Goal: Task Accomplishment & Management: Use online tool/utility

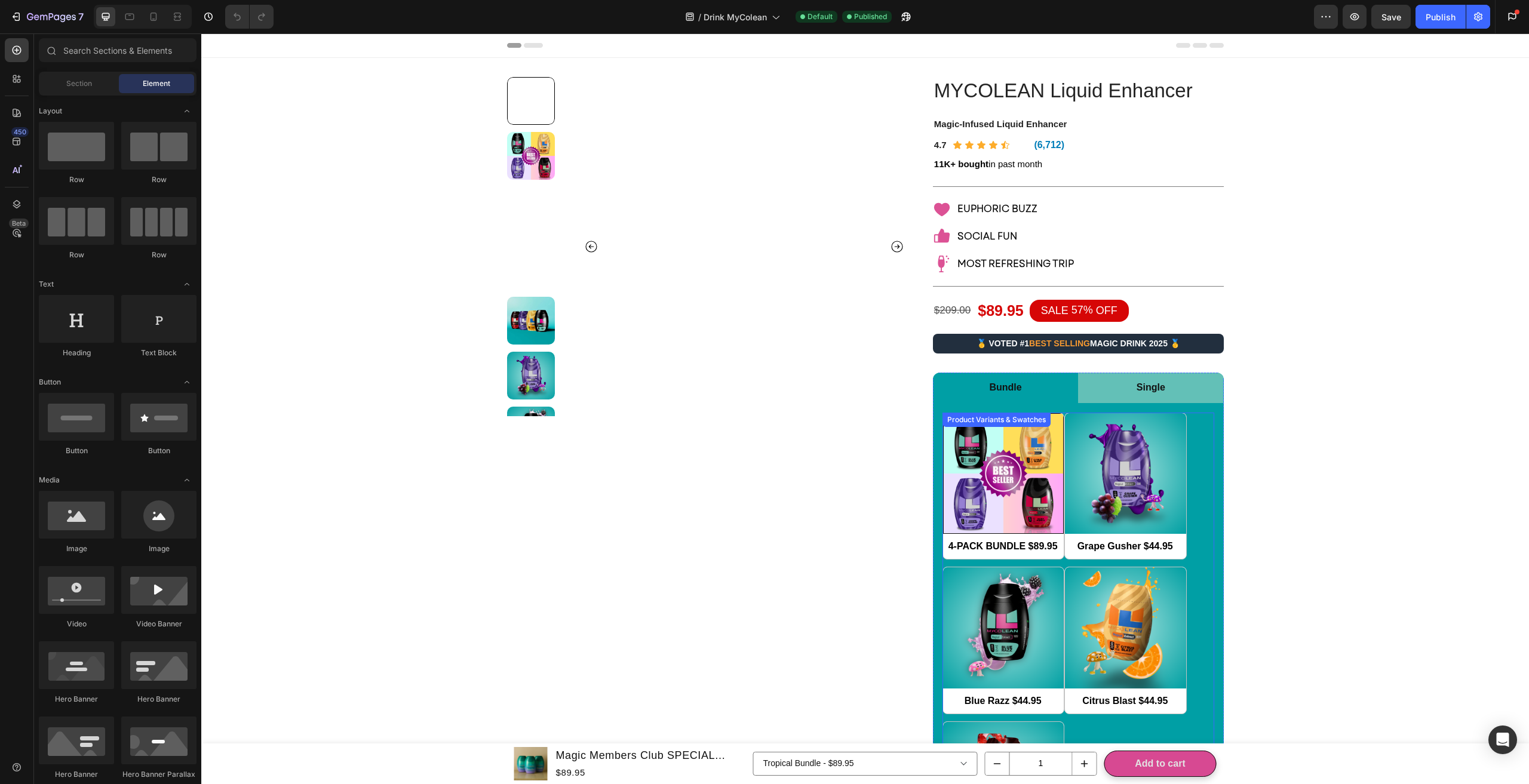
scroll to position [179, 0]
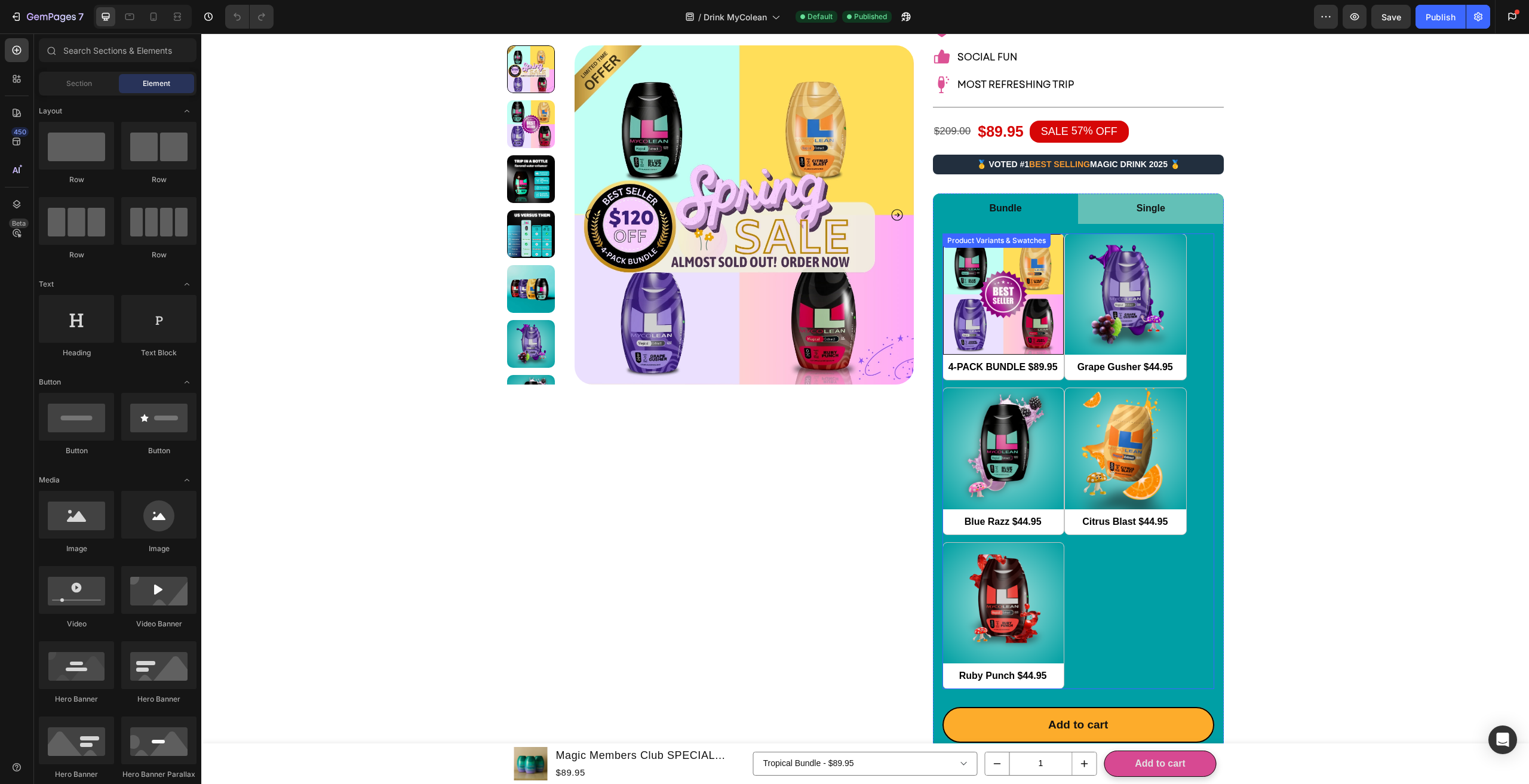
click at [1097, 568] on div "4-PACK BUNDLE $89.95 4-PACK BUNDLE $89.95 Grape Gusher $44.95 Grape Gusher $44.…" at bounding box center [1079, 462] width 272 height 456
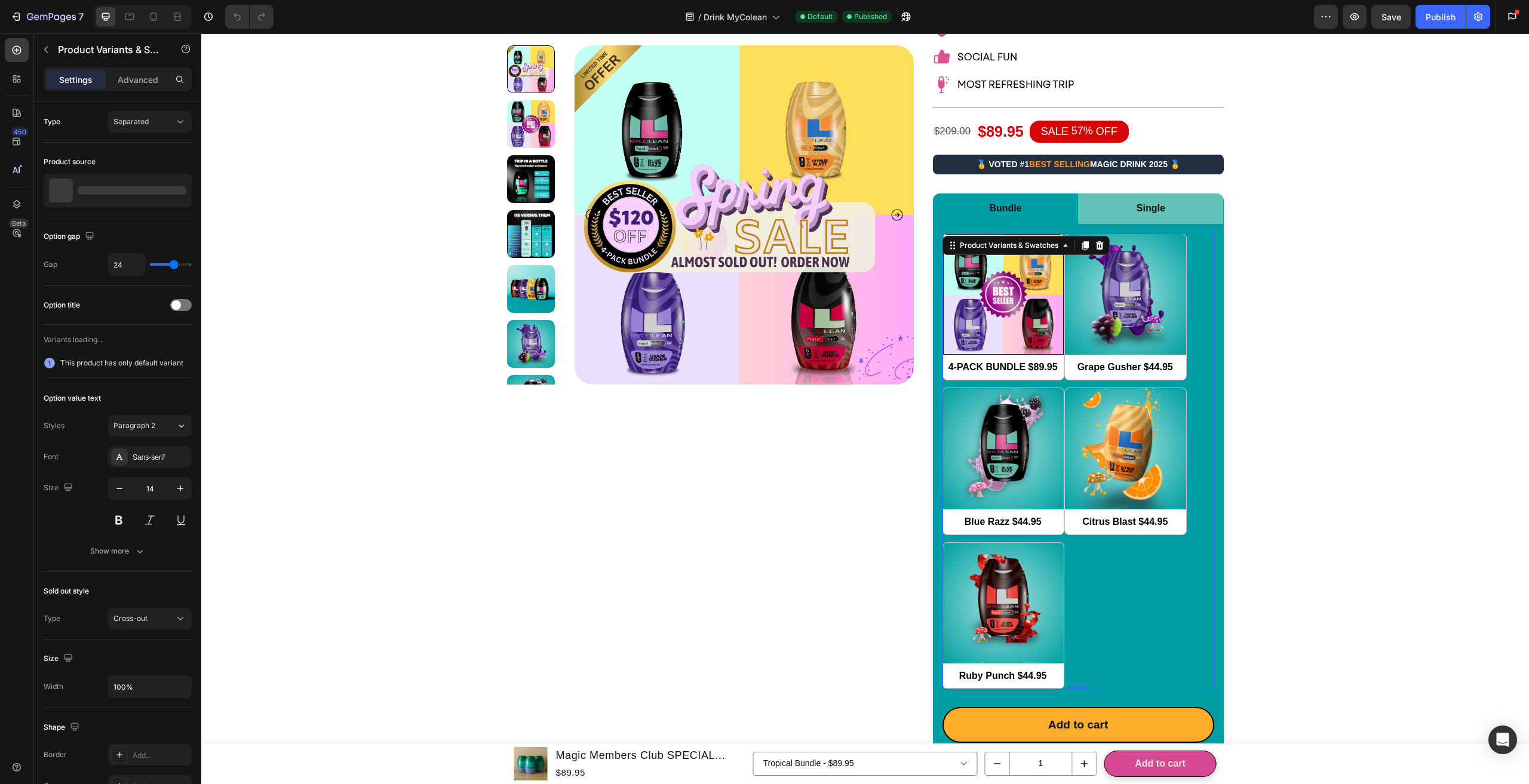
scroll to position [119, 0]
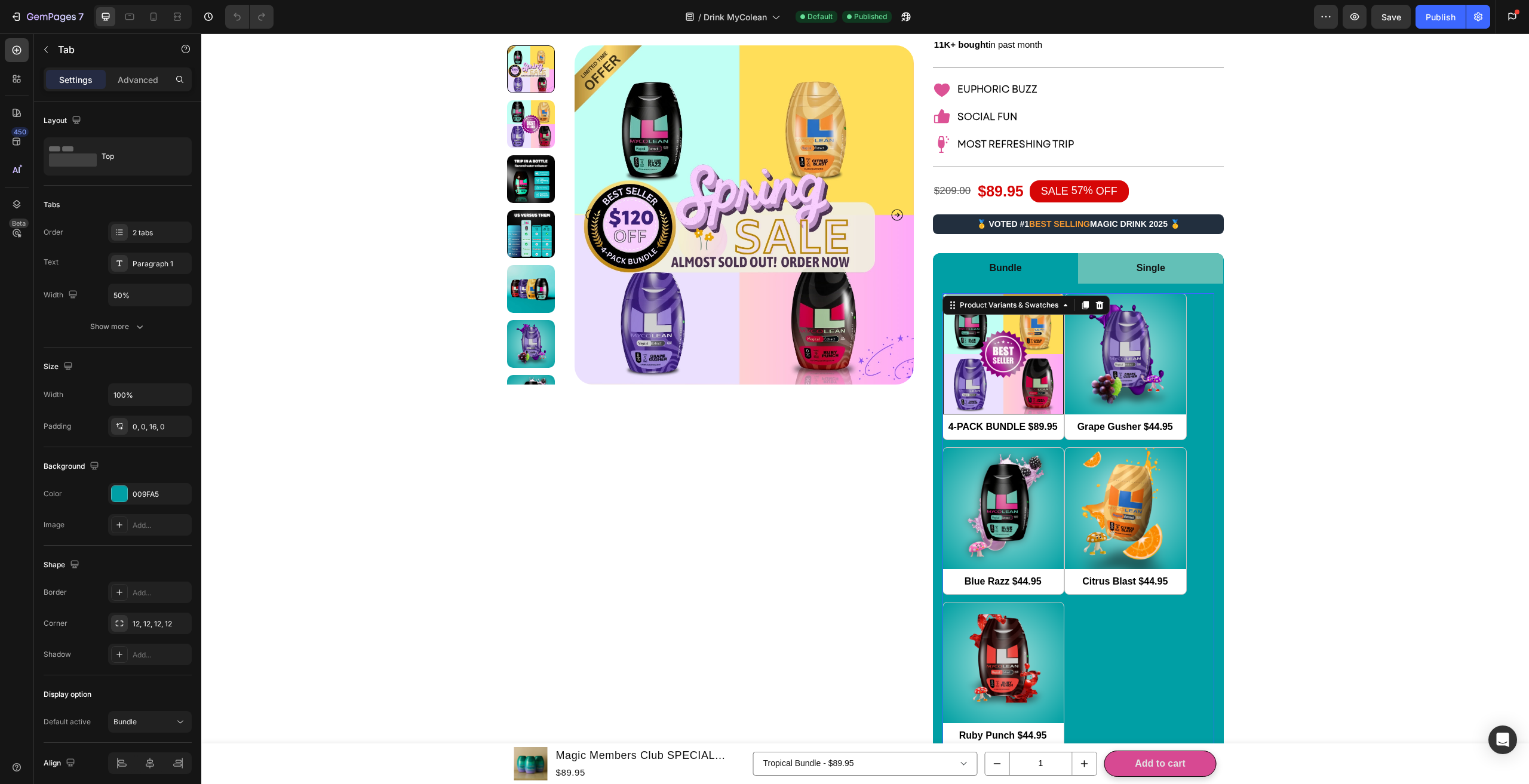
click at [1108, 270] on li "Single" at bounding box center [1151, 268] width 145 height 30
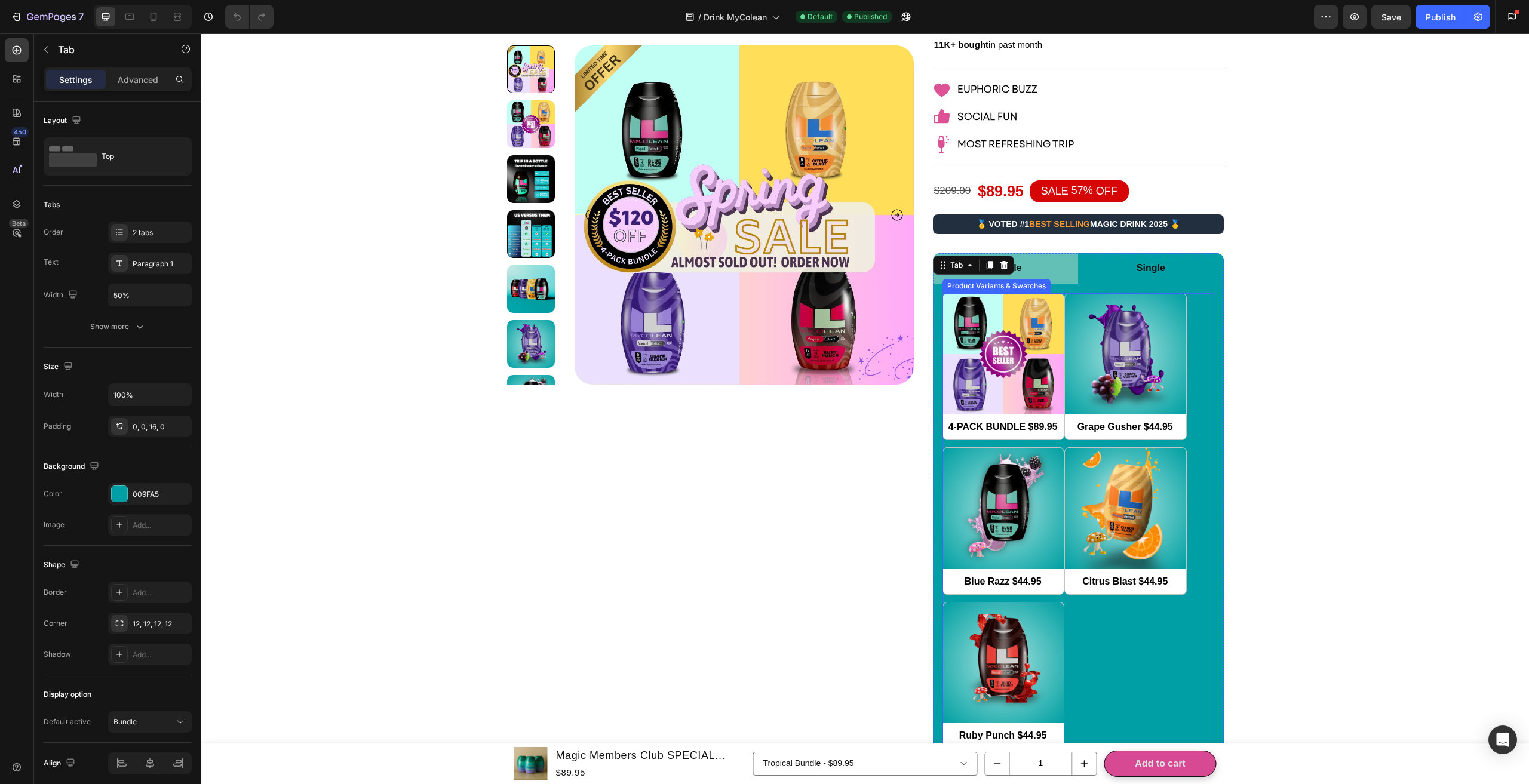
click at [1143, 634] on div "4-PACK BUNDLE $89.95 4-PACK BUNDLE $89.95 Grape Gusher $44.95 Grape Gusher $44.…" at bounding box center [1079, 521] width 272 height 456
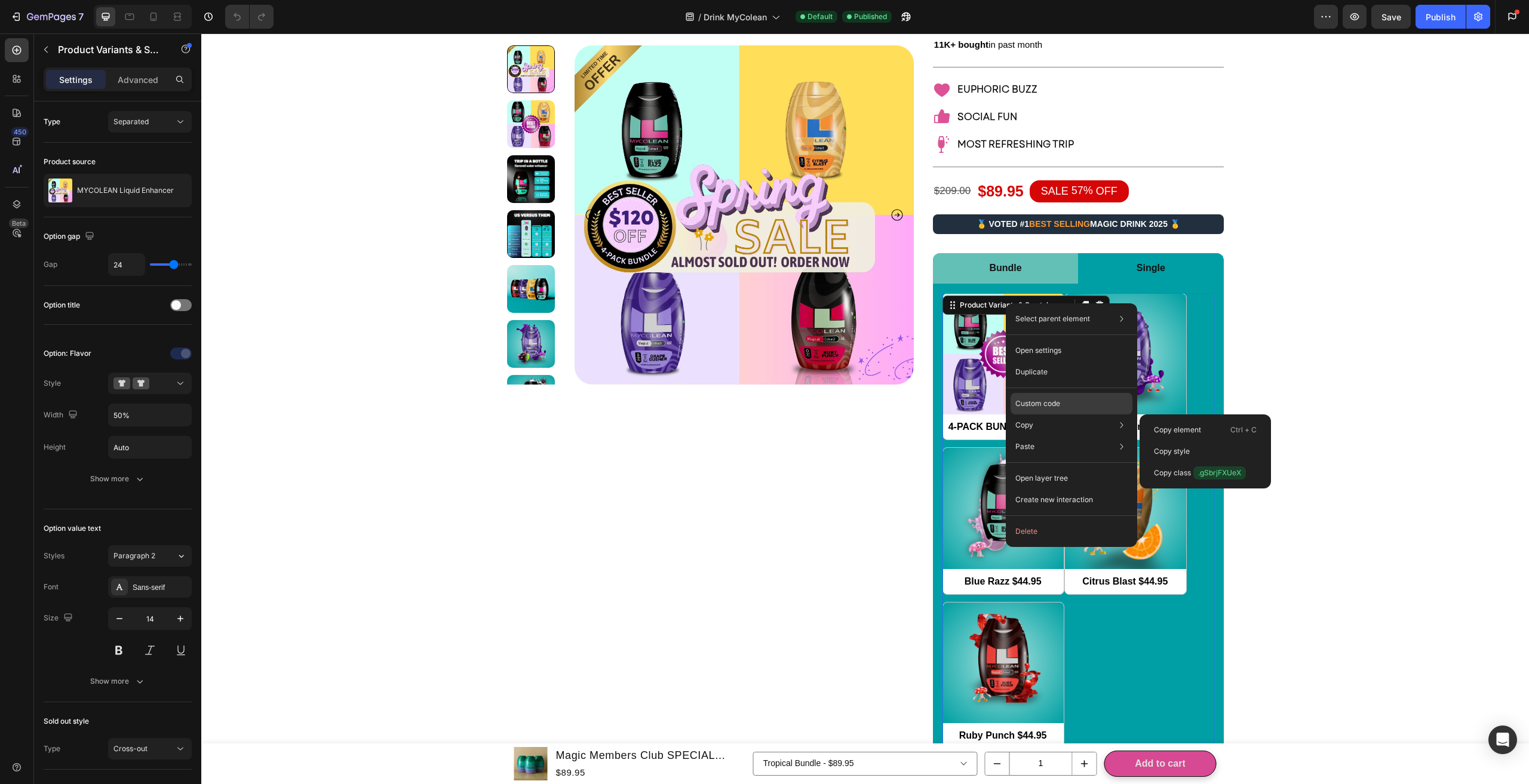
click at [1034, 402] on p "Custom code" at bounding box center [1038, 404] width 45 height 11
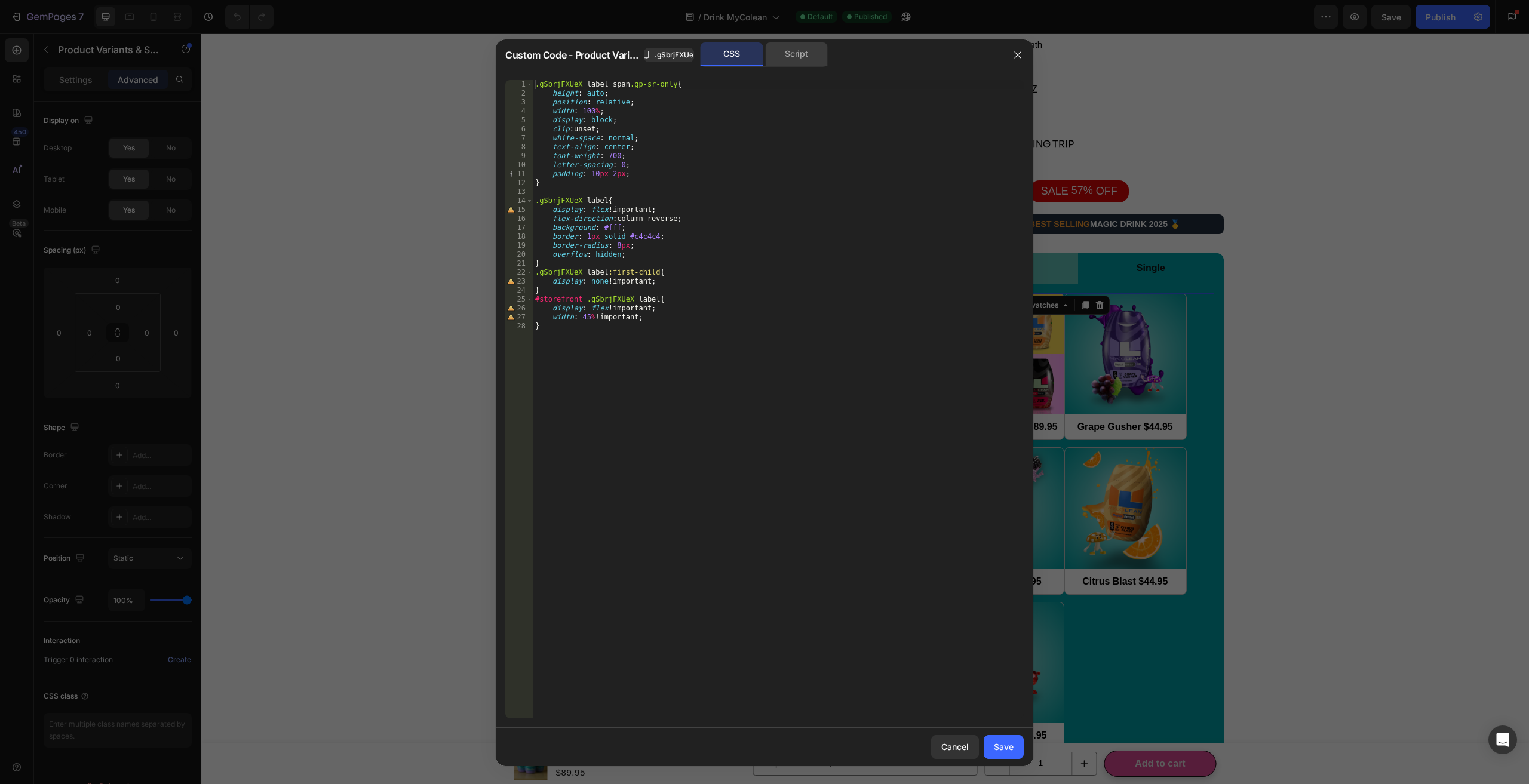
click at [781, 57] on div "Script" at bounding box center [796, 54] width 63 height 24
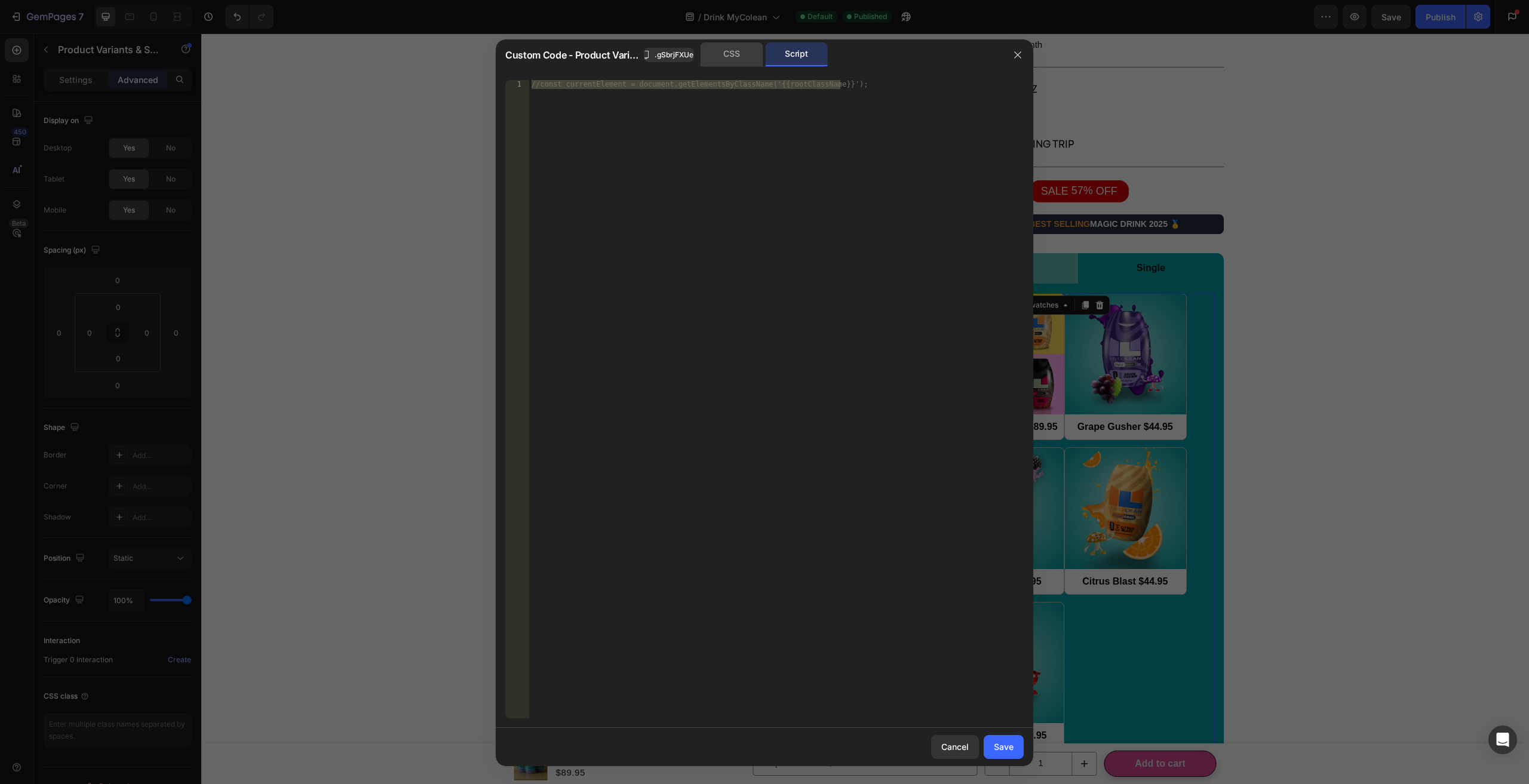
click at [733, 55] on div "CSS" at bounding box center [732, 54] width 63 height 24
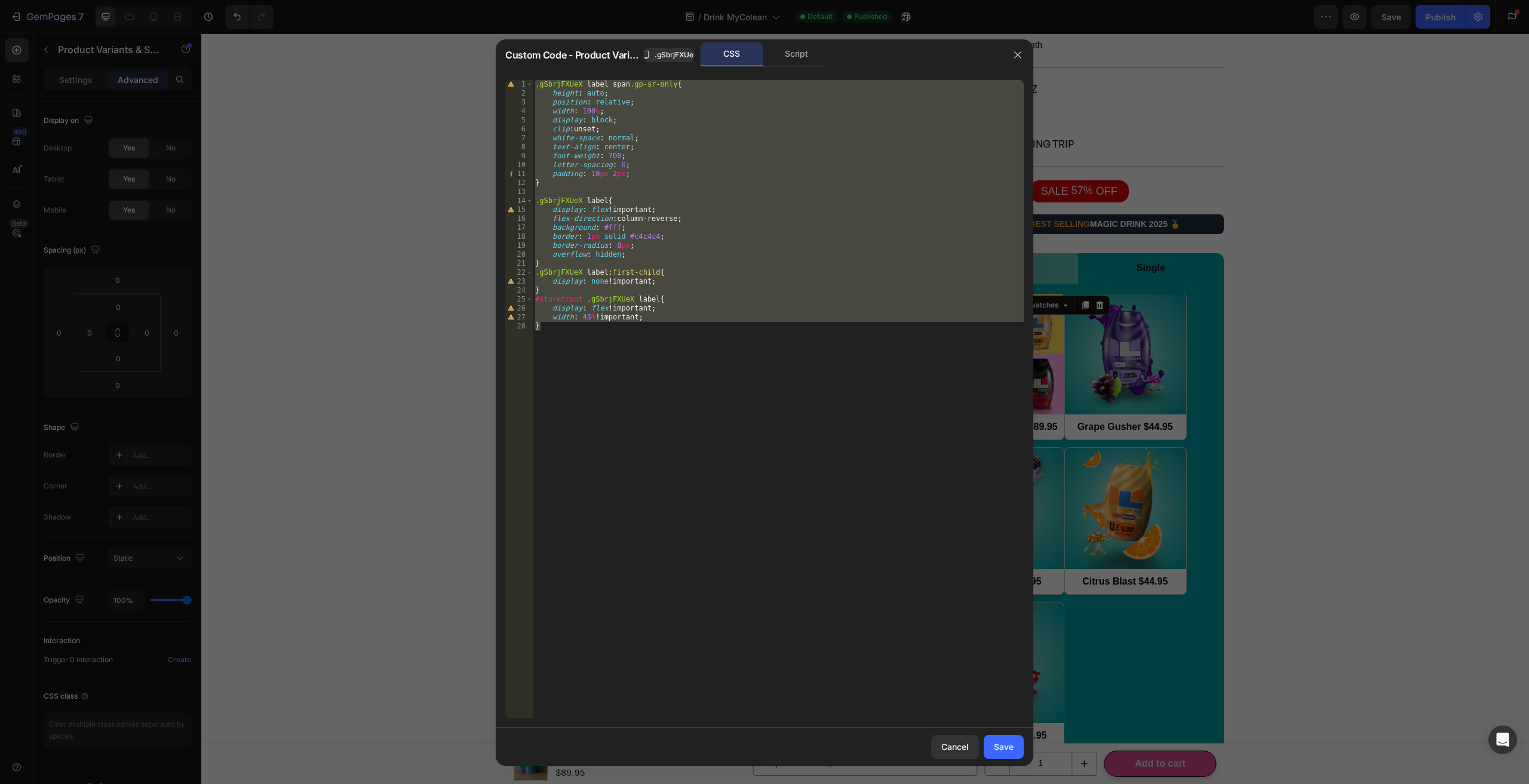
click at [720, 380] on div ".gSbrjFXUeX label span .gp-sr-only { height : auto ; position : relative ; widt…" at bounding box center [778, 398] width 491 height 638
type textarea "}"
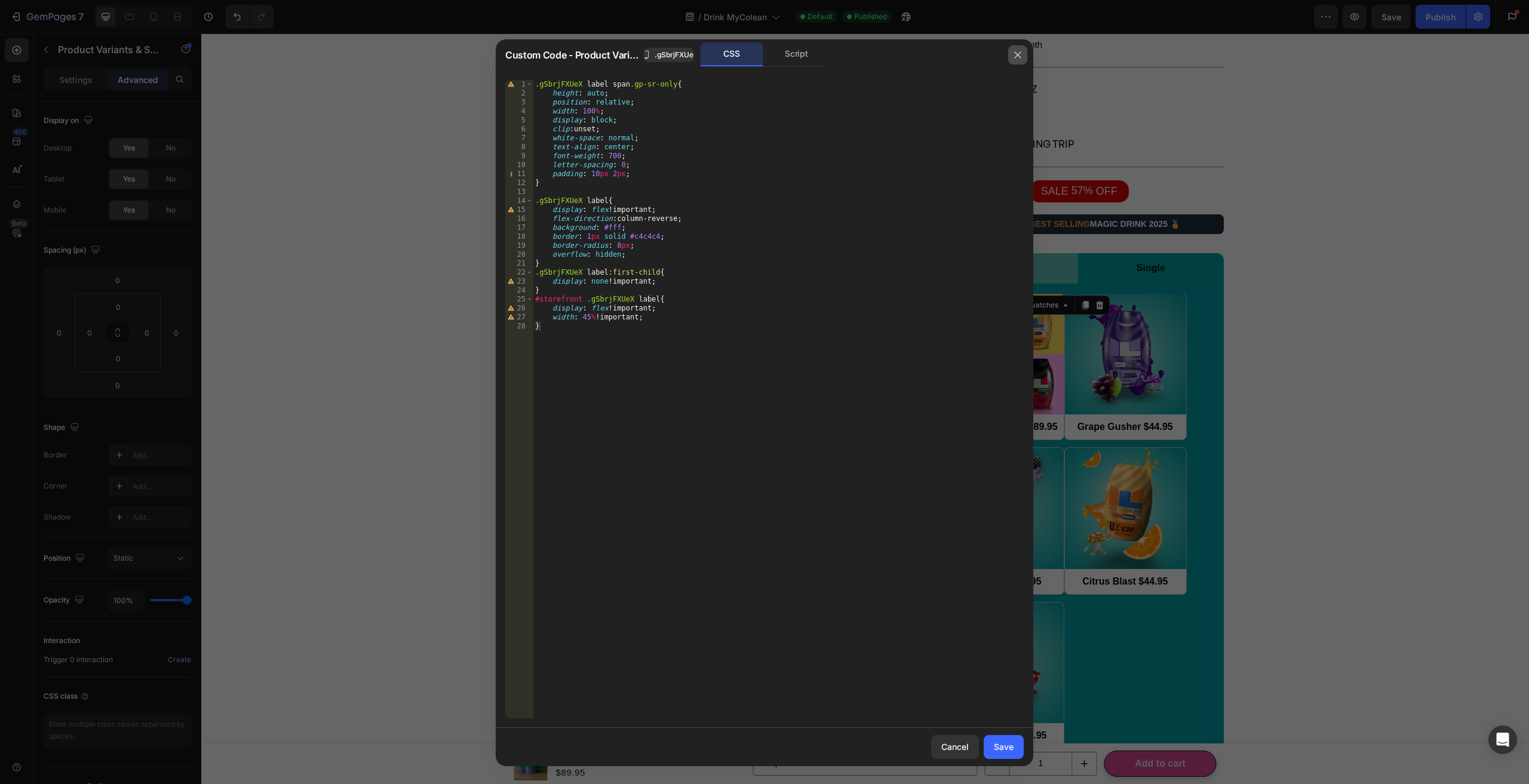
drag, startPoint x: 1015, startPoint y: 55, endPoint x: 823, endPoint y: 70, distance: 192.6
click at [1015, 55] on icon "button" at bounding box center [1017, 55] width 9 height 9
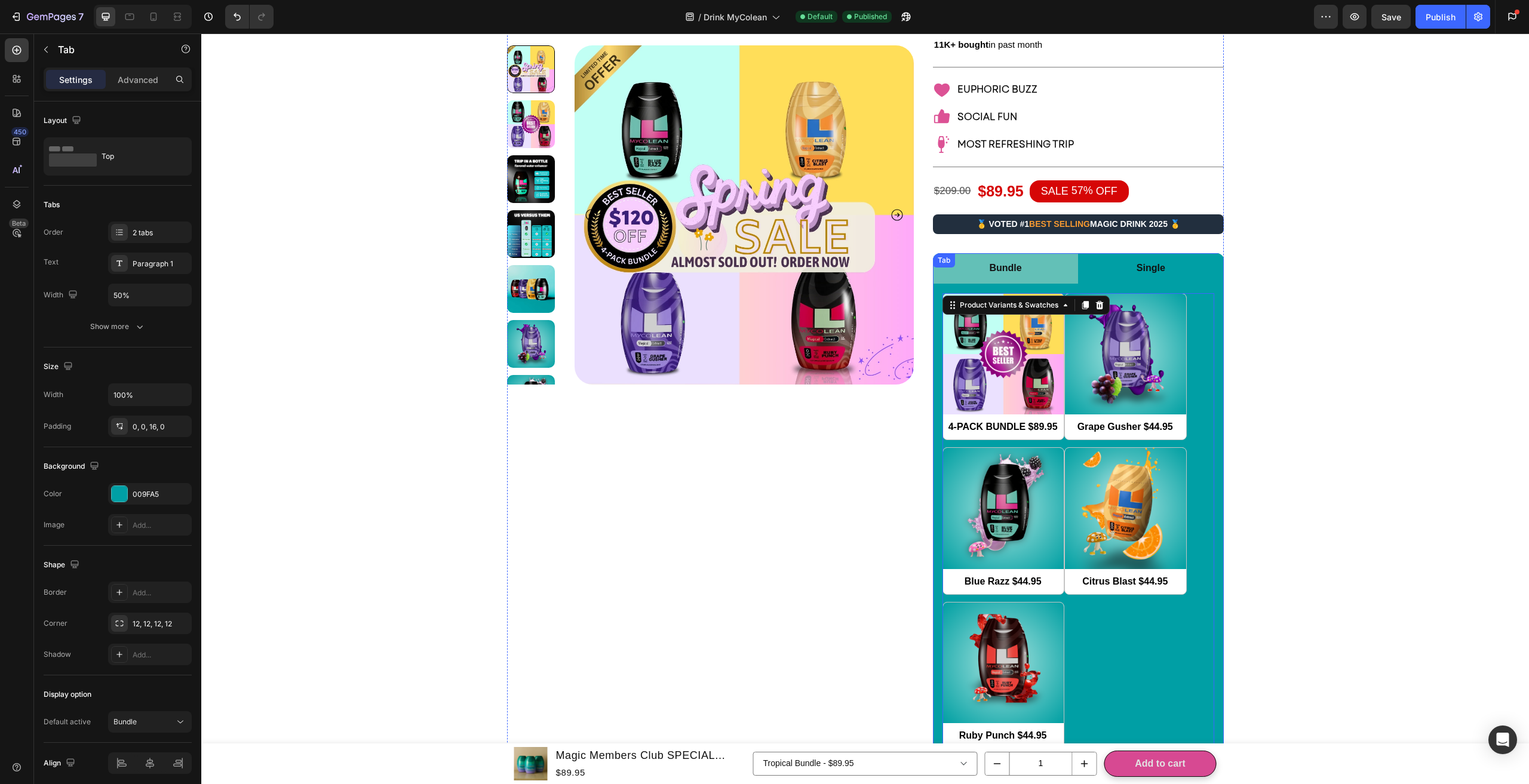
click at [1128, 268] on li "Single" at bounding box center [1151, 268] width 145 height 30
click at [1043, 253] on li "Bundle" at bounding box center [1005, 268] width 145 height 30
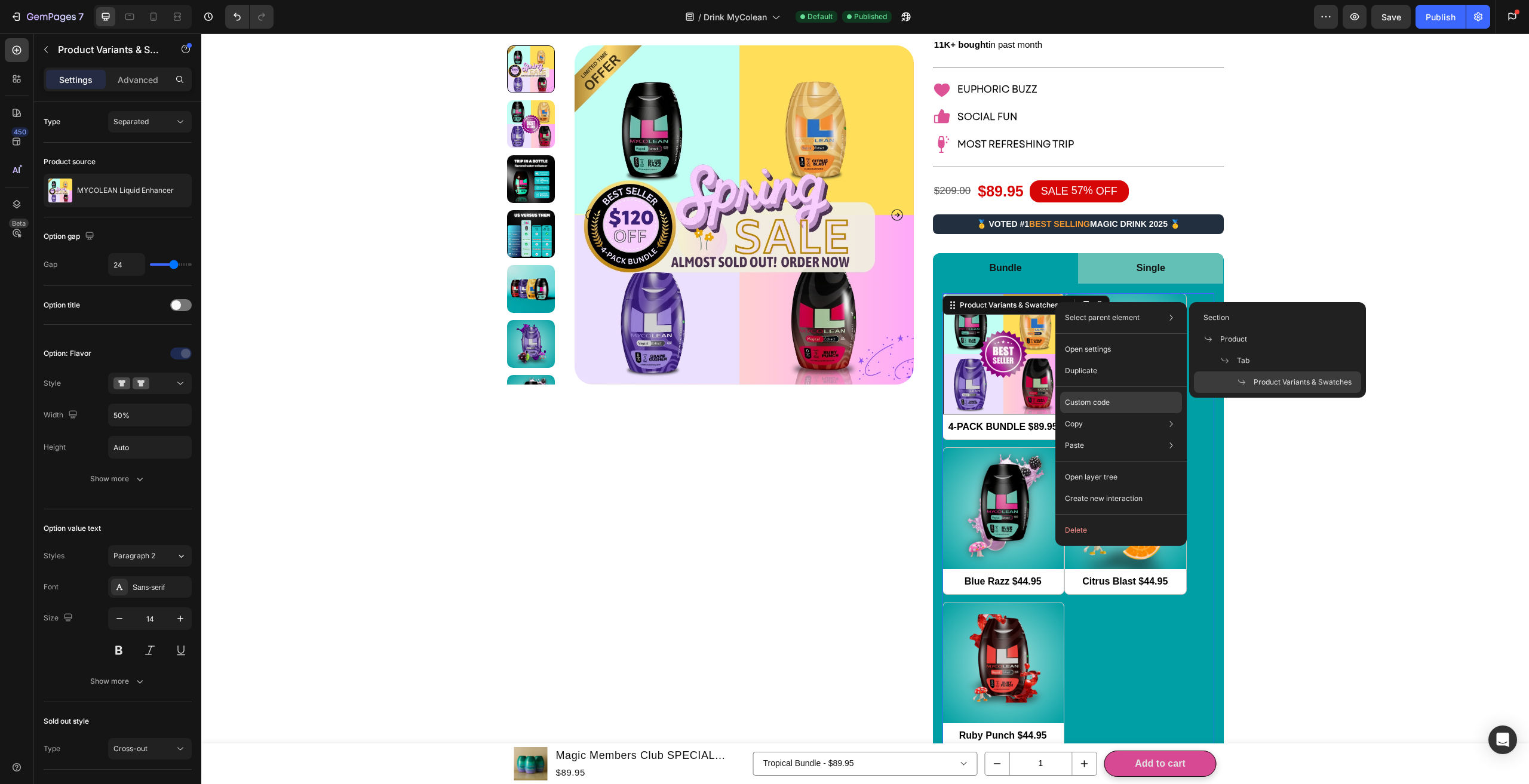
click at [1089, 434] on div "Custom code" at bounding box center [1120, 445] width 122 height 22
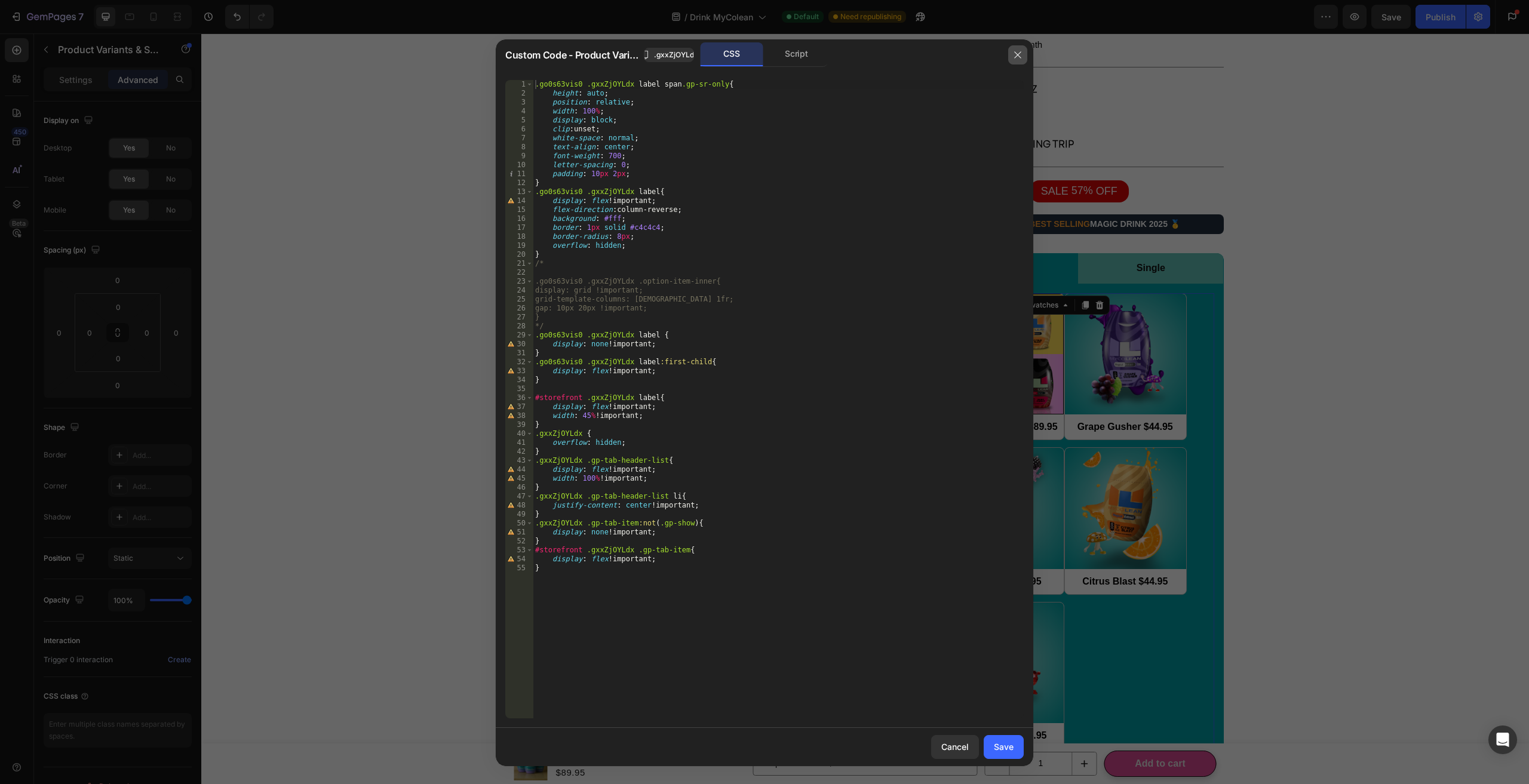
click at [1023, 58] on button "button" at bounding box center [1017, 55] width 19 height 19
radio input "true"
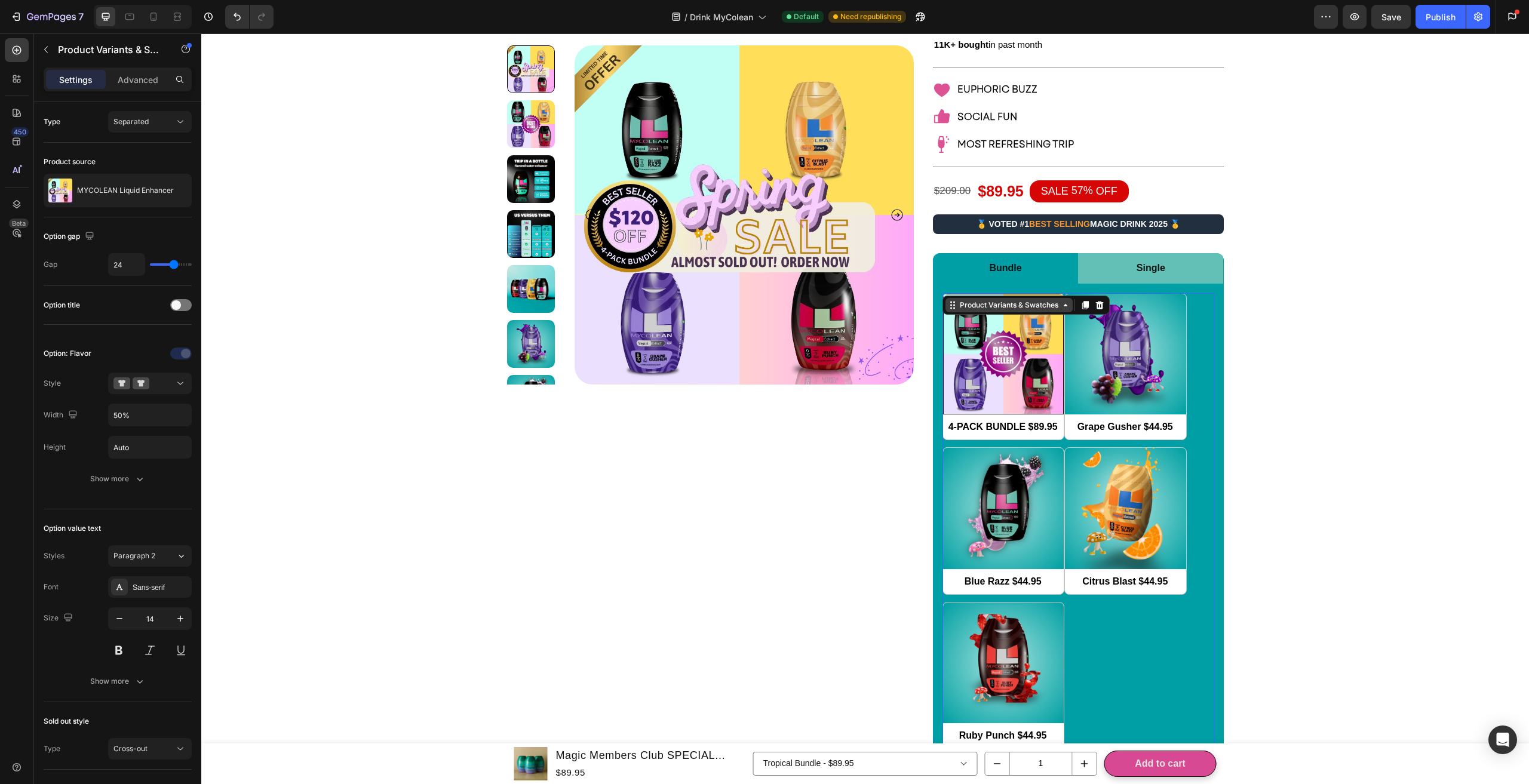
click at [1012, 303] on div "Product Variants & Swatches" at bounding box center [1009, 305] width 104 height 11
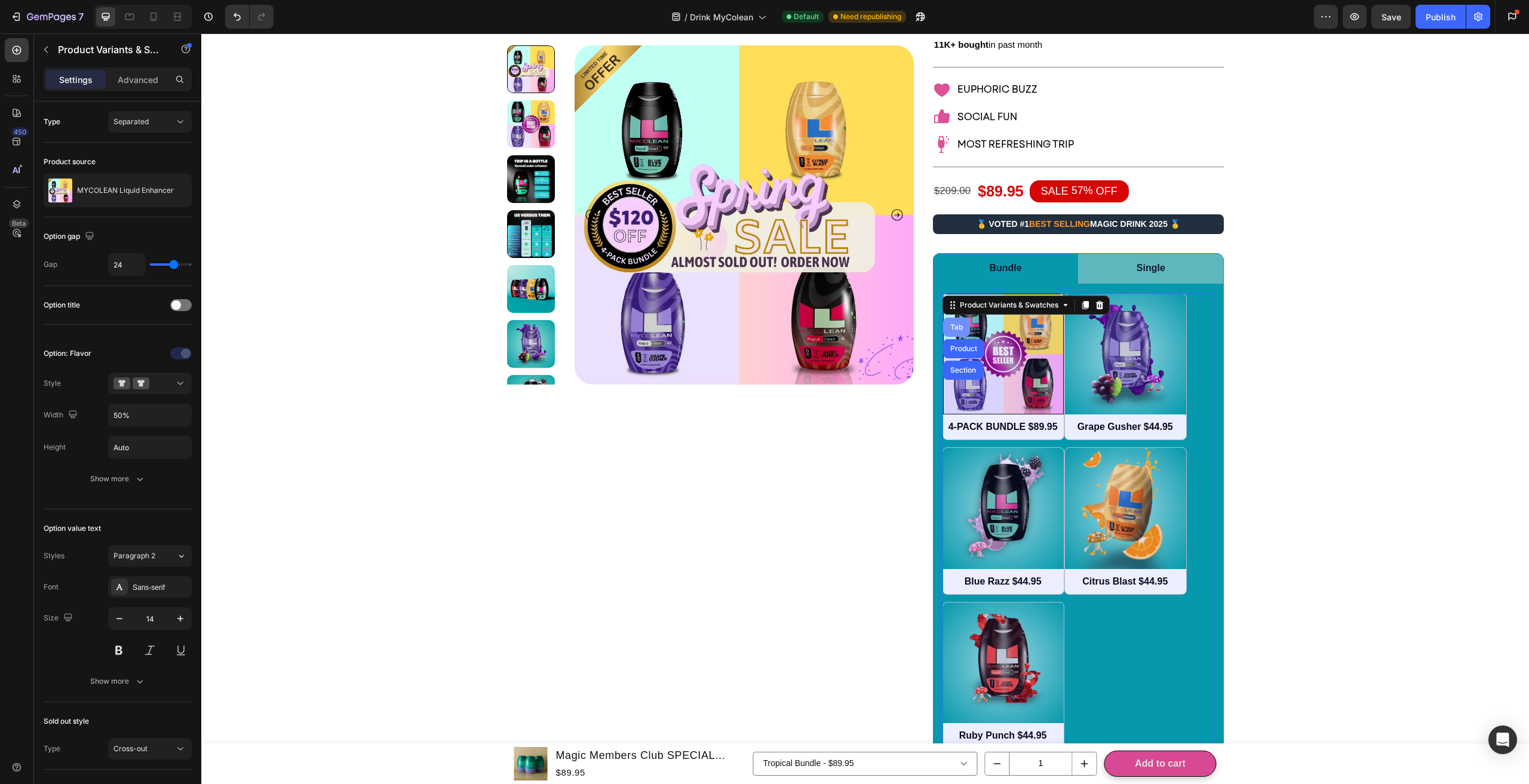
click at [953, 324] on div "Tab" at bounding box center [956, 327] width 17 height 7
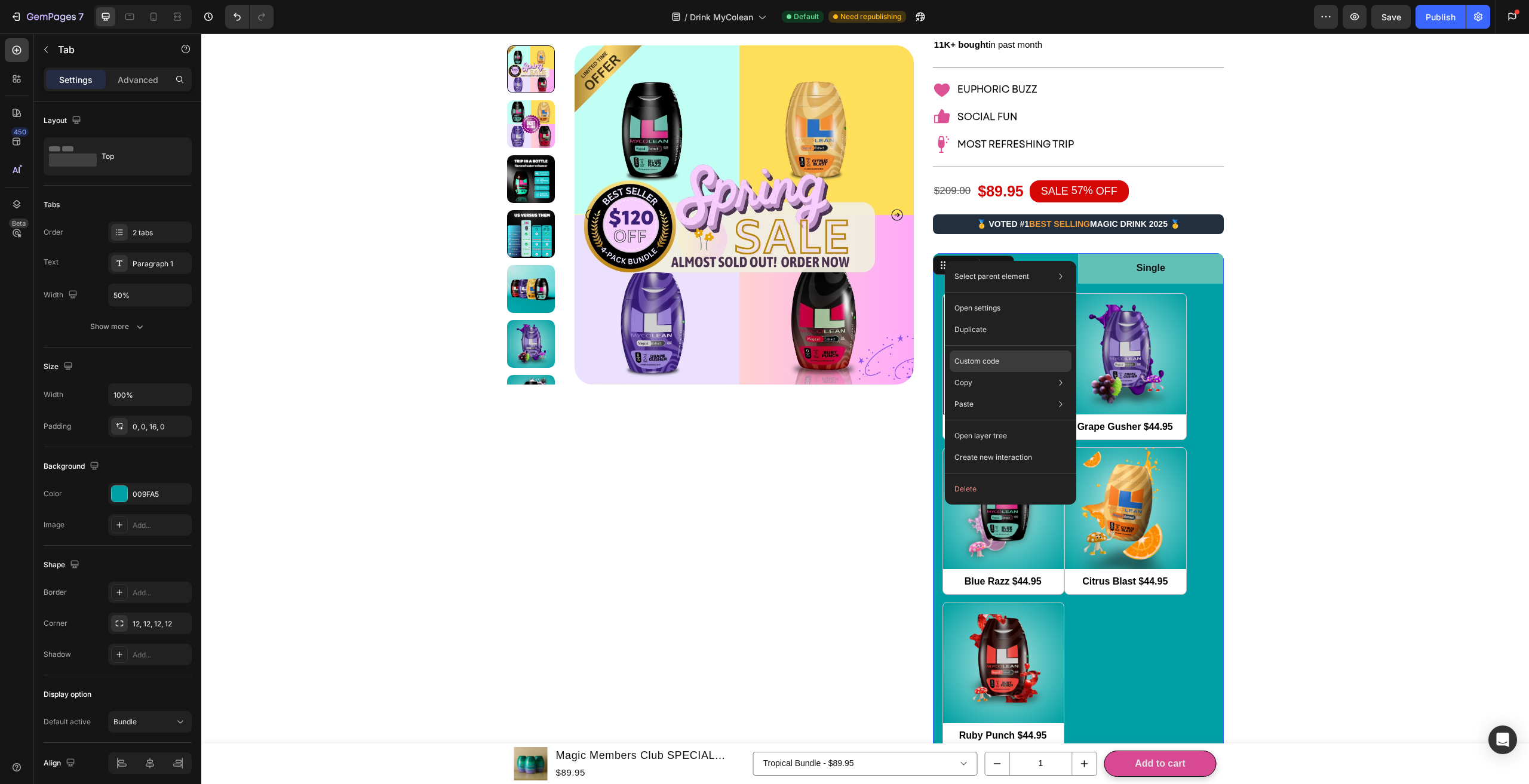
click at [988, 363] on p "Custom code" at bounding box center [976, 361] width 45 height 11
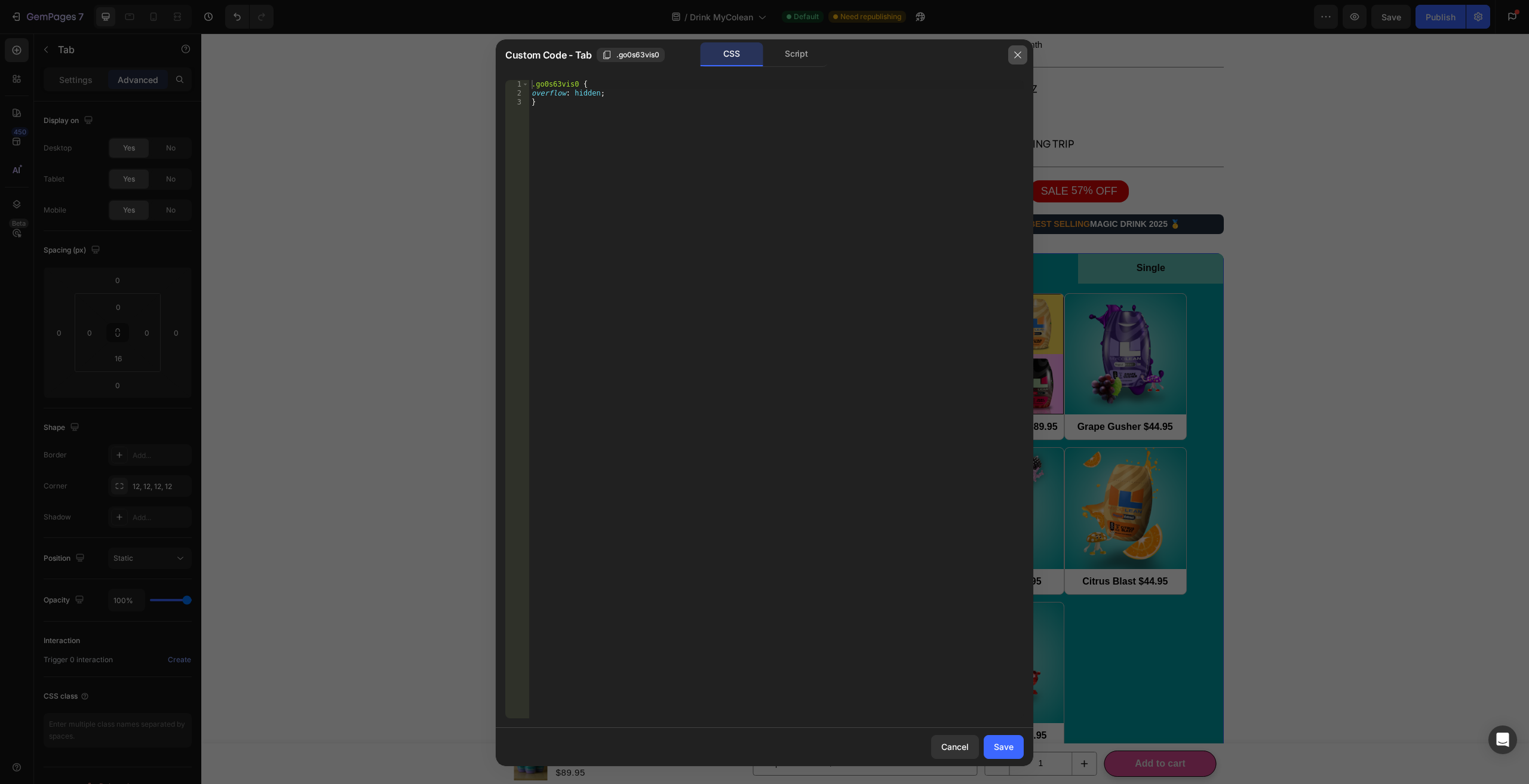
click at [1018, 47] on button "button" at bounding box center [1017, 55] width 19 height 19
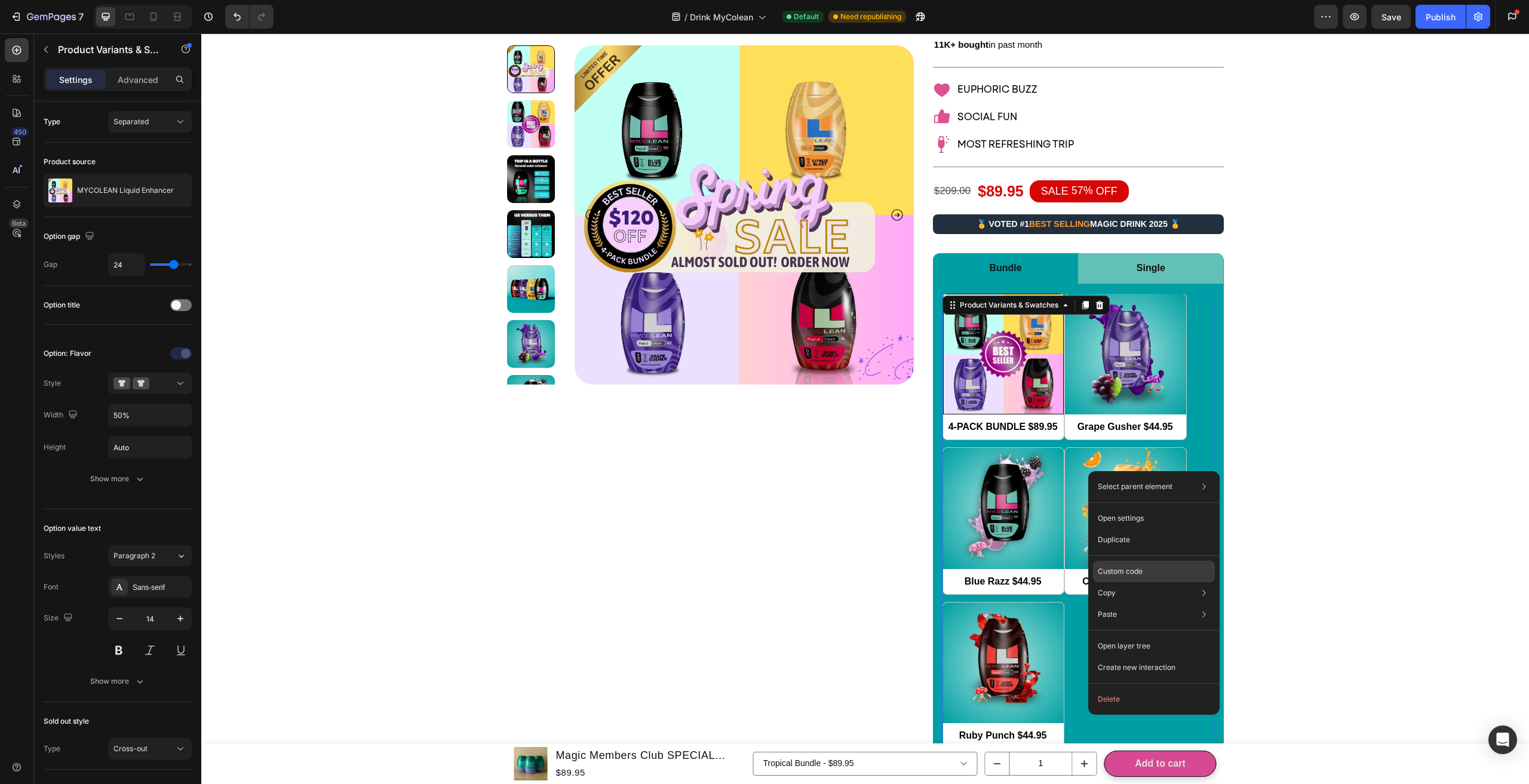
click at [1123, 570] on p "Custom code" at bounding box center [1120, 571] width 45 height 11
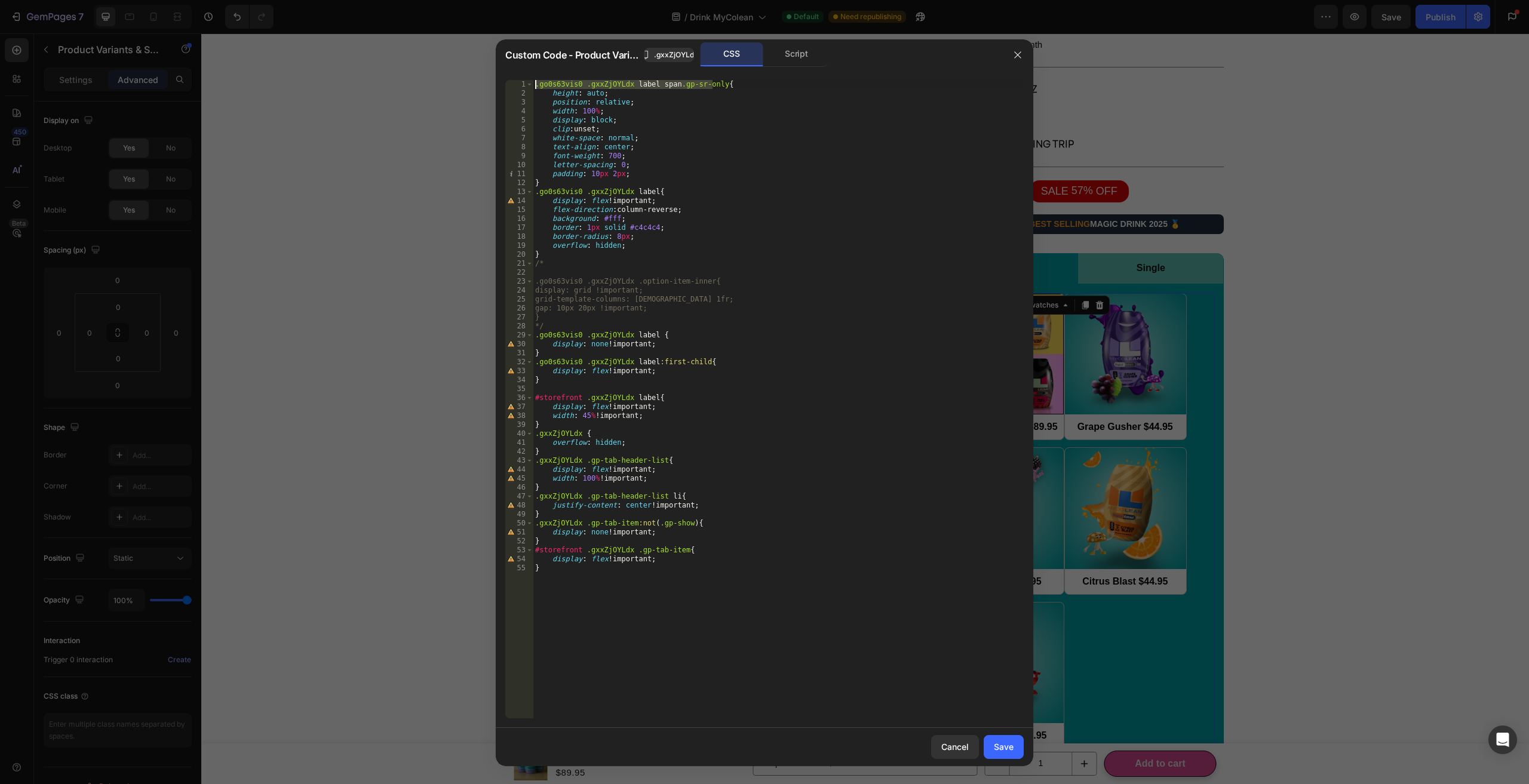
drag, startPoint x: 710, startPoint y: 86, endPoint x: 510, endPoint y: 79, distance: 200.1
click at [510, 80] on div ".go0s63vis0 .gxxZjOYLdx label span.gp-sr-only{ 1 2 3 4 5 6 7 8 9 10 11 12 13 14…" at bounding box center [764, 398] width 518 height 638
drag, startPoint x: 648, startPoint y: 191, endPoint x: 476, endPoint y: 194, distance: 172.0
click at [476, 194] on div "Custom Code - Product Variants & Swatches .gxxZjOYLdx CSS Script .go0s63vis0 .g…" at bounding box center [764, 392] width 1529 height 784
click at [785, 542] on div ".go0s63vis0 .gxxZjOYLdx label span .gp-sr-only { height : auto ; position : rel…" at bounding box center [778, 408] width 491 height 656
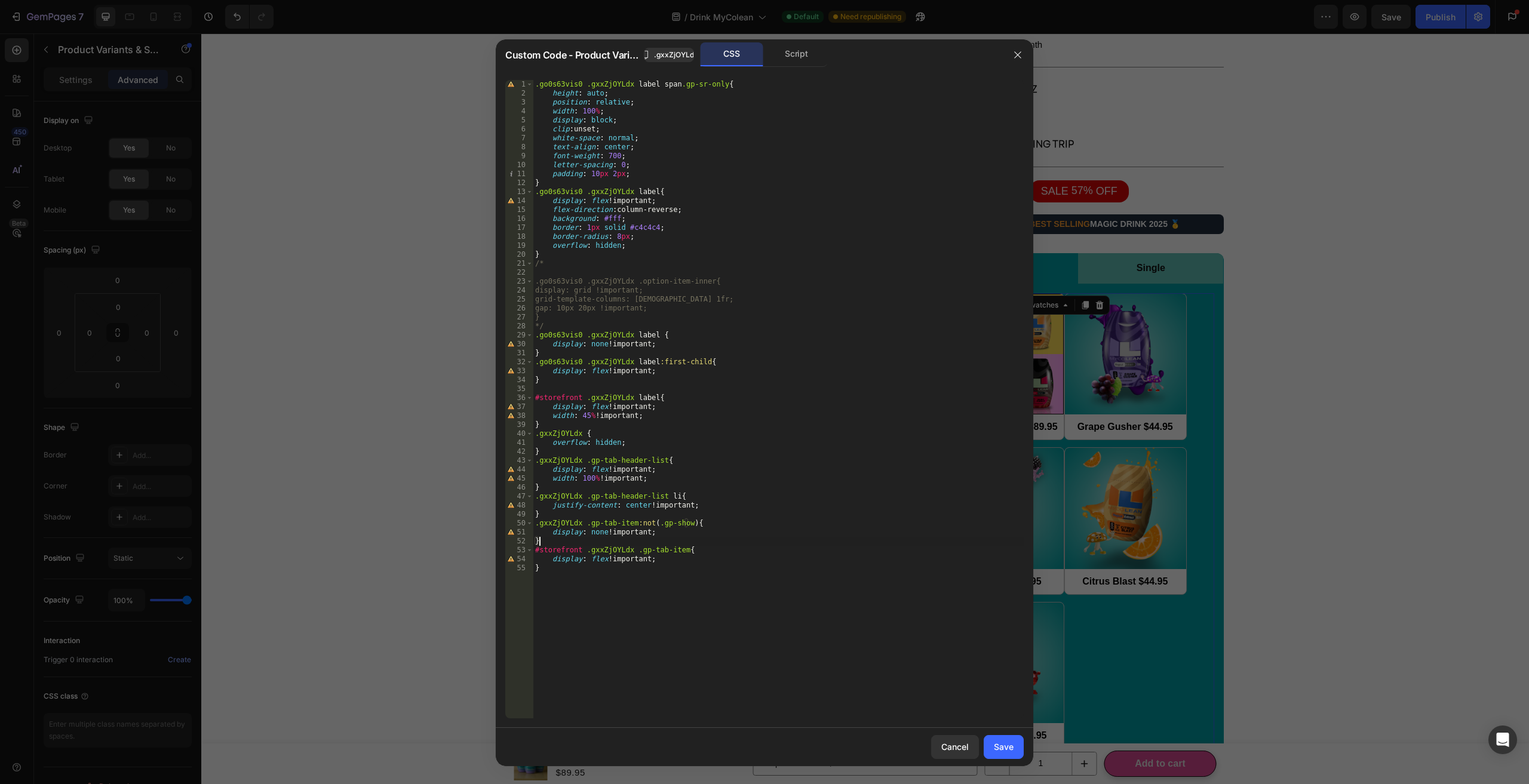
type textarea "display: flex !important; }"
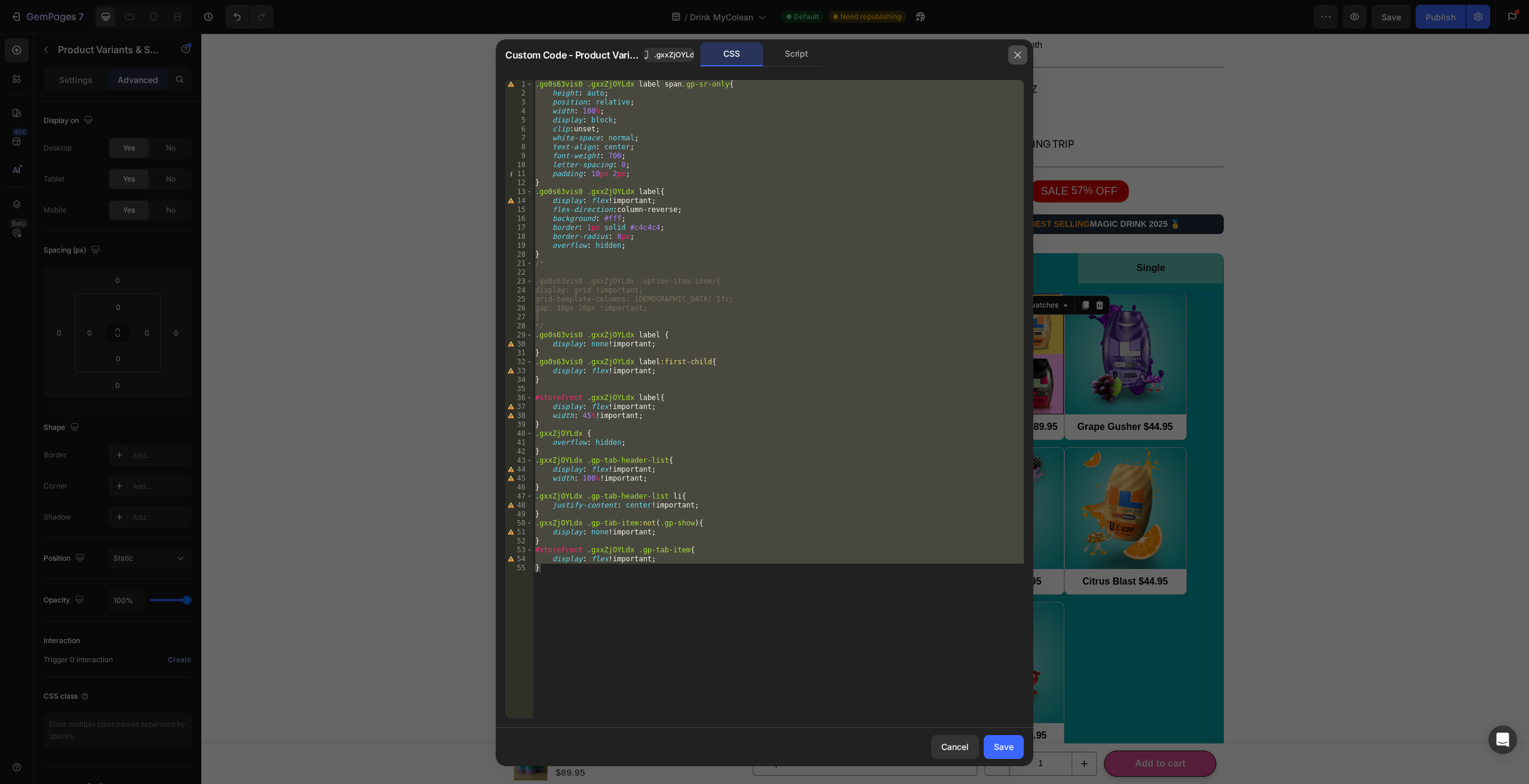
drag, startPoint x: 1020, startPoint y: 62, endPoint x: 858, endPoint y: 278, distance: 270.0
click at [1020, 62] on button "button" at bounding box center [1017, 55] width 19 height 19
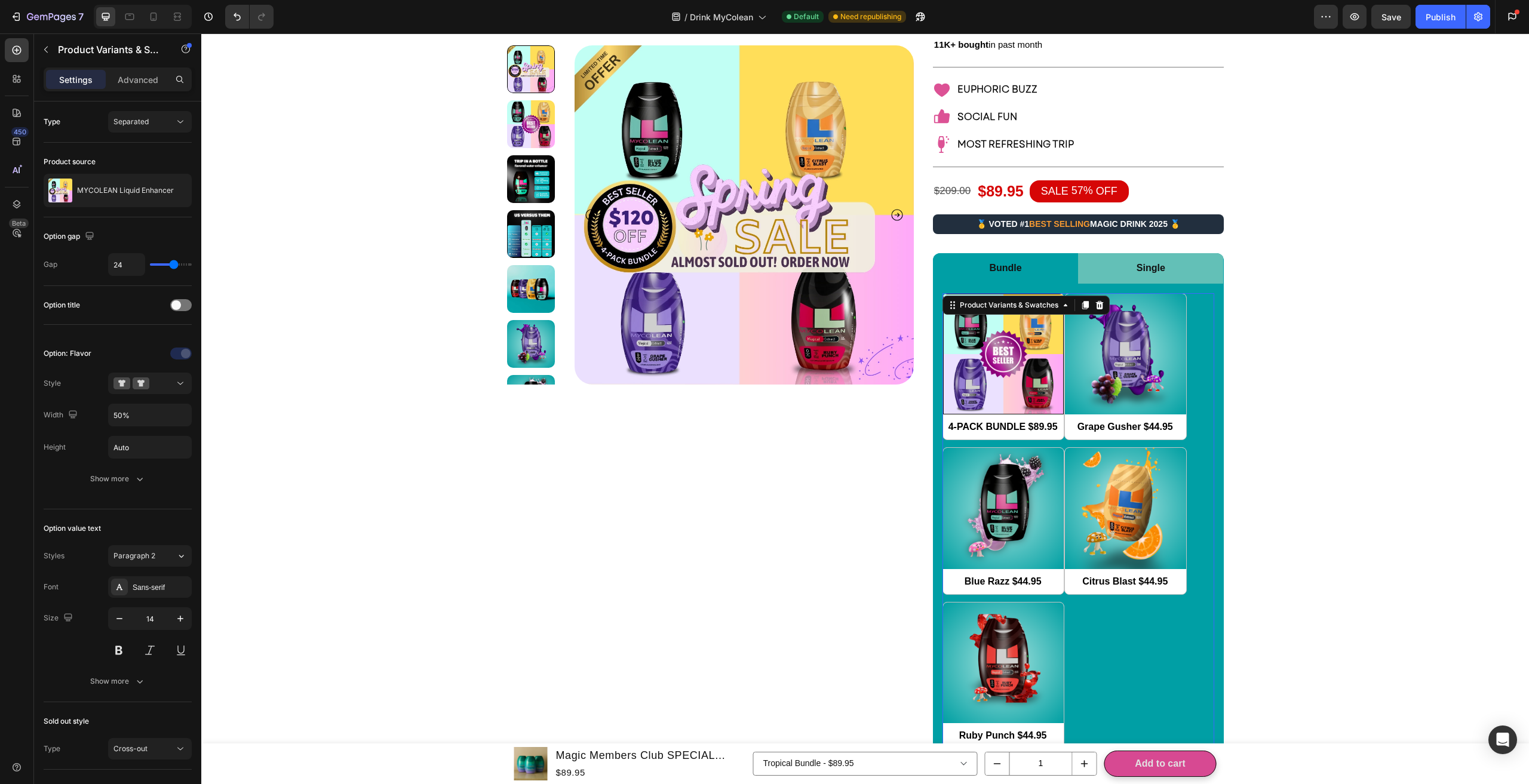
click at [1027, 294] on img at bounding box center [1003, 354] width 120 height 120
click at [943, 439] on input "4-PACK BUNDLE $89.95 4-PACK BUNDLE $89.95" at bounding box center [943, 439] width 1 height 1
click at [1024, 298] on div "Product Variants & Swatches" at bounding box center [1009, 305] width 127 height 14
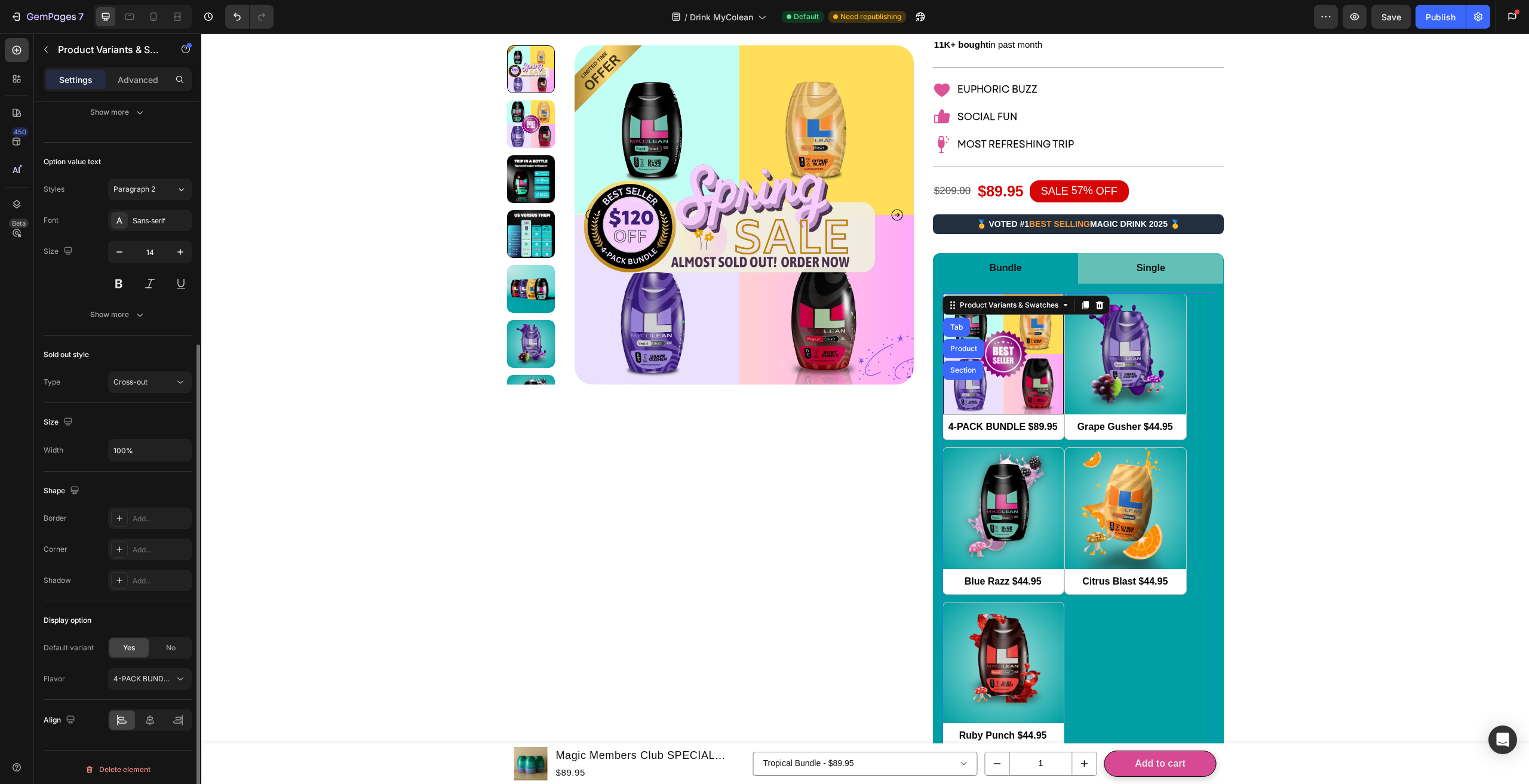
scroll to position [68, 0]
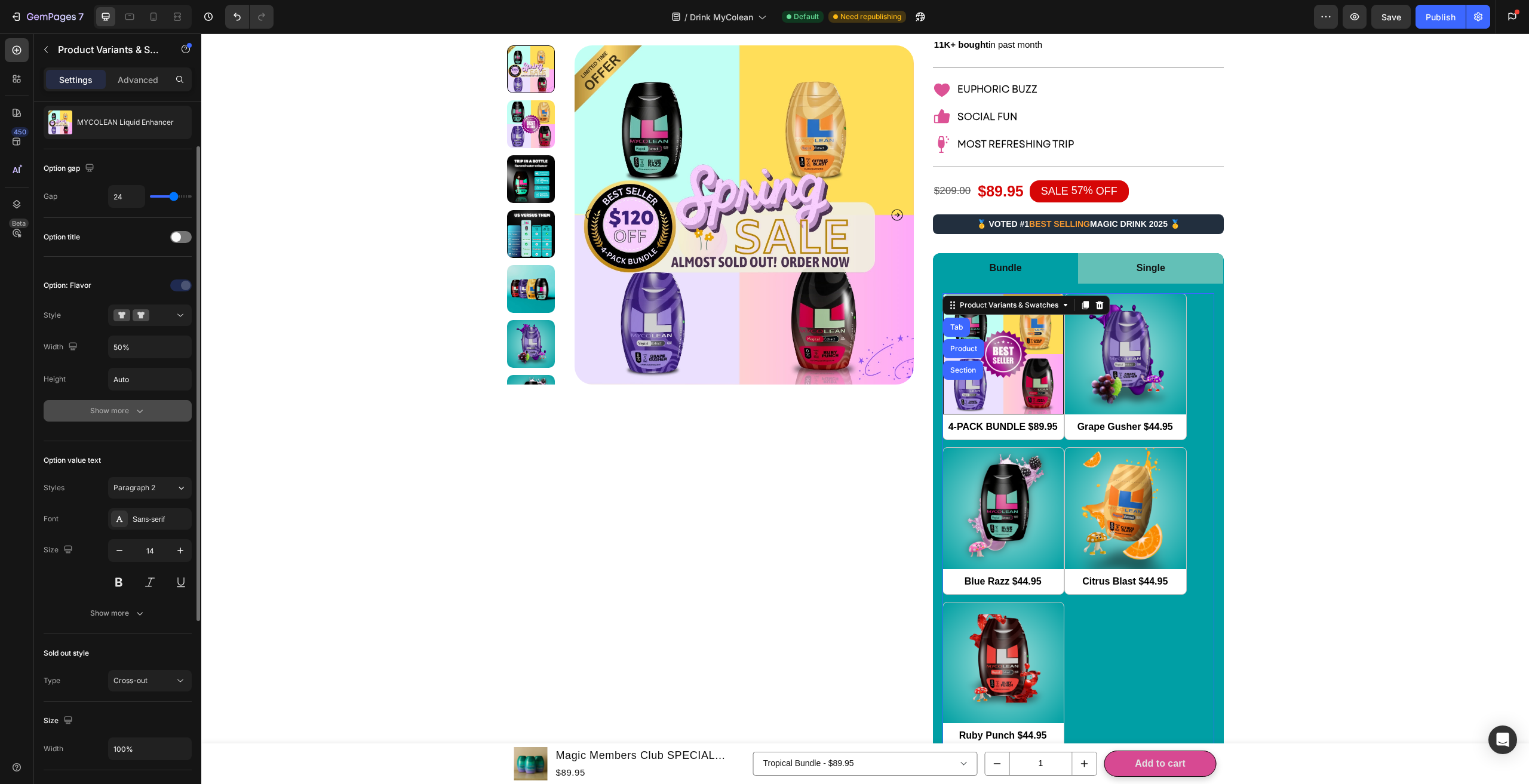
click at [148, 411] on button "Show more" at bounding box center [118, 411] width 148 height 22
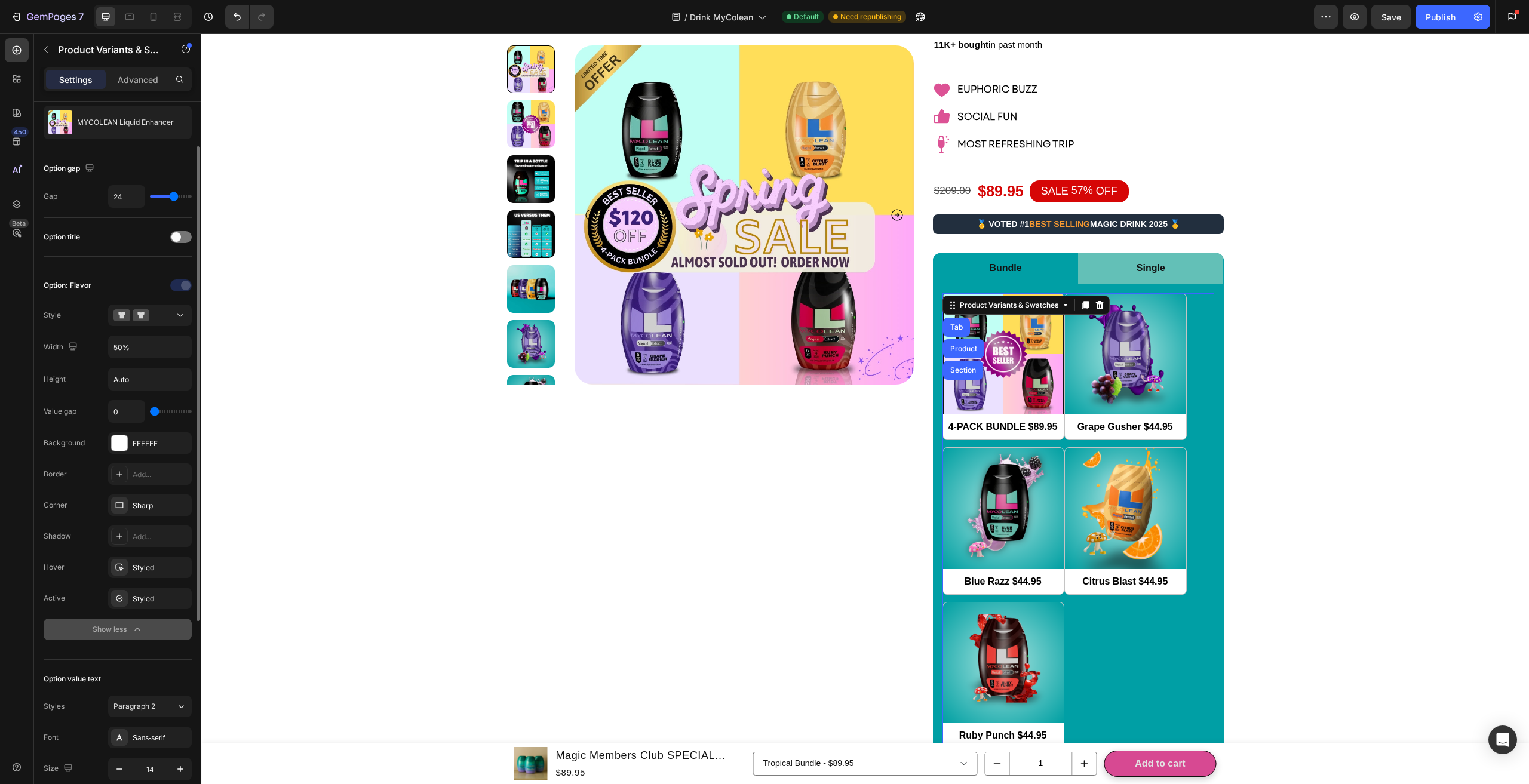
click at [141, 626] on icon "button" at bounding box center [137, 629] width 12 height 12
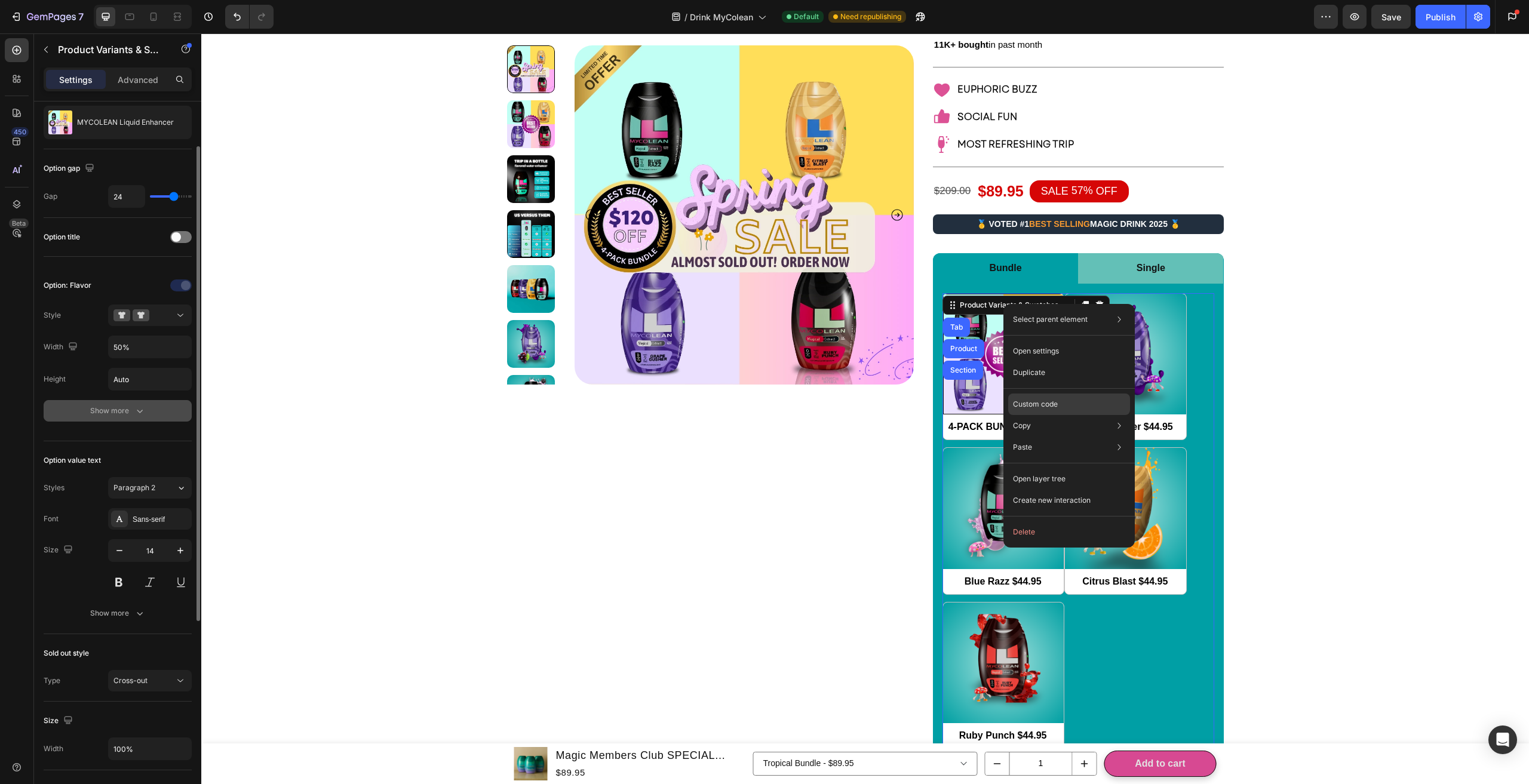
click at [1029, 408] on p "Custom code" at bounding box center [1035, 404] width 45 height 11
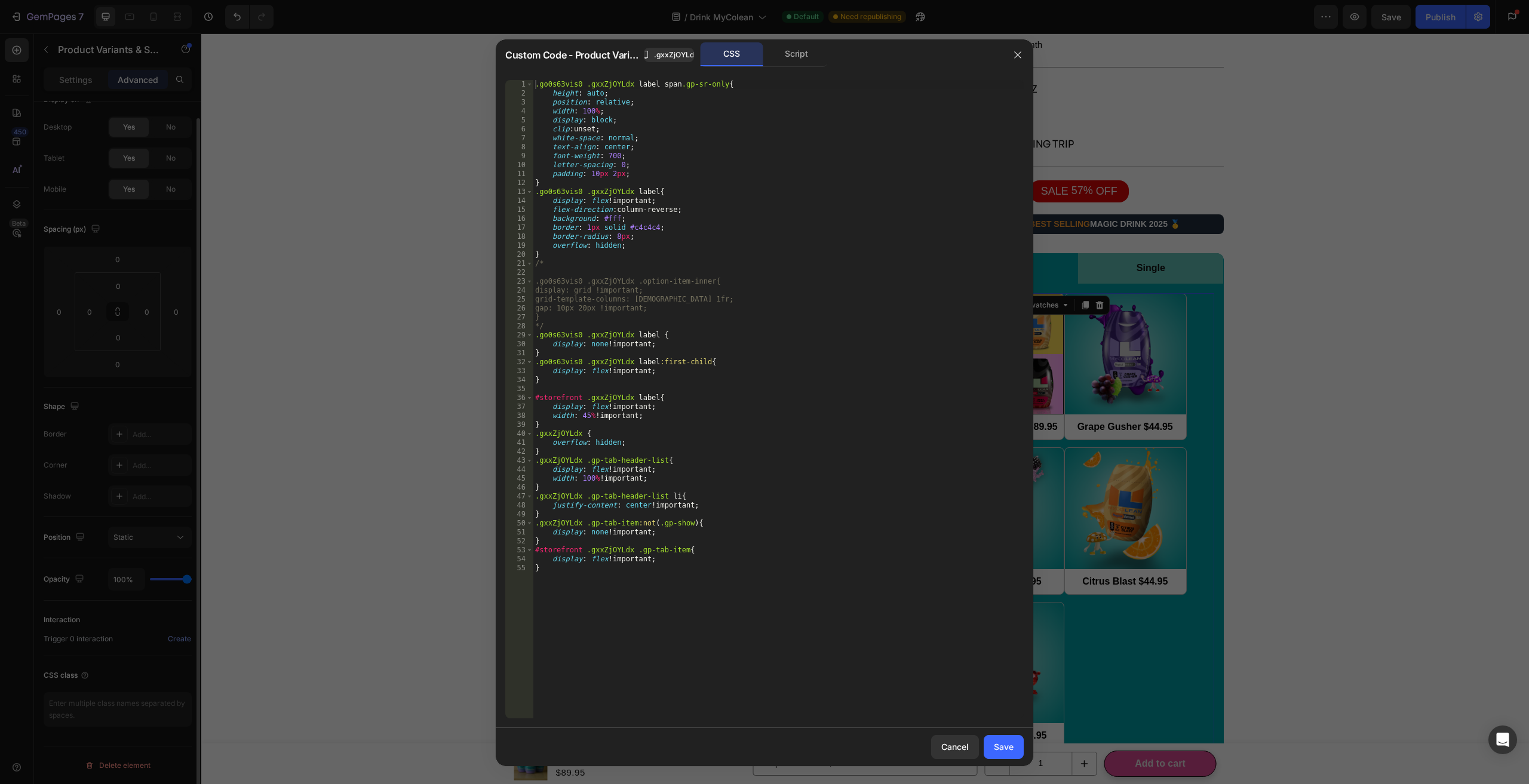
scroll to position [19, 0]
click at [802, 58] on div "Script" at bounding box center [796, 54] width 63 height 24
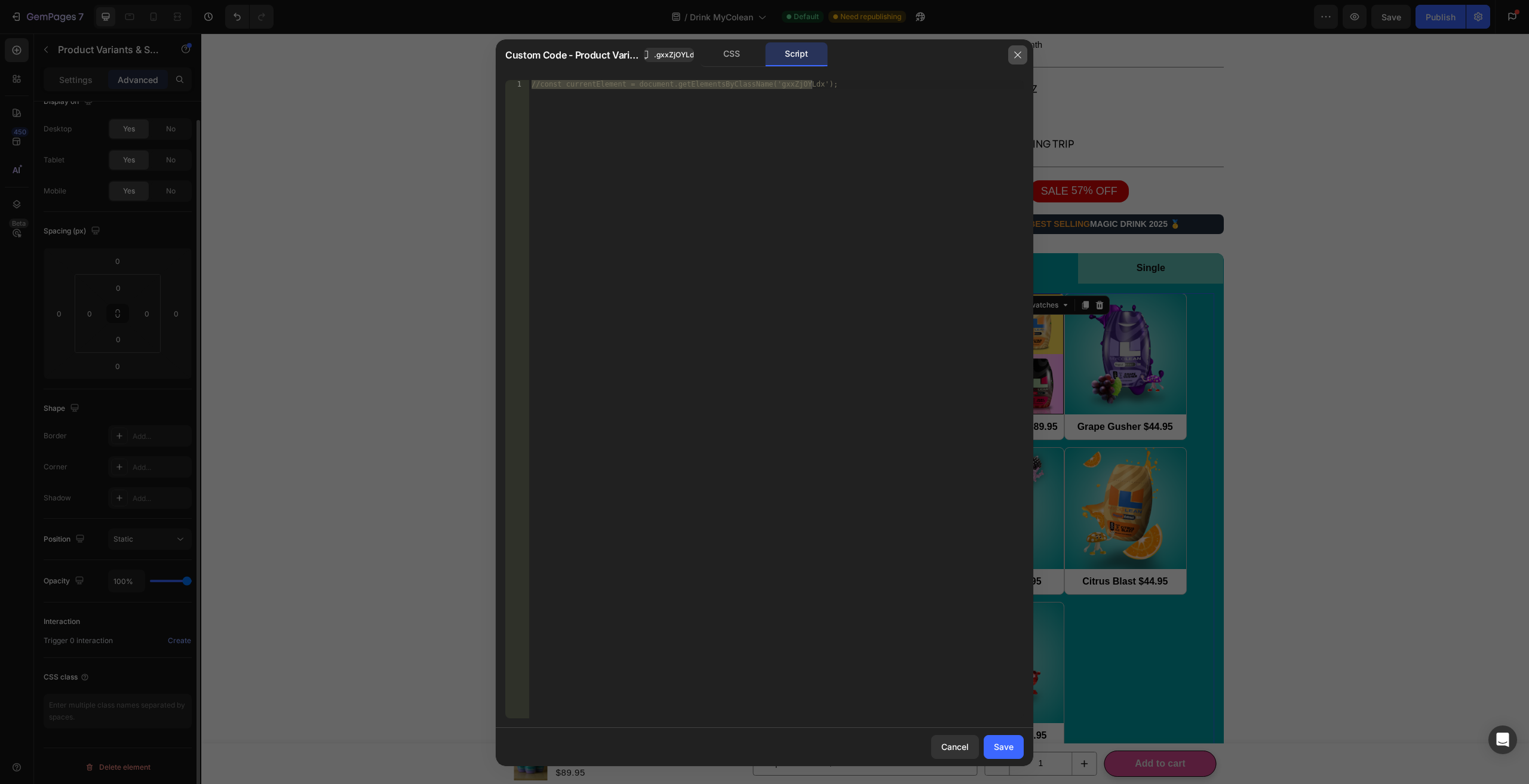
click at [1012, 55] on button "button" at bounding box center [1017, 55] width 19 height 19
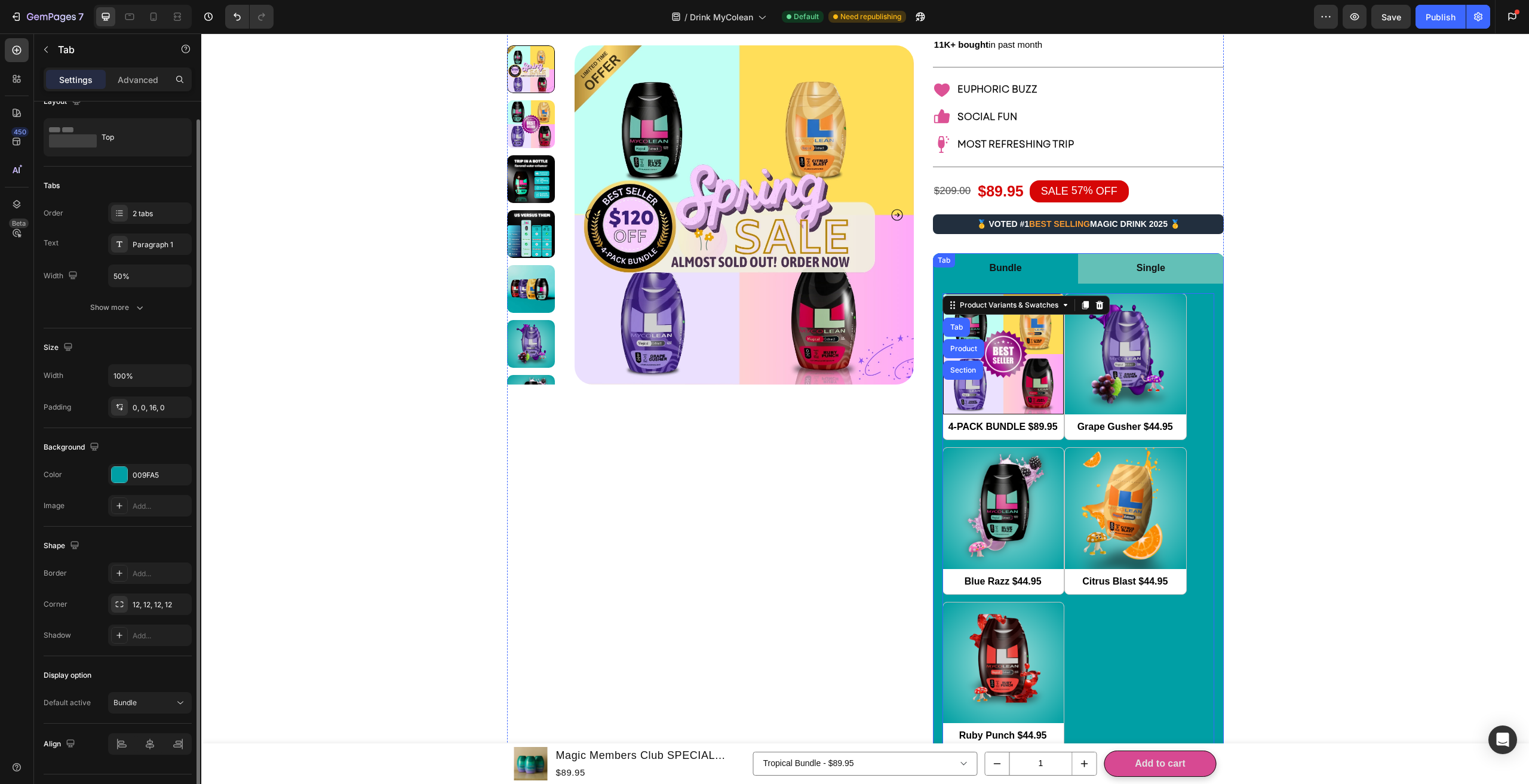
click at [946, 260] on div "Tab" at bounding box center [944, 260] width 17 height 11
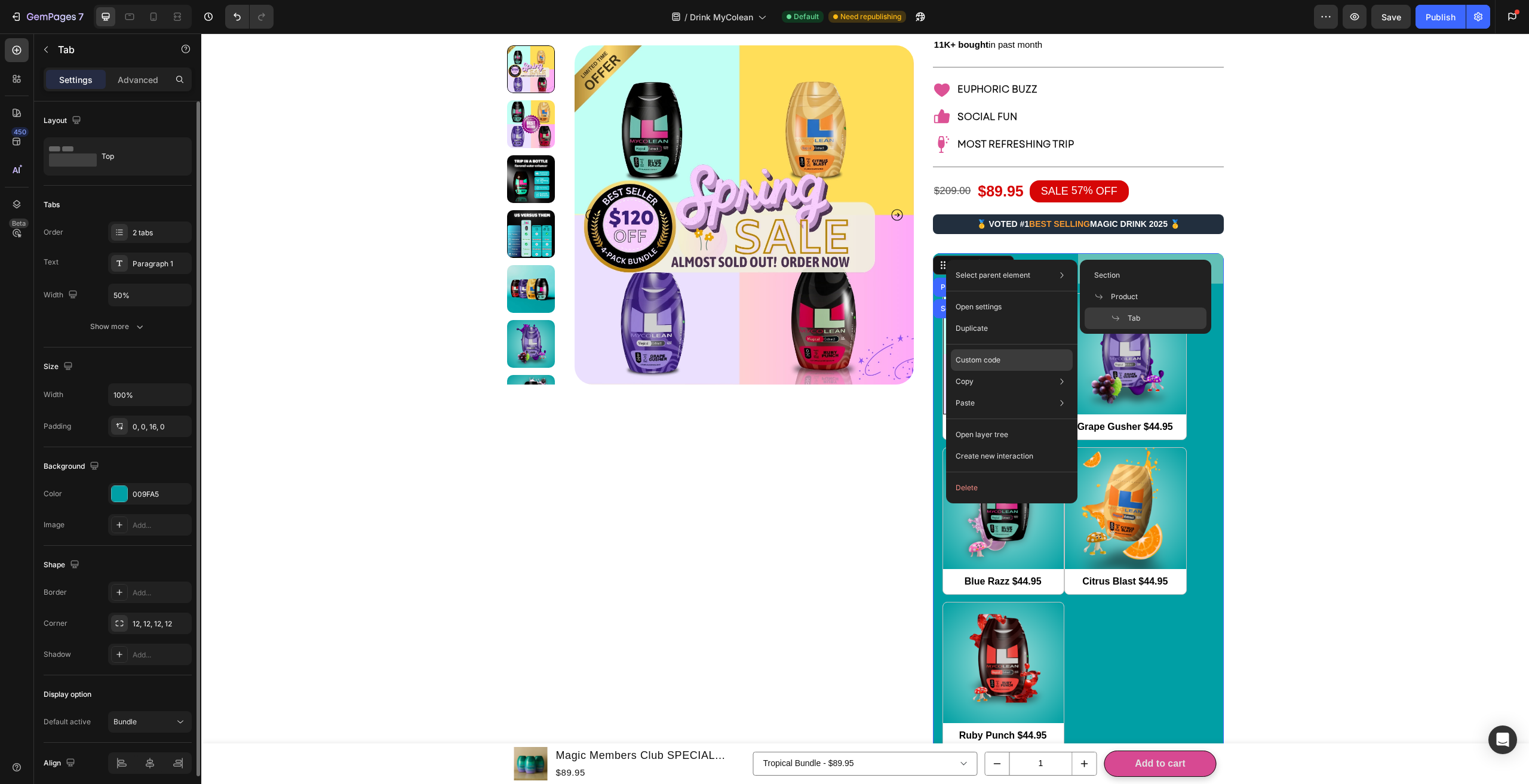
click at [968, 355] on p "Custom code" at bounding box center [978, 360] width 45 height 11
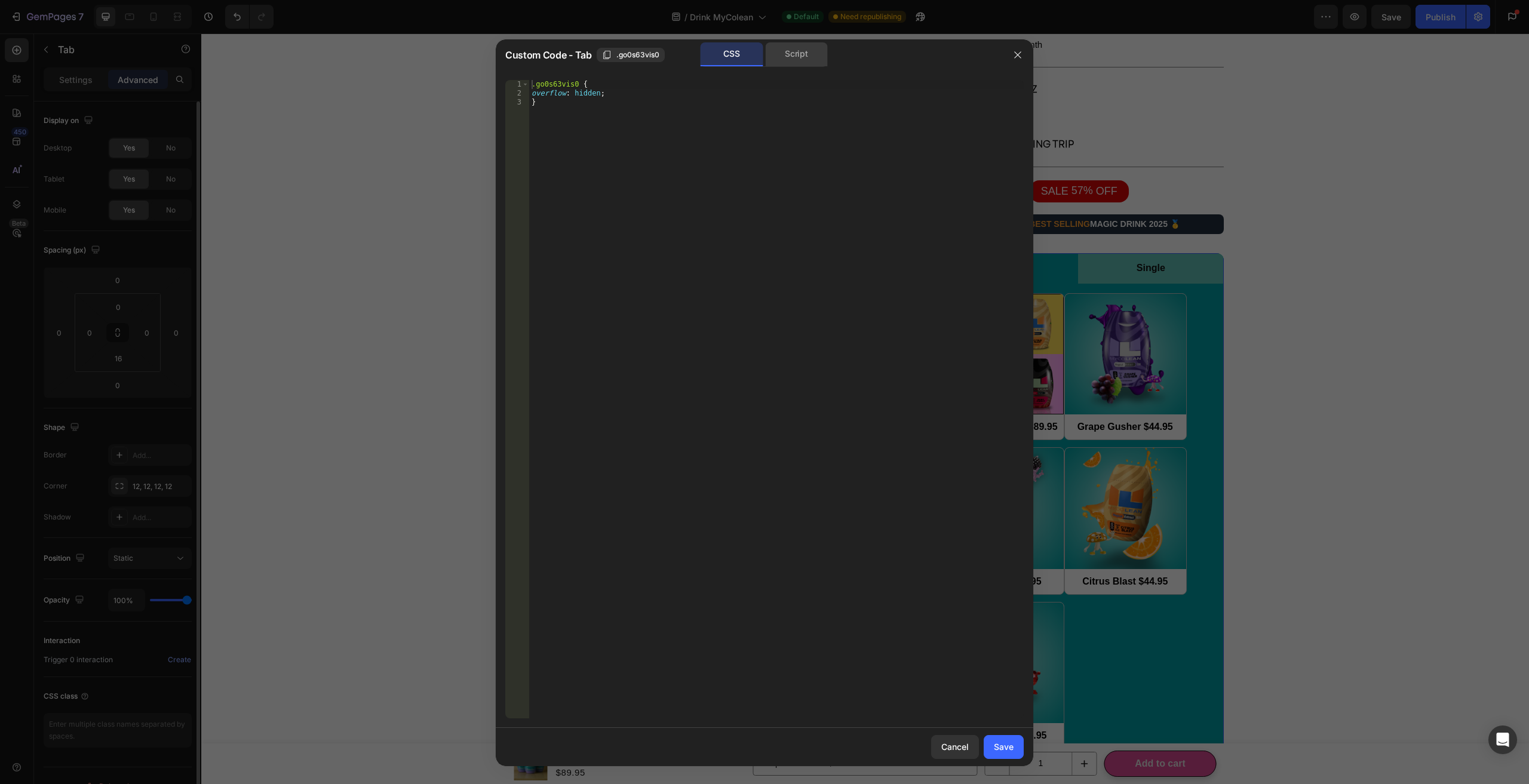
click at [779, 46] on div "Script" at bounding box center [796, 54] width 63 height 24
click at [1020, 58] on icon "button" at bounding box center [1017, 55] width 9 height 9
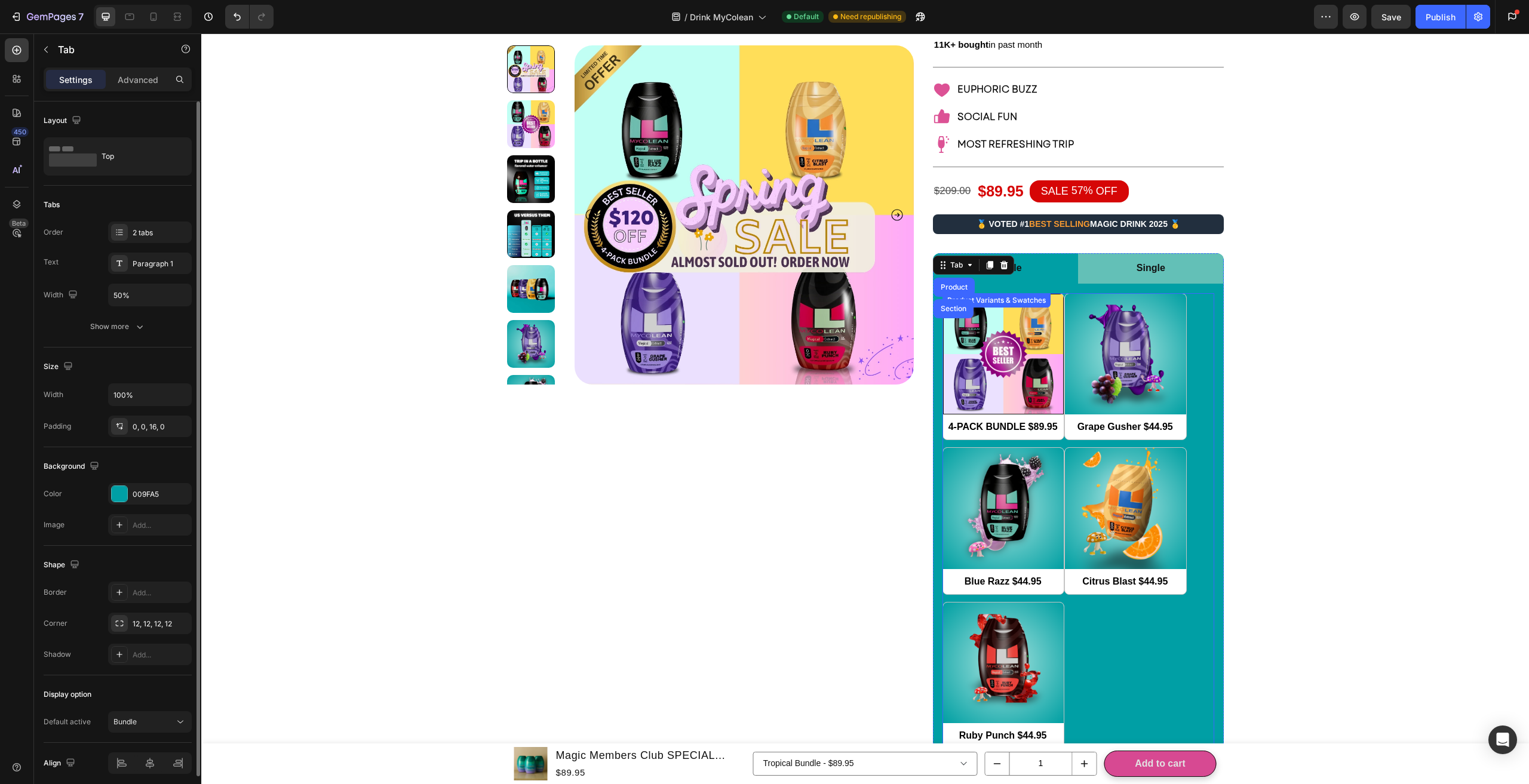
click at [1007, 293] on div "4-PACK BUNDLE $89.95 4-PACK BUNDLE $89.95 Grape Gusher $44.95 Grape Gusher $44.…" at bounding box center [1079, 521] width 272 height 456
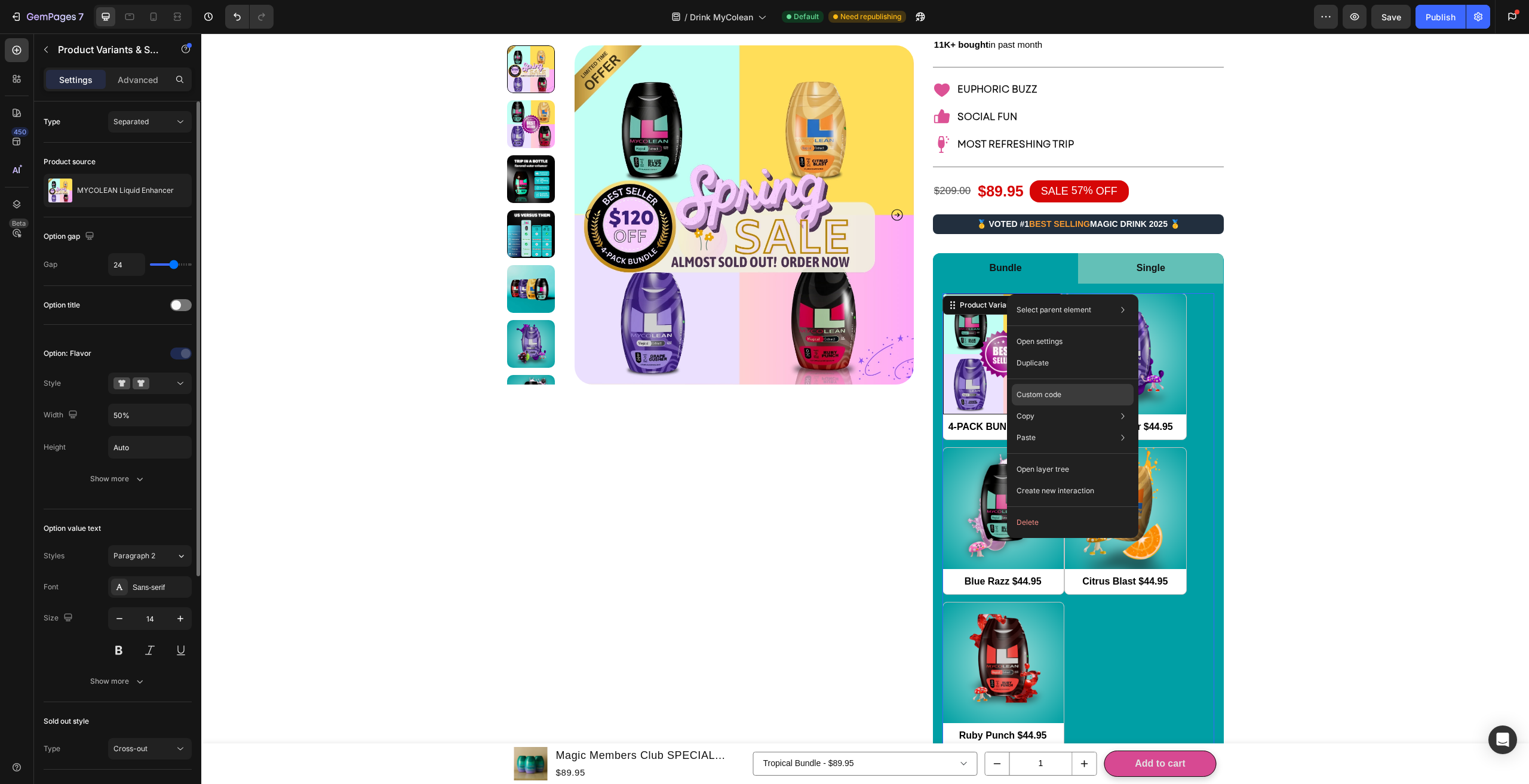
click at [1040, 399] on p "Custom code" at bounding box center [1039, 394] width 45 height 11
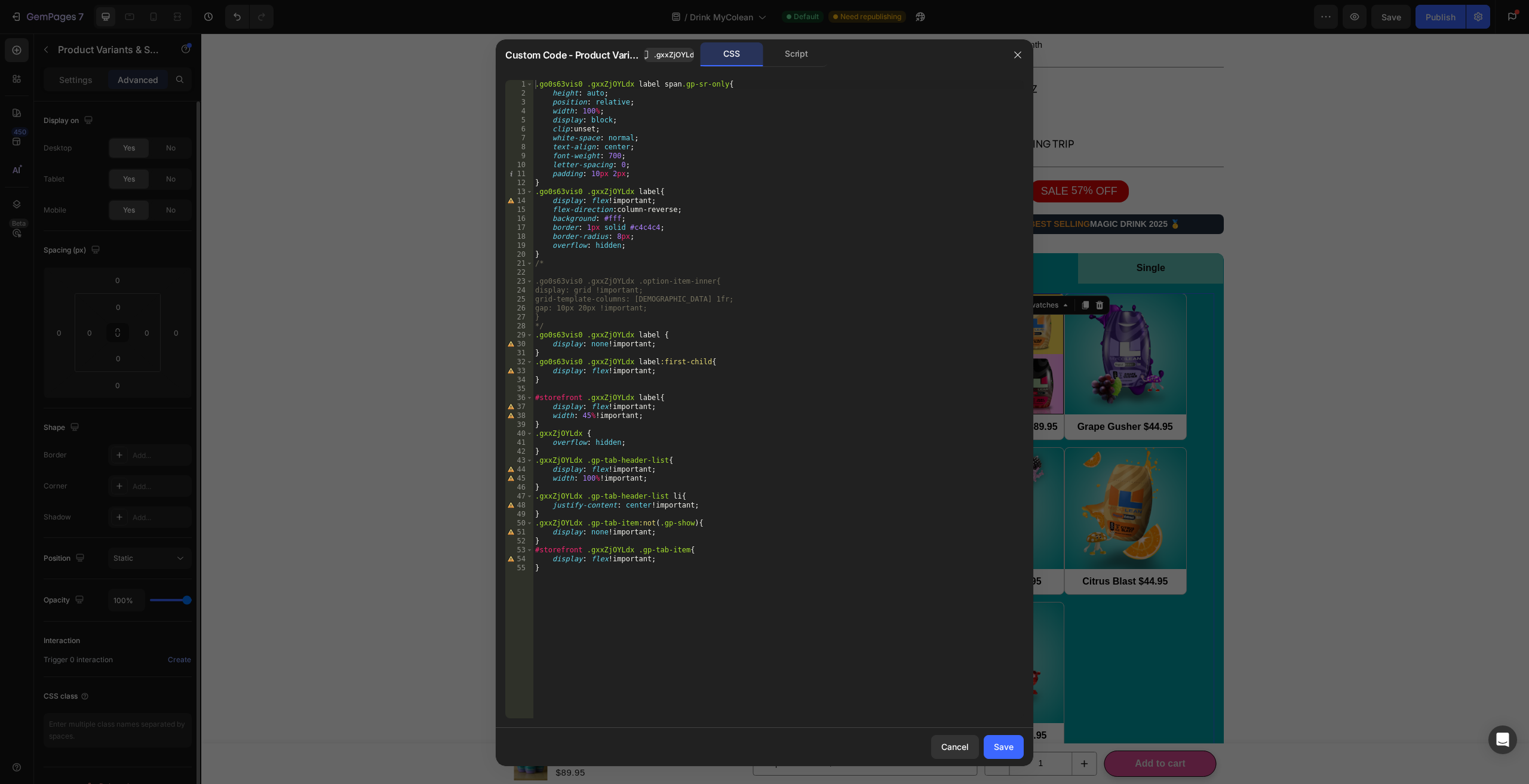
type textarea ".gxxZjOYLdx .gp-tab-item:not(.gp-show){"
drag, startPoint x: 686, startPoint y: 521, endPoint x: 502, endPoint y: 519, distance: 184.0
click at [502, 519] on div ".gxxZjOYLdx .gp-tab-item:not(.gp-show){ 1 2 3 4 5 6 7 8 9 10 11 12 13 14 15 16 …" at bounding box center [764, 399] width 537 height 657
click at [1212, 319] on div at bounding box center [764, 392] width 1529 height 784
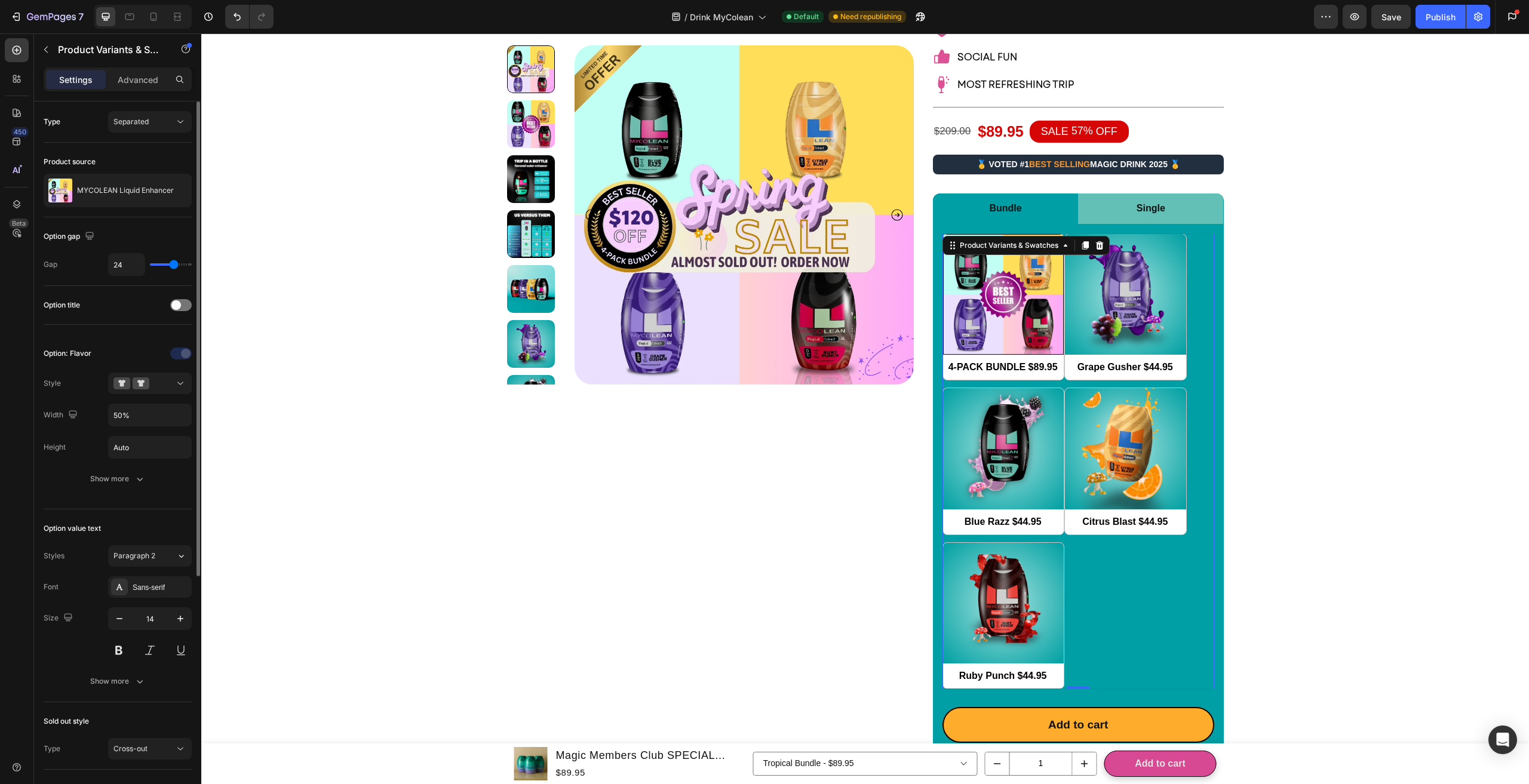
scroll to position [179, 0]
click at [1033, 240] on div "Product Variants & Swatches" at bounding box center [1009, 245] width 104 height 11
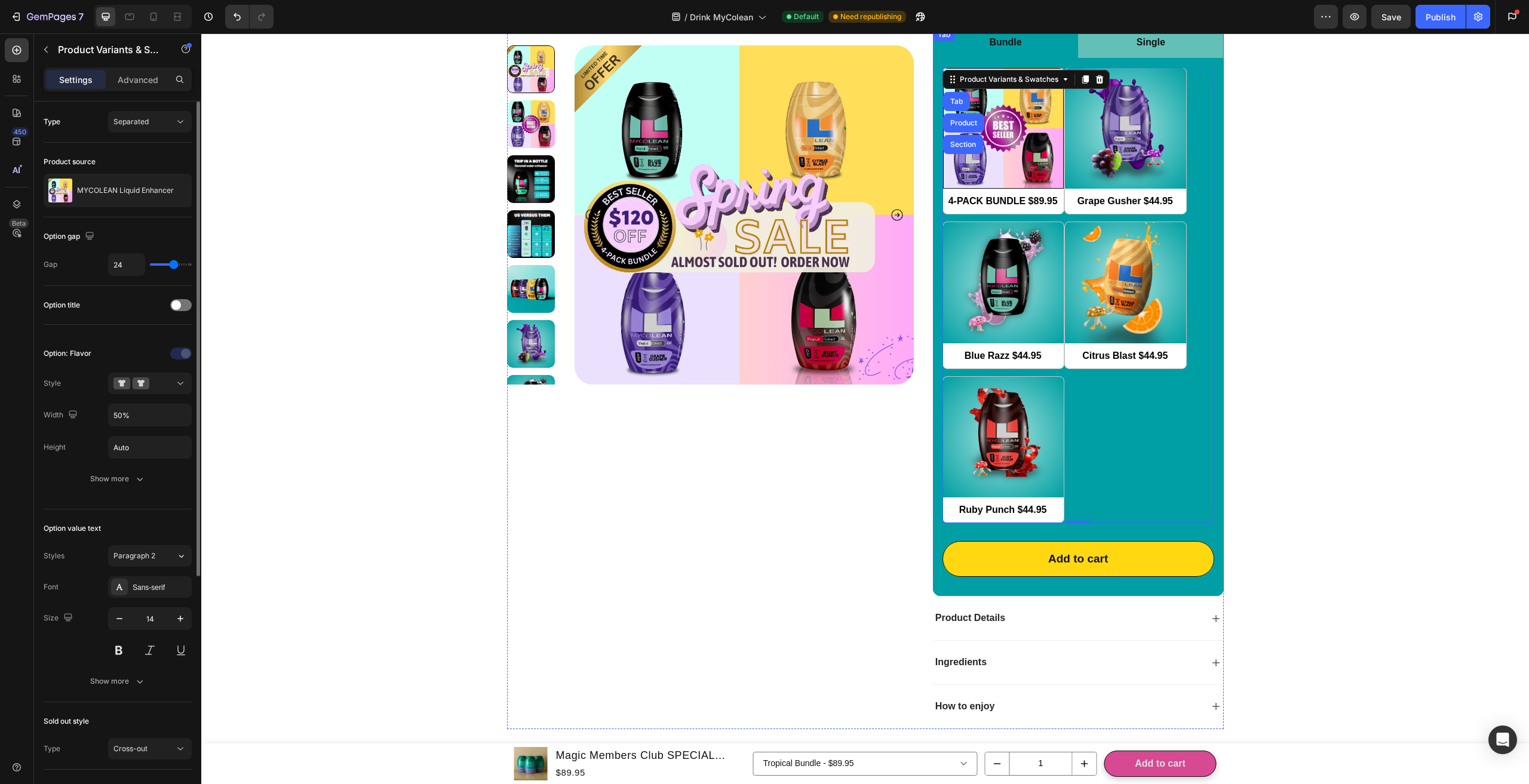
scroll to position [418, 0]
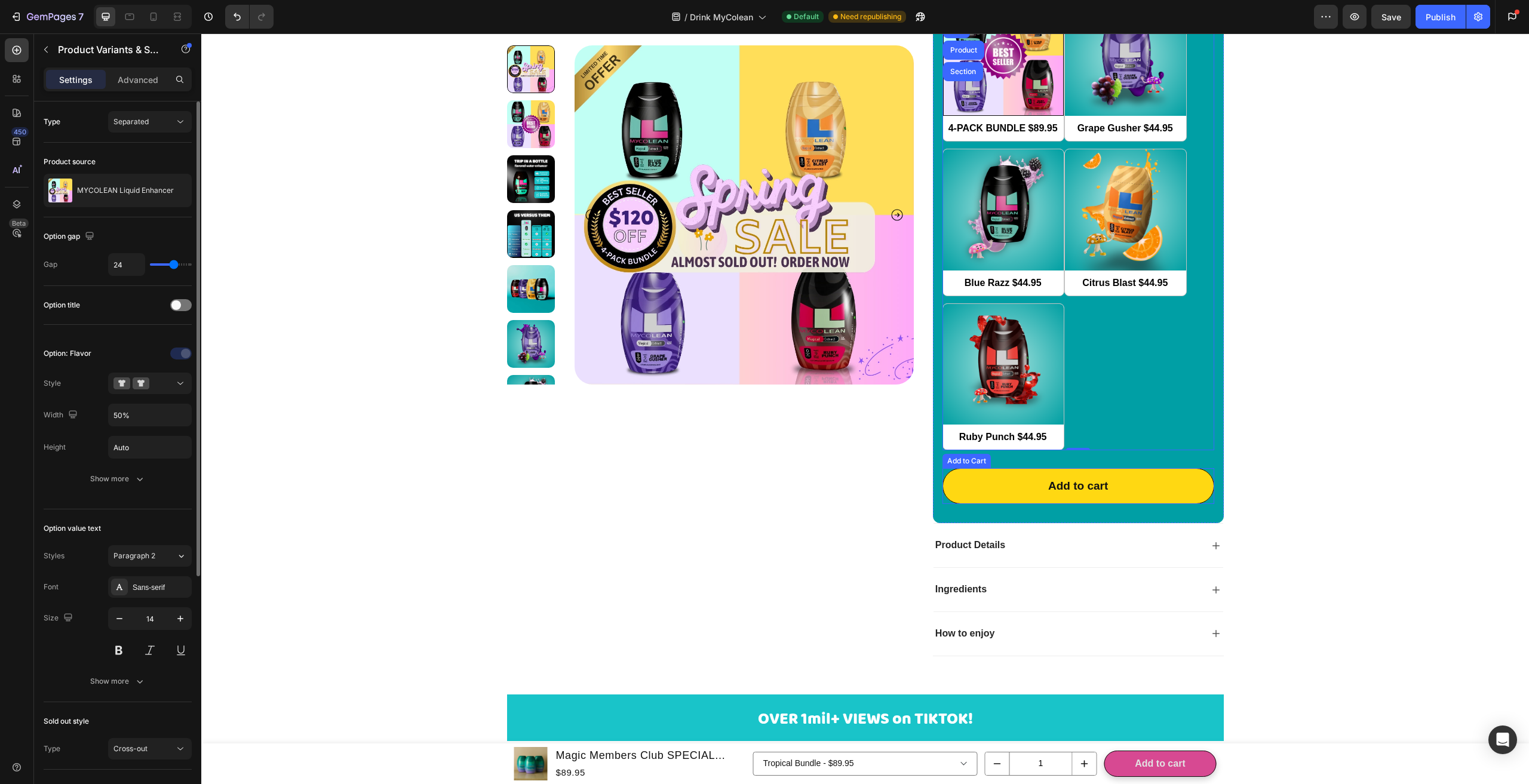
click at [1042, 480] on button "Add to cart" at bounding box center [1079, 486] width 272 height 36
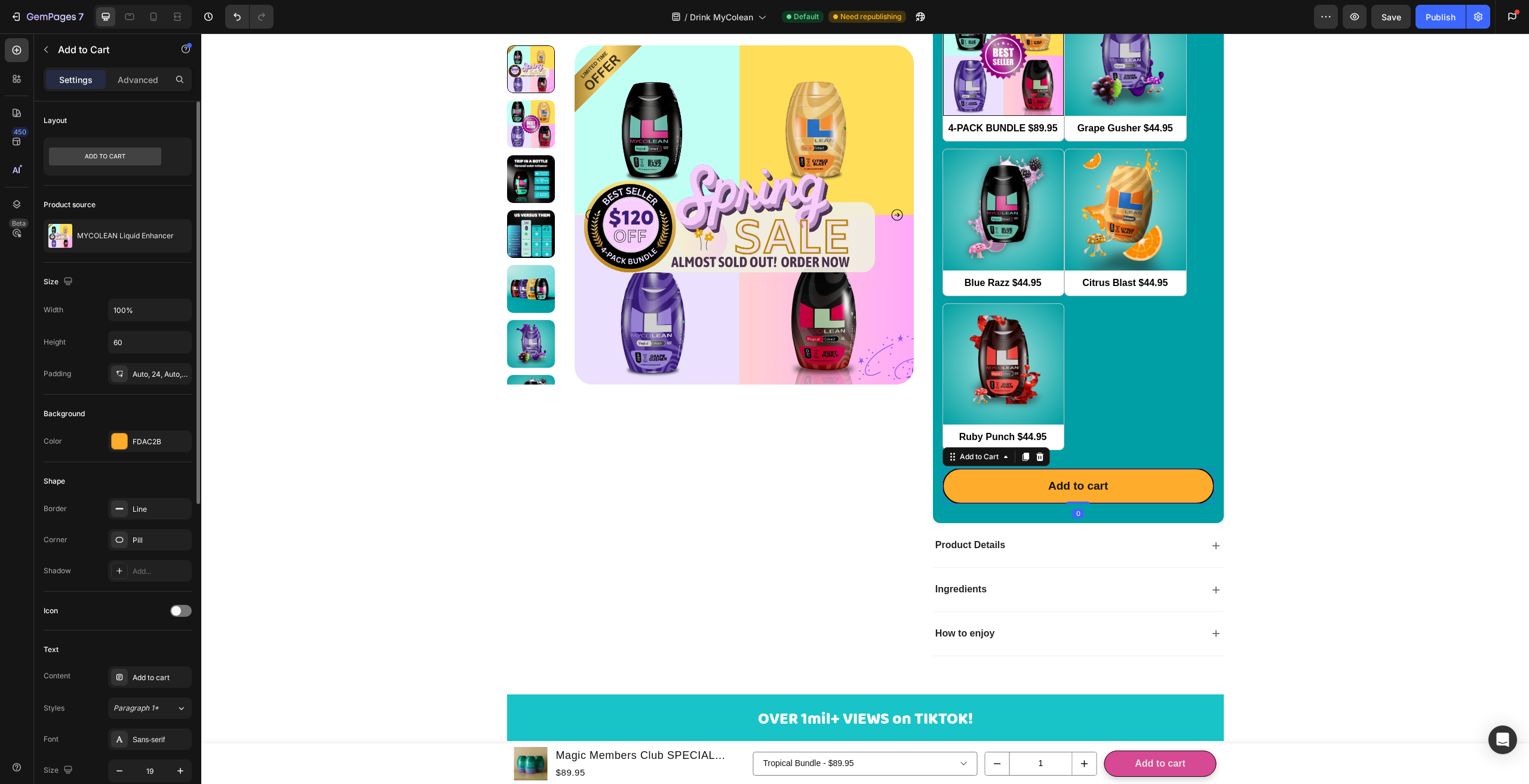
drag, startPoint x: 981, startPoint y: 449, endPoint x: 979, endPoint y: 440, distance: 9.2
click at [981, 450] on div "Add to Cart" at bounding box center [979, 457] width 68 height 14
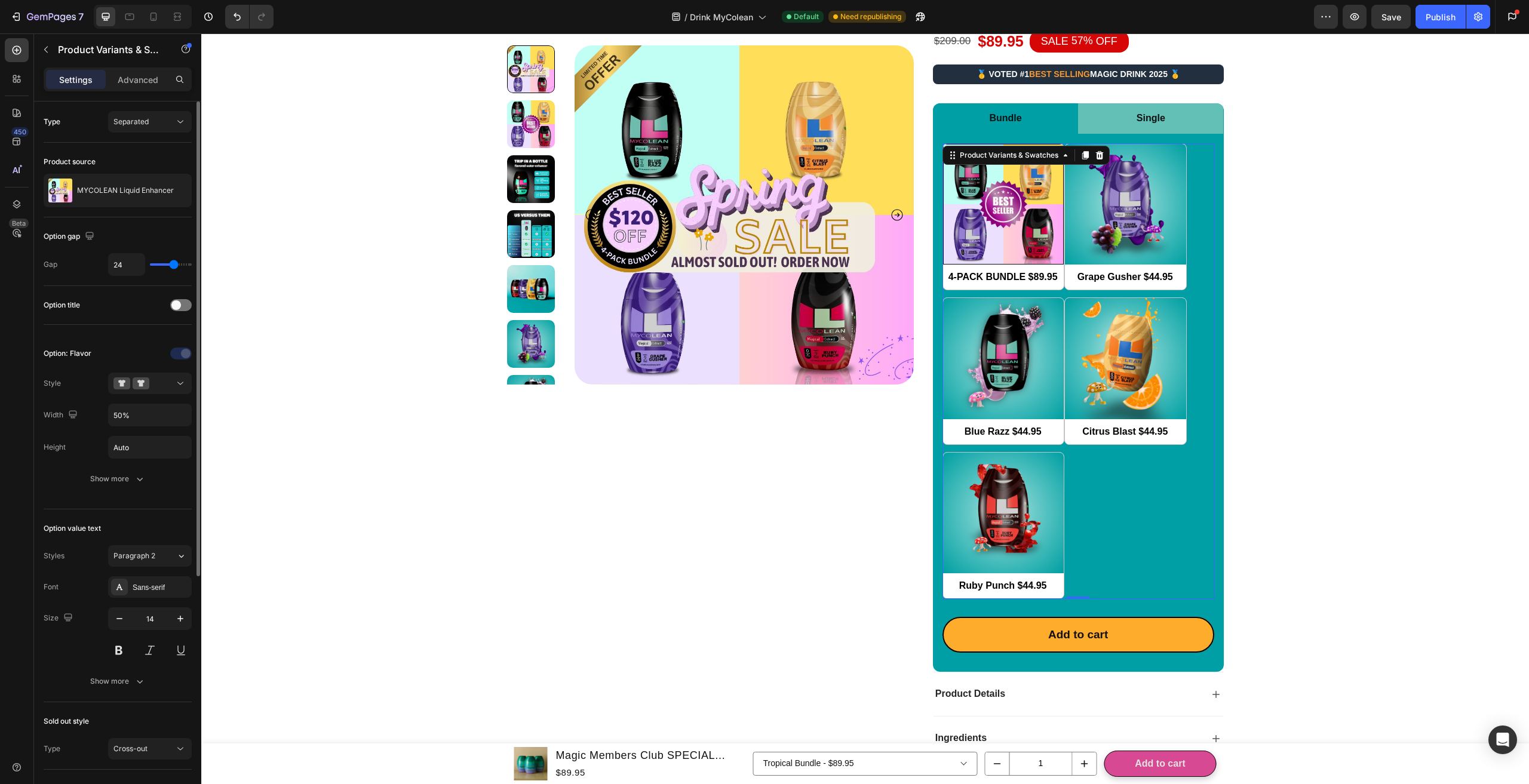
scroll to position [119, 0]
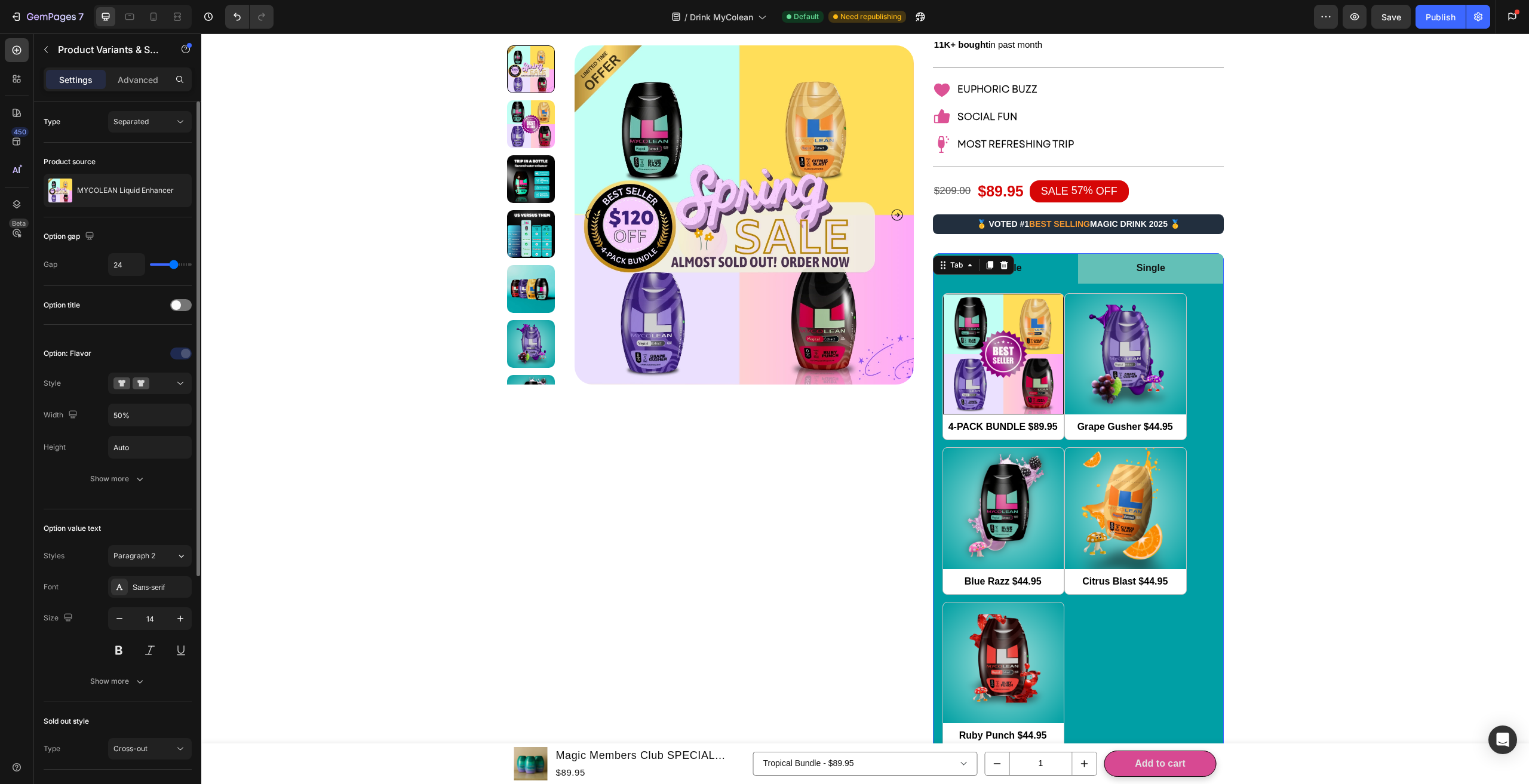
click at [1110, 261] on li "Single" at bounding box center [1151, 268] width 145 height 30
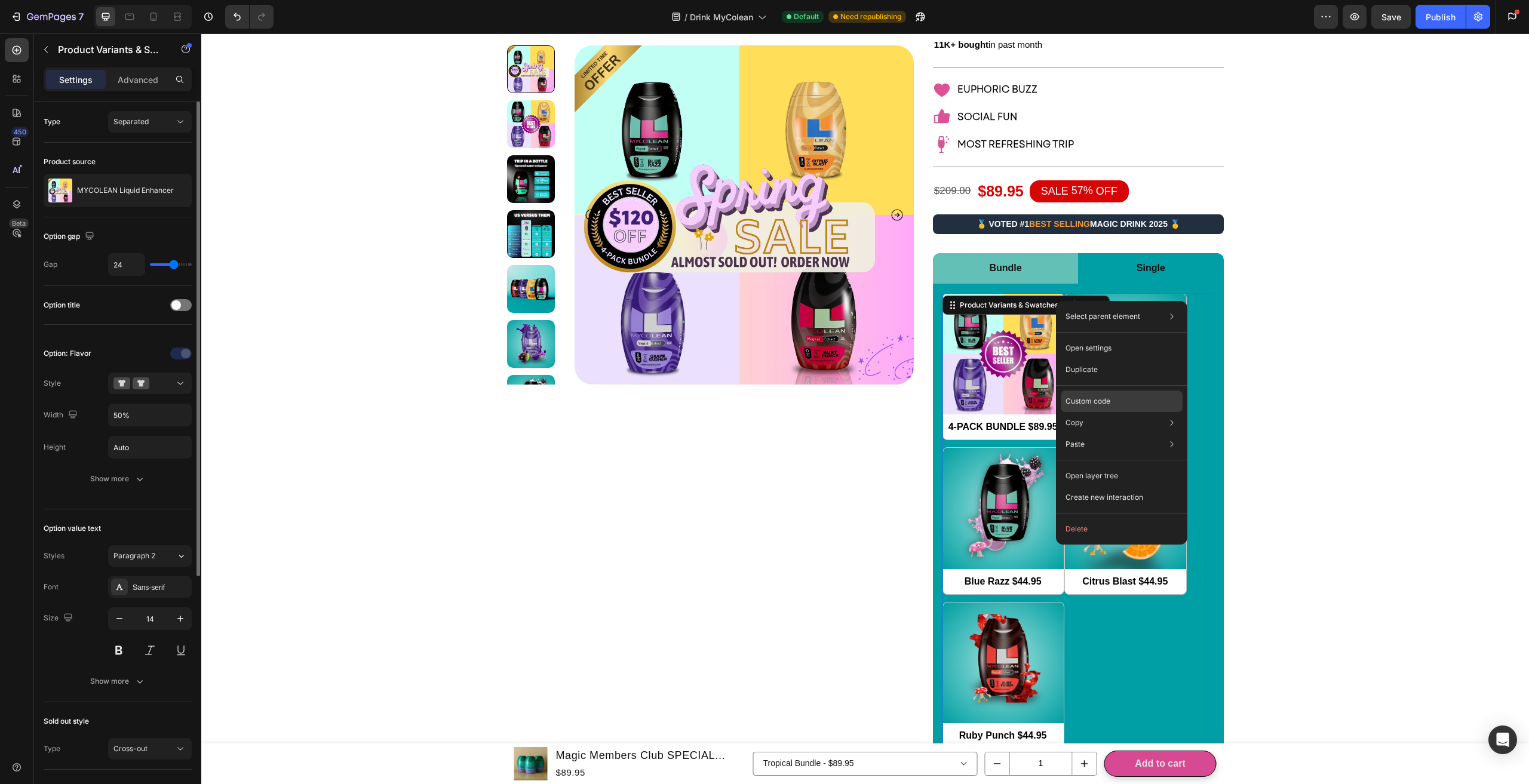
click at [1066, 398] on p "Custom code" at bounding box center [1088, 401] width 45 height 11
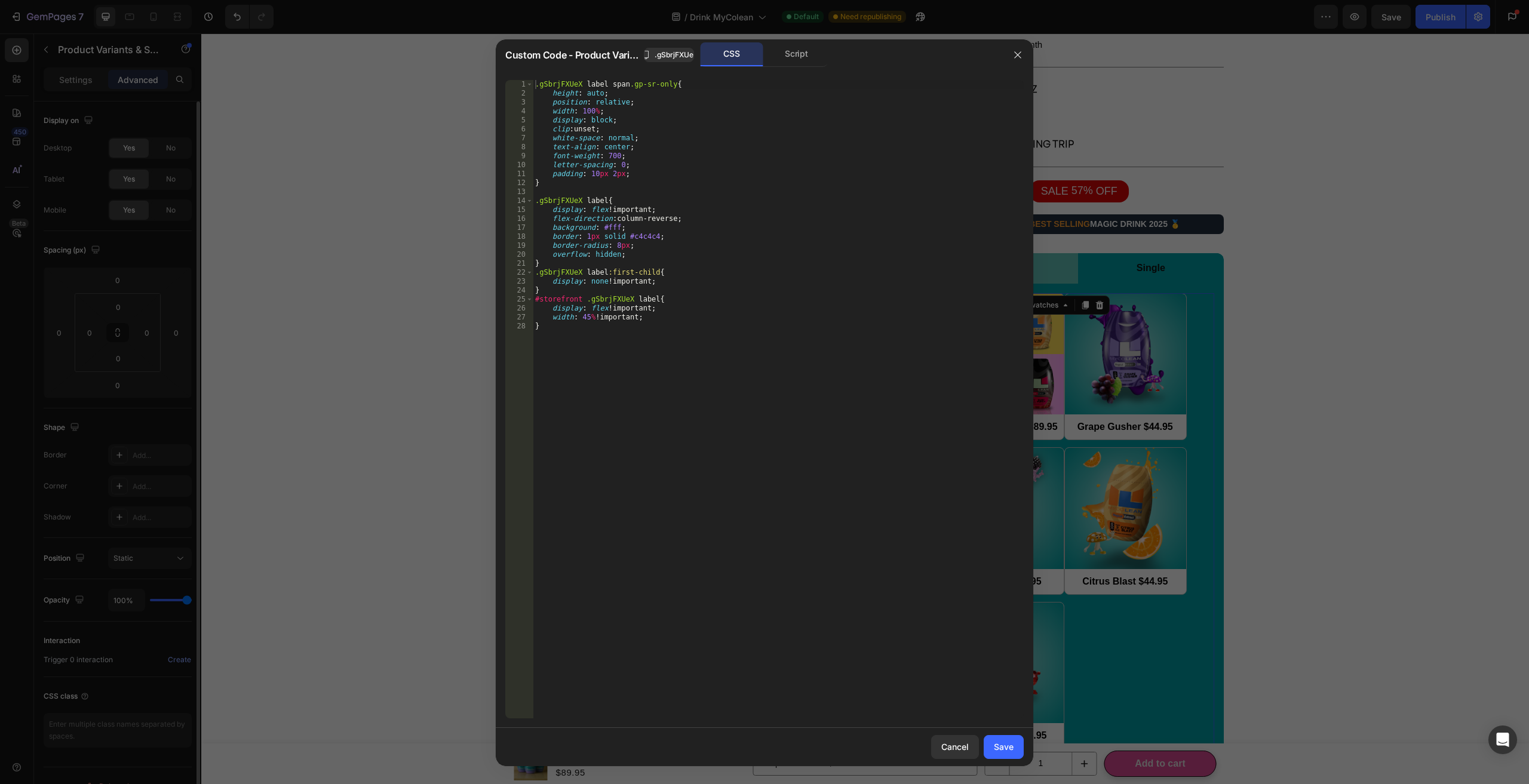
click at [671, 383] on div ".gSbrjFXUeX label span .gp-sr-only { height : auto ; position : relative ; widt…" at bounding box center [778, 408] width 491 height 656
type textarea "width: 45% !important; }"
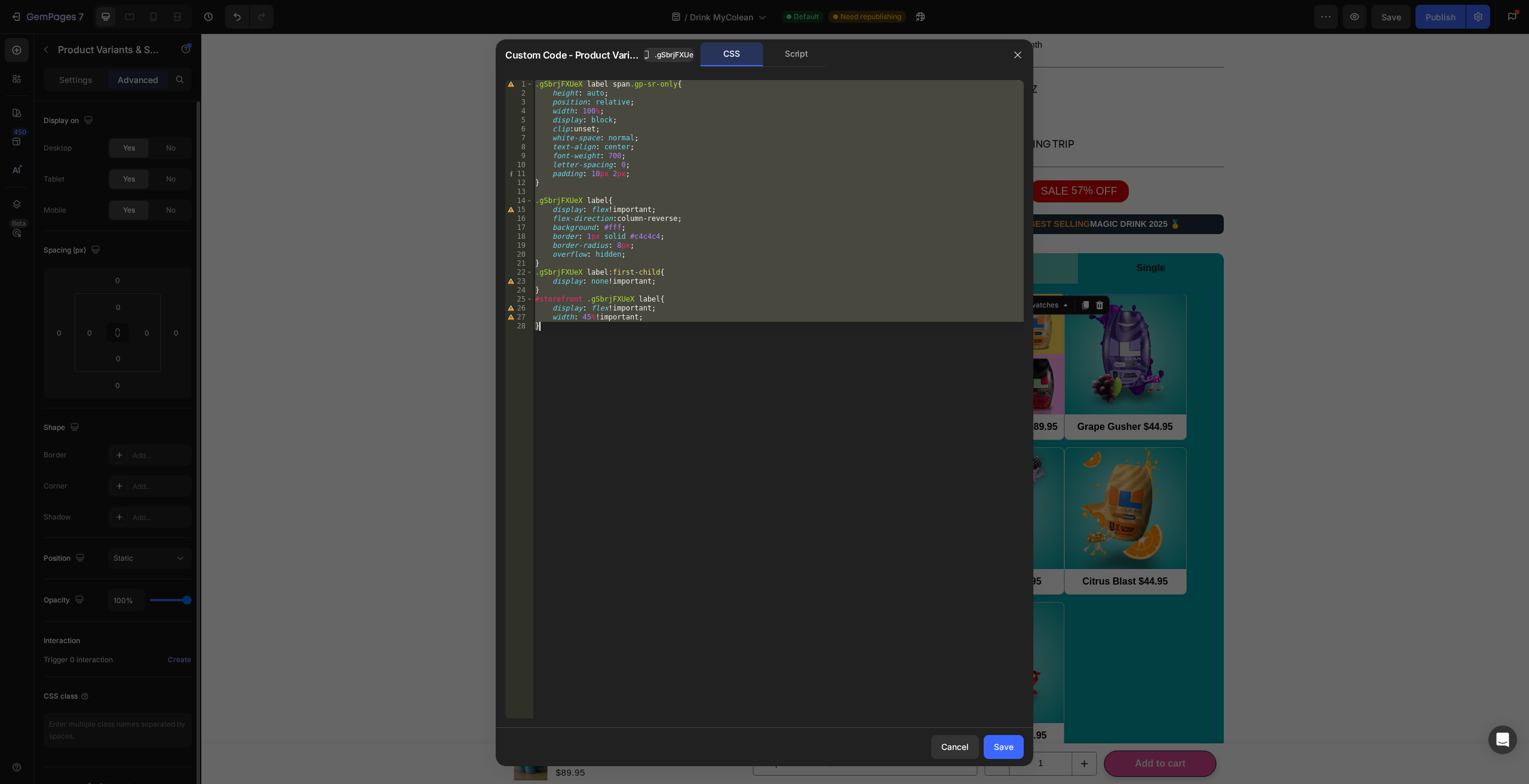
click at [1097, 357] on div at bounding box center [764, 392] width 1529 height 784
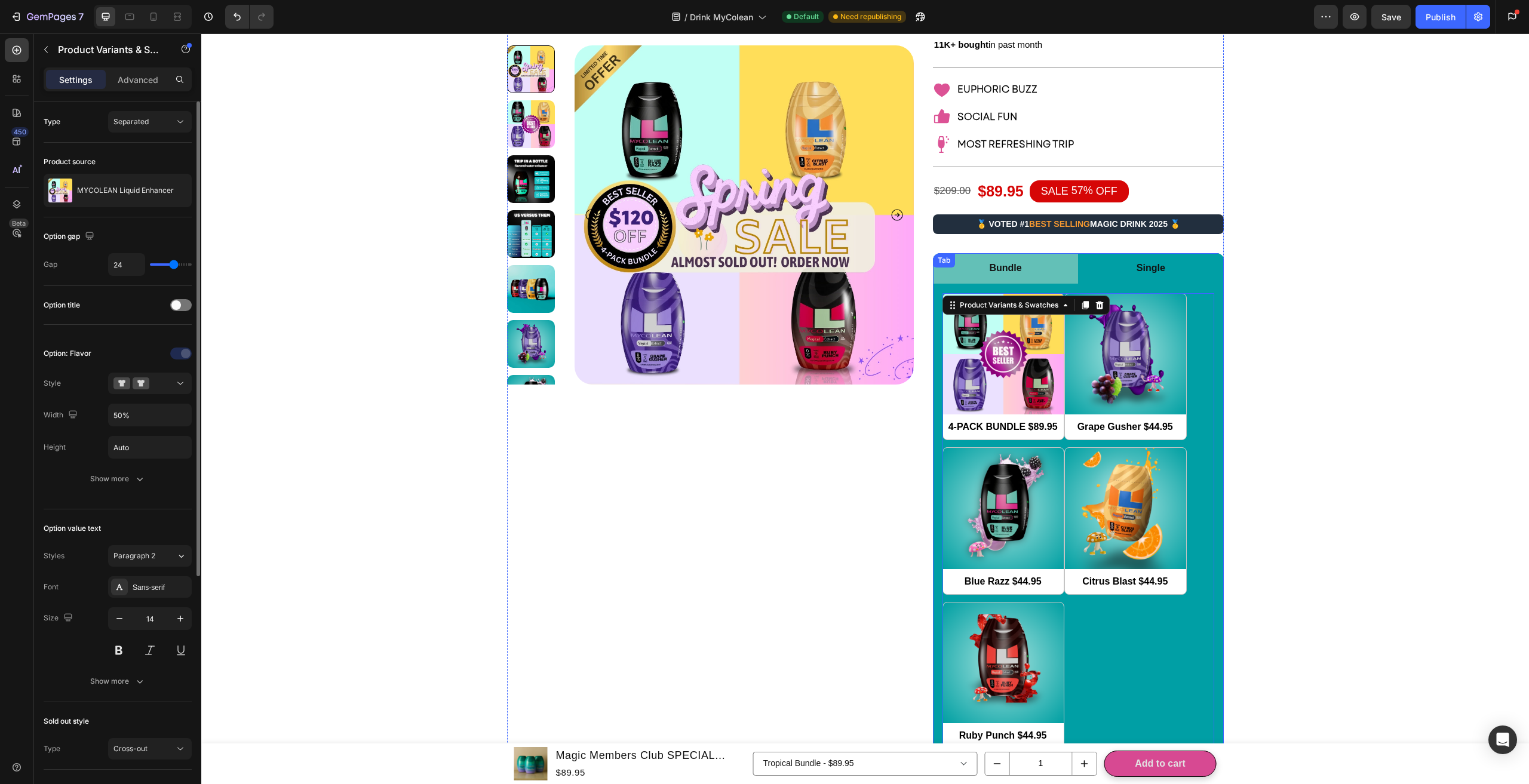
click at [1051, 280] on li "Bundle" at bounding box center [1005, 268] width 145 height 30
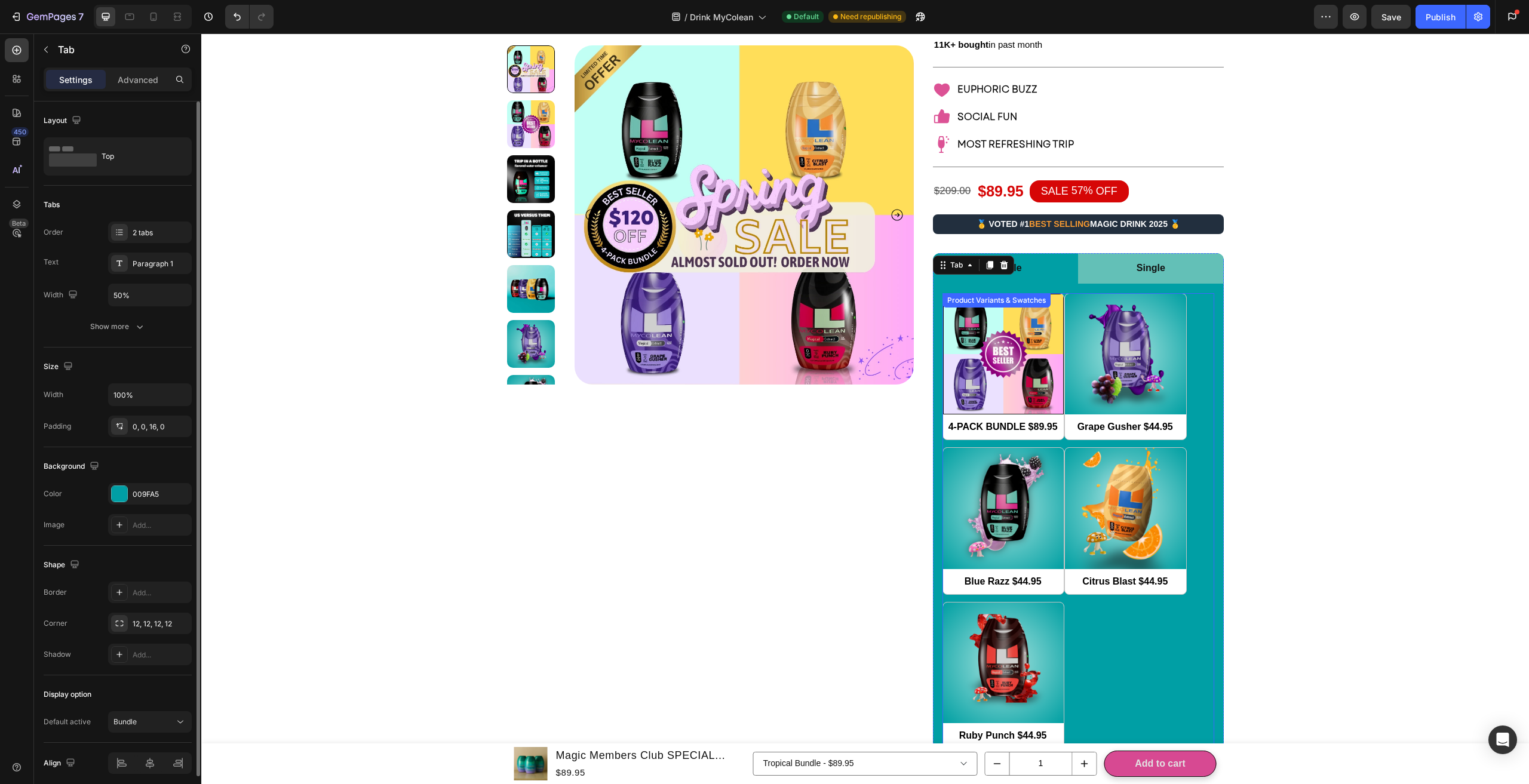
click at [1023, 338] on img at bounding box center [1003, 354] width 120 height 120
click at [943, 439] on input "4-PACK BUNDLE $89.95 4-PACK BUNDLE $89.95" at bounding box center [943, 439] width 1 height 1
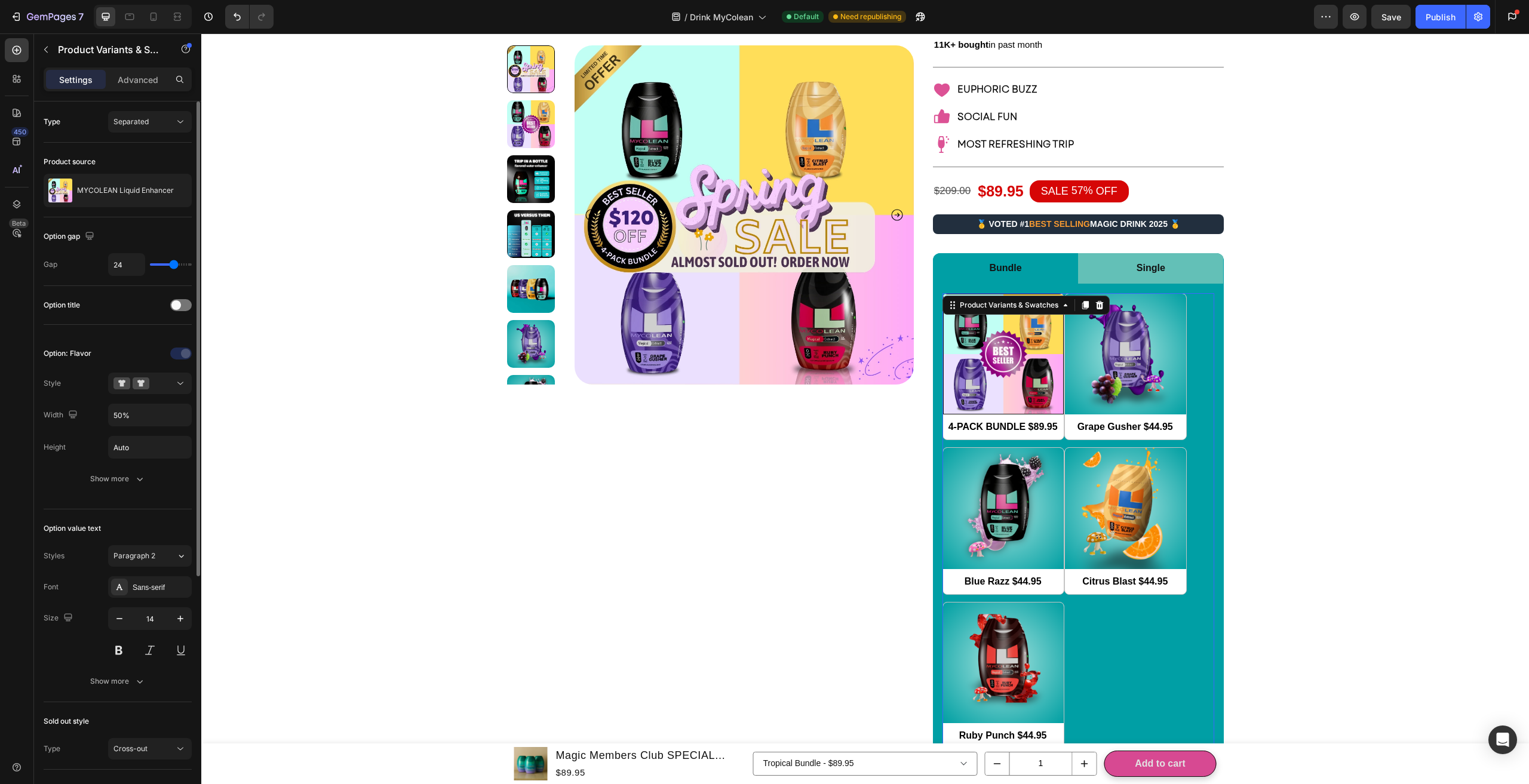
click at [1074, 360] on img at bounding box center [1125, 354] width 121 height 121
click at [1065, 439] on input "Grape Gusher $44.95 Grape Gusher $44.95" at bounding box center [1064, 439] width 1 height 1
radio input "false"
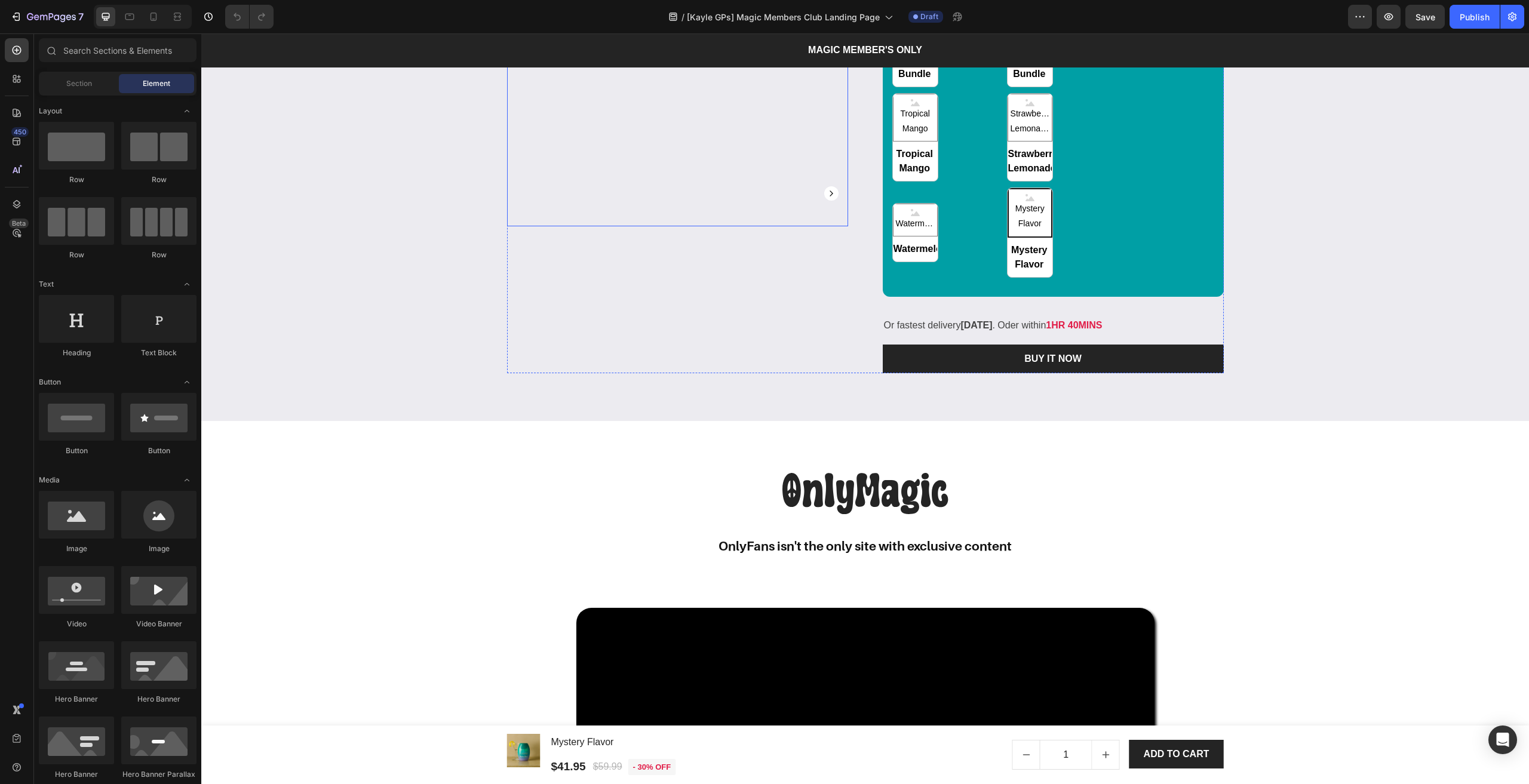
scroll to position [1552, 0]
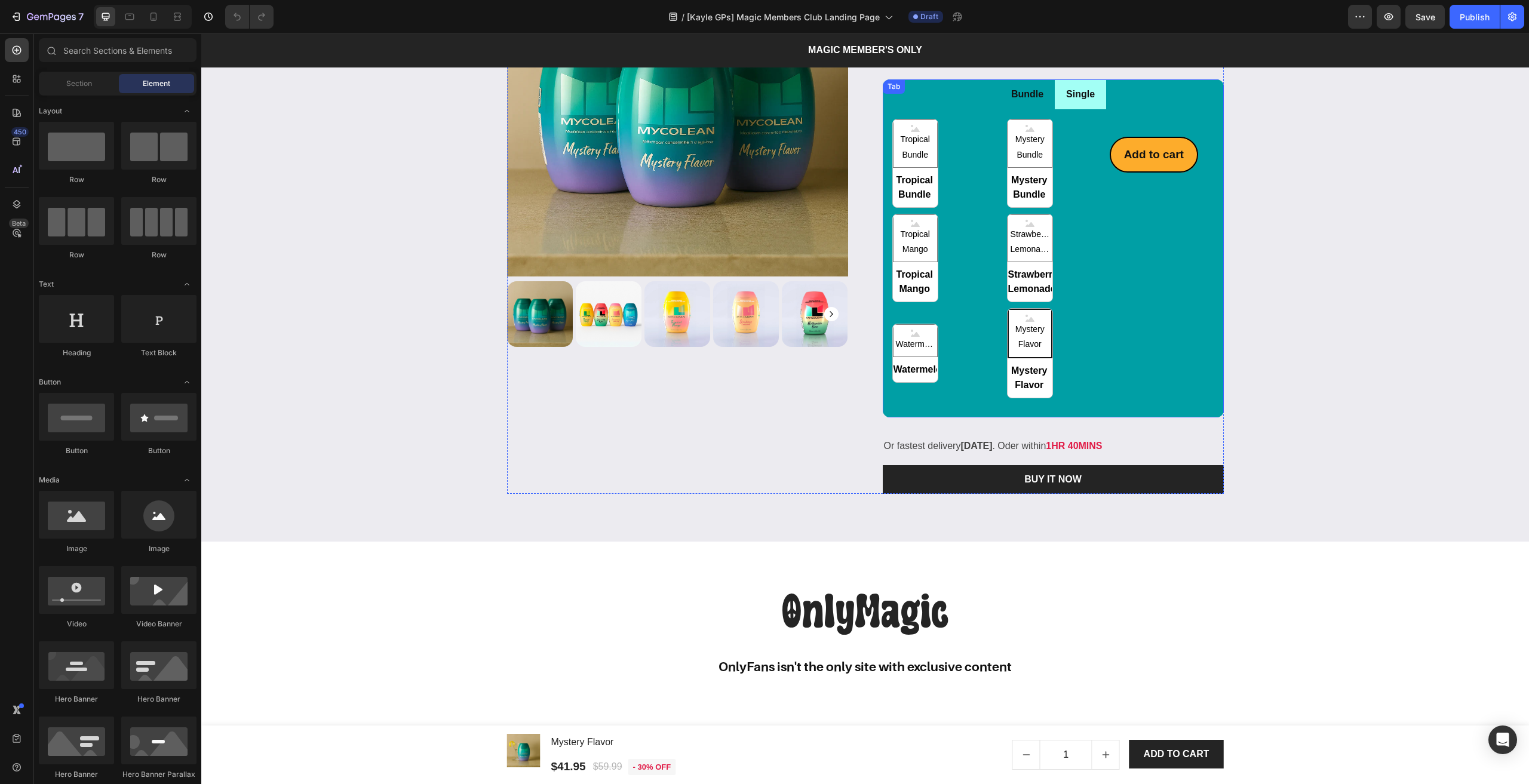
click at [1068, 104] on p "Single" at bounding box center [1080, 95] width 29 height 17
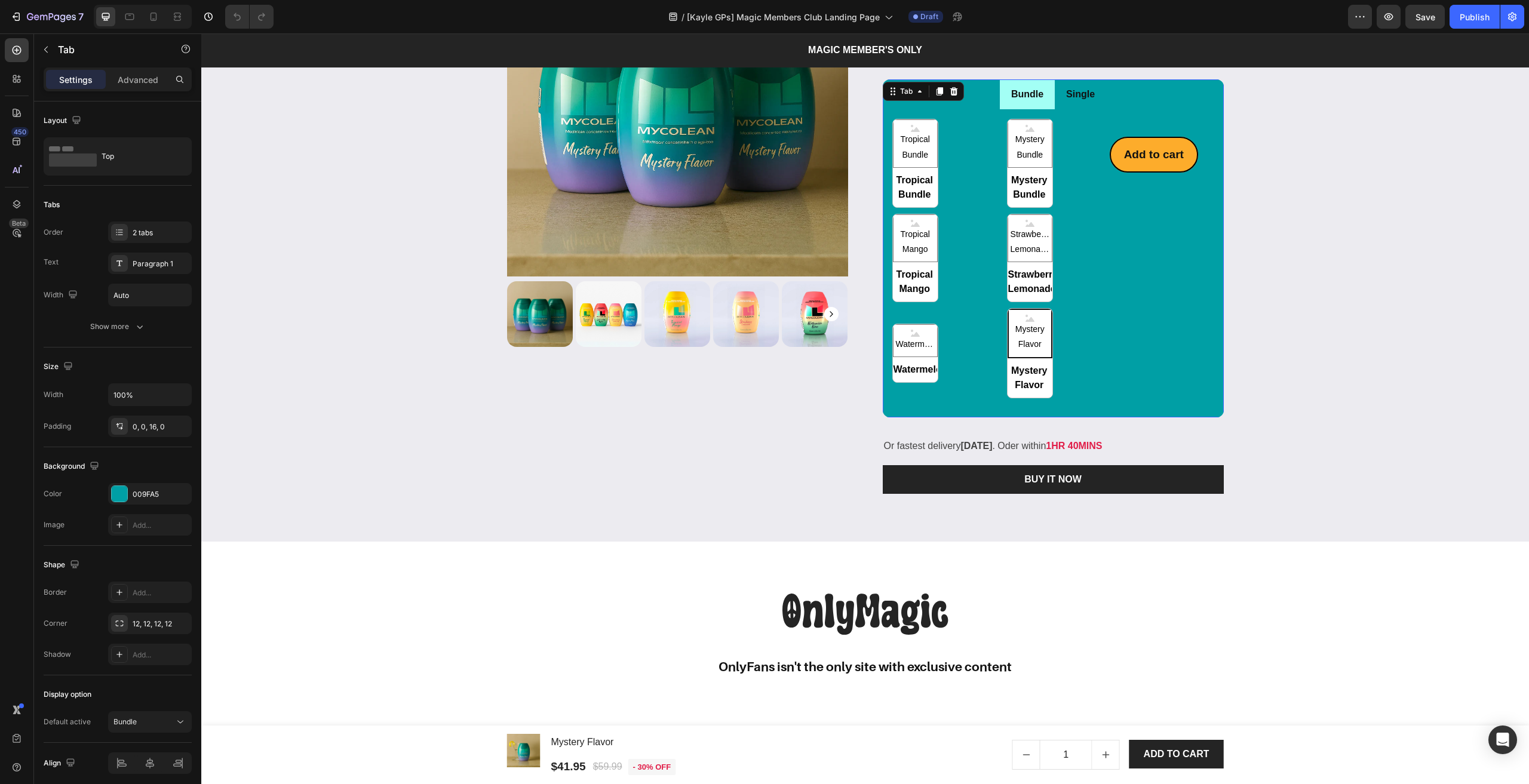
click at [1030, 104] on p "Bundle" at bounding box center [1027, 95] width 32 height 17
click at [1001, 110] on li "Bundle" at bounding box center [1027, 94] width 55 height 30
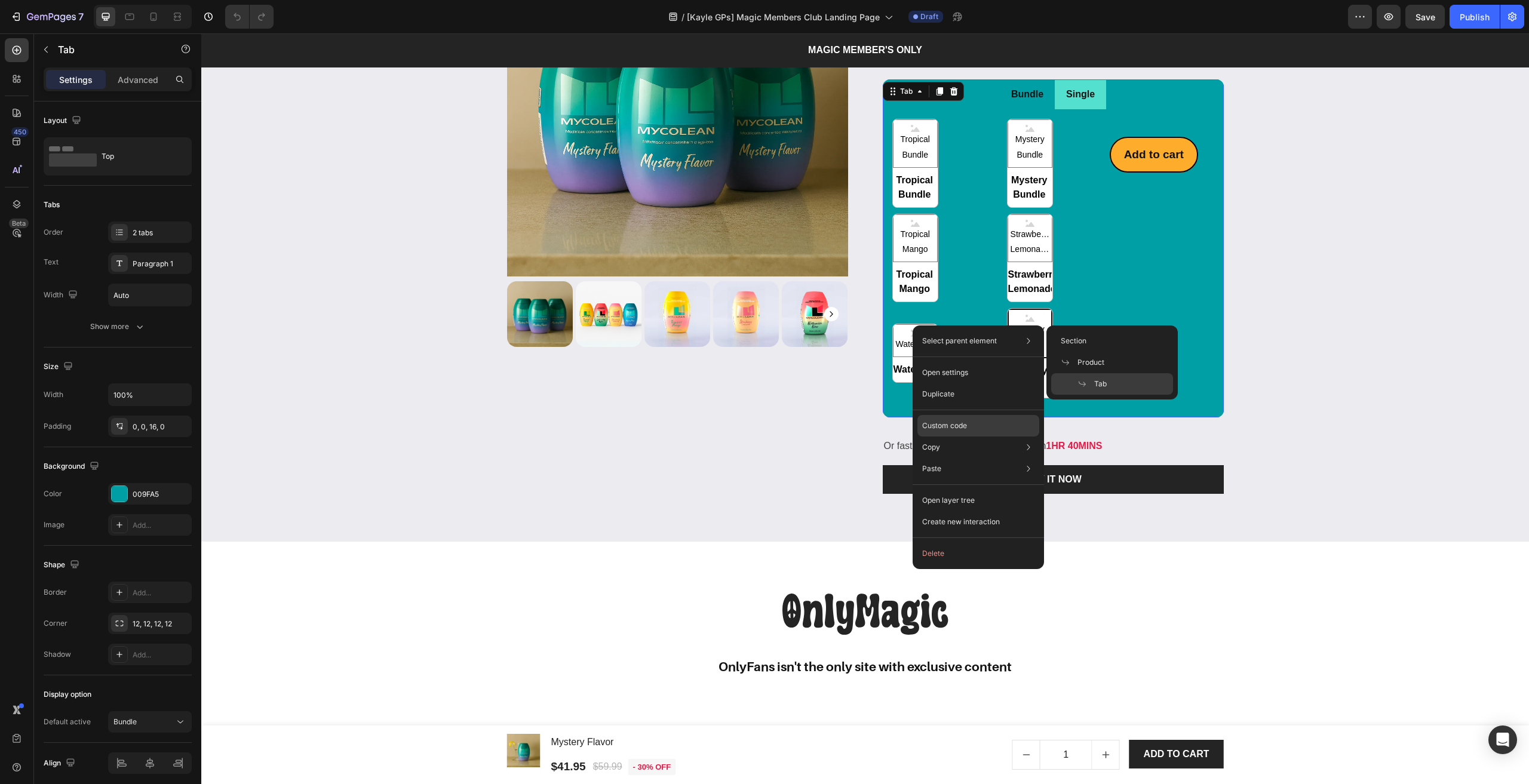
click at [952, 429] on p "Custom code" at bounding box center [944, 425] width 45 height 11
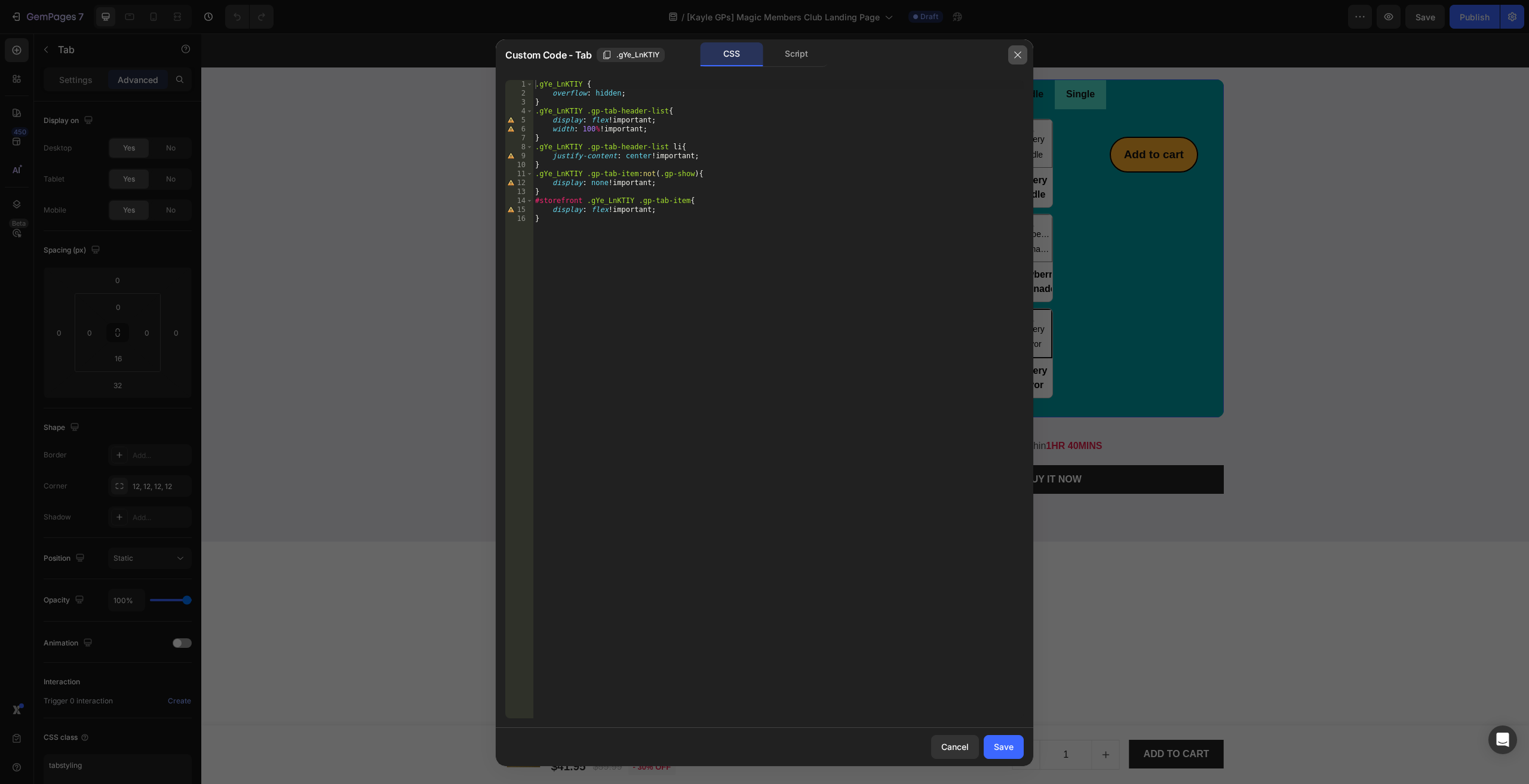
click at [1020, 61] on button "button" at bounding box center [1017, 55] width 19 height 19
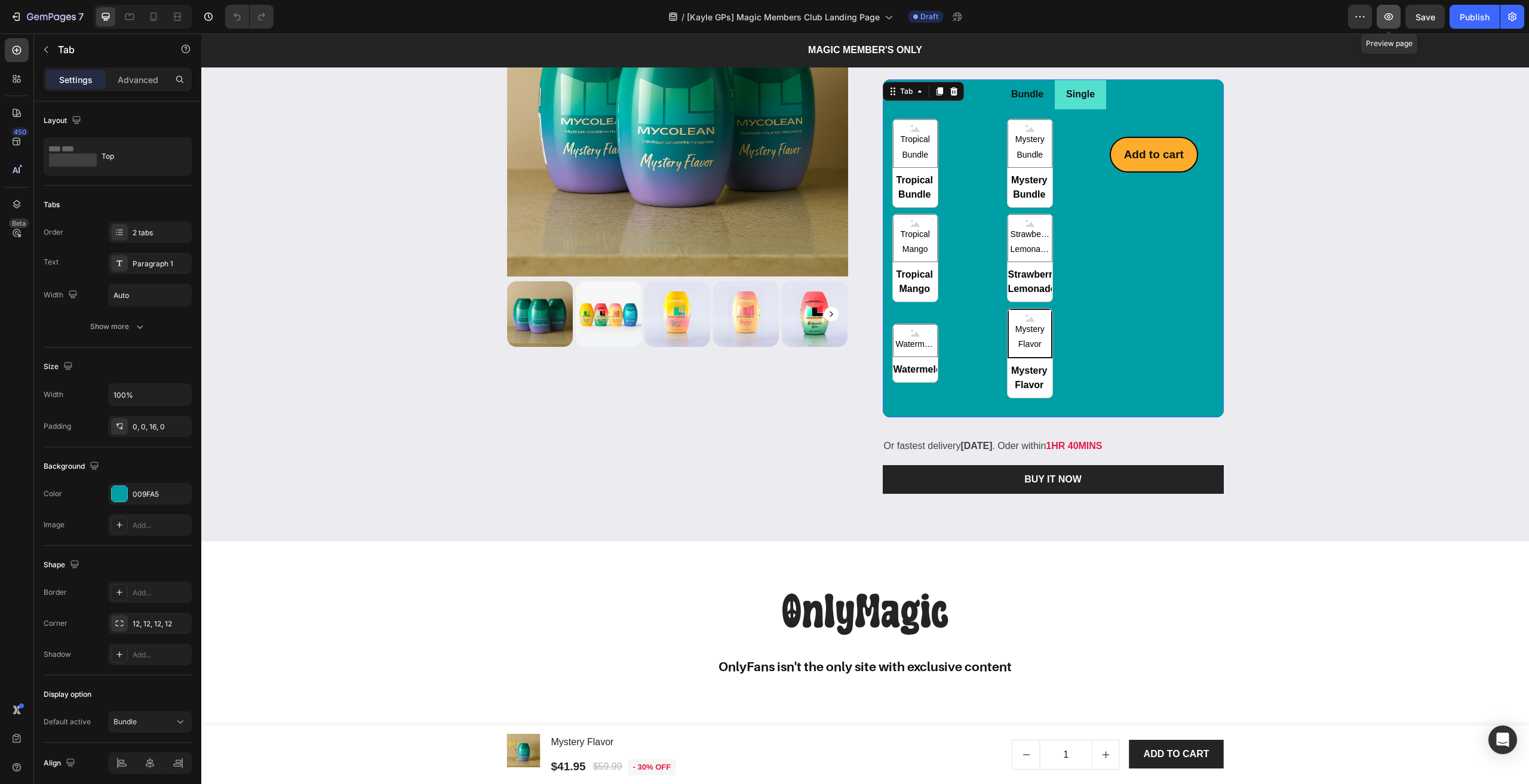
click at [1381, 19] on button "button" at bounding box center [1388, 17] width 24 height 24
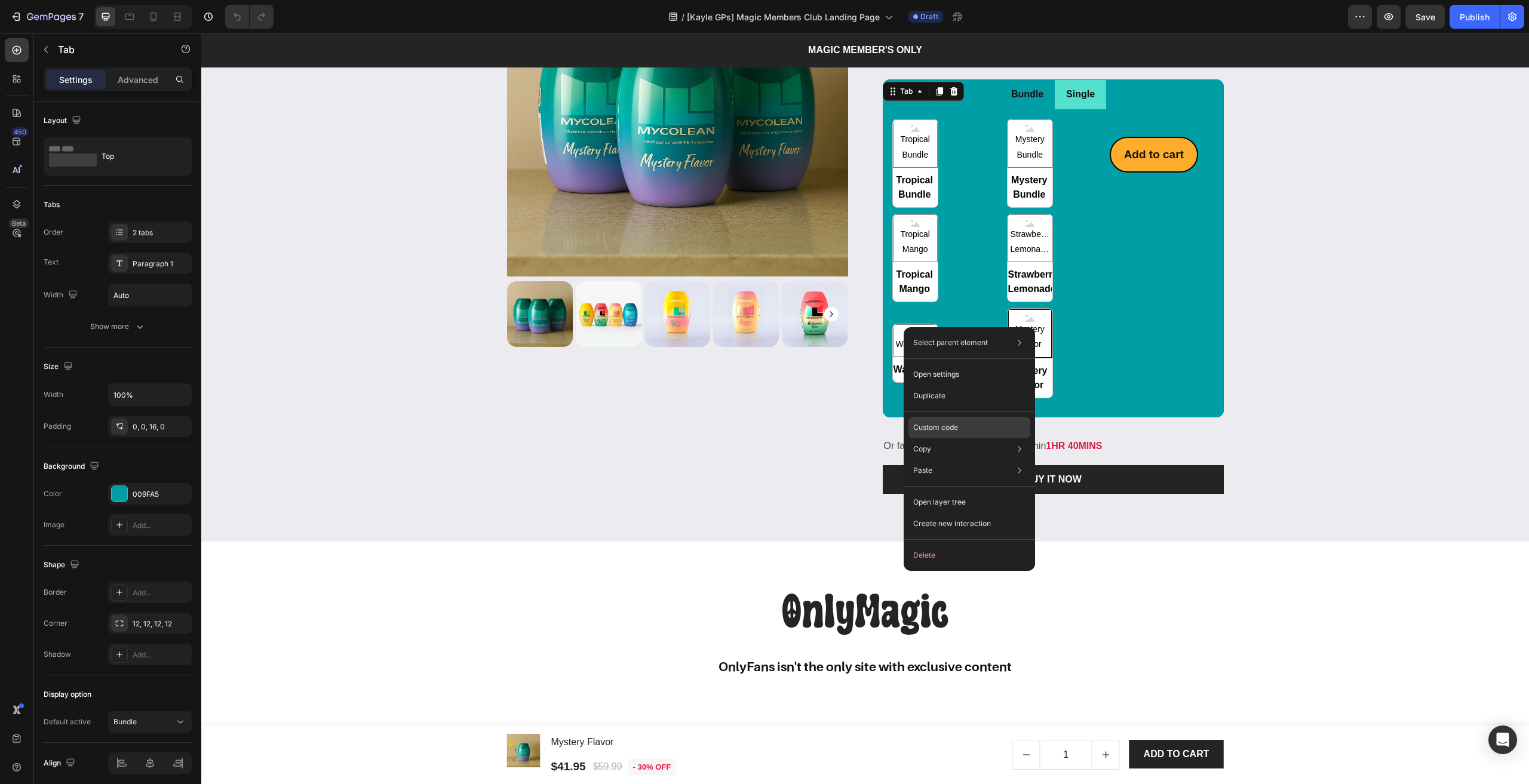
click at [941, 460] on div "Custom code" at bounding box center [968, 470] width 122 height 22
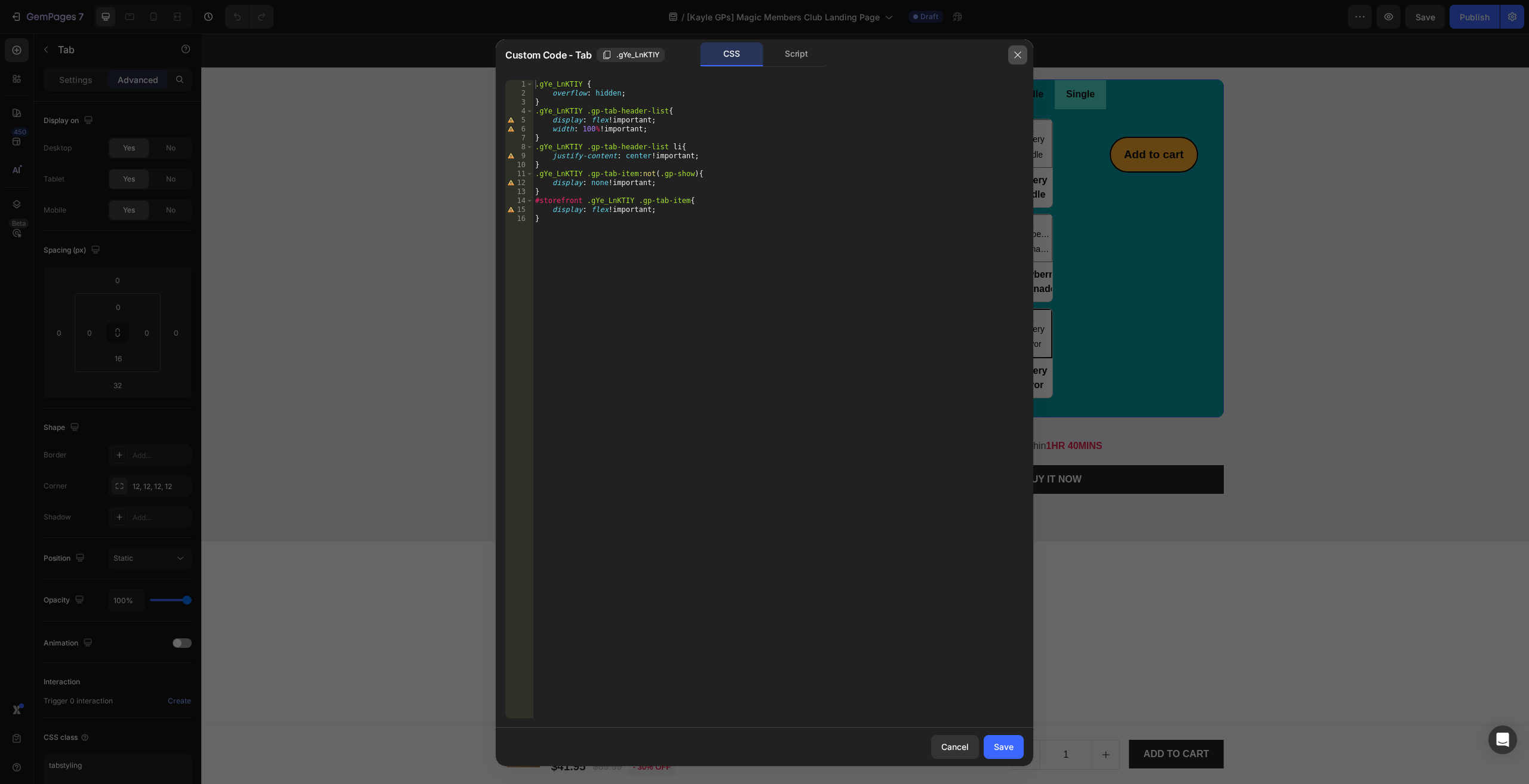
click at [1018, 59] on button "button" at bounding box center [1017, 55] width 19 height 19
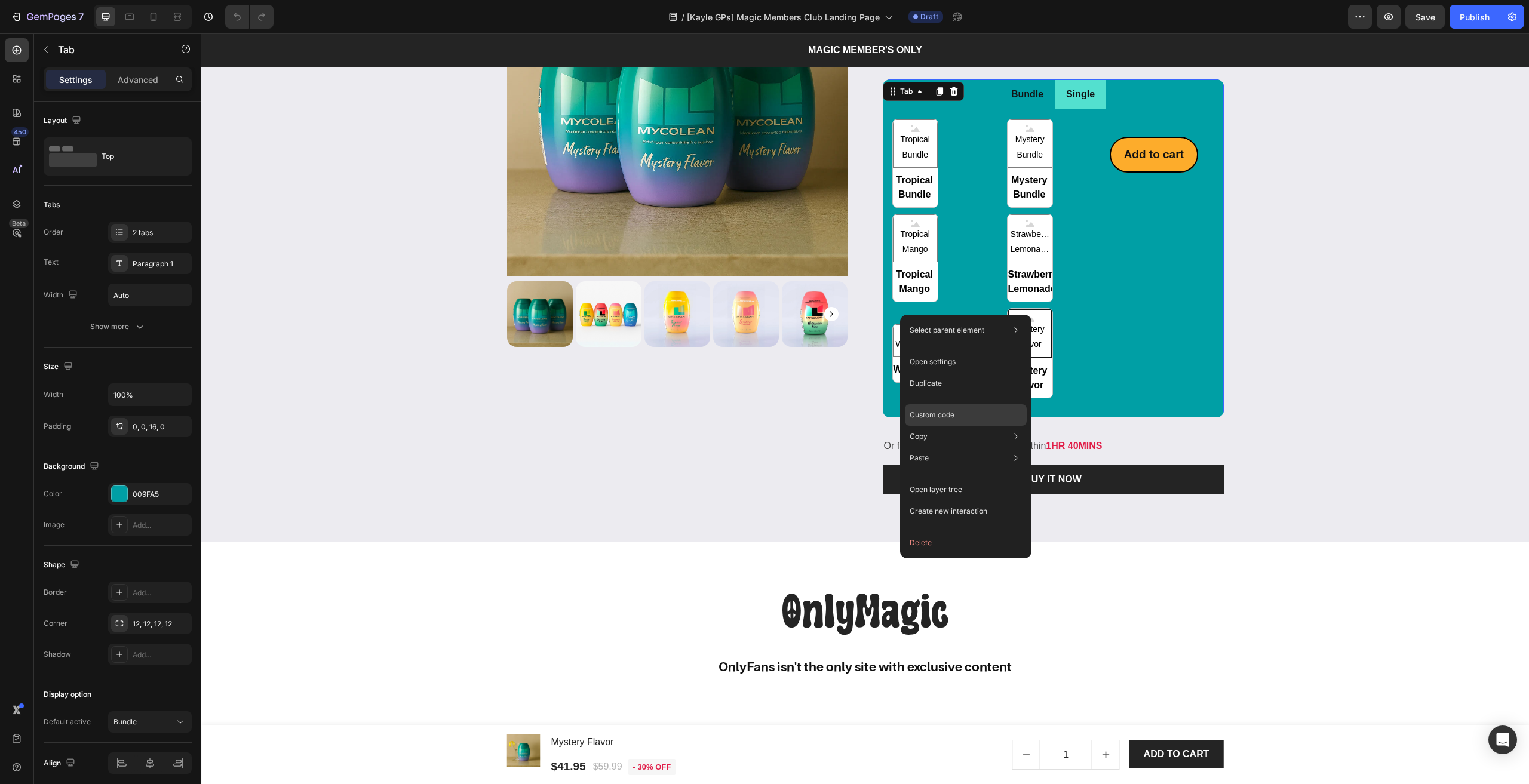
click at [943, 447] on div "Custom code" at bounding box center [965, 458] width 122 height 22
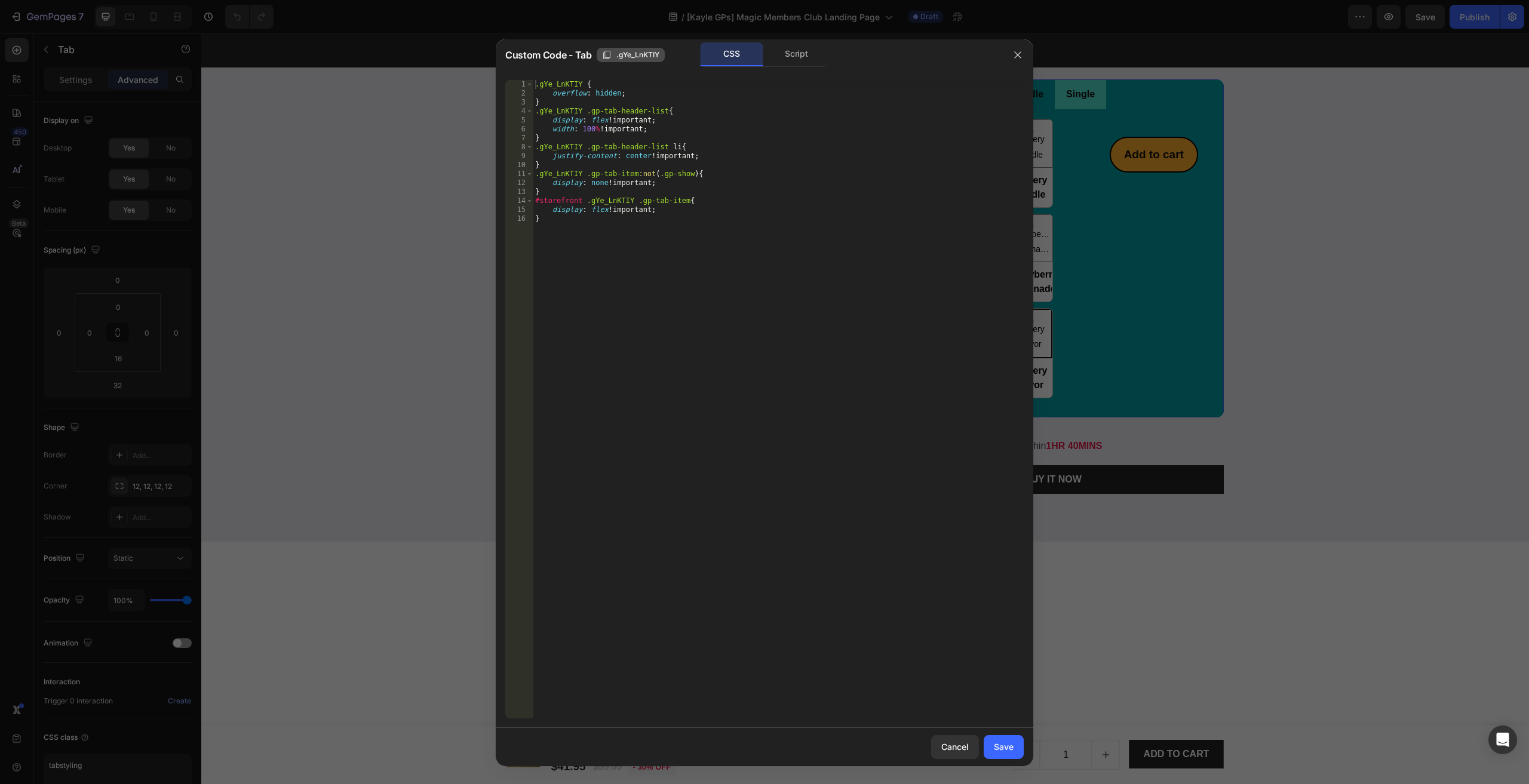
click at [626, 56] on span ".gYe_LnKTIY" at bounding box center [638, 55] width 43 height 11
click at [1017, 51] on icon "button" at bounding box center [1017, 55] width 9 height 9
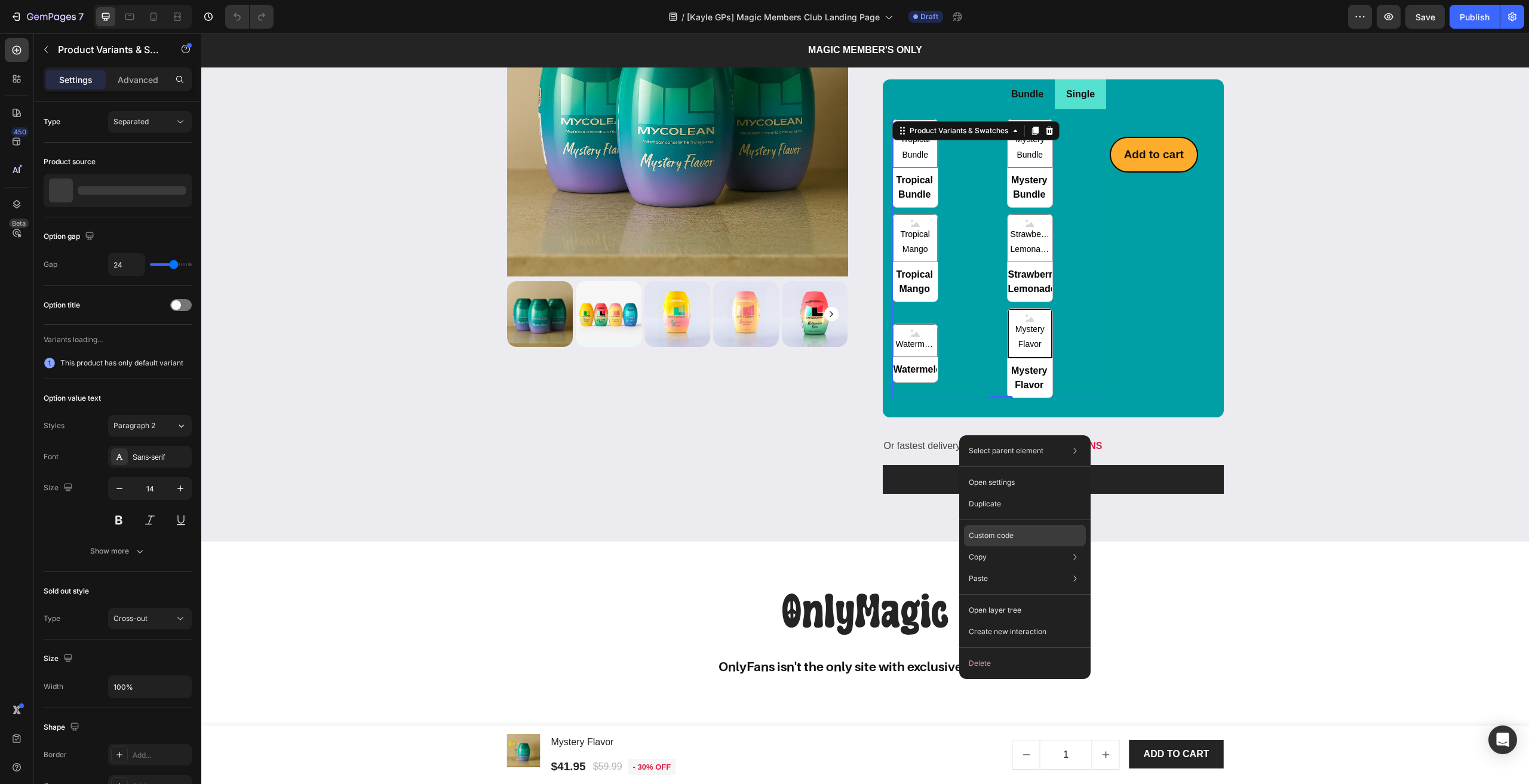
click at [1006, 568] on div "Custom code" at bounding box center [1025, 578] width 122 height 22
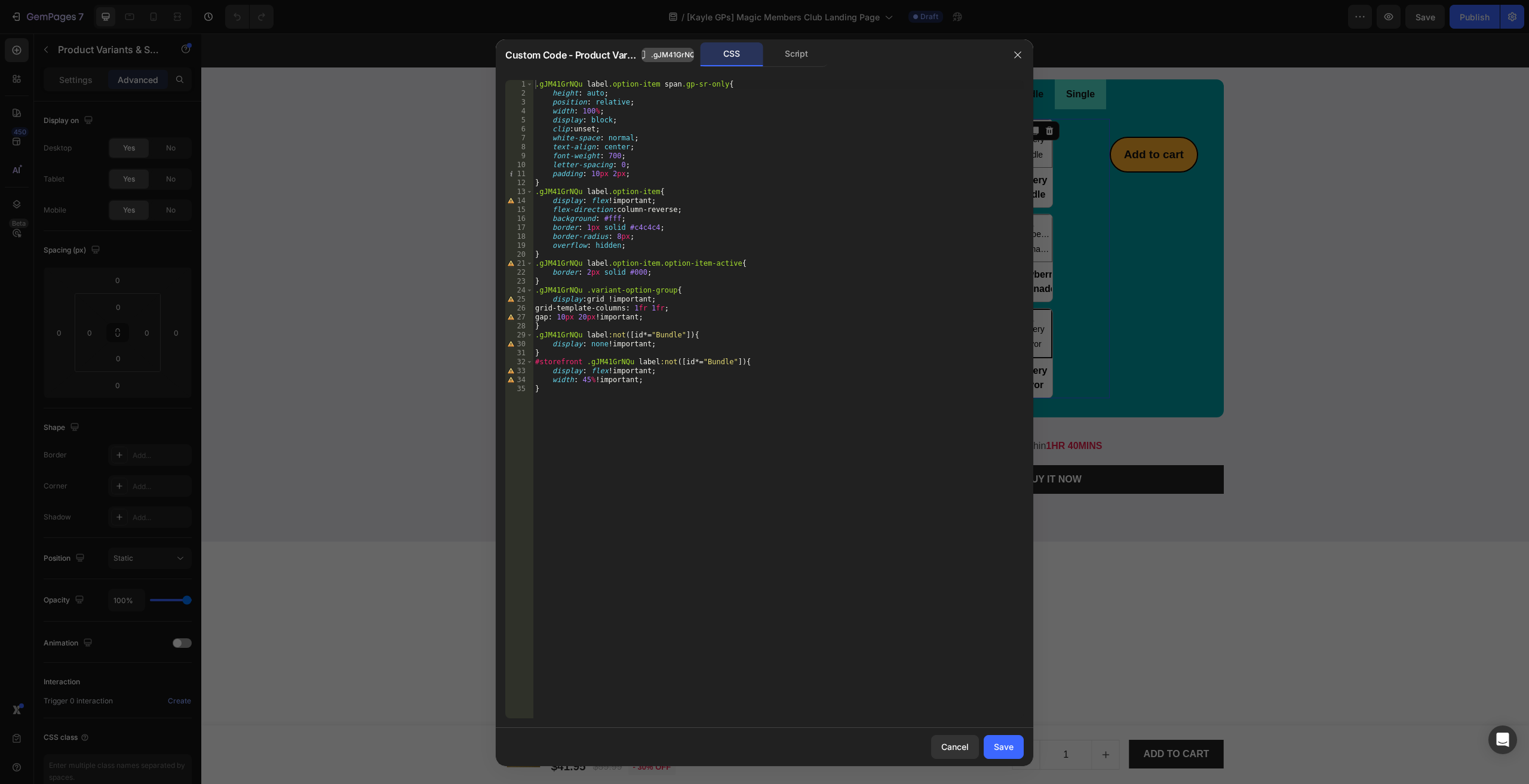
click at [662, 58] on span ".gJM41GrNQu" at bounding box center [675, 55] width 48 height 11
type textarea "}"
click at [702, 501] on div ".gJM41GrNQu label .option-item span .gp-sr-only { height : auto ; position : re…" at bounding box center [778, 408] width 491 height 656
type input ".gJM41GrNQu"
click at [806, 48] on div "Script" at bounding box center [796, 54] width 63 height 24
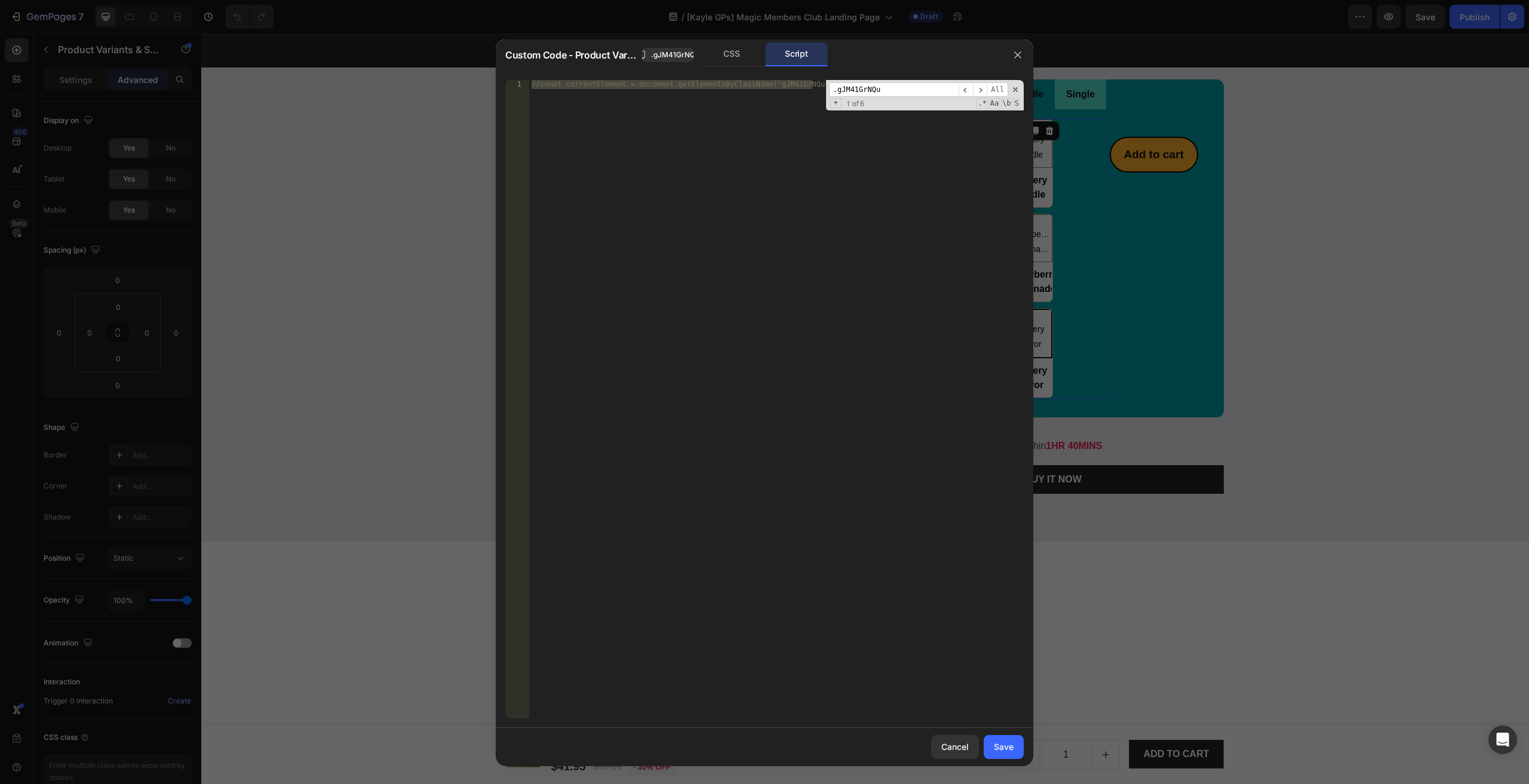
drag, startPoint x: 750, startPoint y: 50, endPoint x: 763, endPoint y: 50, distance: 13.0
click at [750, 50] on div "CSS" at bounding box center [732, 54] width 63 height 24
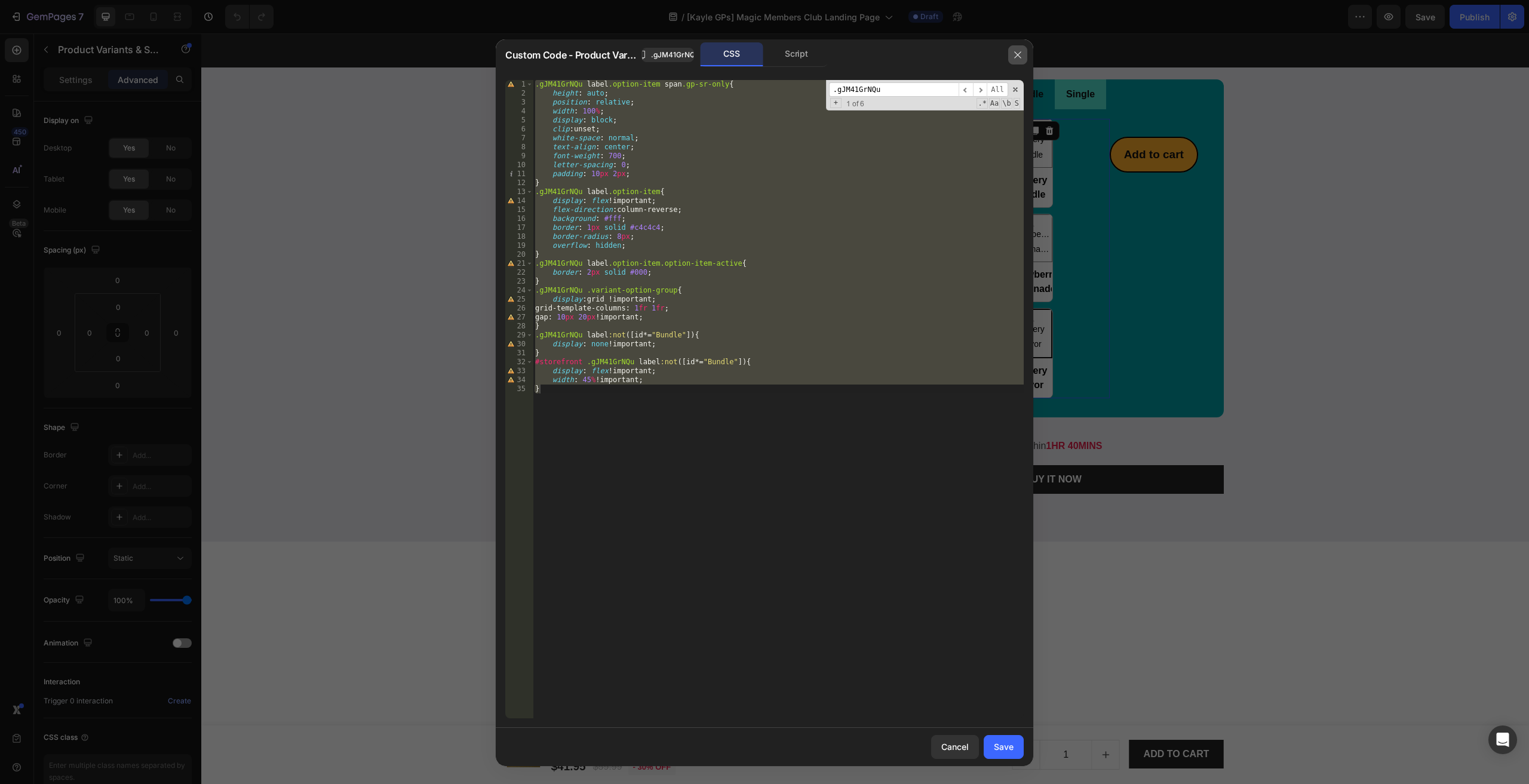
drag, startPoint x: 1022, startPoint y: 53, endPoint x: 823, endPoint y: 29, distance: 200.4
click at [1022, 53] on button "button" at bounding box center [1017, 55] width 19 height 19
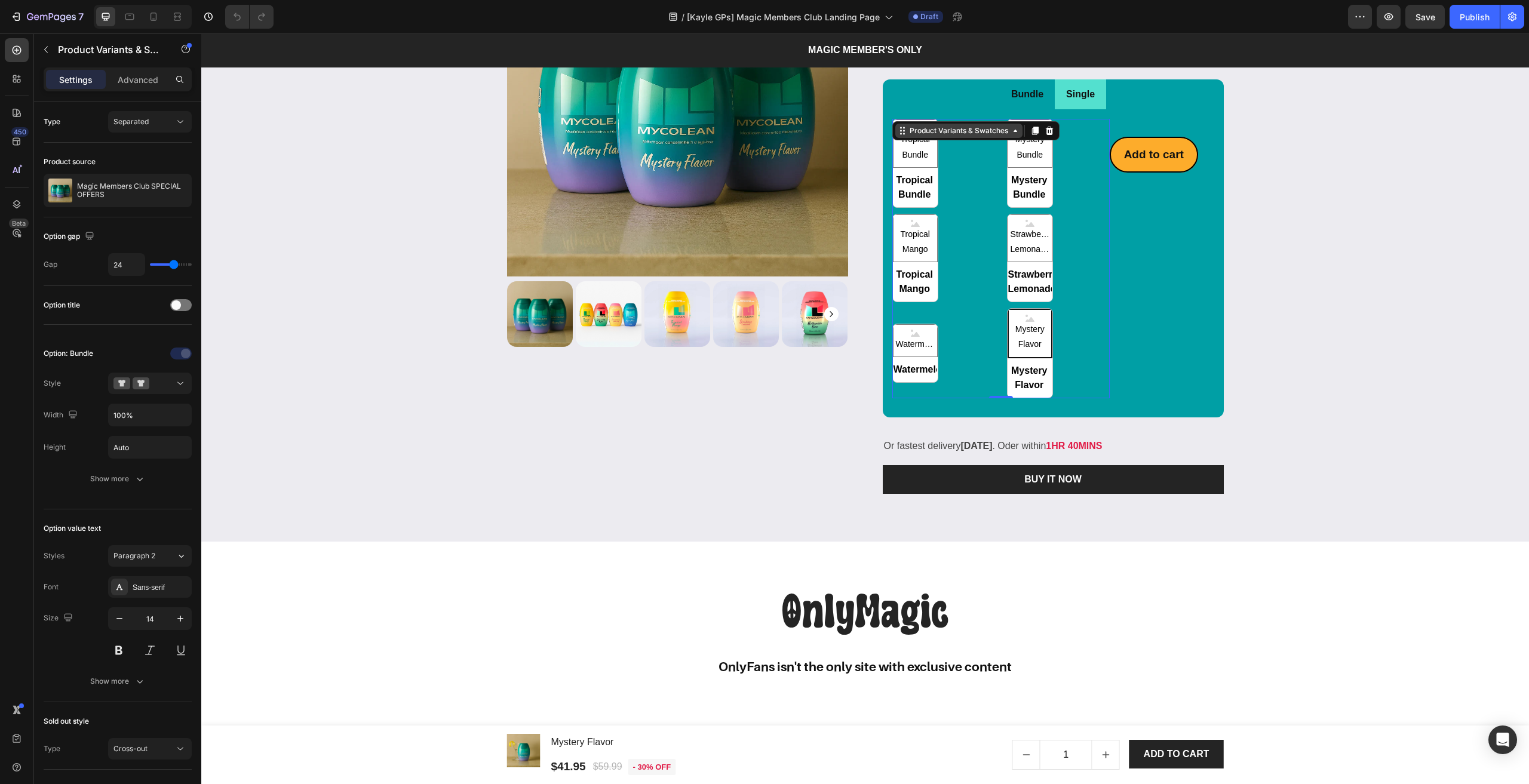
click at [933, 136] on div "Product Variants & Swatches" at bounding box center [959, 130] width 104 height 11
click at [1071, 104] on p "Single" at bounding box center [1080, 95] width 29 height 17
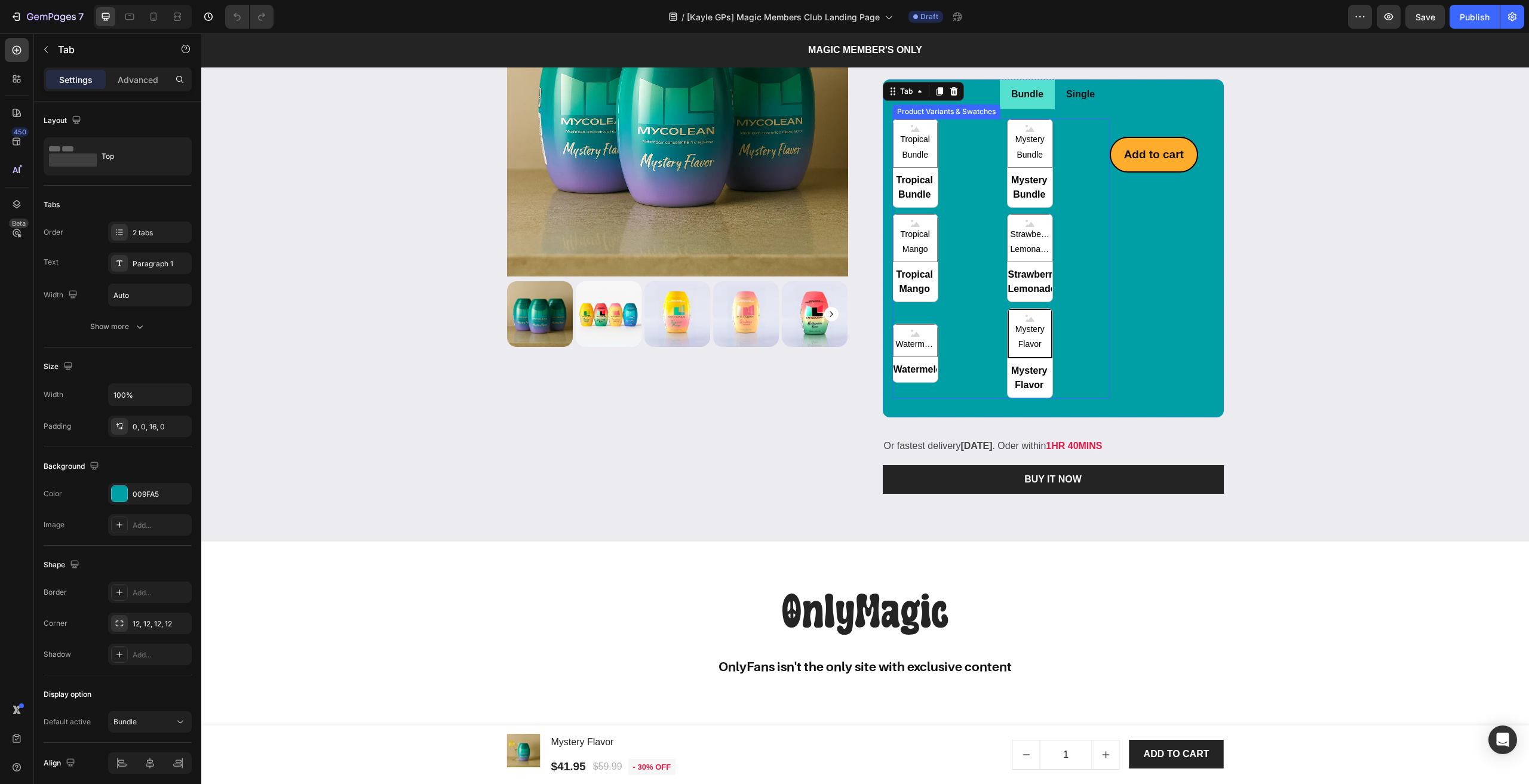
click at [954, 360] on div "Tropical Bundle Tropical Bundle Tropical Bundle Mystery Bundle Mystery Bundle M…" at bounding box center [1001, 258] width 217 height 279
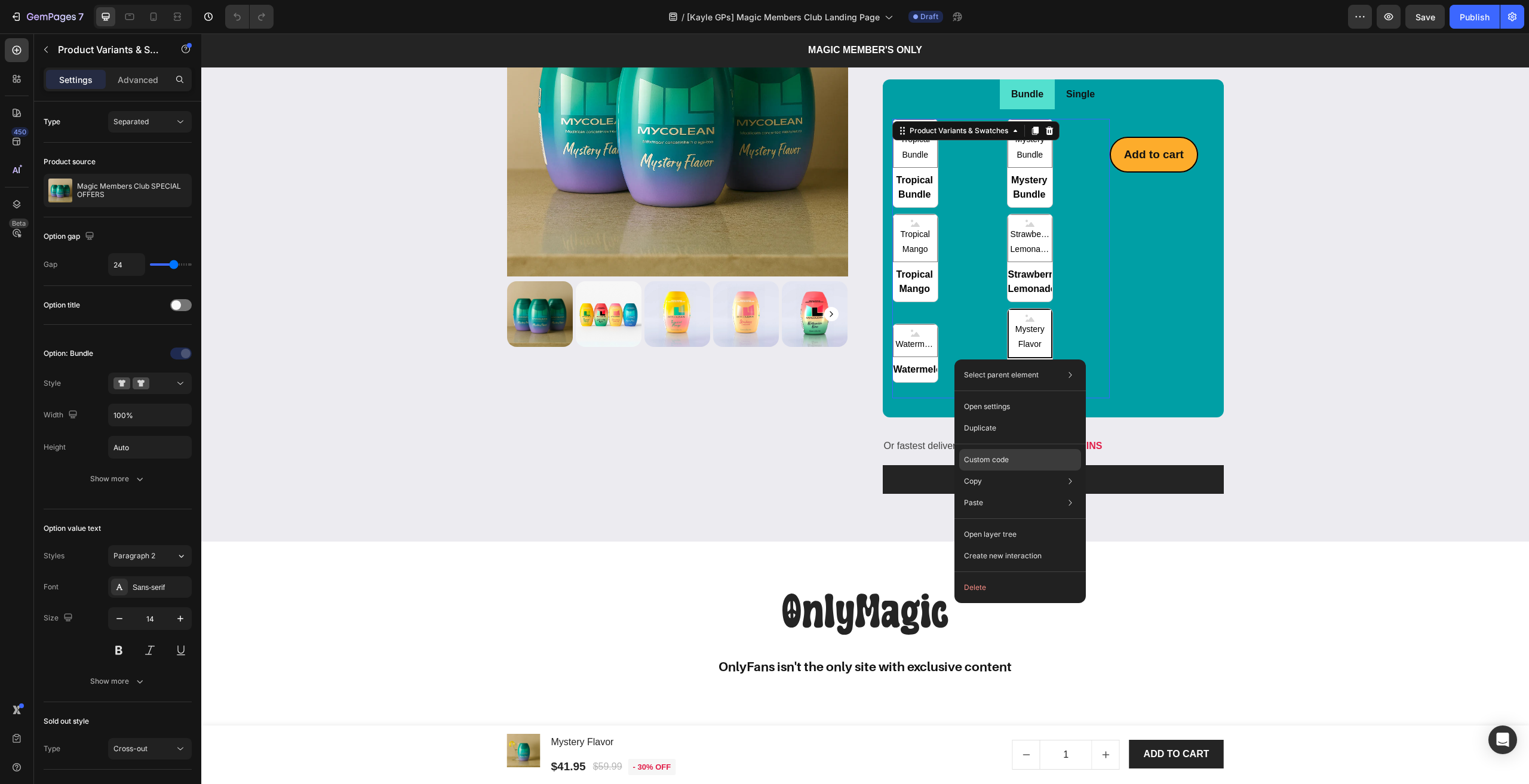
click at [985, 462] on p "Custom code" at bounding box center [986, 460] width 45 height 11
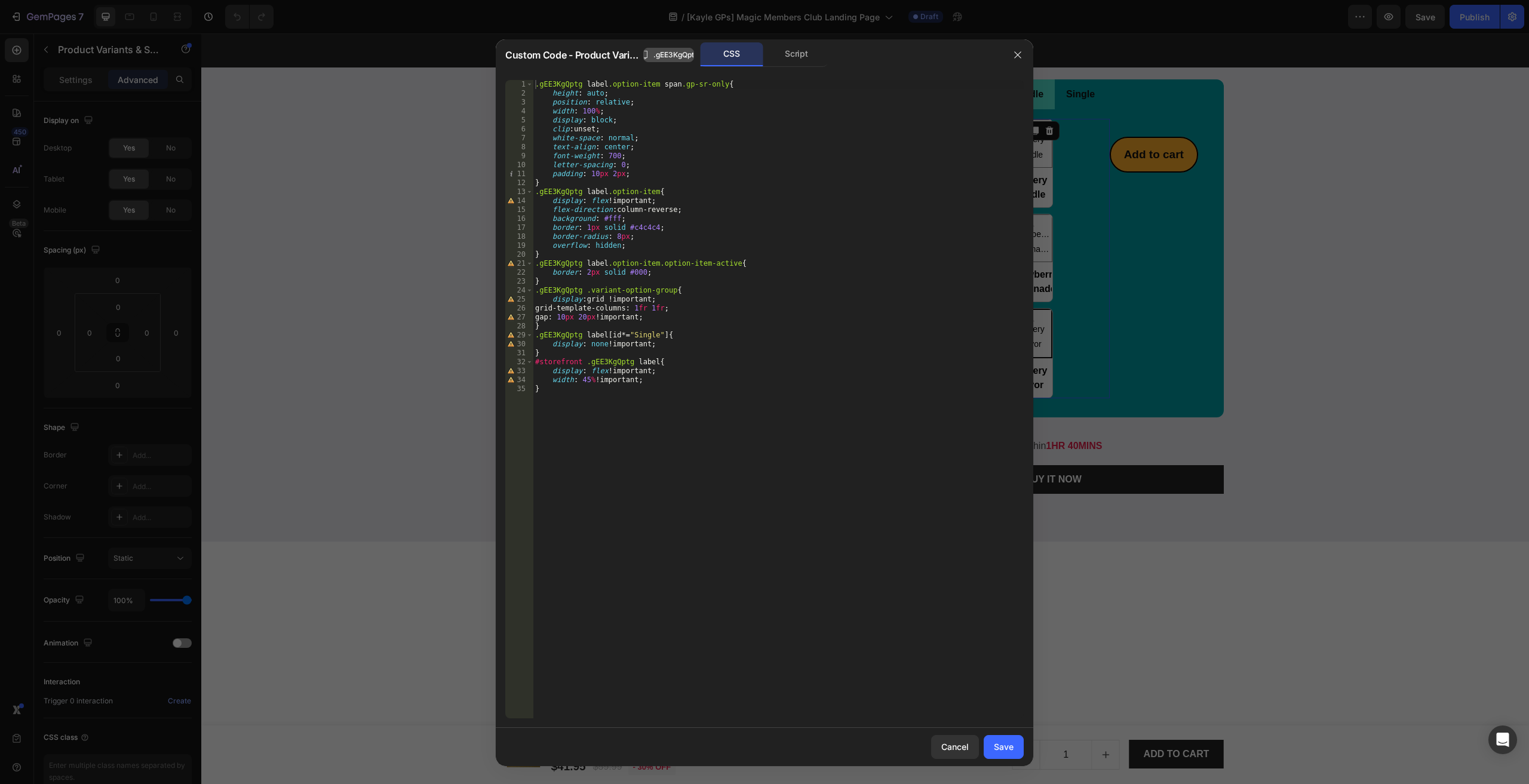
click at [684, 53] on span ".gEE3KgQptg" at bounding box center [676, 55] width 45 height 11
click at [712, 560] on div ".gEE3KgQptg label .option-item span .gp-sr-only { height : auto ; position : re…" at bounding box center [778, 408] width 491 height 656
click at [753, 399] on div ".gEE3KgQptg label .option-item span .gp-sr-only { height : auto ; position : re…" at bounding box center [778, 408] width 491 height 656
type textarea "width: 45% !important; }"
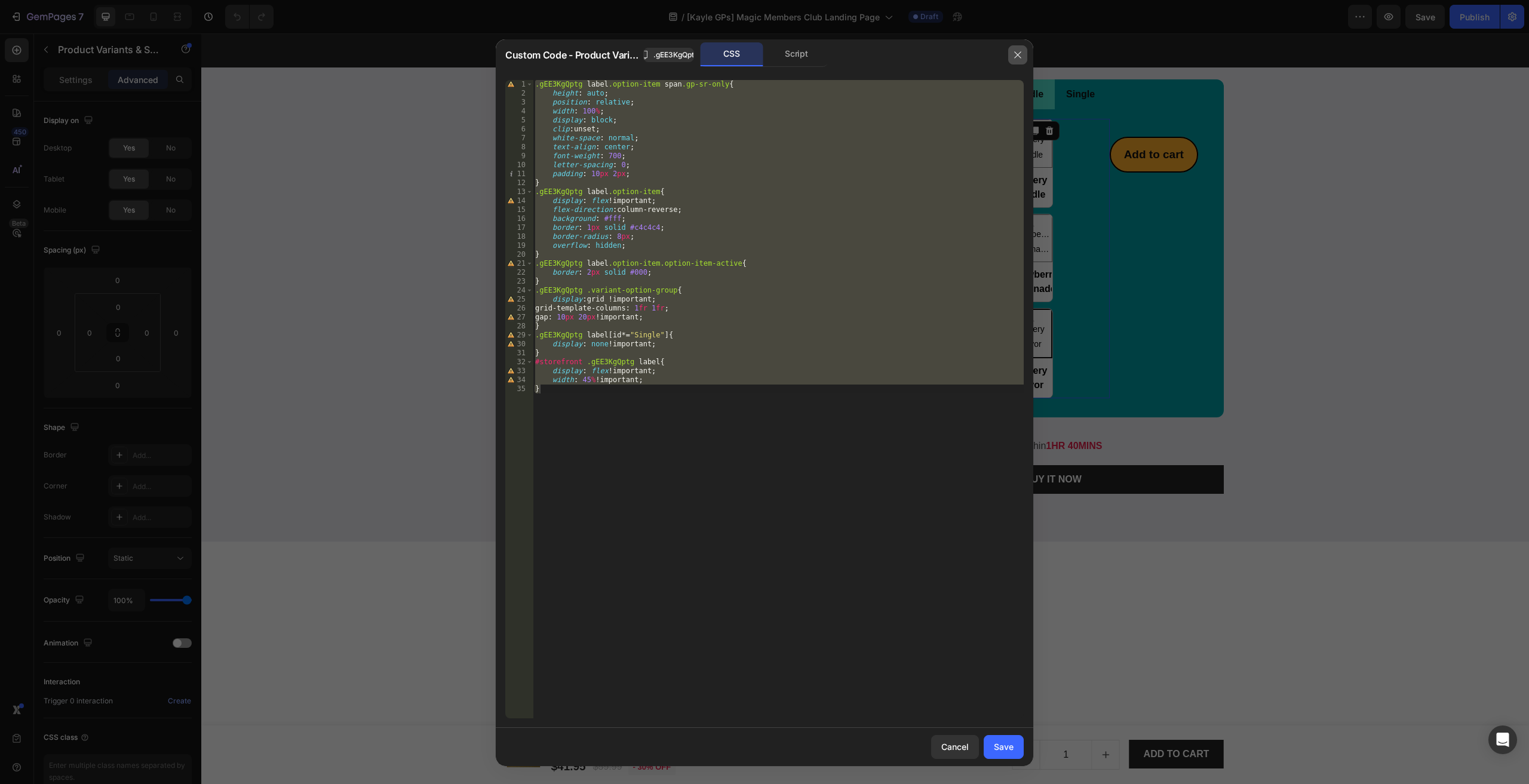
click at [1017, 60] on button "button" at bounding box center [1017, 55] width 19 height 19
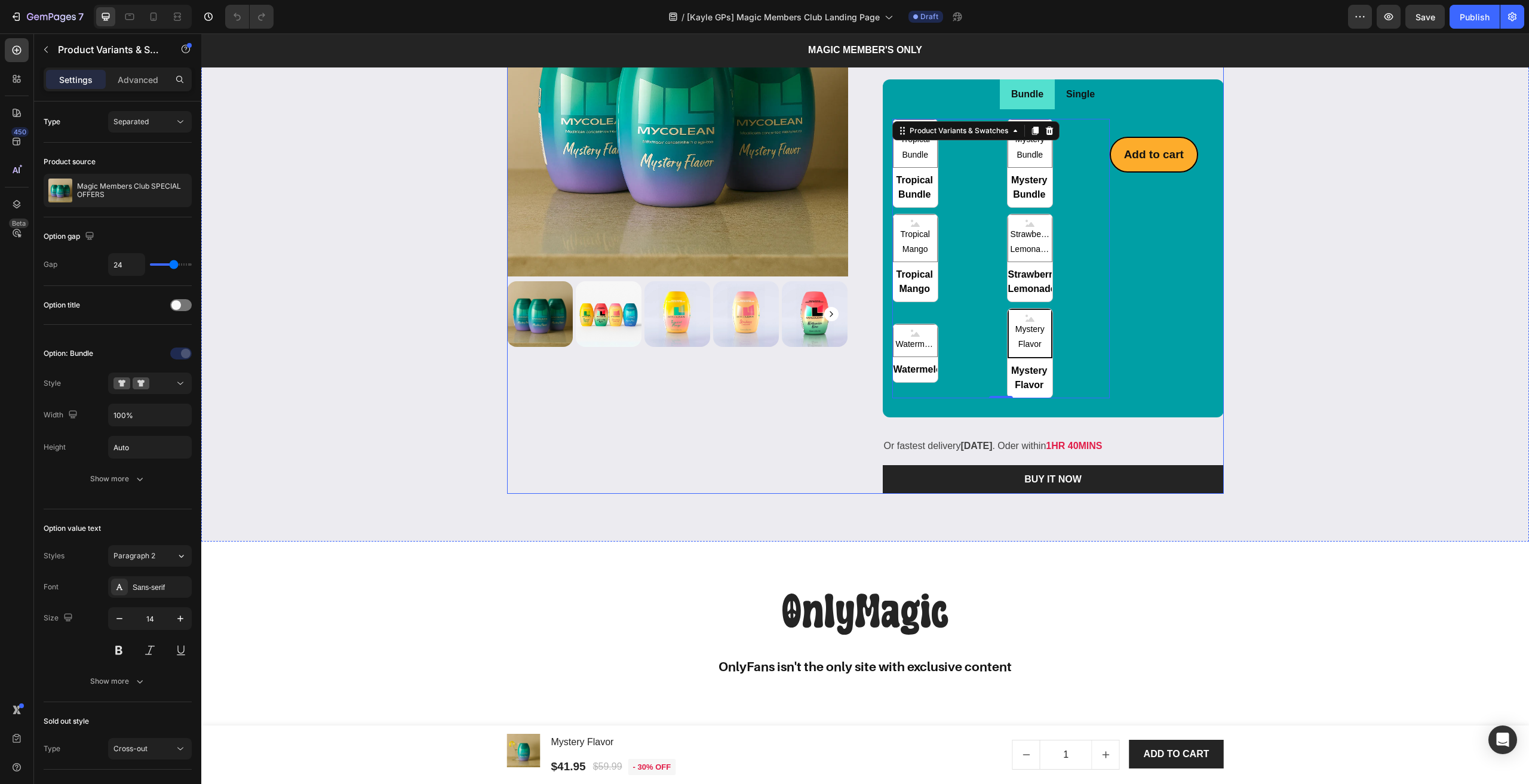
click at [1006, 301] on div "Low stock - %number% items left Product Stock Counter Magic Members Club SPECIA…" at bounding box center [1053, 214] width 341 height 559
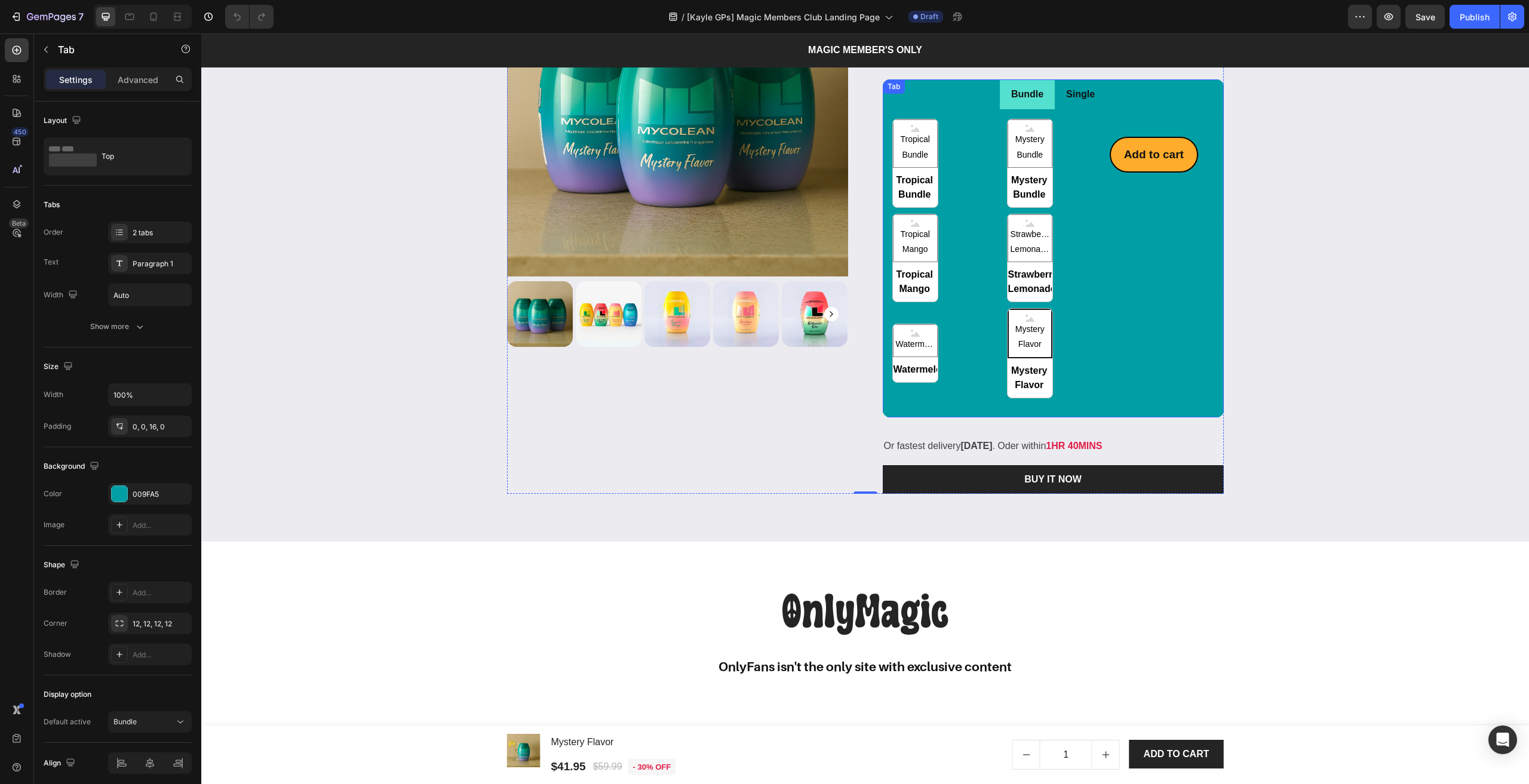
click at [1017, 343] on div "Tropical Bundle Tropical Bundle Tropical Bundle Mystery Bundle Mystery Bundle M…" at bounding box center [1053, 258] width 341 height 298
click at [1025, 104] on p "Bundle" at bounding box center [1027, 95] width 32 height 17
click at [1033, 104] on p "Bundle" at bounding box center [1027, 95] width 32 height 17
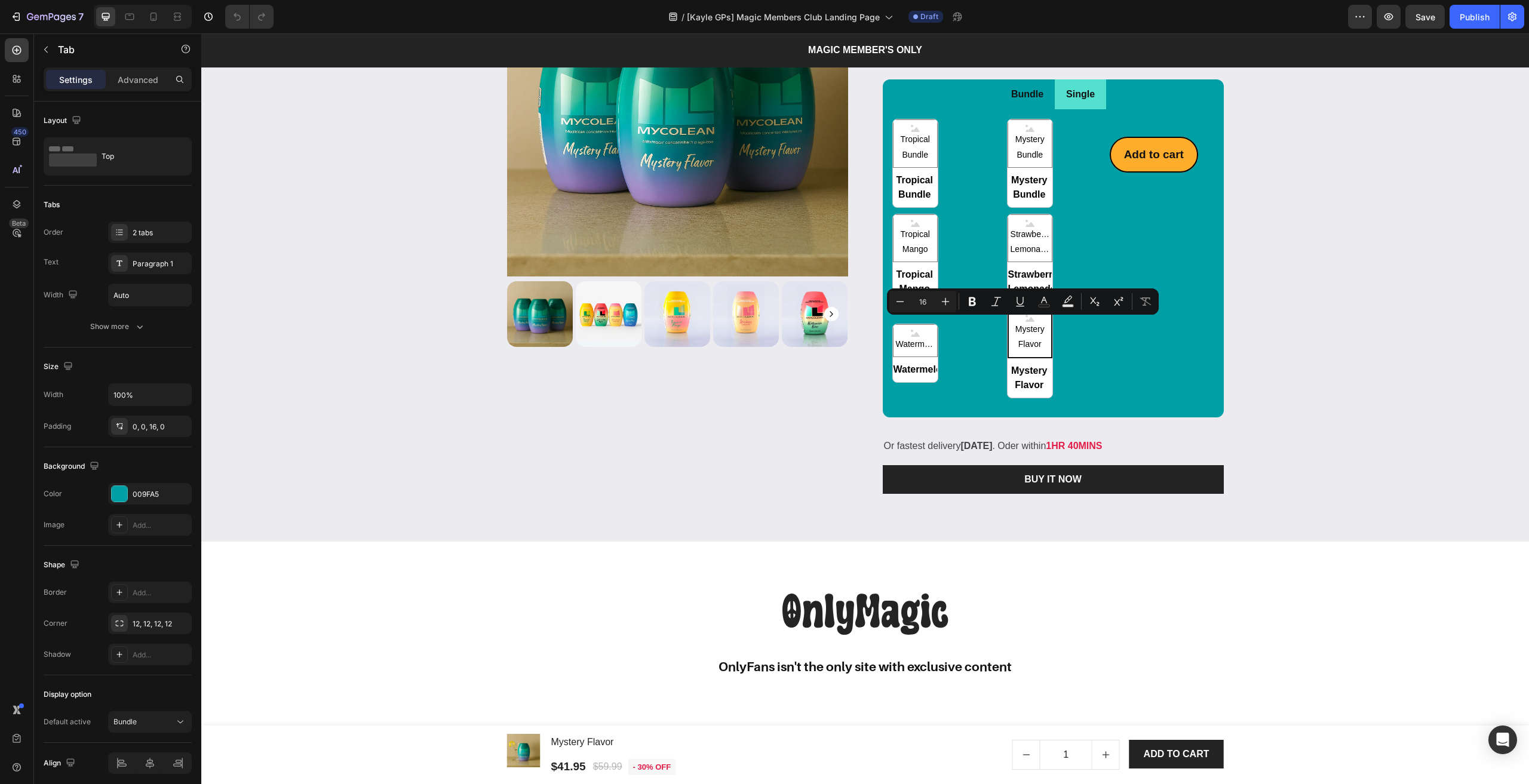
click at [1043, 110] on li "Bundle" at bounding box center [1027, 94] width 55 height 30
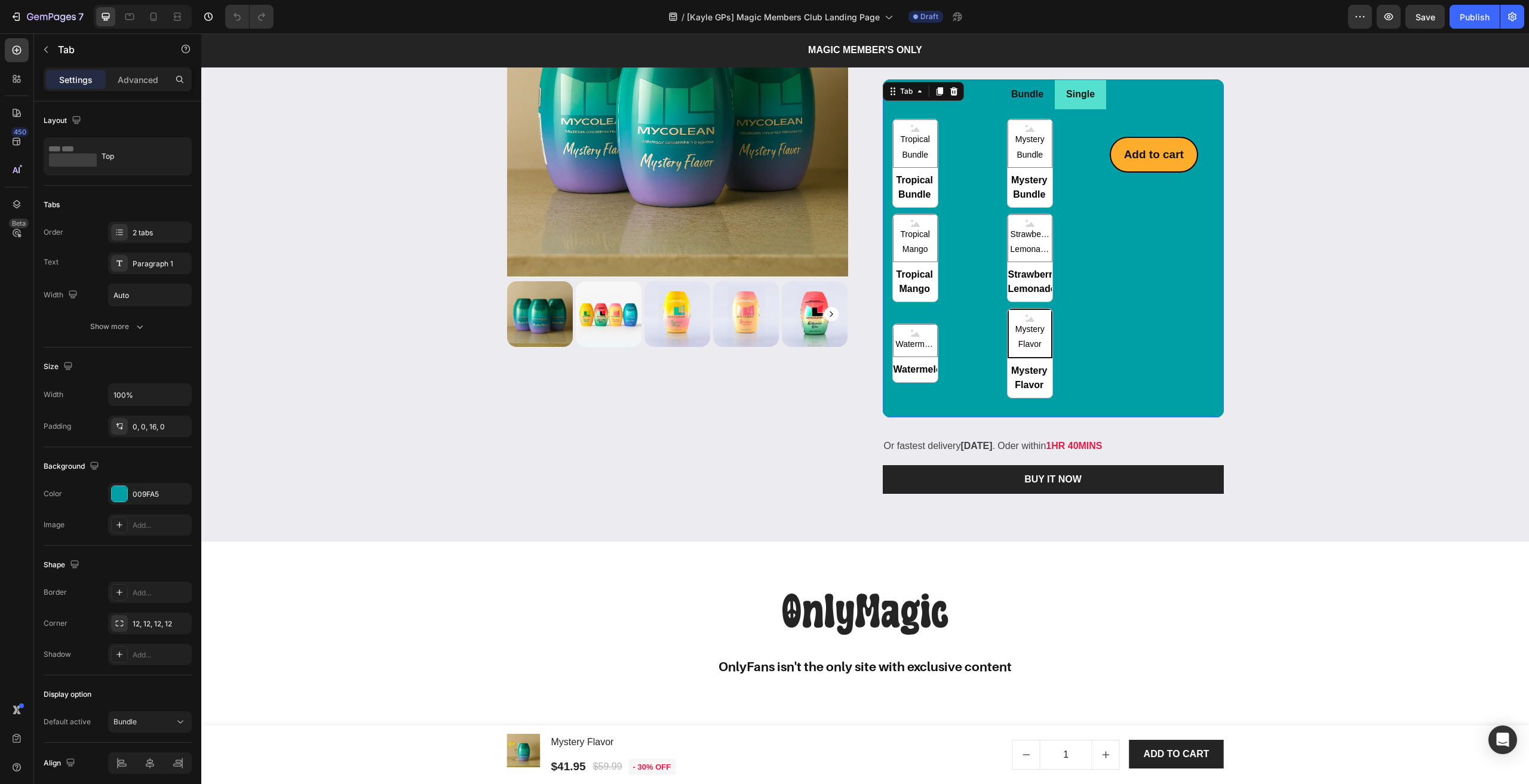
click at [1043, 110] on li "Bundle" at bounding box center [1027, 94] width 55 height 30
click at [961, 384] on div "Tropical Bundle Tropical Bundle Tropical Bundle Mystery Bundle Mystery Bundle M…" at bounding box center [1001, 258] width 217 height 279
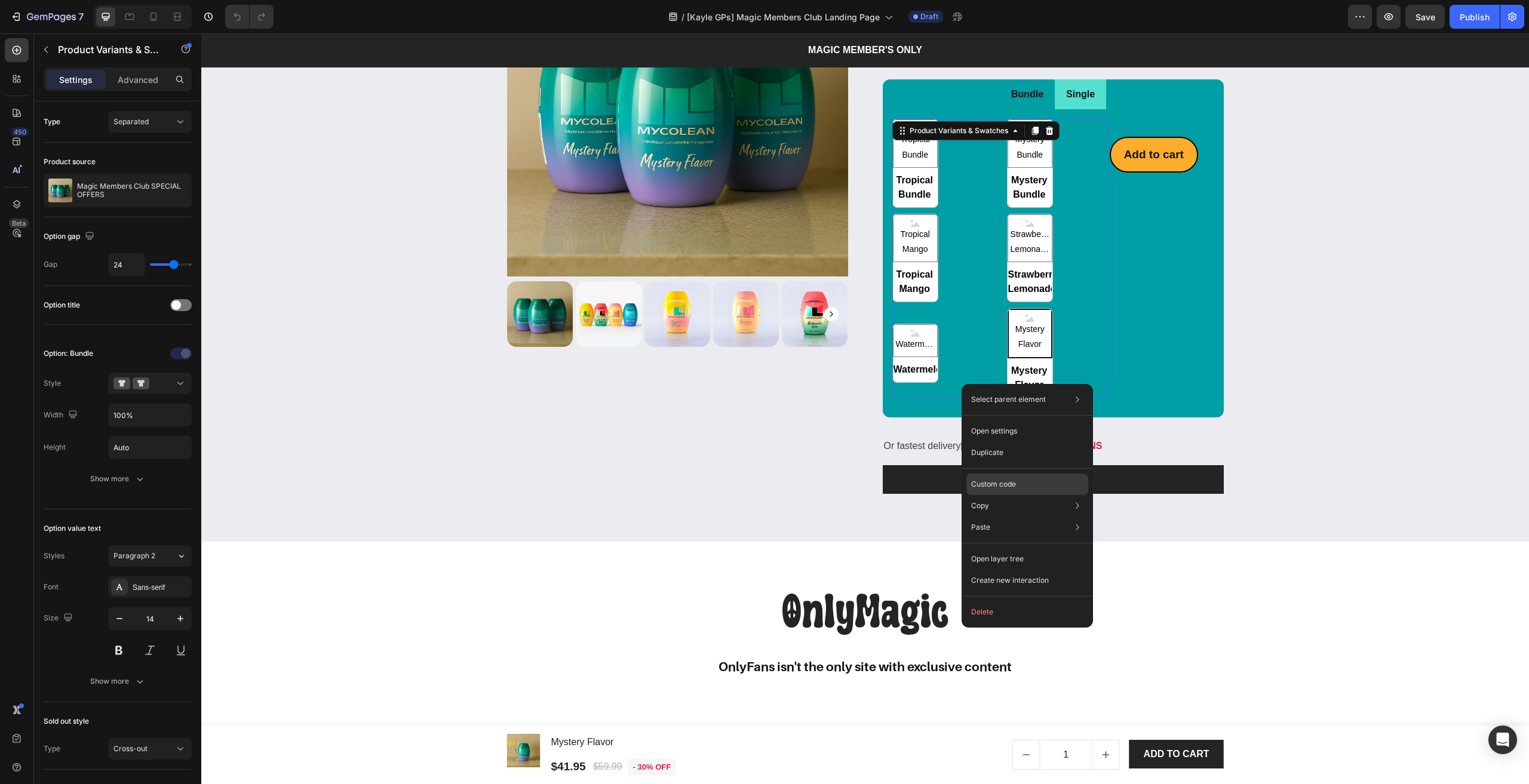
click at [996, 516] on div "Custom code" at bounding box center [1027, 527] width 122 height 22
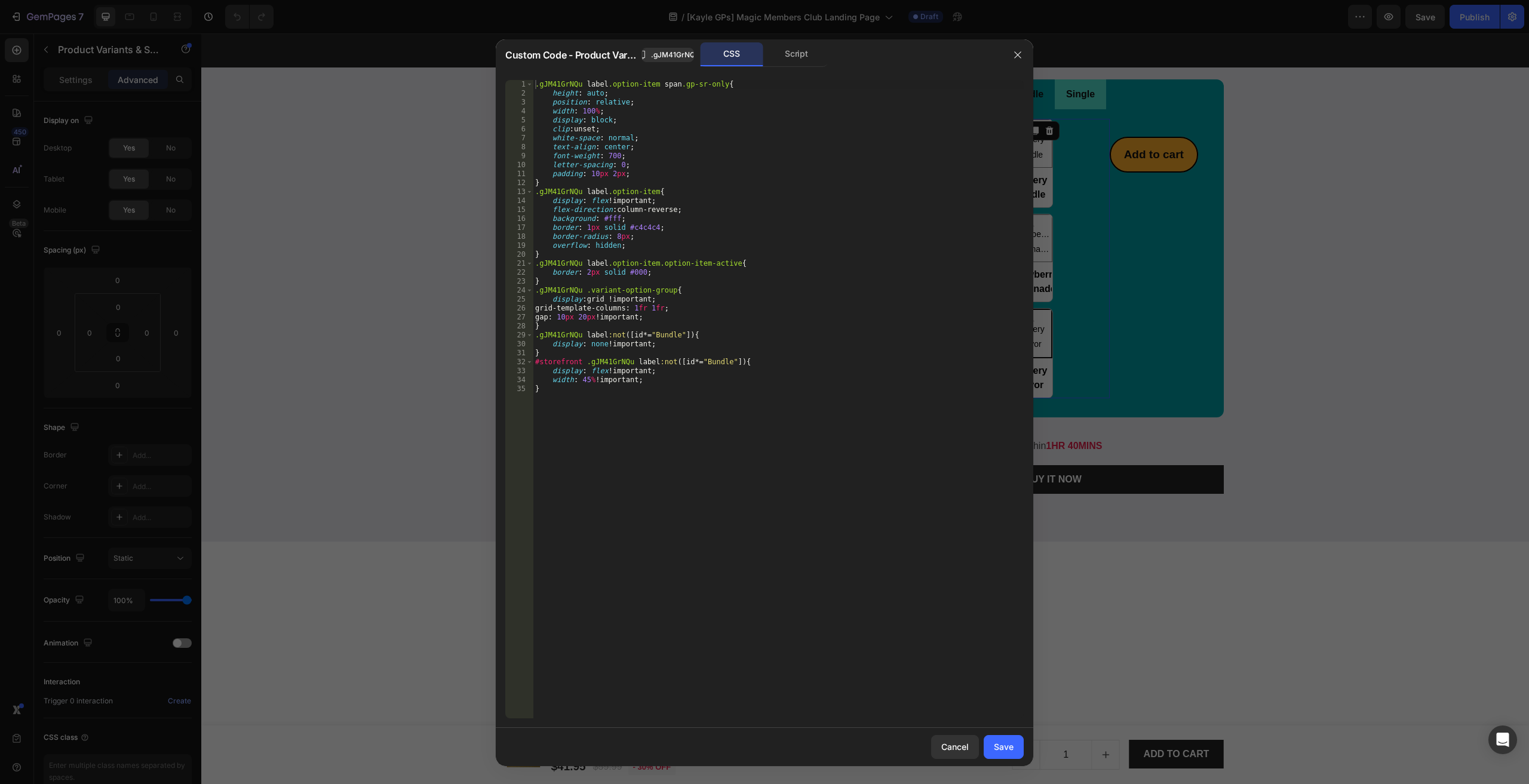
click at [748, 339] on div ".gJM41GrNQu label .option-item span .gp-sr-only { height : auto ; position : re…" at bounding box center [778, 408] width 491 height 656
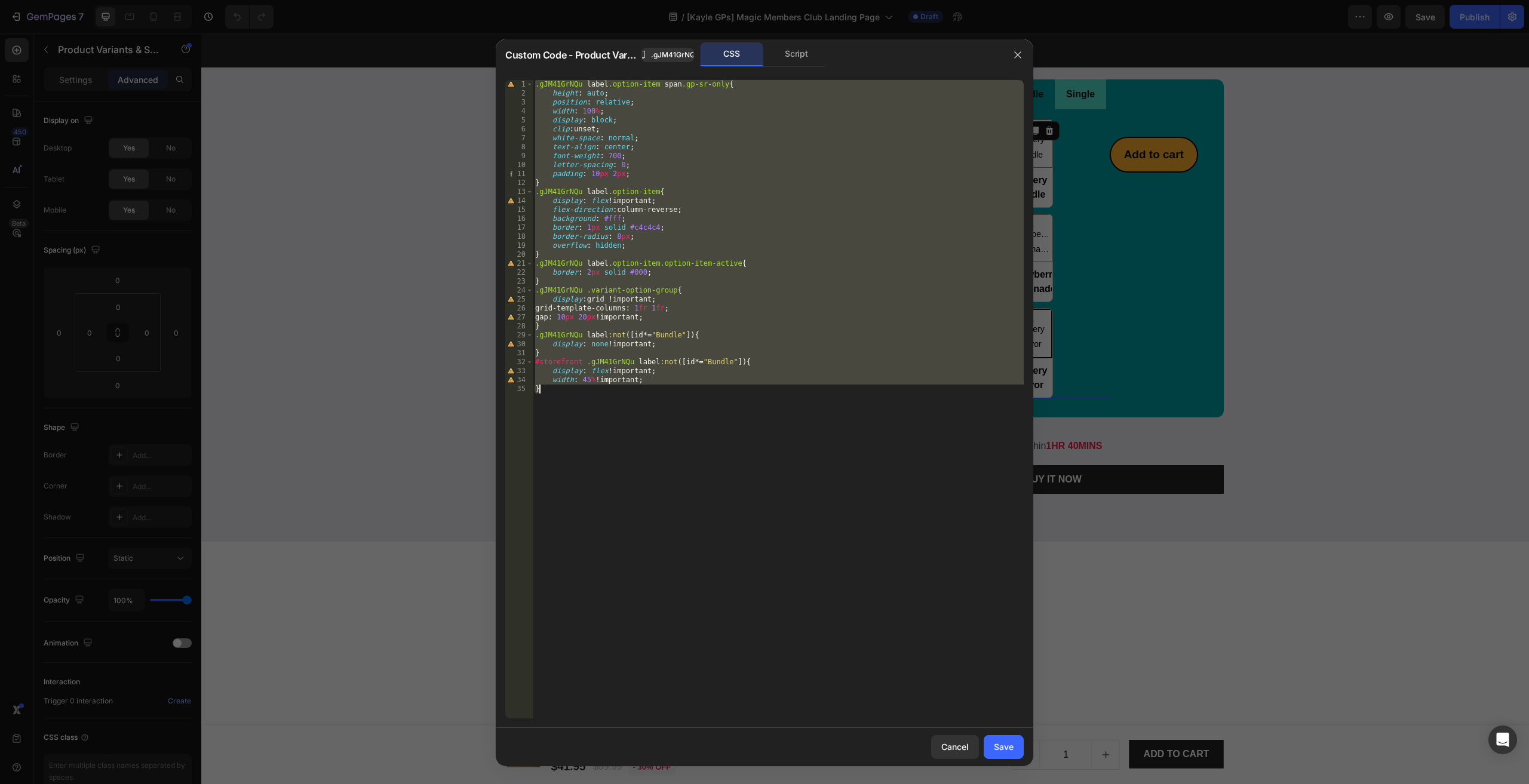
paste textarea
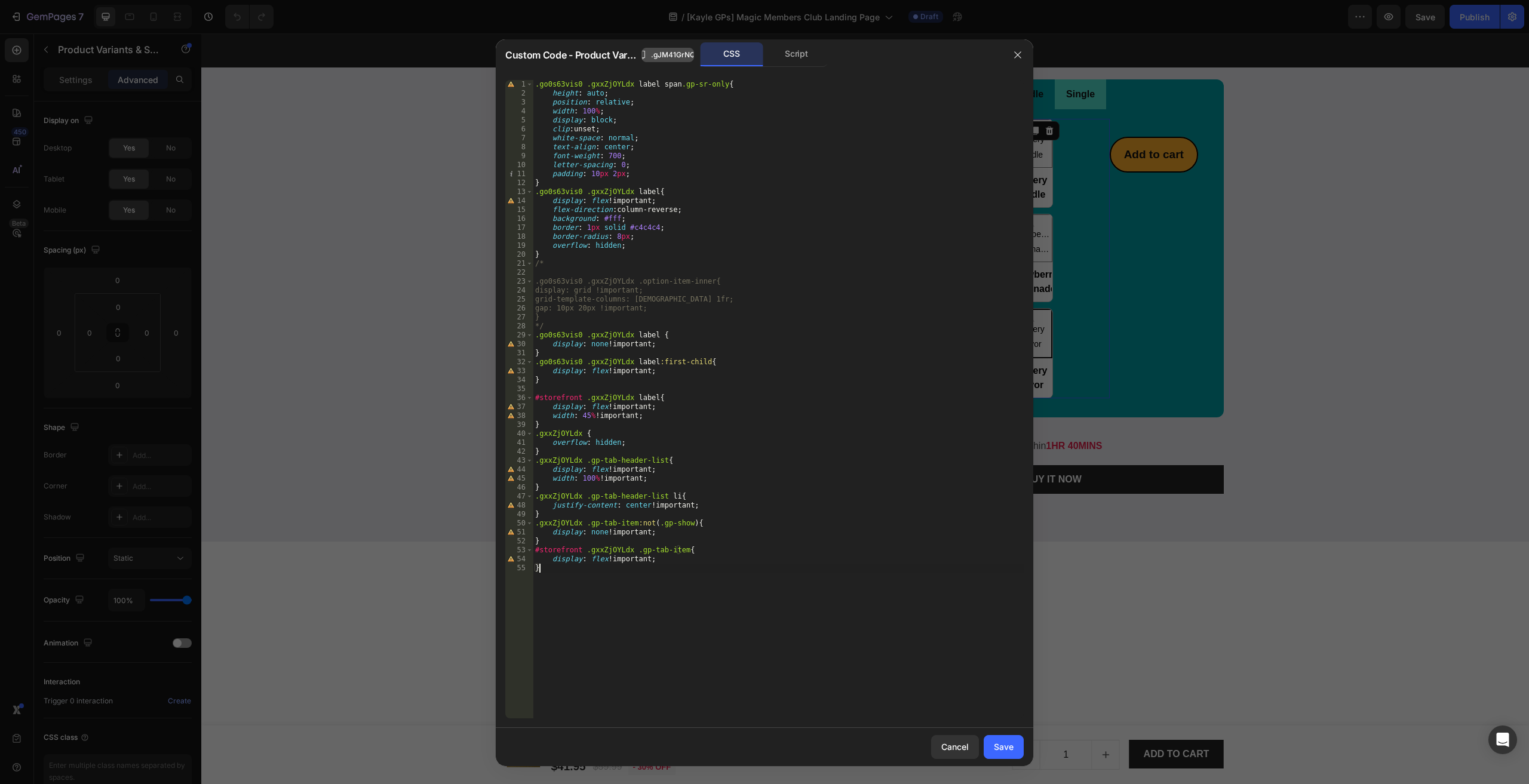
click at [662, 54] on span ".gJM41GrNQu" at bounding box center [675, 55] width 48 height 11
drag, startPoint x: 579, startPoint y: 82, endPoint x: 493, endPoint y: 82, distance: 86.0
click at [493, 82] on div "Custom Code - Product Variants & Swatches .gJM41GrNQu CSS Script .go0s63vis0 .g…" at bounding box center [764, 392] width 1529 height 784
click at [1000, 93] on span "All" at bounding box center [997, 90] width 22 height 15
click at [820, 107] on div ".gxxZjOYLdx label span .gp-sr-only { height : auto ; position : relative ; widt…" at bounding box center [778, 408] width 491 height 656
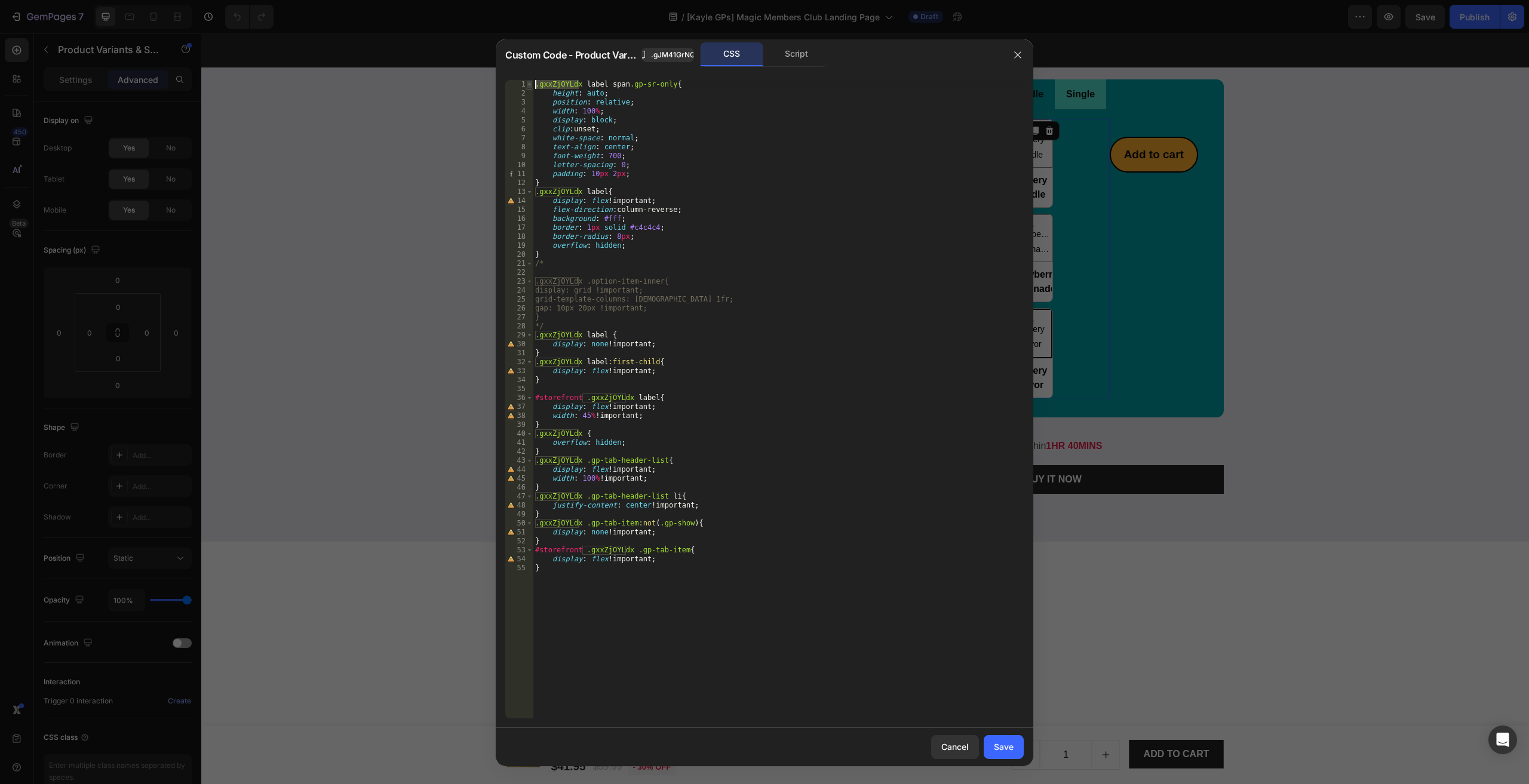
drag, startPoint x: 578, startPoint y: 83, endPoint x: 528, endPoint y: 81, distance: 50.0
click at [528, 81] on div "width: 100%; 1 2 3 4 5 6 7 8 9 10 11 12 13 14 15 16 17 18 19 20 21 22 23 24 25 …" at bounding box center [764, 398] width 518 height 638
type textarea ".gxxZjOYLdx label span.gp-sr-only{"
type input ".gxxZjOYLdx"
click at [1001, 83] on span "All" at bounding box center [997, 90] width 22 height 15
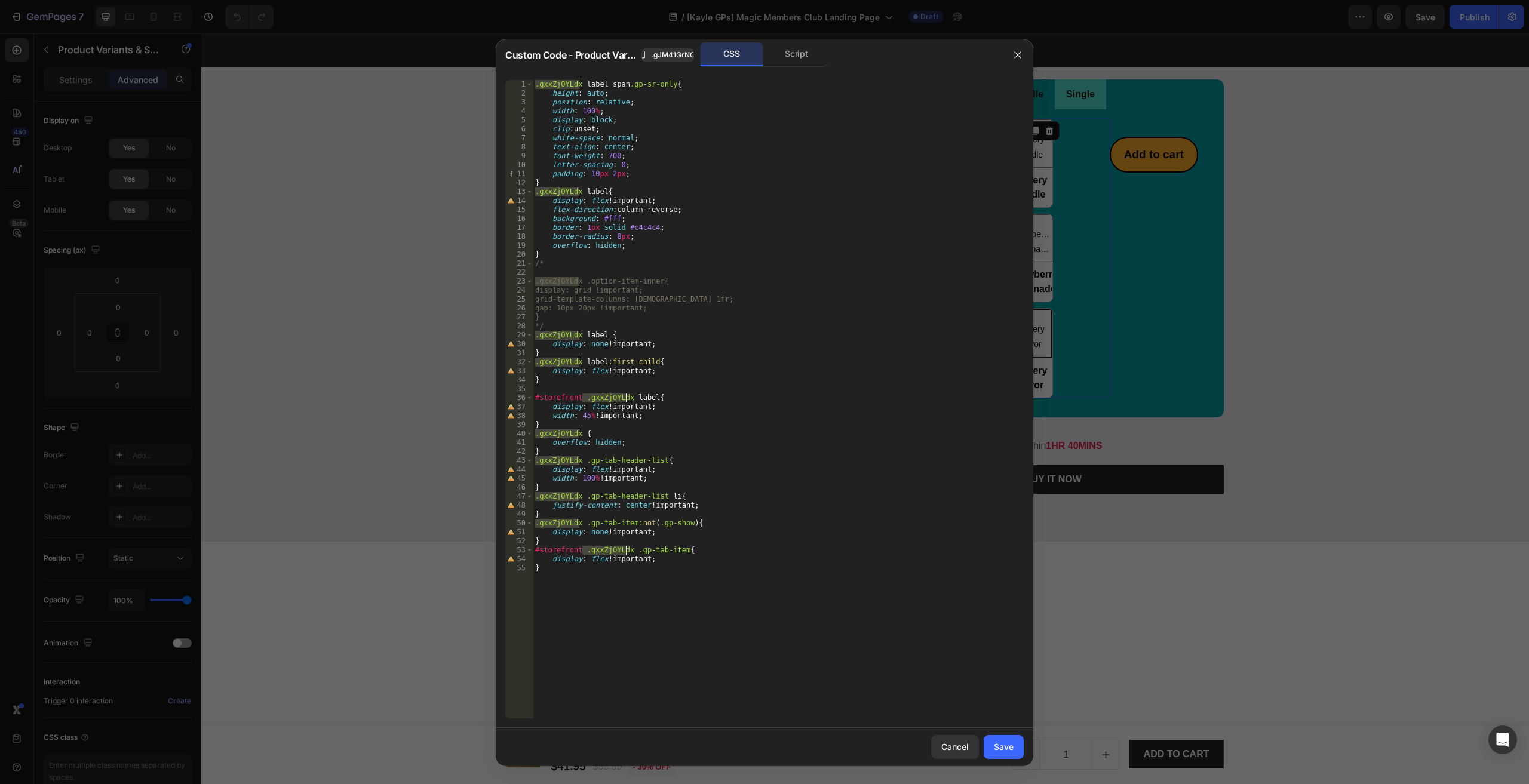
paste textarea "JM41GrNQu"
type textarea "}"
click at [861, 516] on div ".gJM41GrNQu label span .gp-sr-only { height : auto ; position : relative ; widt…" at bounding box center [778, 408] width 491 height 656
click at [643, 606] on div ".gJM41GrNQu label span .gp-sr-only { height : auto ; position : relative ; widt…" at bounding box center [778, 408] width 491 height 656
click at [1020, 754] on button "Save" at bounding box center [1004, 747] width 40 height 24
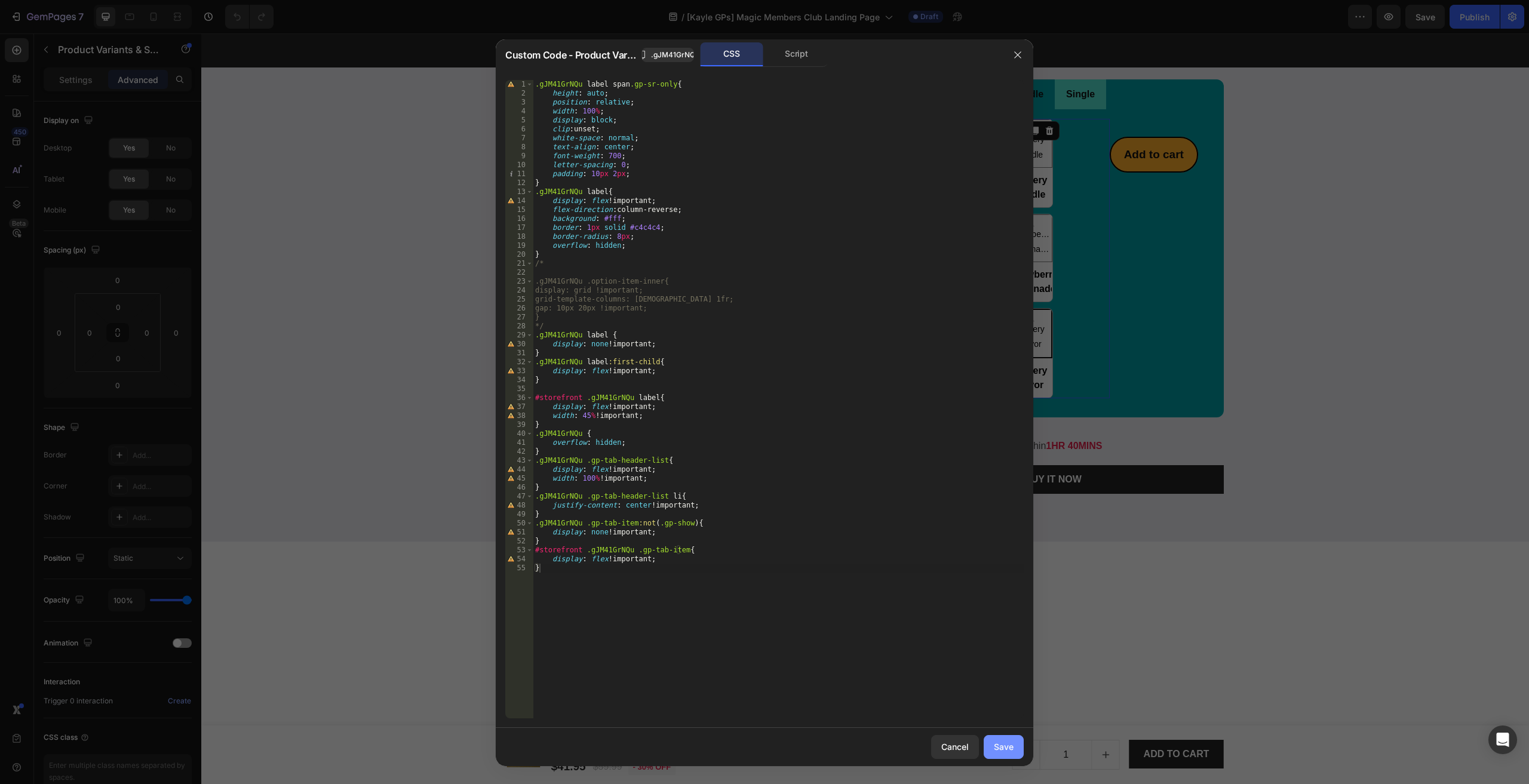
radio input "true"
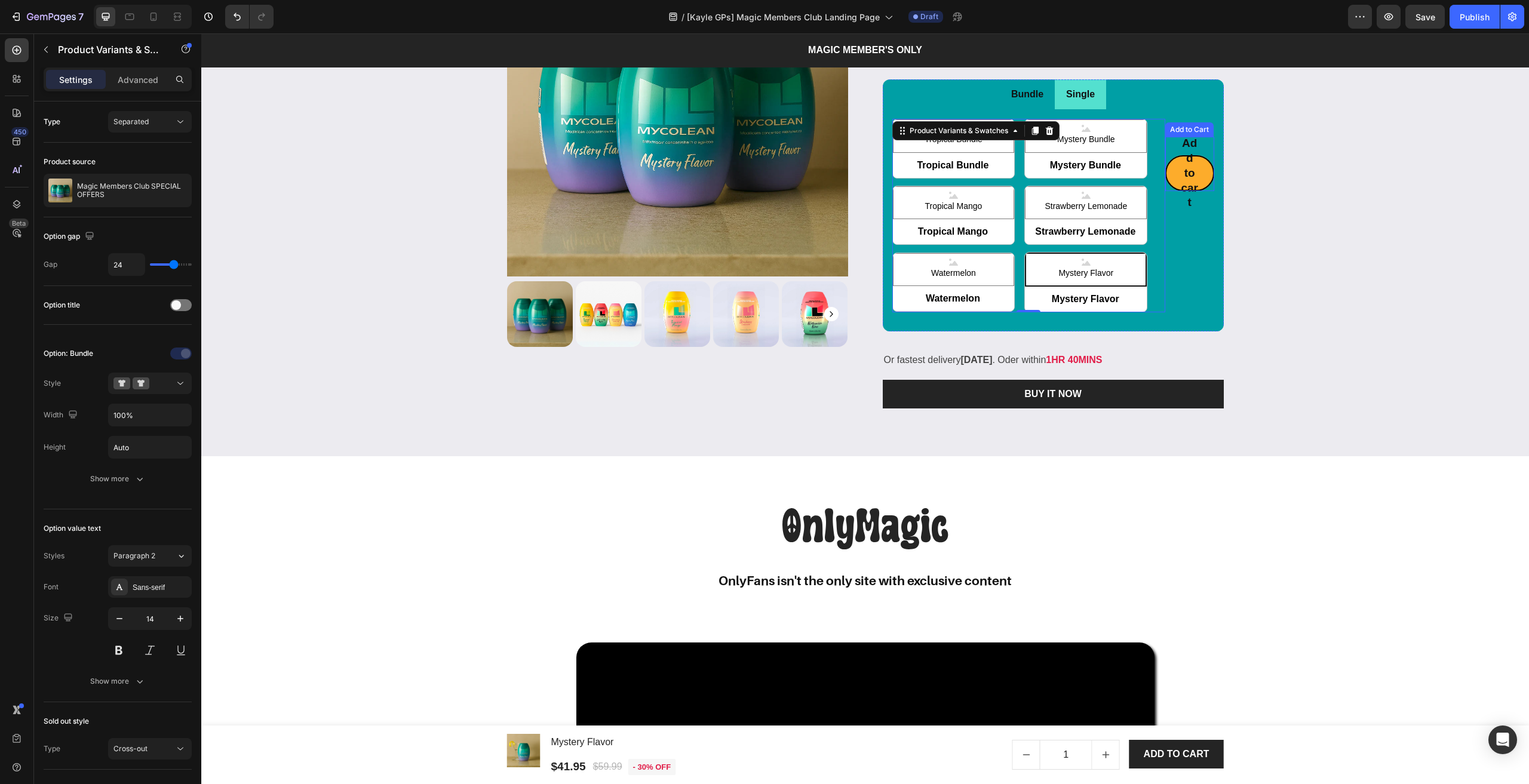
click at [1200, 191] on div "Add to cart Add to Cart" at bounding box center [1189, 164] width 48 height 55
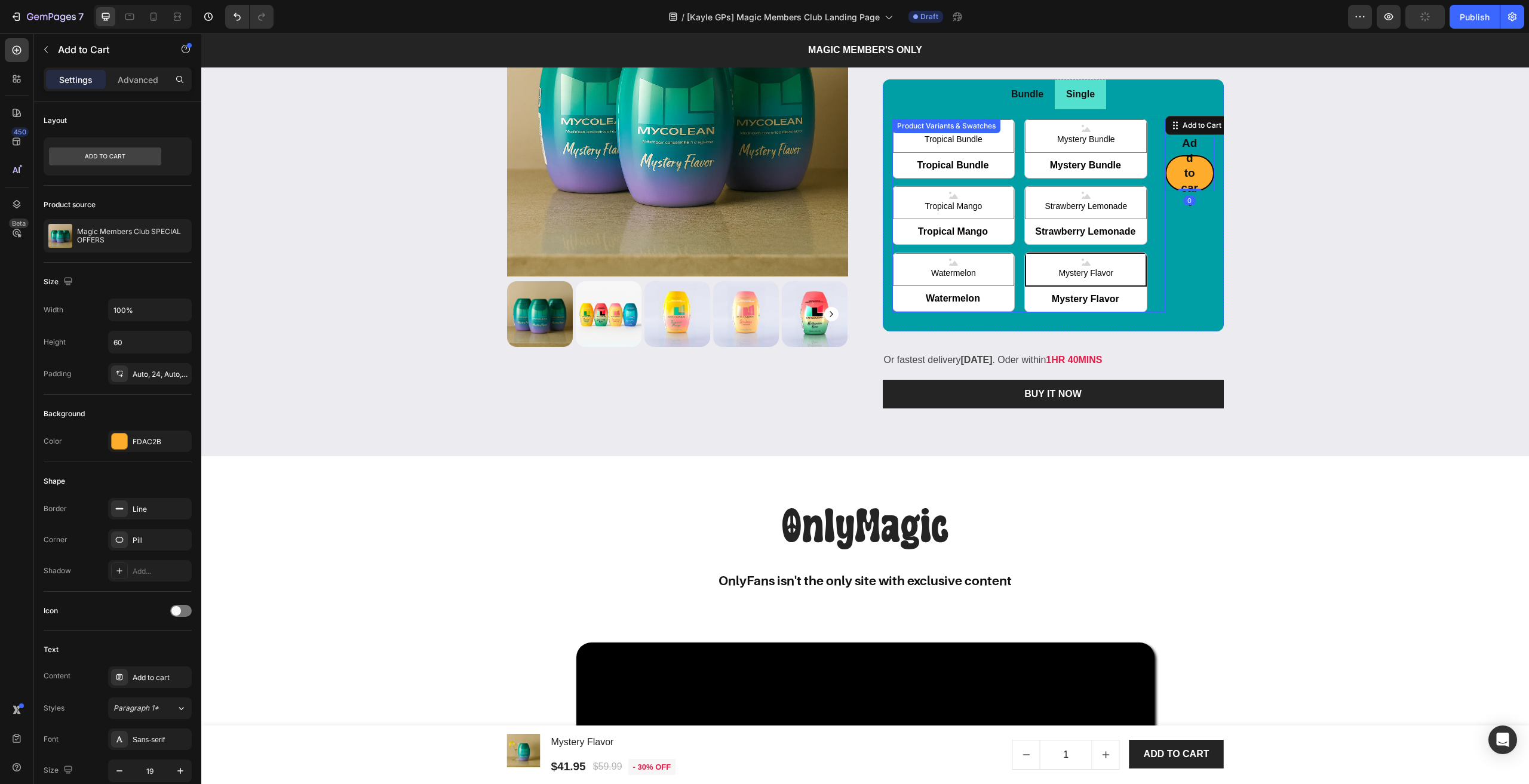
click at [1155, 312] on div "Tropical Bundle Tropical Bundle Tropical Bundle Mystery Bundle Mystery Bundle M…" at bounding box center [1029, 215] width 273 height 193
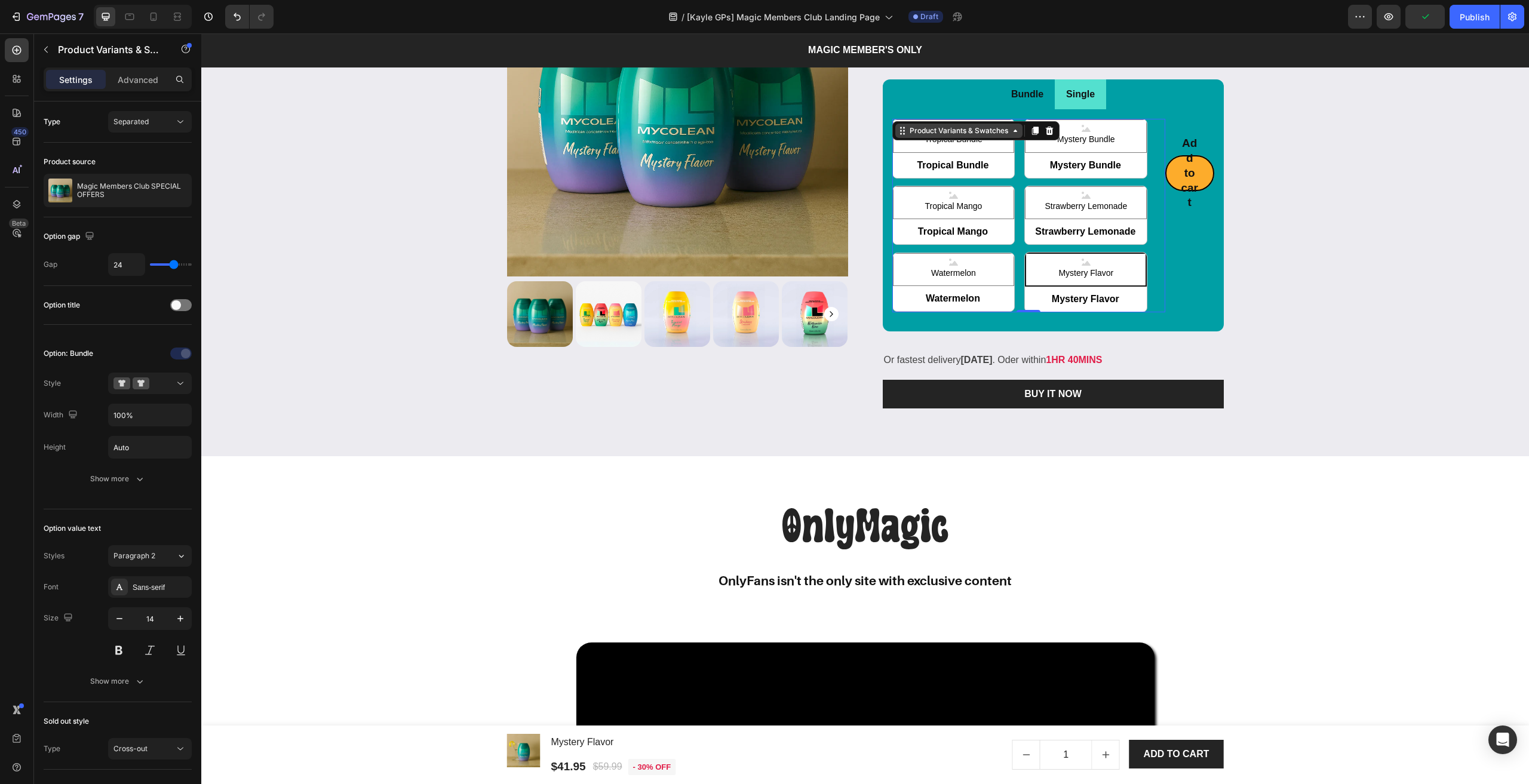
click at [956, 136] on div "Product Variants & Swatches" at bounding box center [959, 130] width 104 height 11
click at [1174, 135] on div "Add to Cart" at bounding box center [1189, 129] width 44 height 11
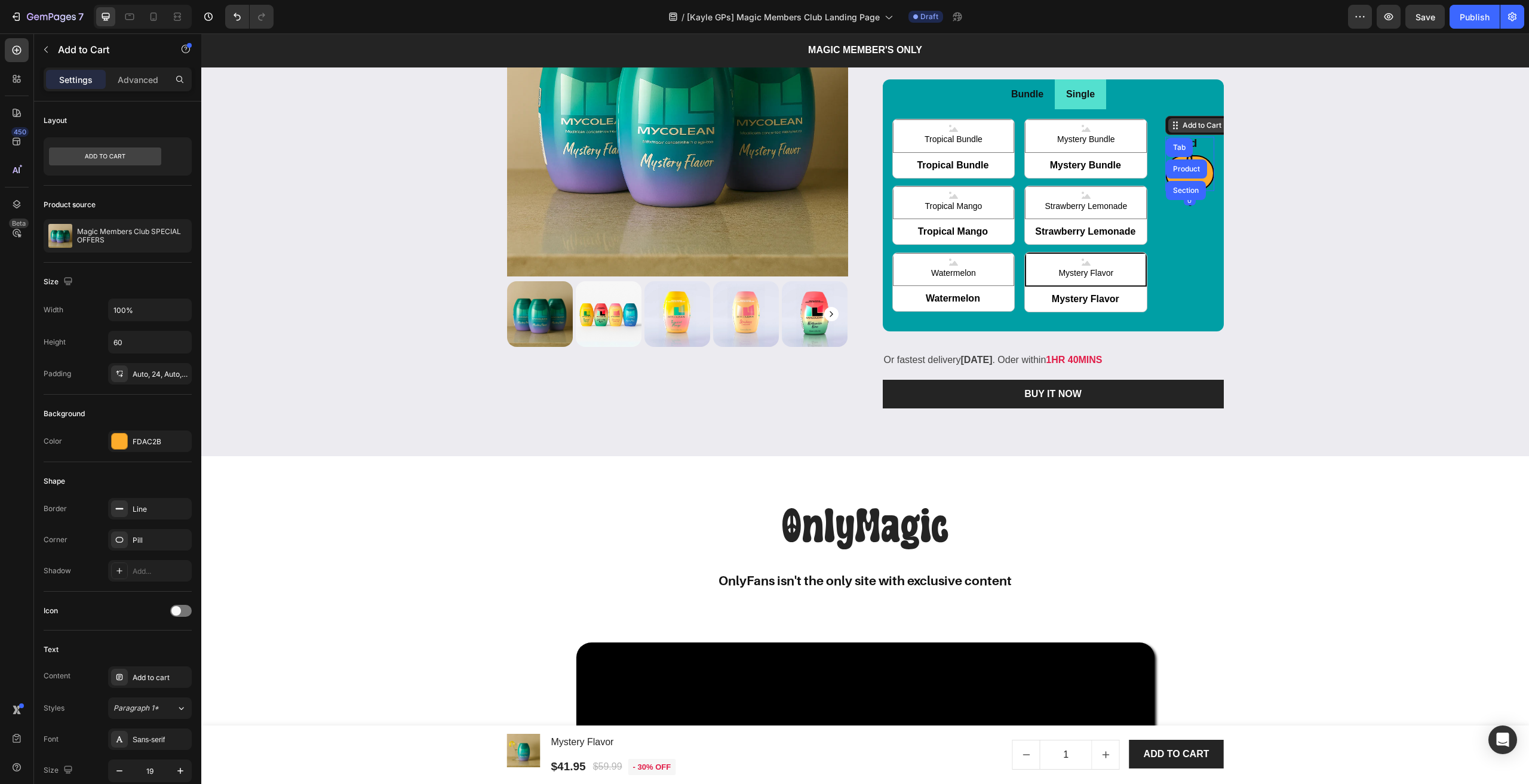
click at [1176, 132] on div "Add to Cart" at bounding box center [1202, 125] width 68 height 14
click at [1178, 132] on div "Add to Cart" at bounding box center [1202, 125] width 68 height 14
drag, startPoint x: 1192, startPoint y: 355, endPoint x: 1121, endPoint y: 540, distance: 198.2
drag, startPoint x: 1188, startPoint y: 360, endPoint x: 1057, endPoint y: 587, distance: 262.1
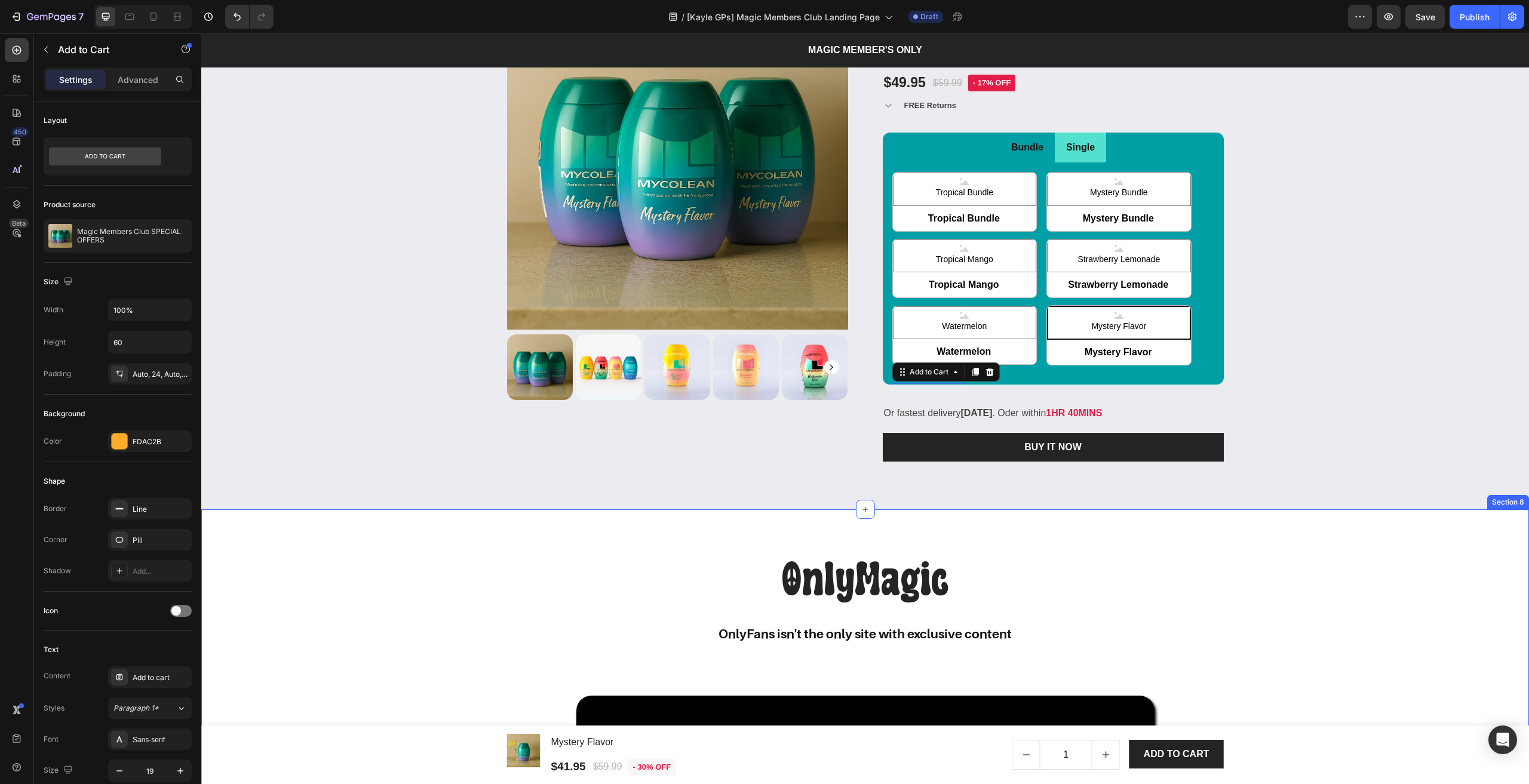
scroll to position [1731, 0]
click at [985, 367] on icon at bounding box center [989, 371] width 9 height 9
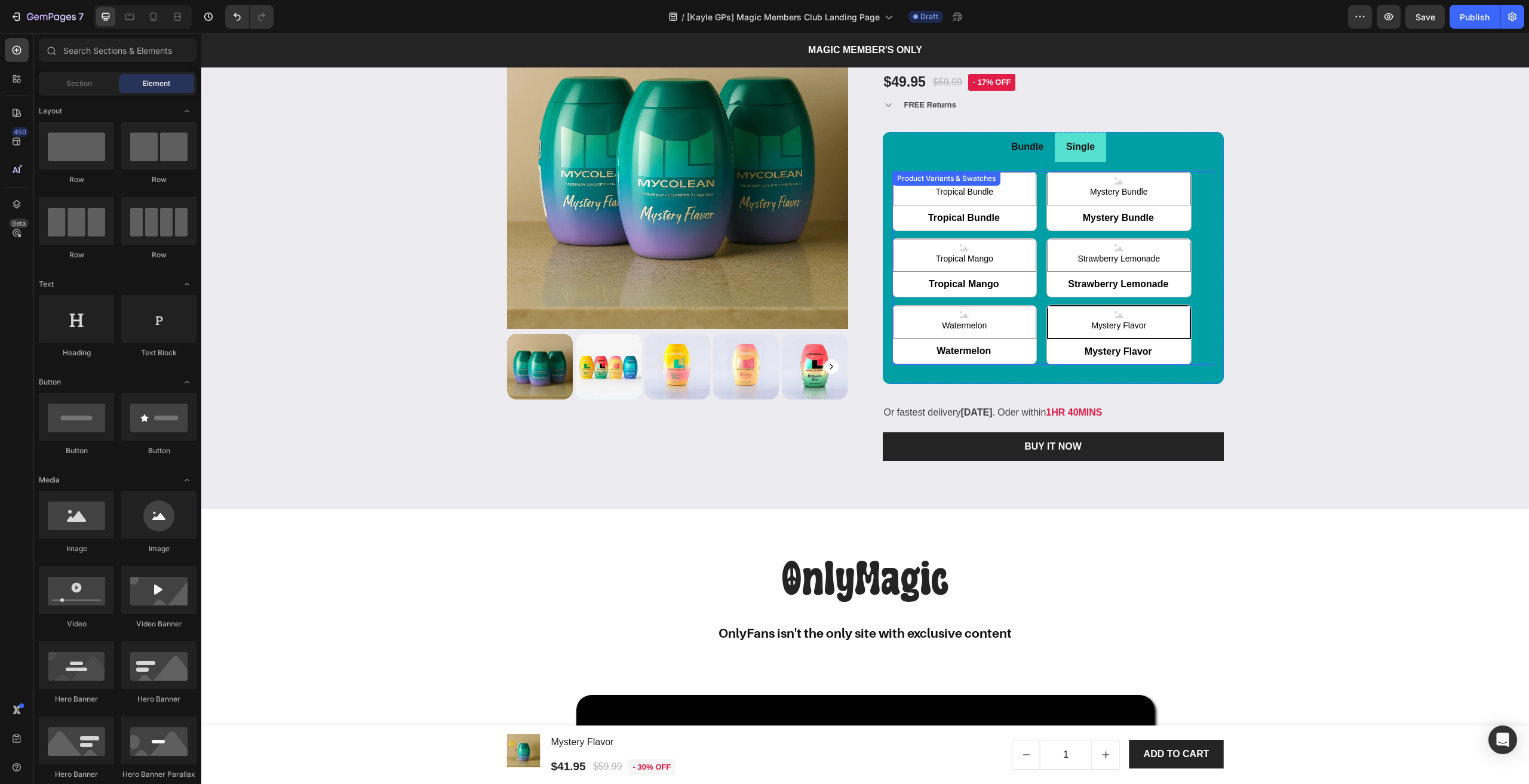
click at [1038, 311] on div "Tropical Bundle Tropical Bundle Tropical Bundle Mystery Bundle Mystery Bundle M…" at bounding box center [1053, 268] width 322 height 193
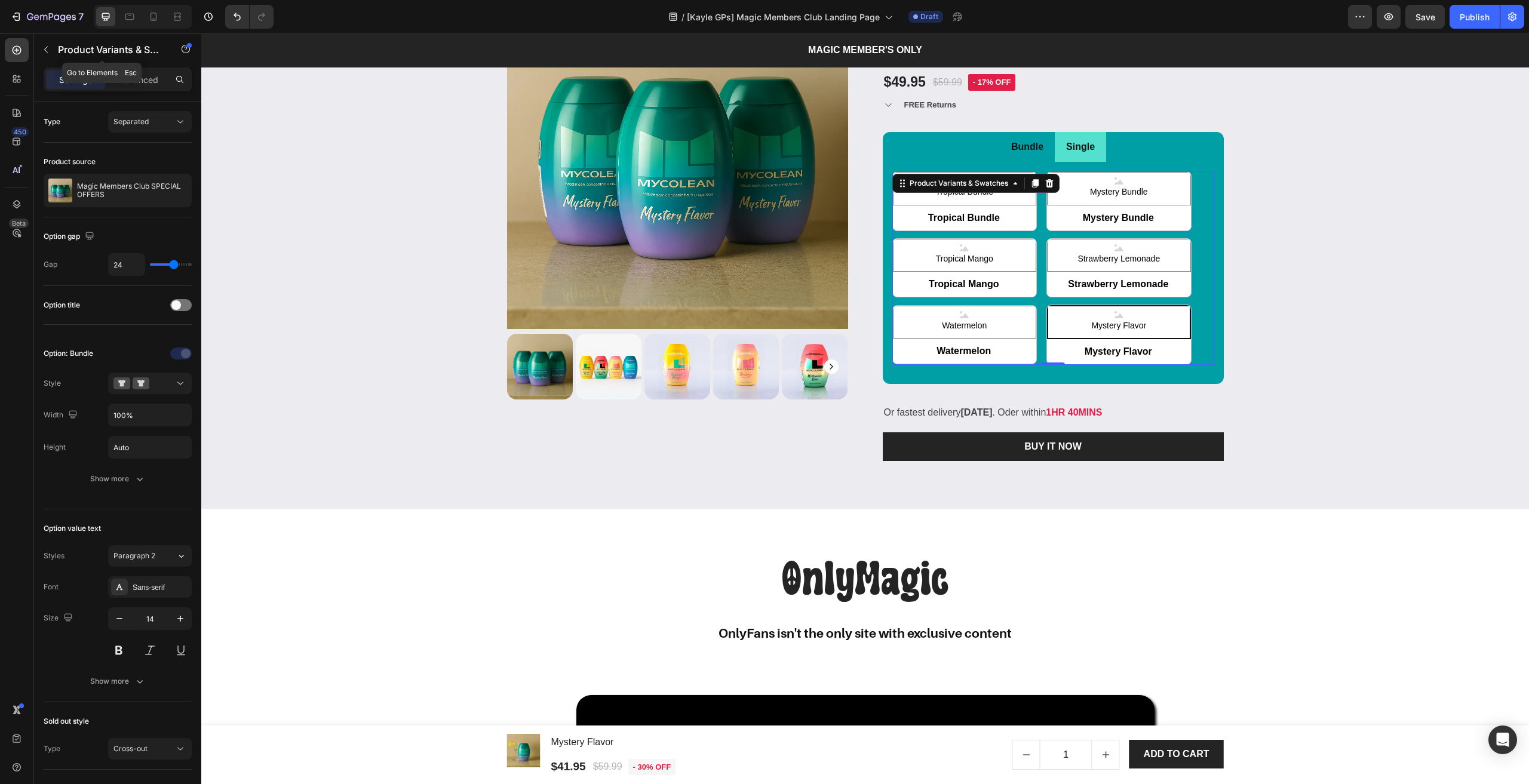
click at [54, 31] on div "7 Version history / [Kayle GPs] Magic Members Club Landing Page Draft Preview S…" at bounding box center [764, 17] width 1529 height 34
click at [73, 47] on p "Product Variants & Swatches" at bounding box center [109, 50] width 101 height 14
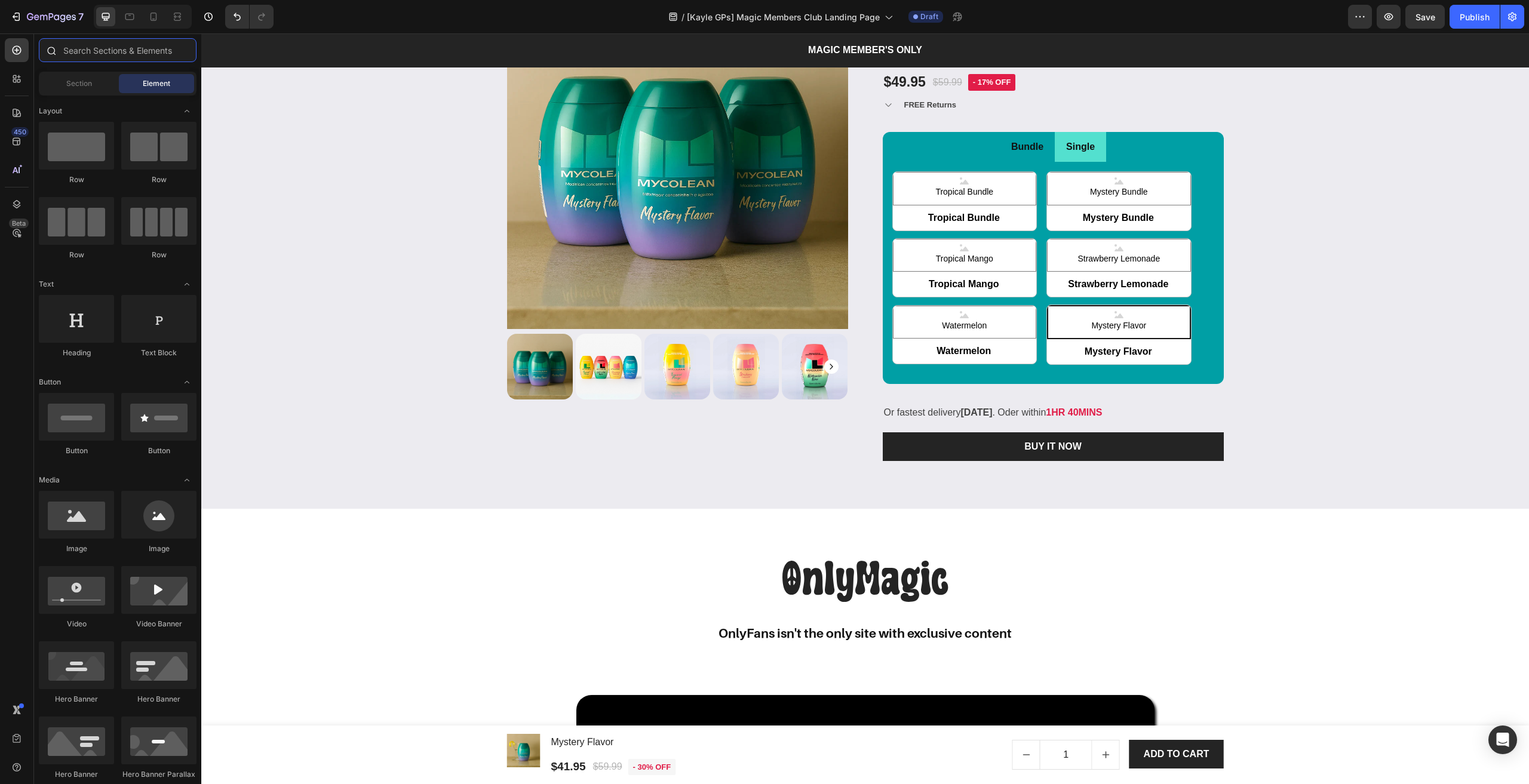
click at [90, 47] on input "text" at bounding box center [117, 50] width 158 height 24
click at [91, 47] on input "text" at bounding box center [117, 50] width 158 height 24
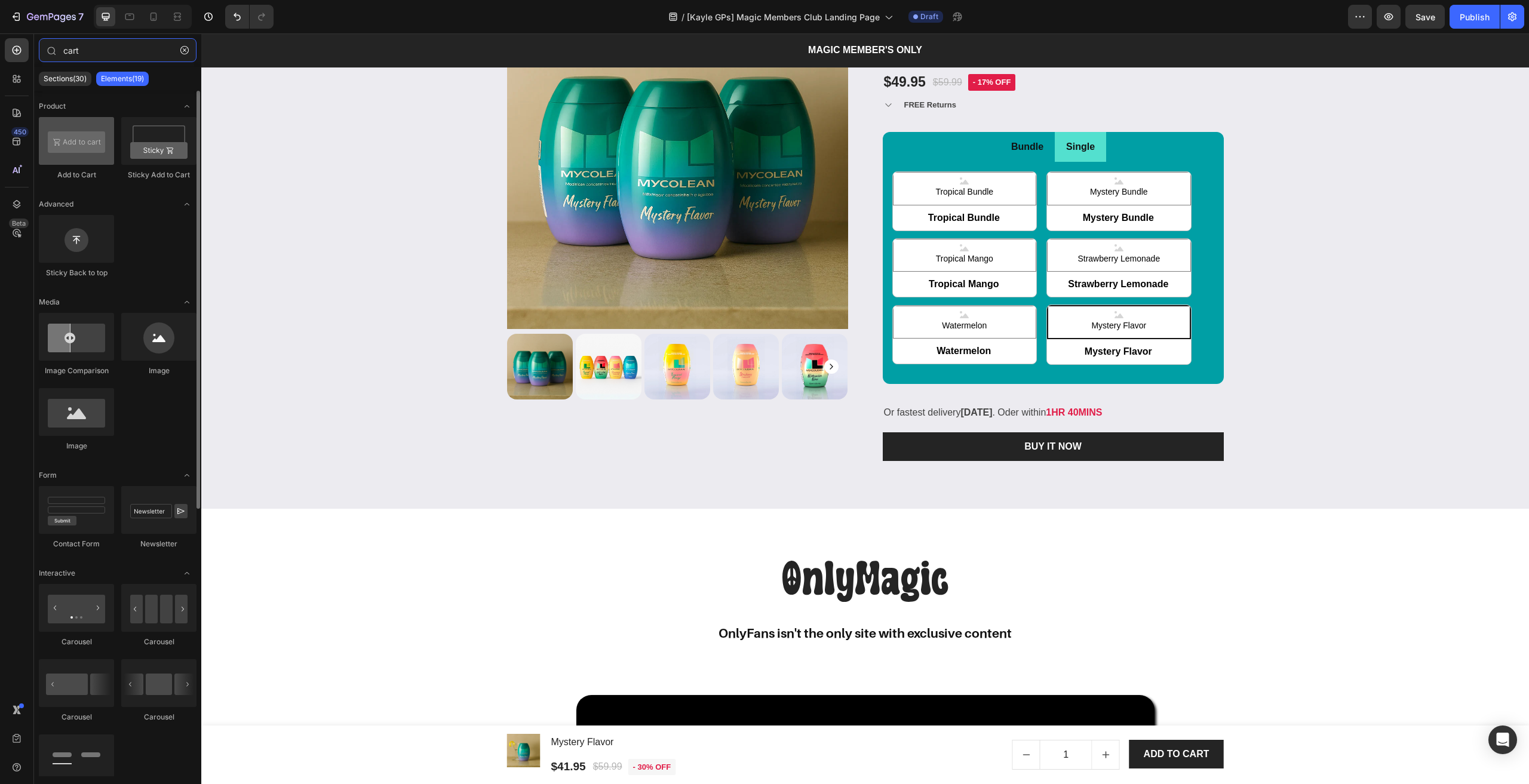
type input "cart"
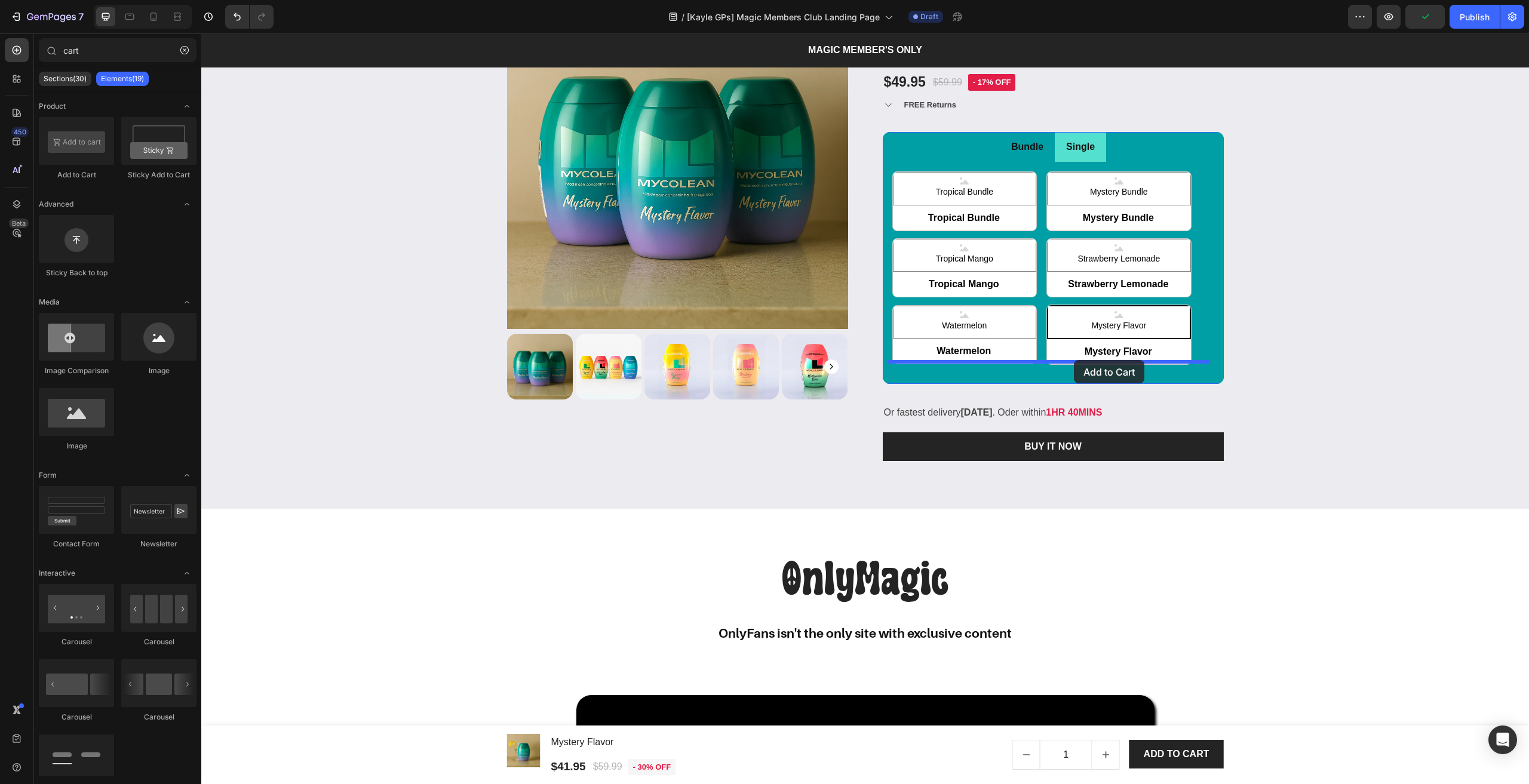
drag, startPoint x: 281, startPoint y: 198, endPoint x: 1074, endPoint y: 360, distance: 809.4
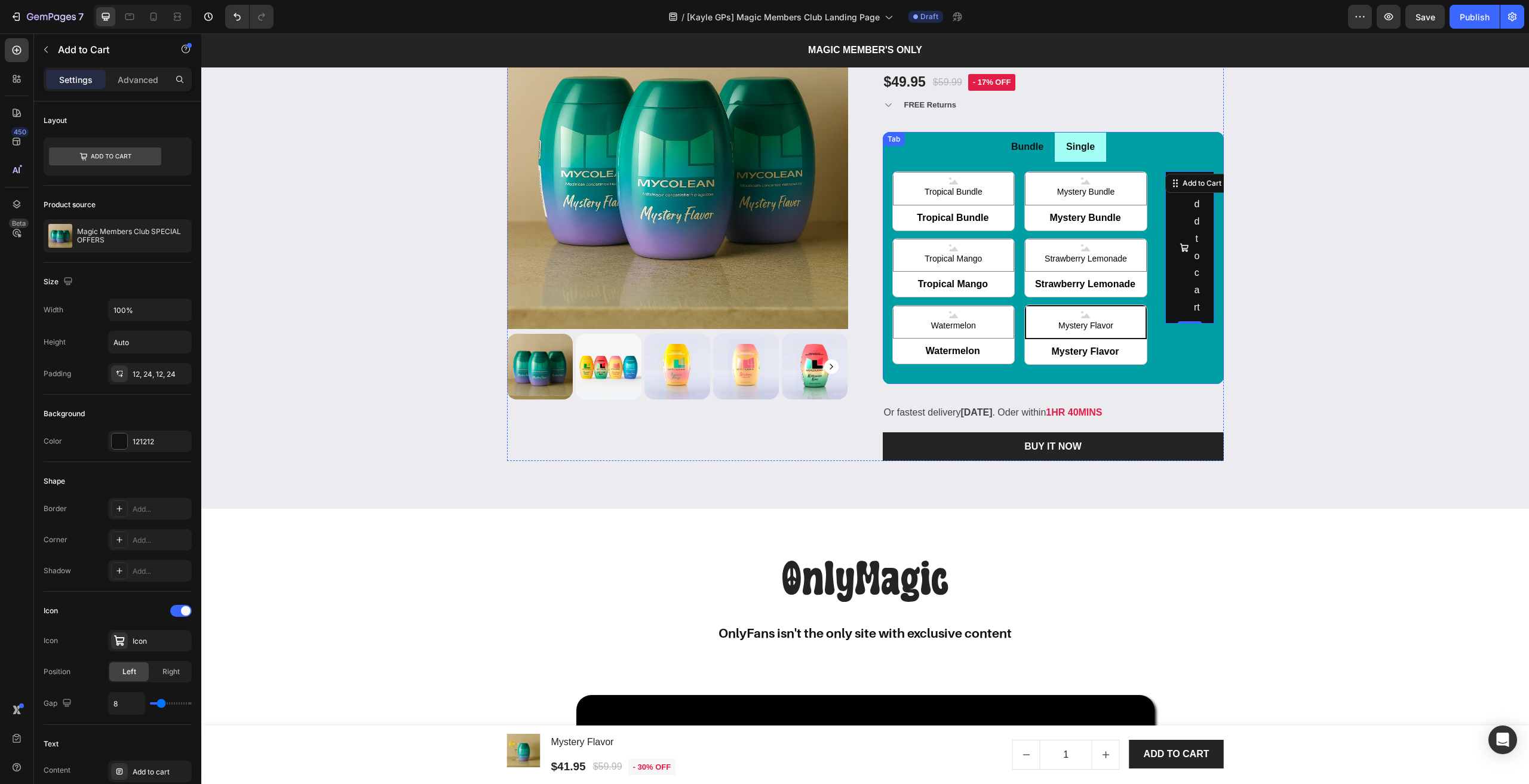
click at [1082, 150] on p "Single" at bounding box center [1080, 147] width 29 height 17
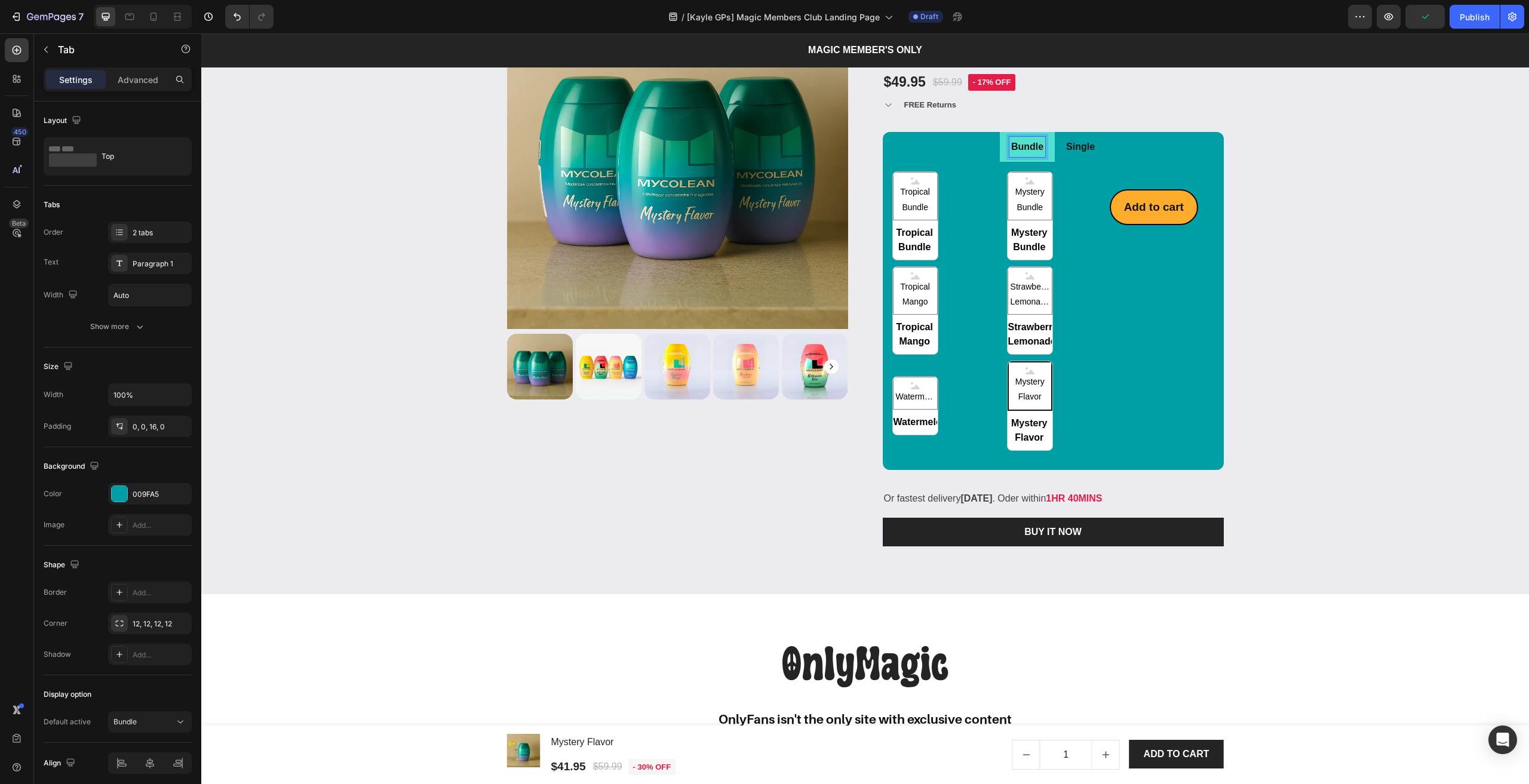
click at [1039, 154] on div "Bundle" at bounding box center [1027, 147] width 36 height 21
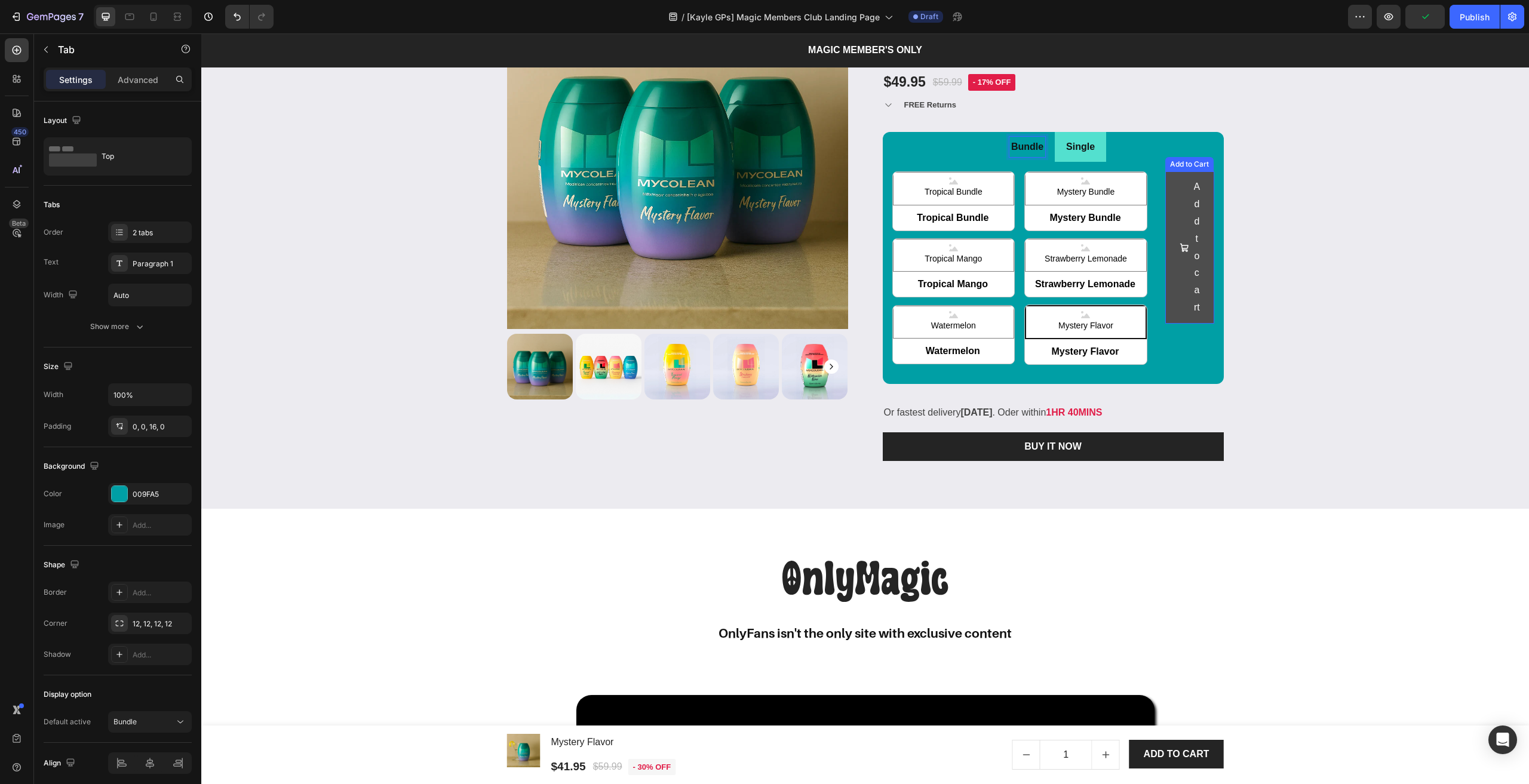
click at [1171, 188] on div "Add to cart Add to Cart" at bounding box center [1189, 247] width 49 height 152
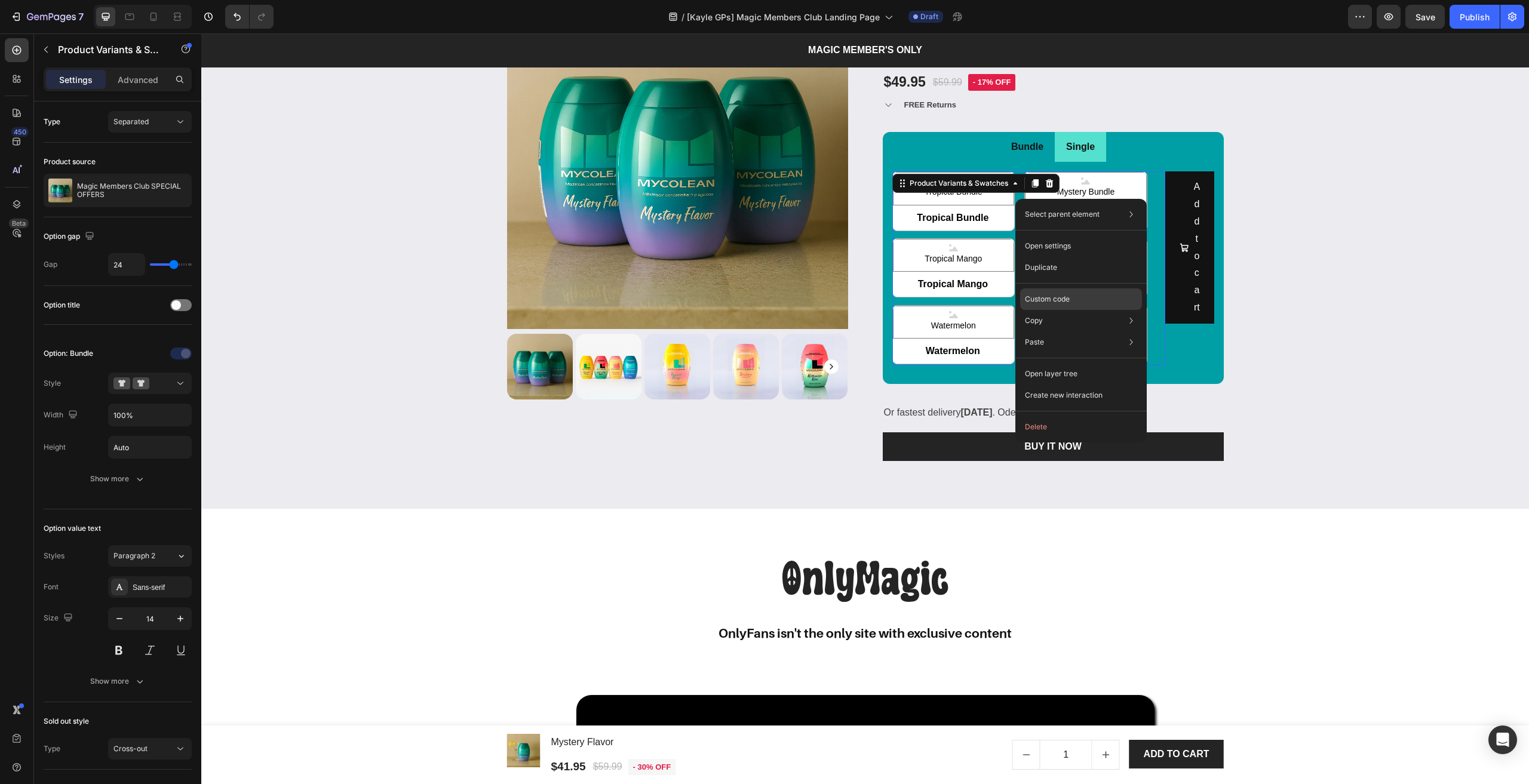
click at [1055, 302] on p "Custom code" at bounding box center [1047, 298] width 45 height 11
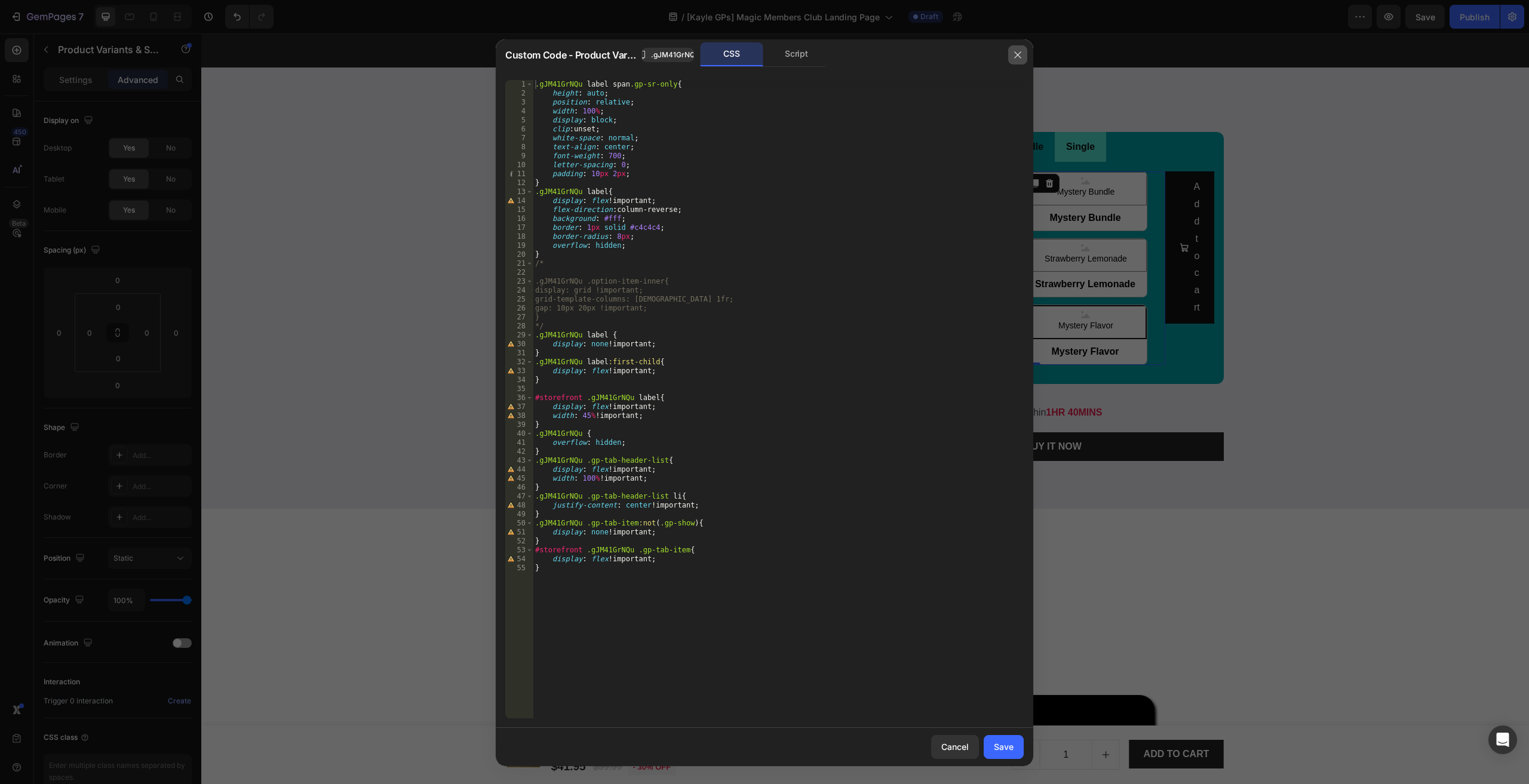
click at [1025, 51] on button "button" at bounding box center [1017, 55] width 19 height 19
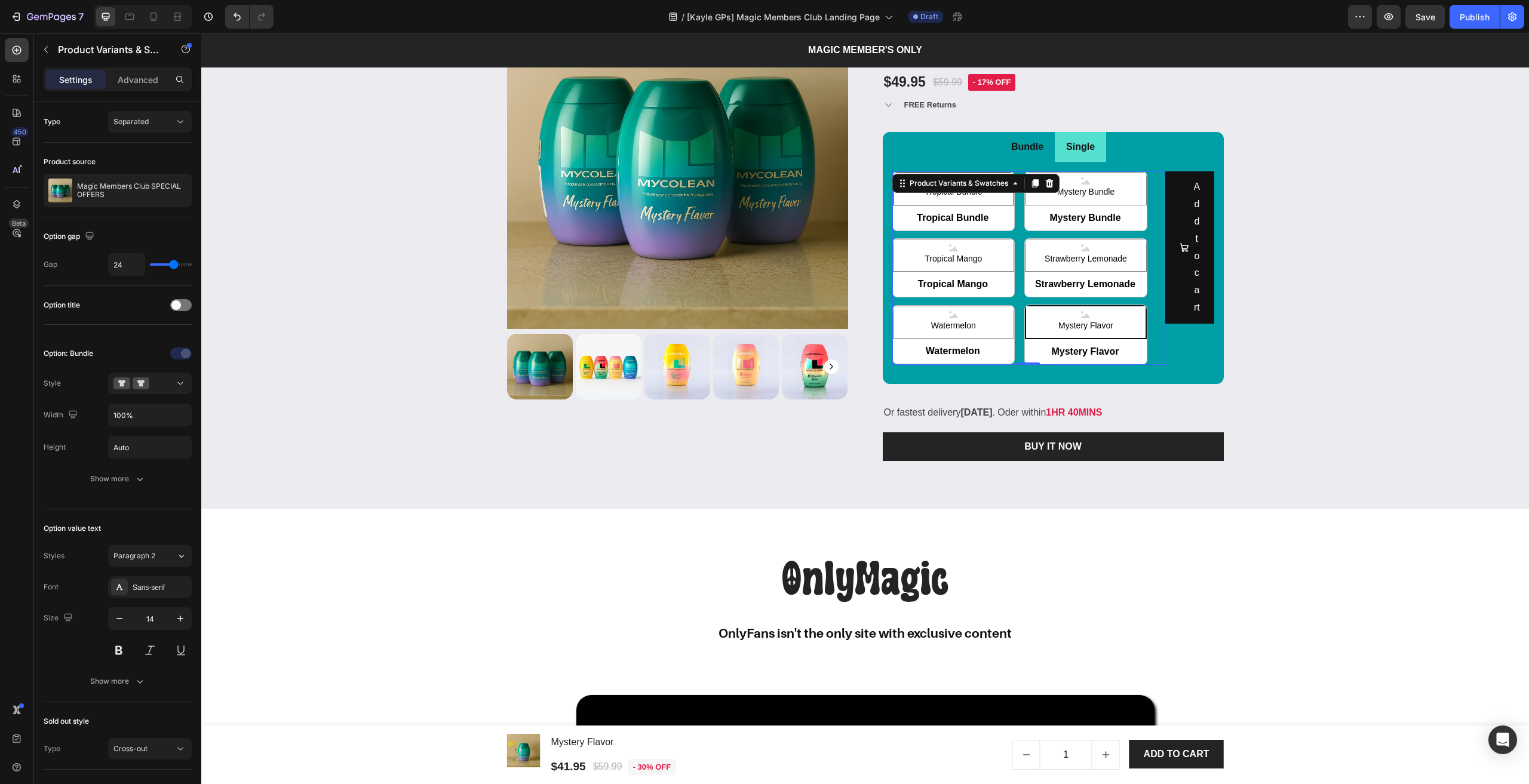
drag, startPoint x: 974, startPoint y: 184, endPoint x: 941, endPoint y: 171, distance: 35.5
click at [973, 184] on div "Product Variants & Swatches" at bounding box center [959, 183] width 104 height 11
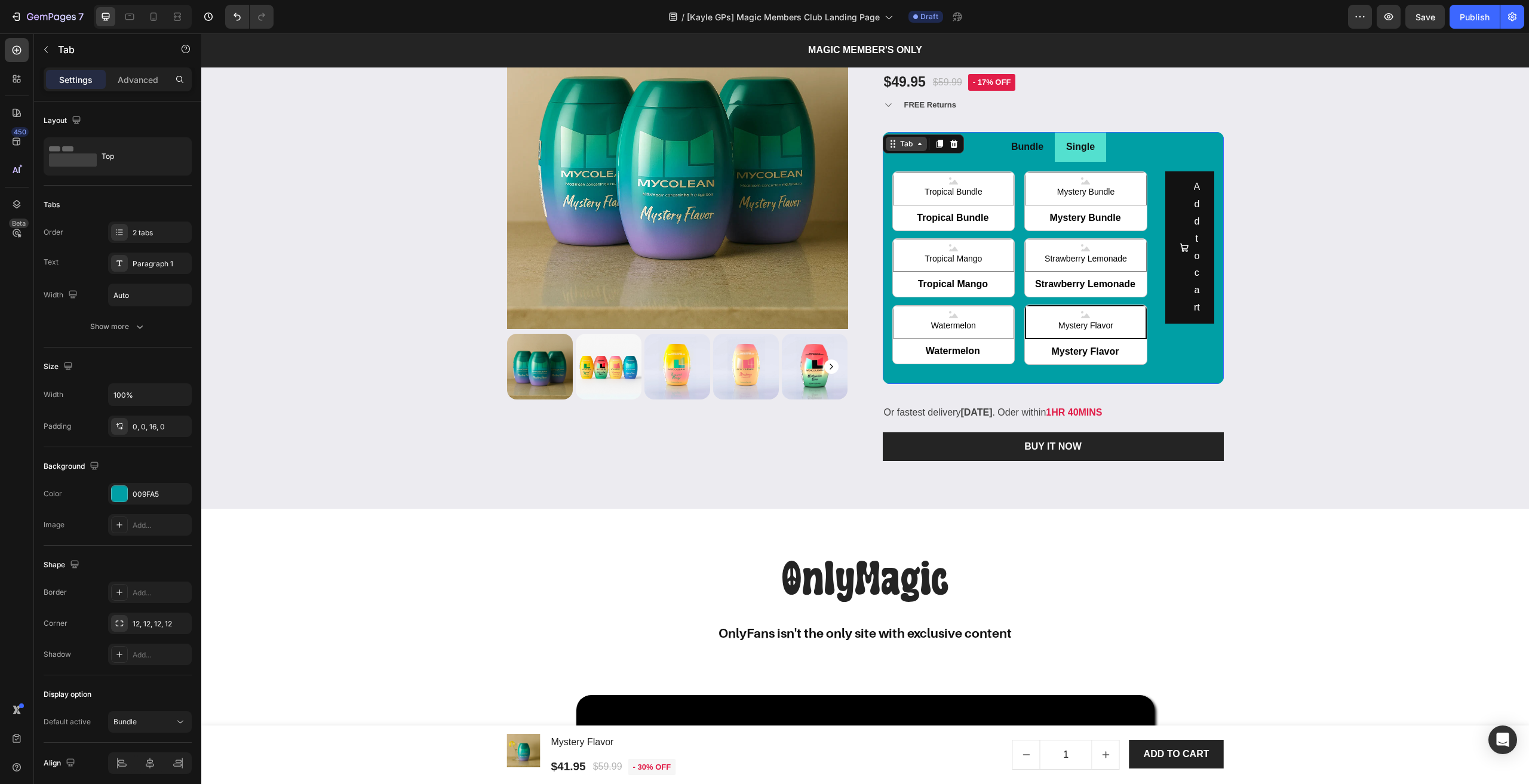
click at [897, 139] on div "Tab" at bounding box center [906, 144] width 17 height 11
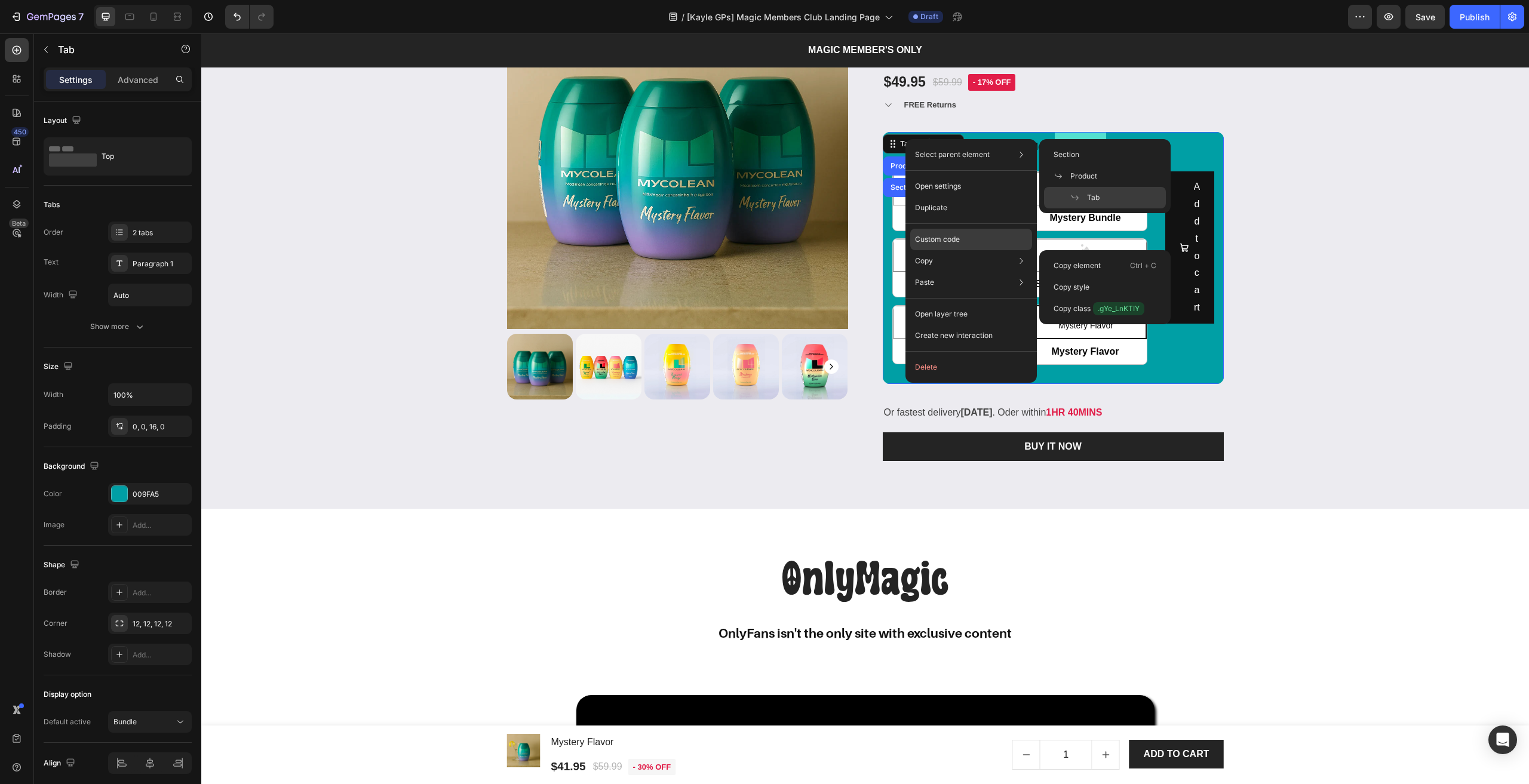
click at [944, 272] on div "Custom code" at bounding box center [971, 283] width 122 height 22
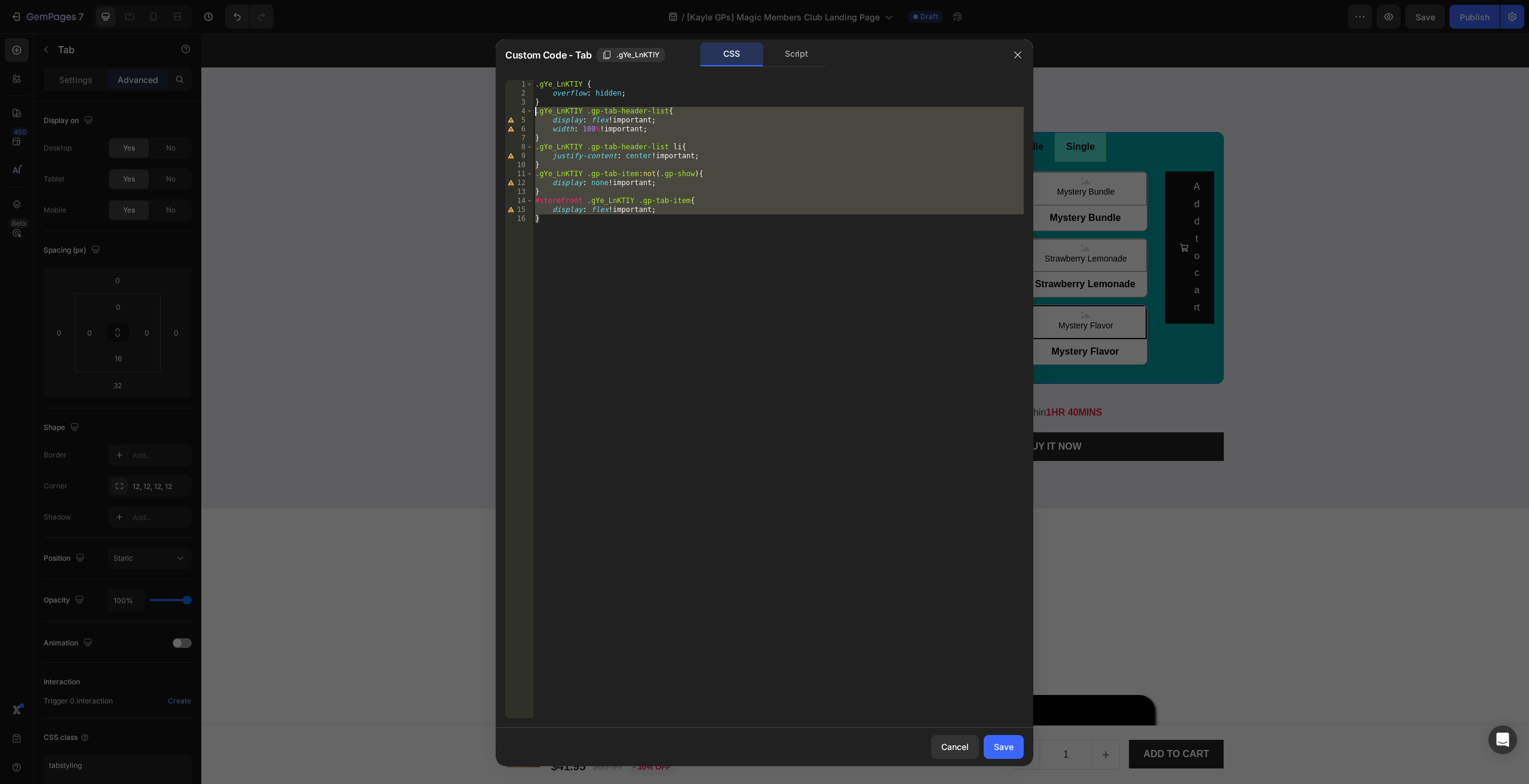
drag, startPoint x: 522, startPoint y: 227, endPoint x: 458, endPoint y: 110, distance: 133.4
click at [458, 110] on div "Custom Code - Tab .gYe_LnKTIY CSS Script } 1 2 3 4 5 6 7 8 9 10 11 12 13 14 15 …" at bounding box center [764, 392] width 1529 height 784
type textarea ".gYe_LnKTIY .gp-tab-header-list{ display: flex !important;"
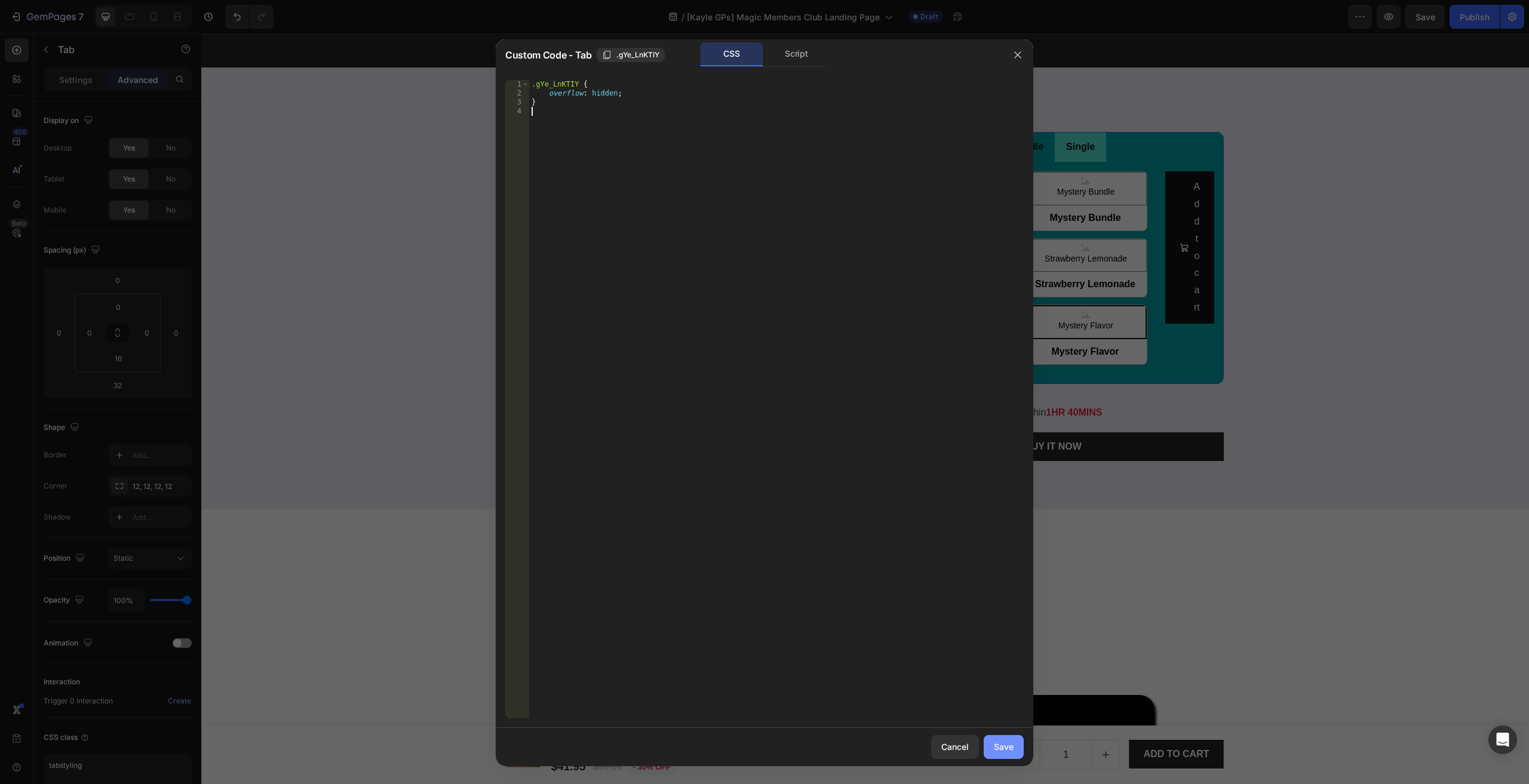
click at [1001, 752] on div "Save" at bounding box center [1003, 746] width 19 height 12
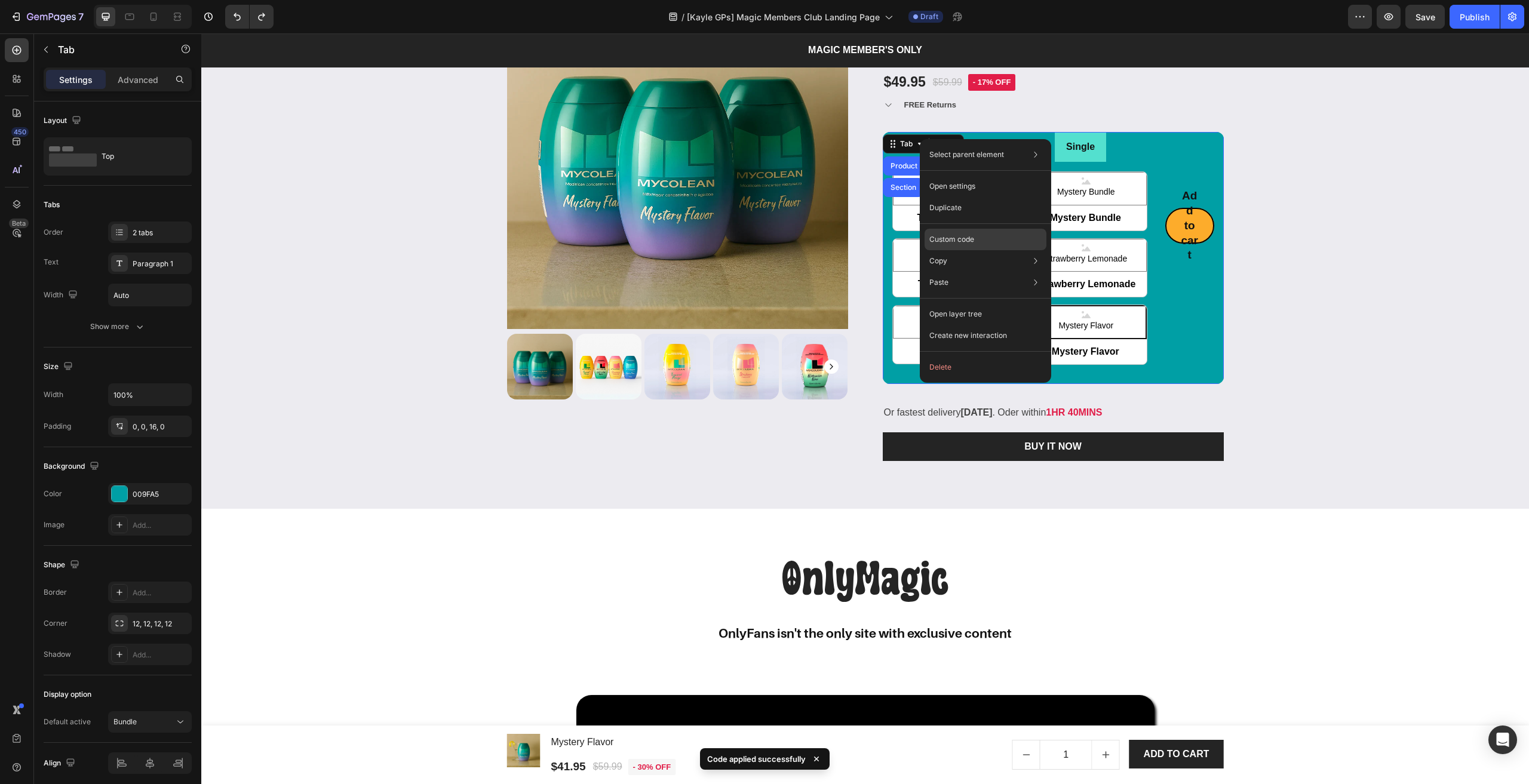
click at [966, 244] on p "Custom code" at bounding box center [951, 239] width 45 height 11
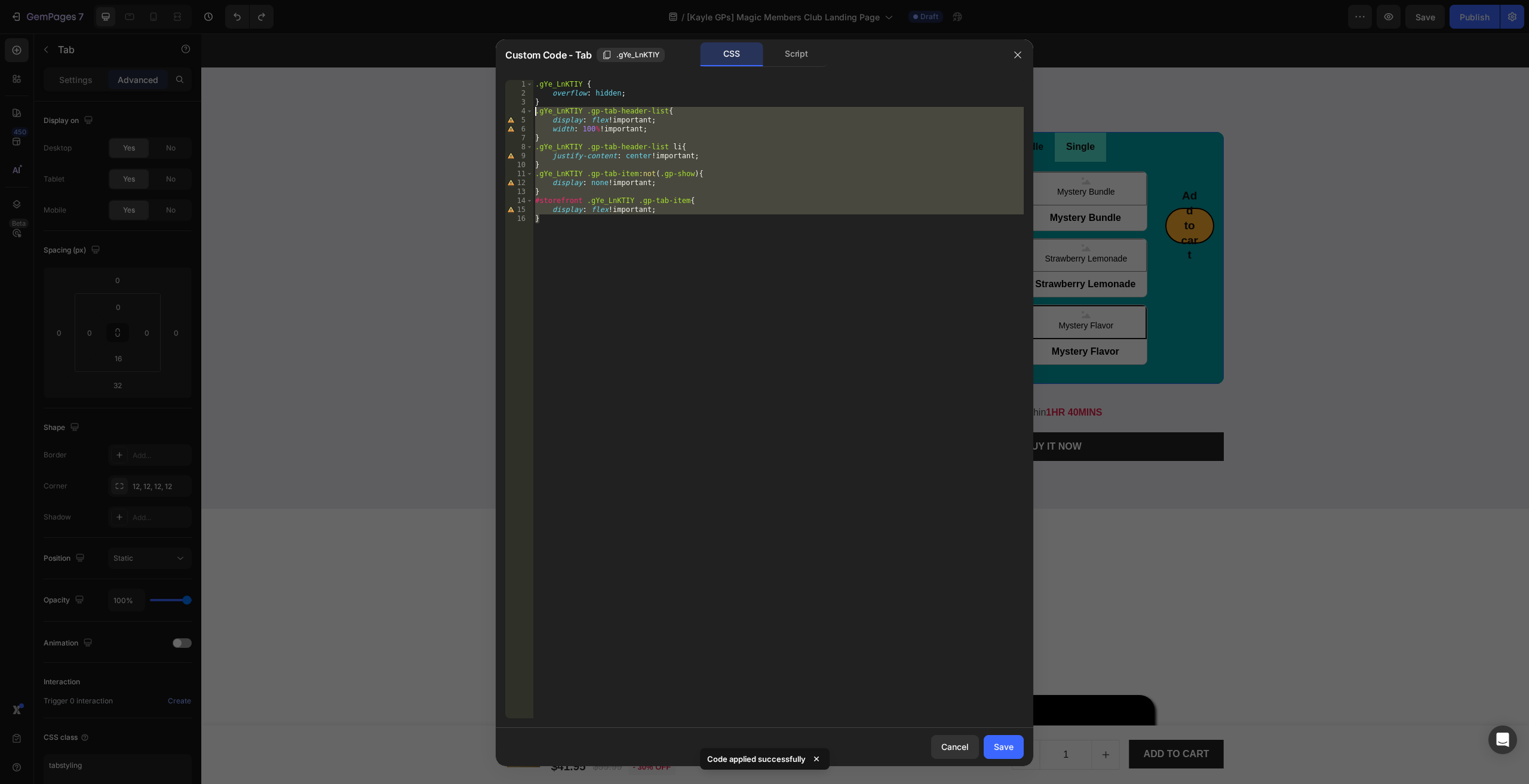
drag, startPoint x: 591, startPoint y: 263, endPoint x: 487, endPoint y: 109, distance: 185.8
click at [487, 109] on div "Custom Code - Tab .gYe_LnKTIY CSS Script } 1 2 3 4 5 6 7 8 9 10 11 12 13 14 15 …" at bounding box center [764, 392] width 1529 height 784
type textarea ".gYe_LnKTIY .gp-tab-header-list{ display: flex !important;"
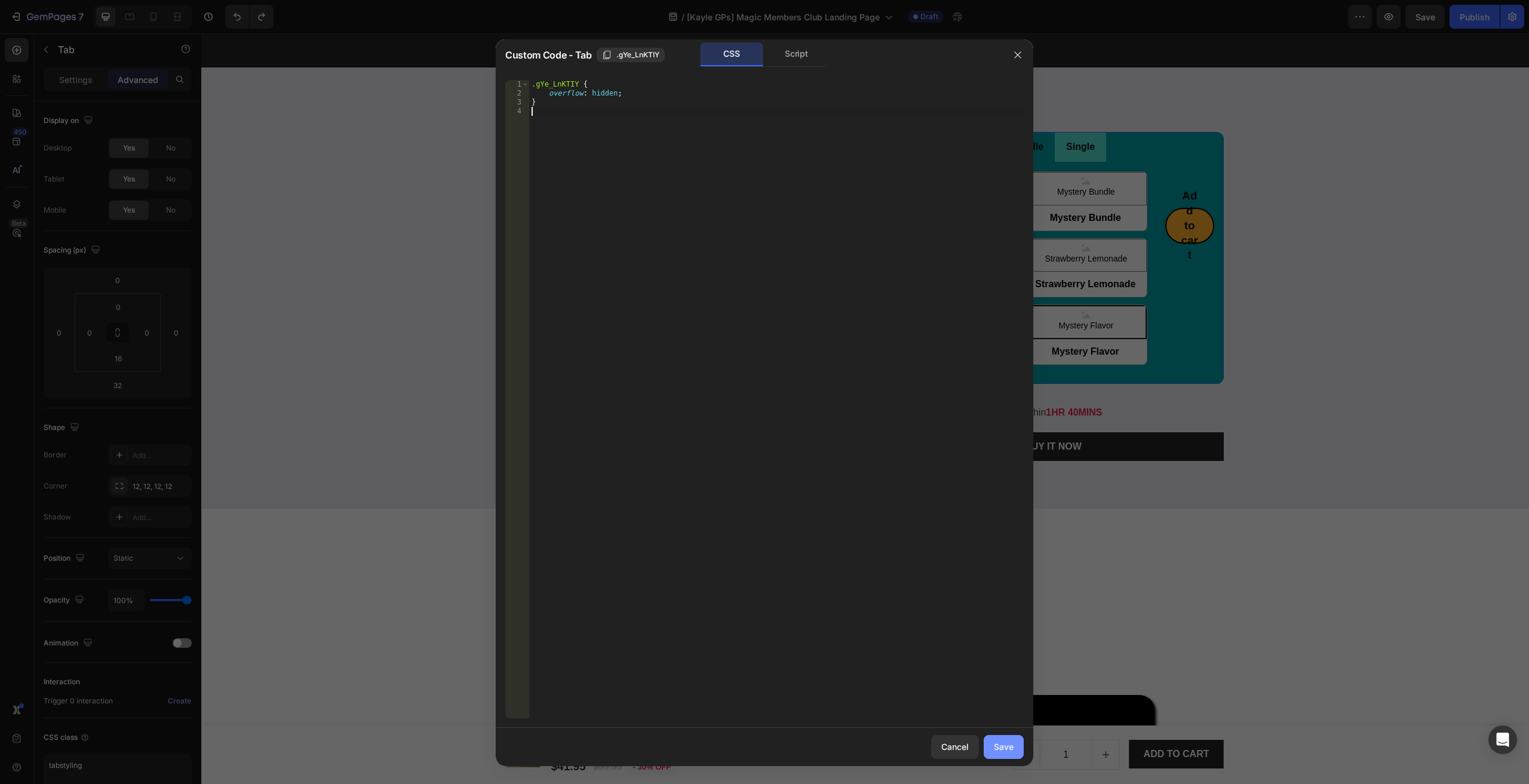
click at [1009, 739] on button "Save" at bounding box center [1004, 747] width 40 height 24
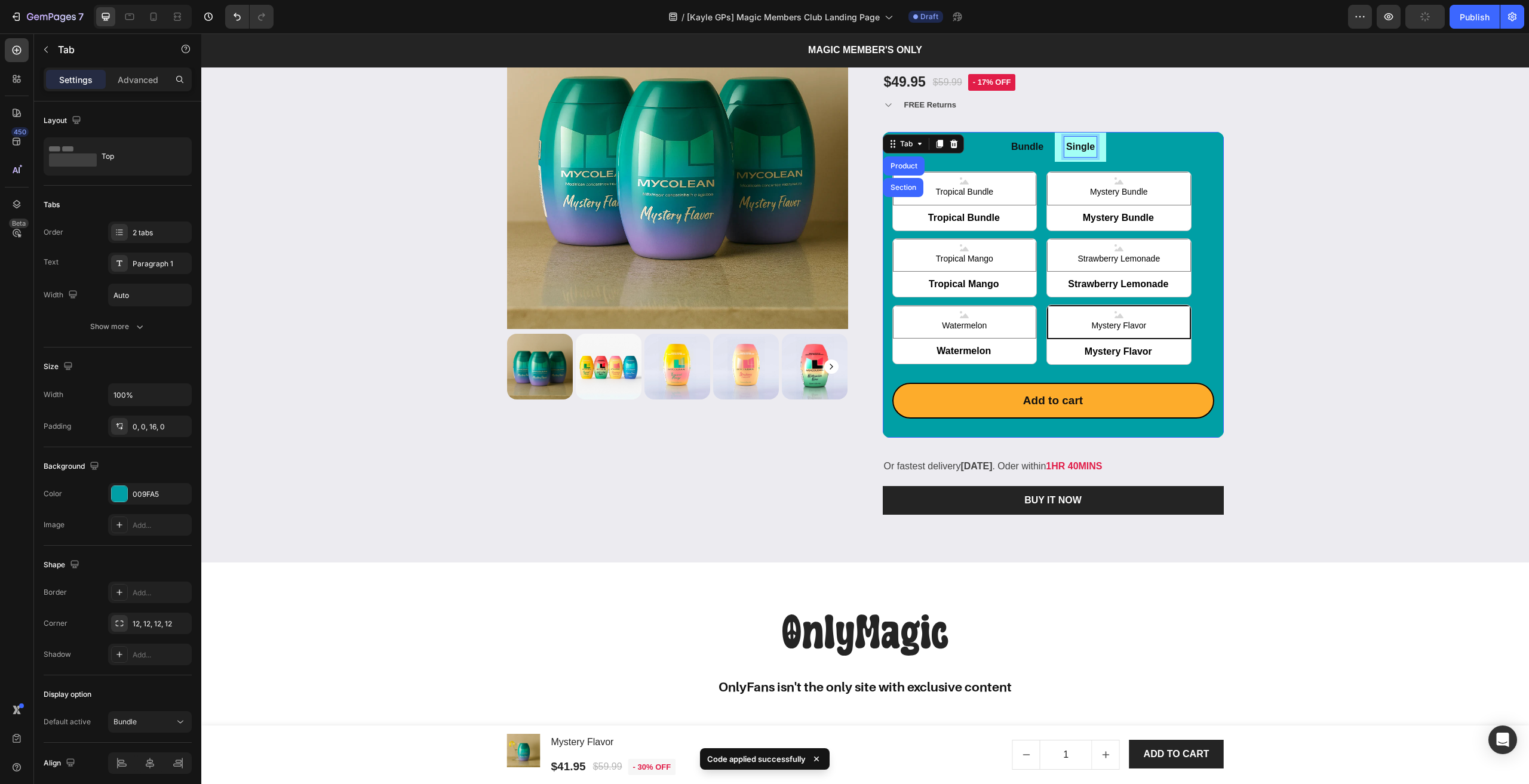
click at [1090, 156] on div "Single" at bounding box center [1080, 147] width 32 height 21
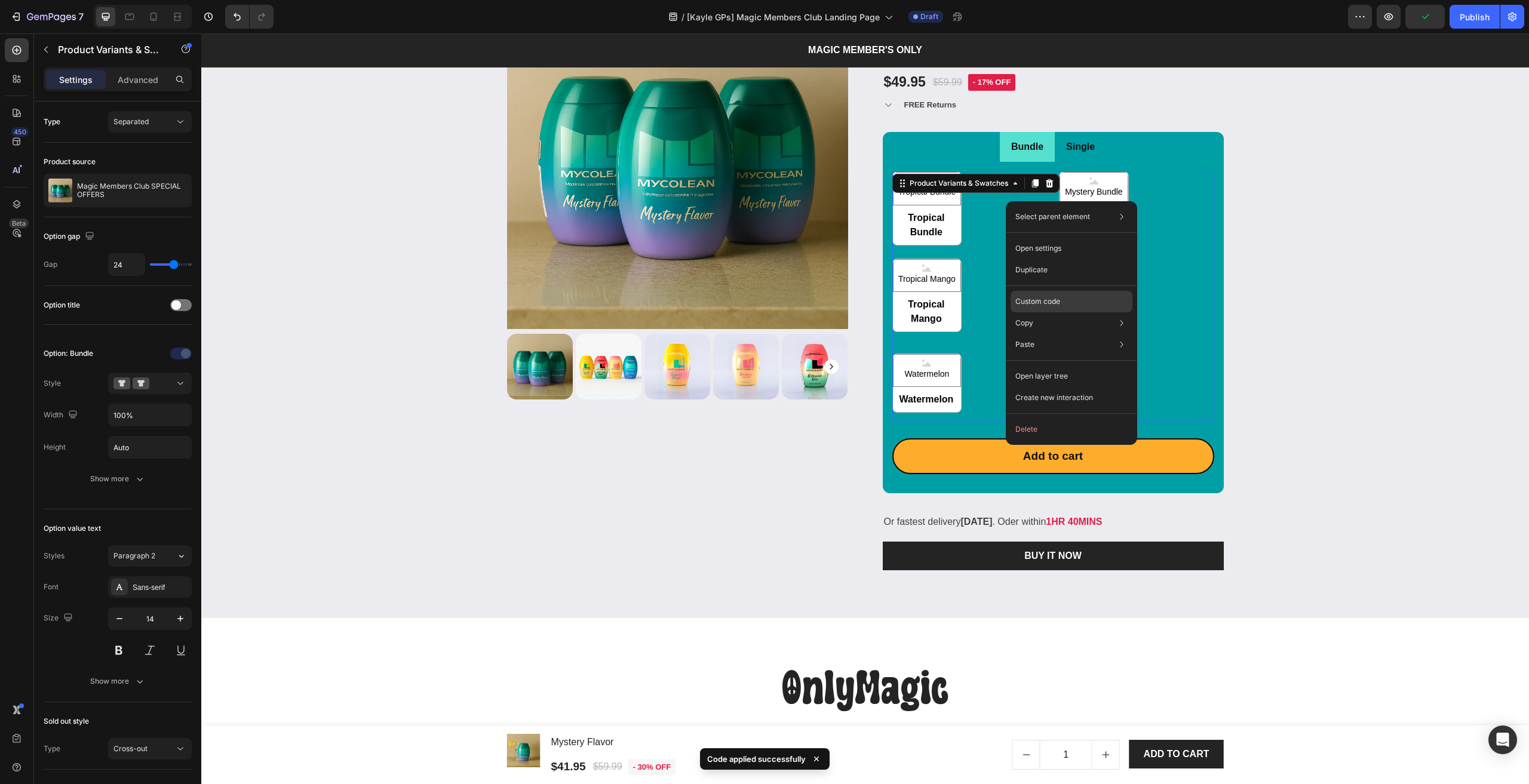
click at [1035, 301] on p "Custom code" at bounding box center [1038, 301] width 45 height 11
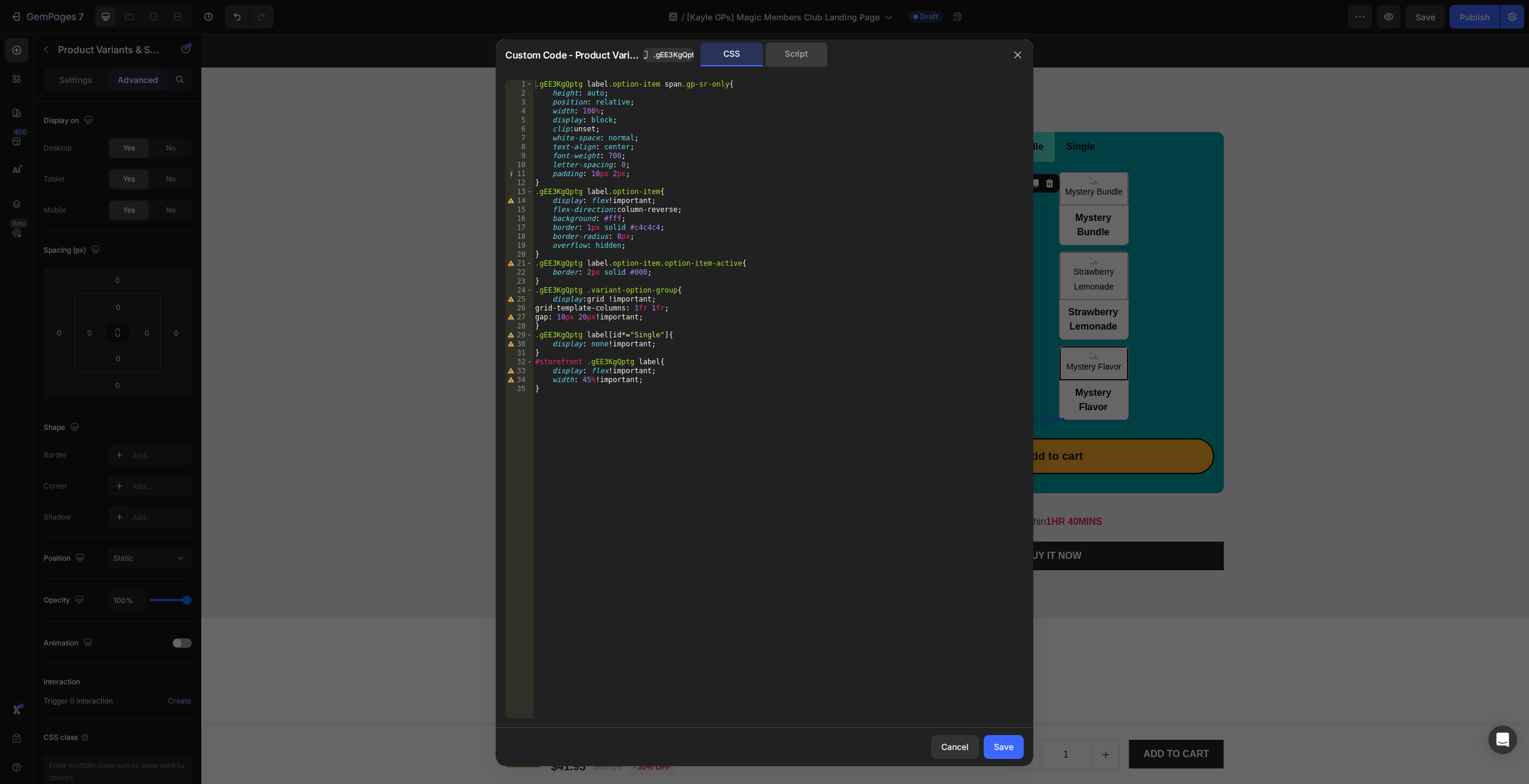
click at [795, 58] on div "Script" at bounding box center [796, 54] width 63 height 24
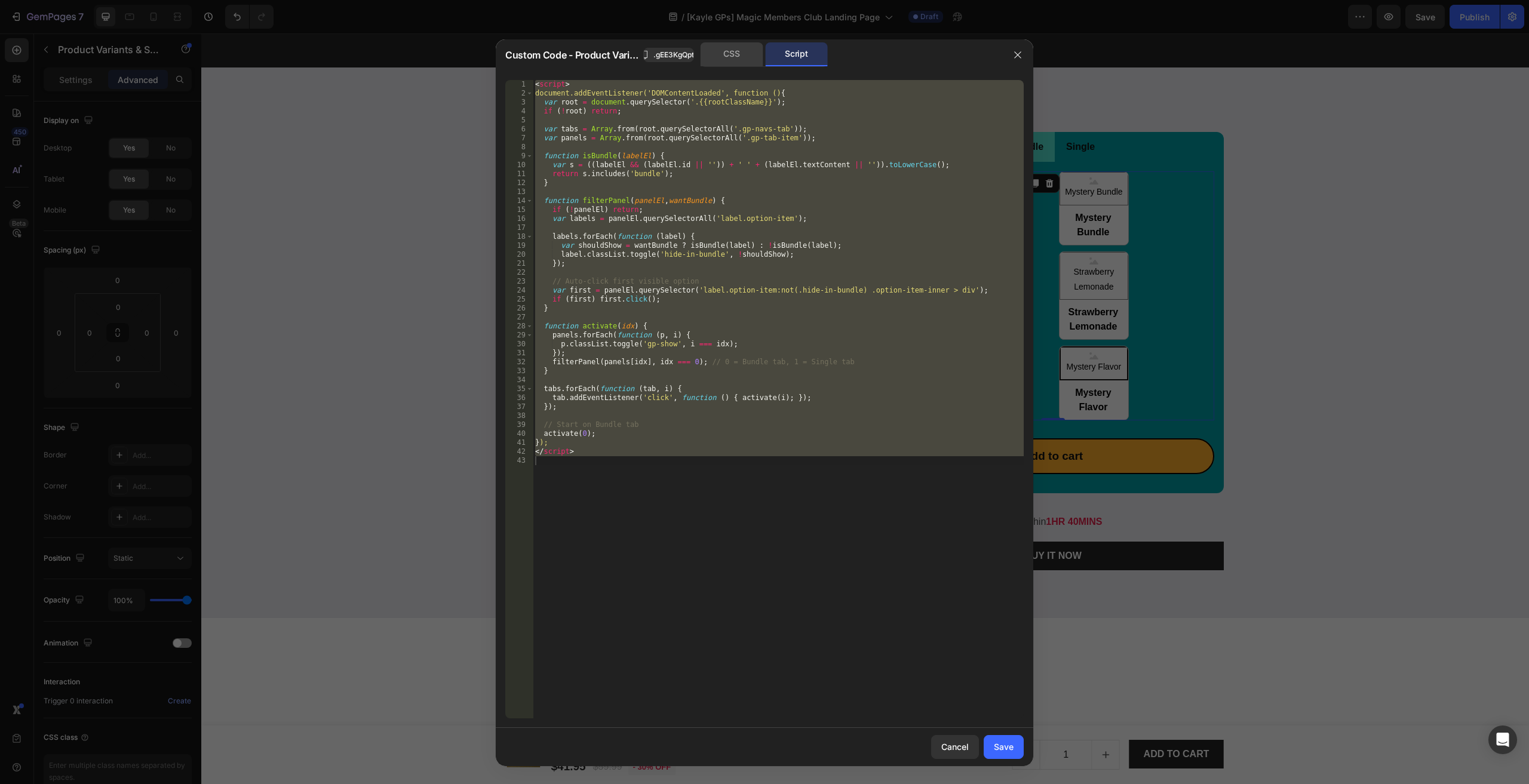
click at [733, 55] on div "CSS" at bounding box center [732, 54] width 63 height 24
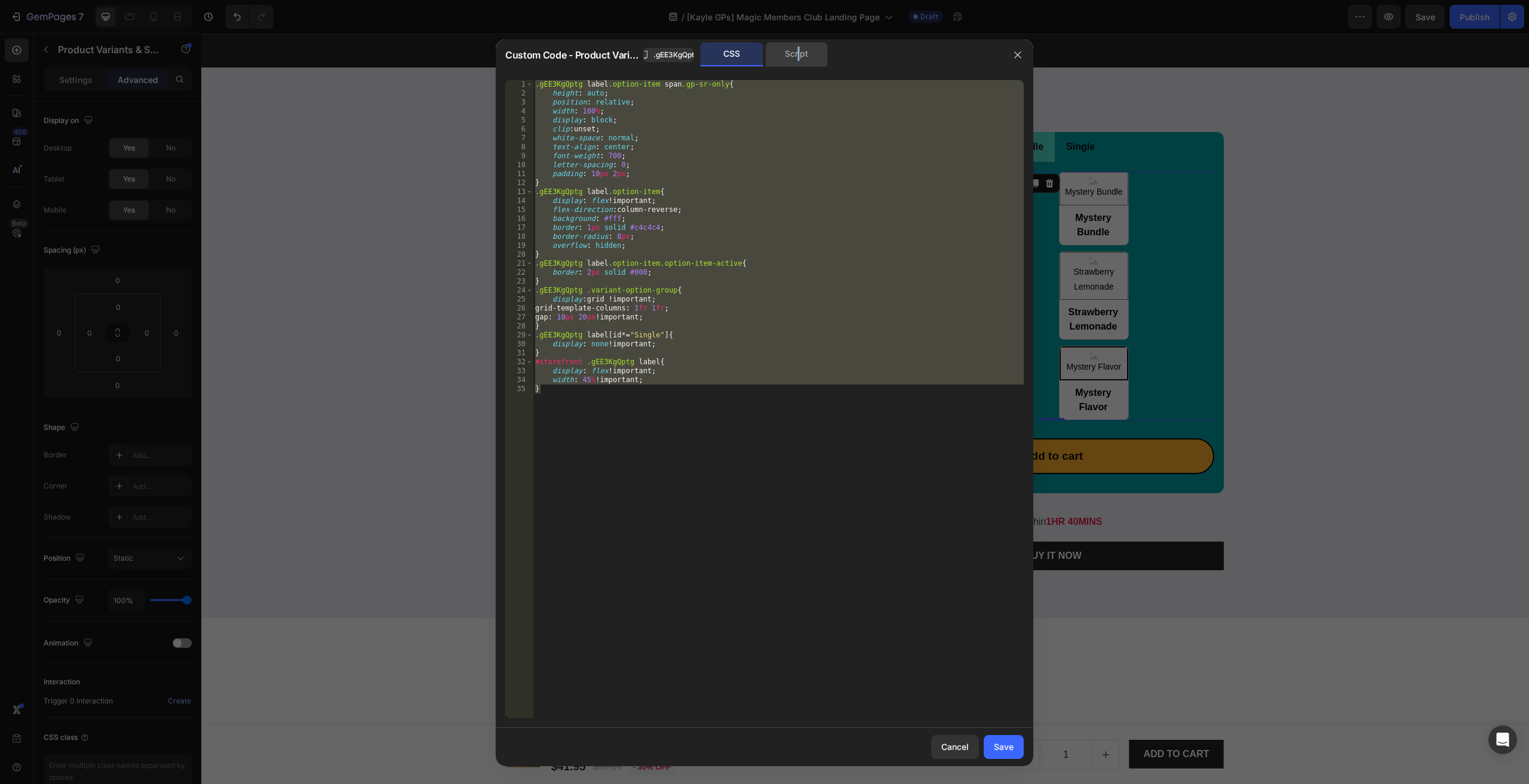
click at [799, 63] on div "Script" at bounding box center [796, 54] width 63 height 24
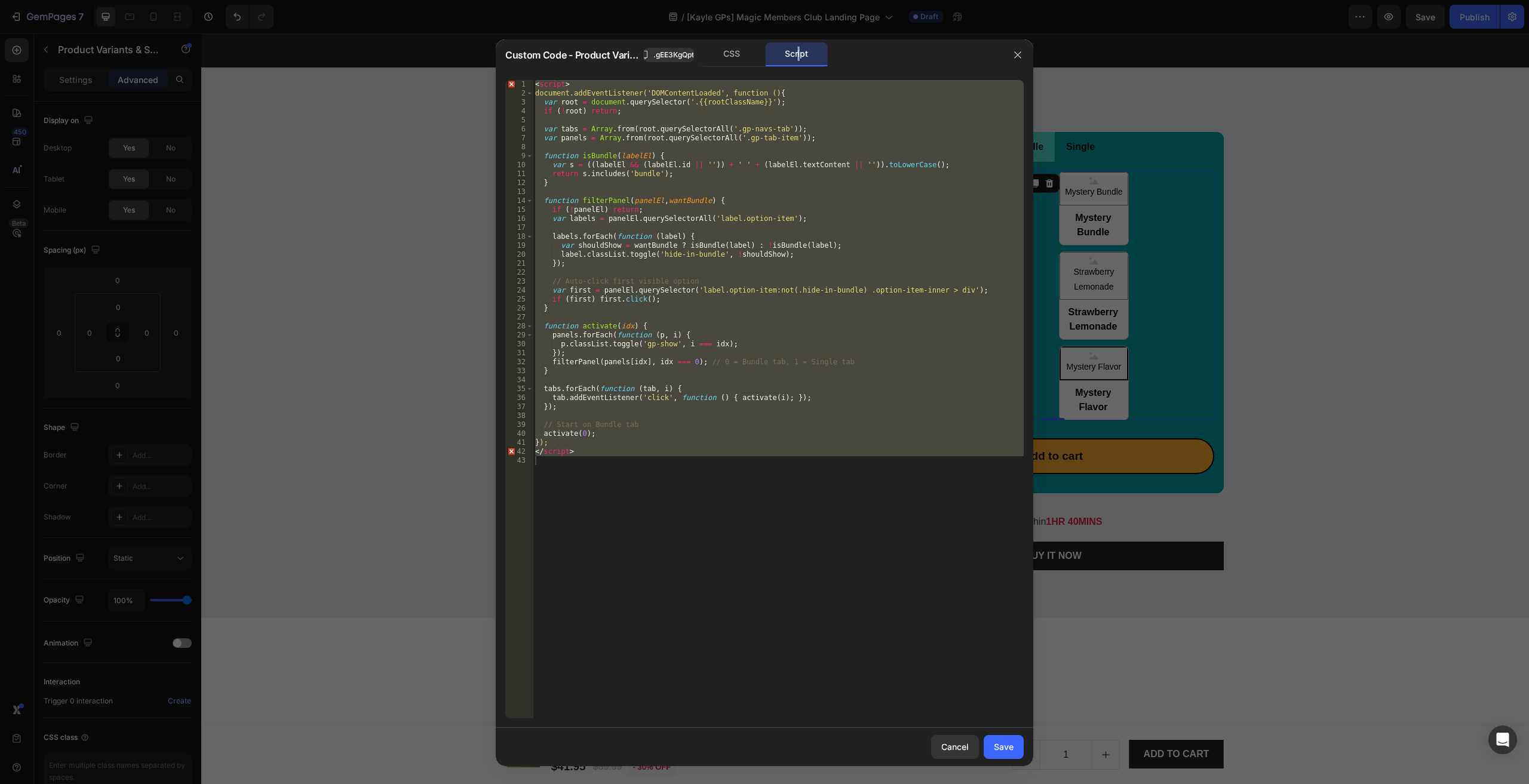
type textarea "</script>"
click at [599, 521] on div "< script > document.addEventListener('DOMContentLoaded', function () { var root…" at bounding box center [778, 398] width 491 height 638
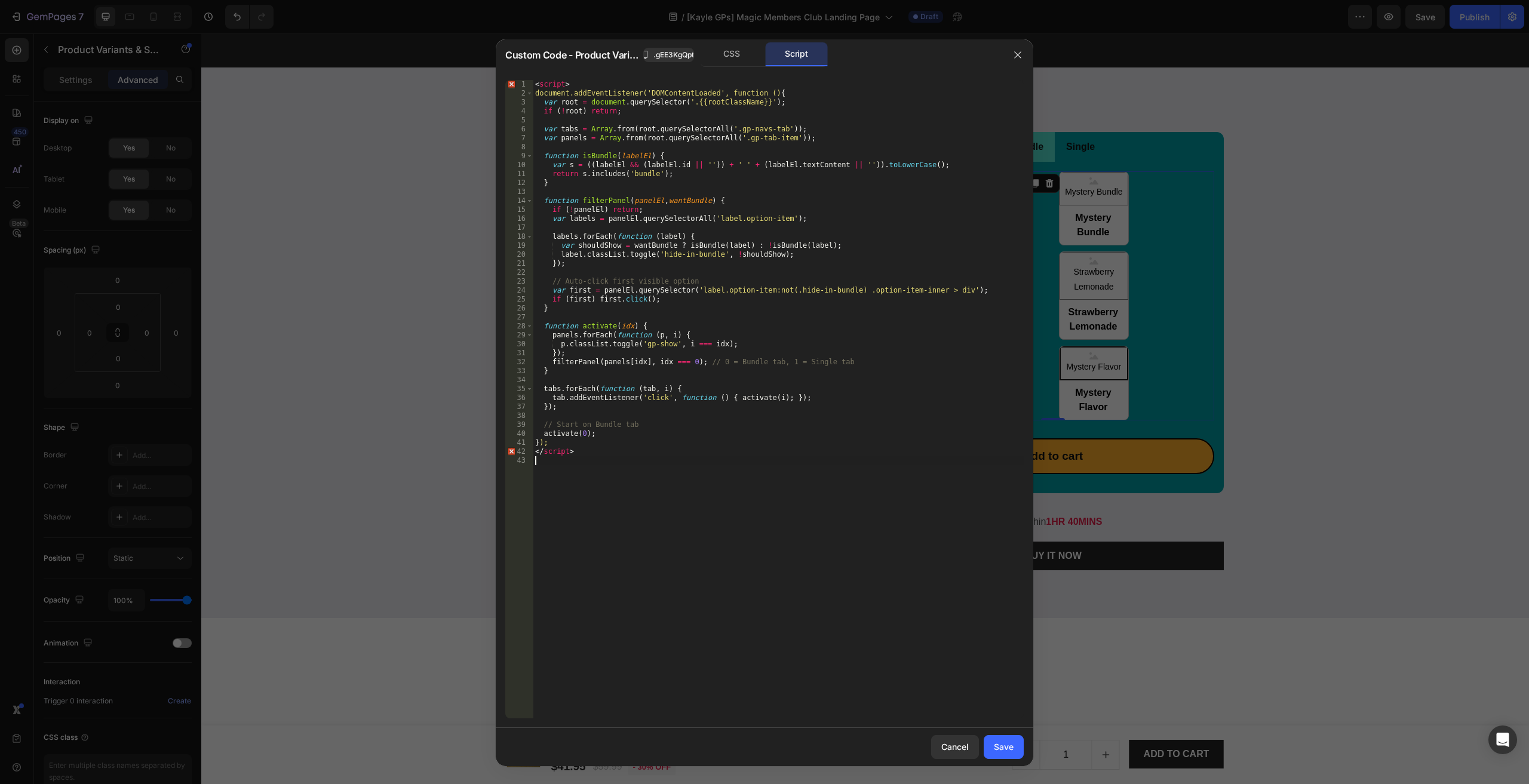
type textarea "</script>"
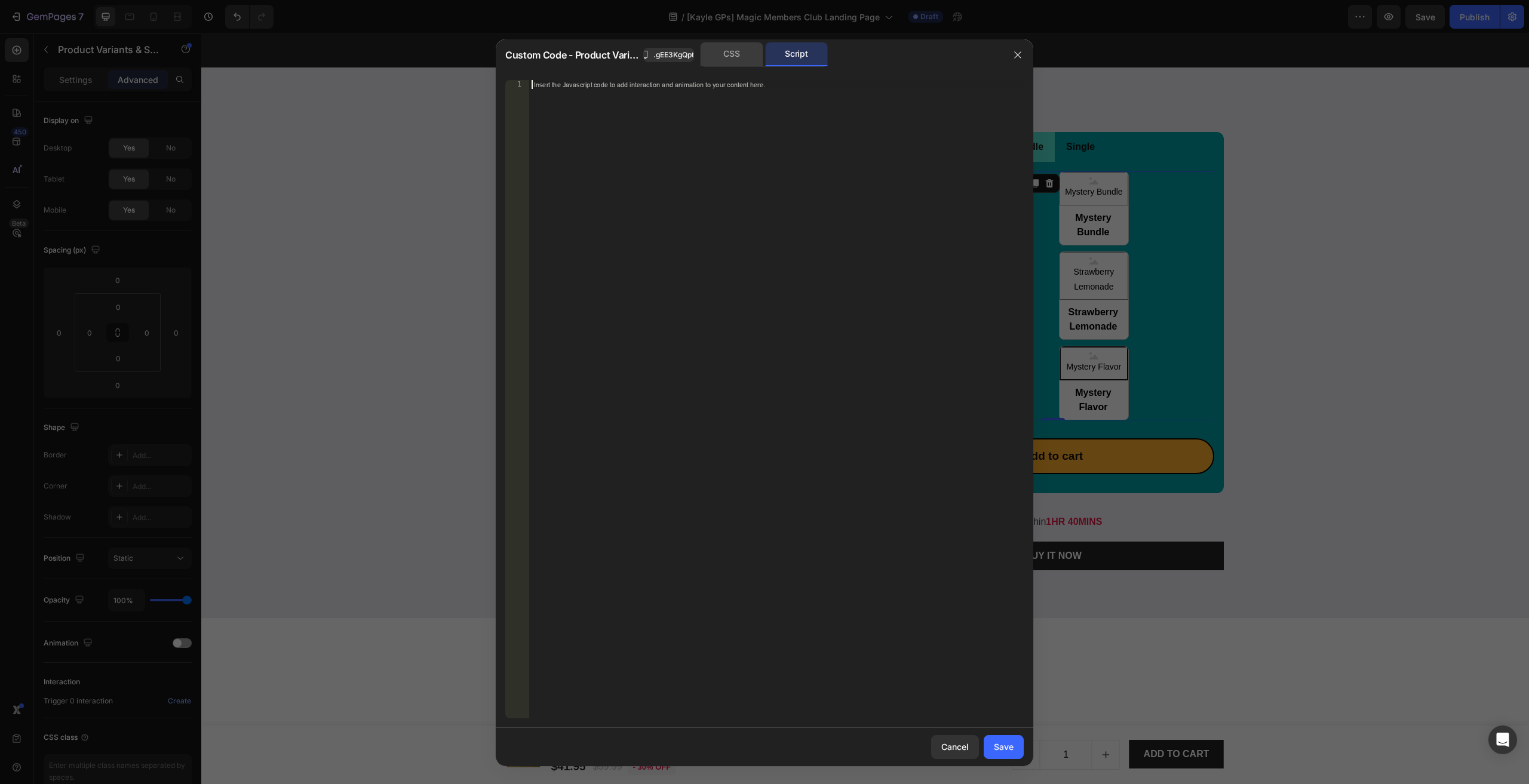
click at [731, 52] on div "CSS" at bounding box center [732, 54] width 63 height 24
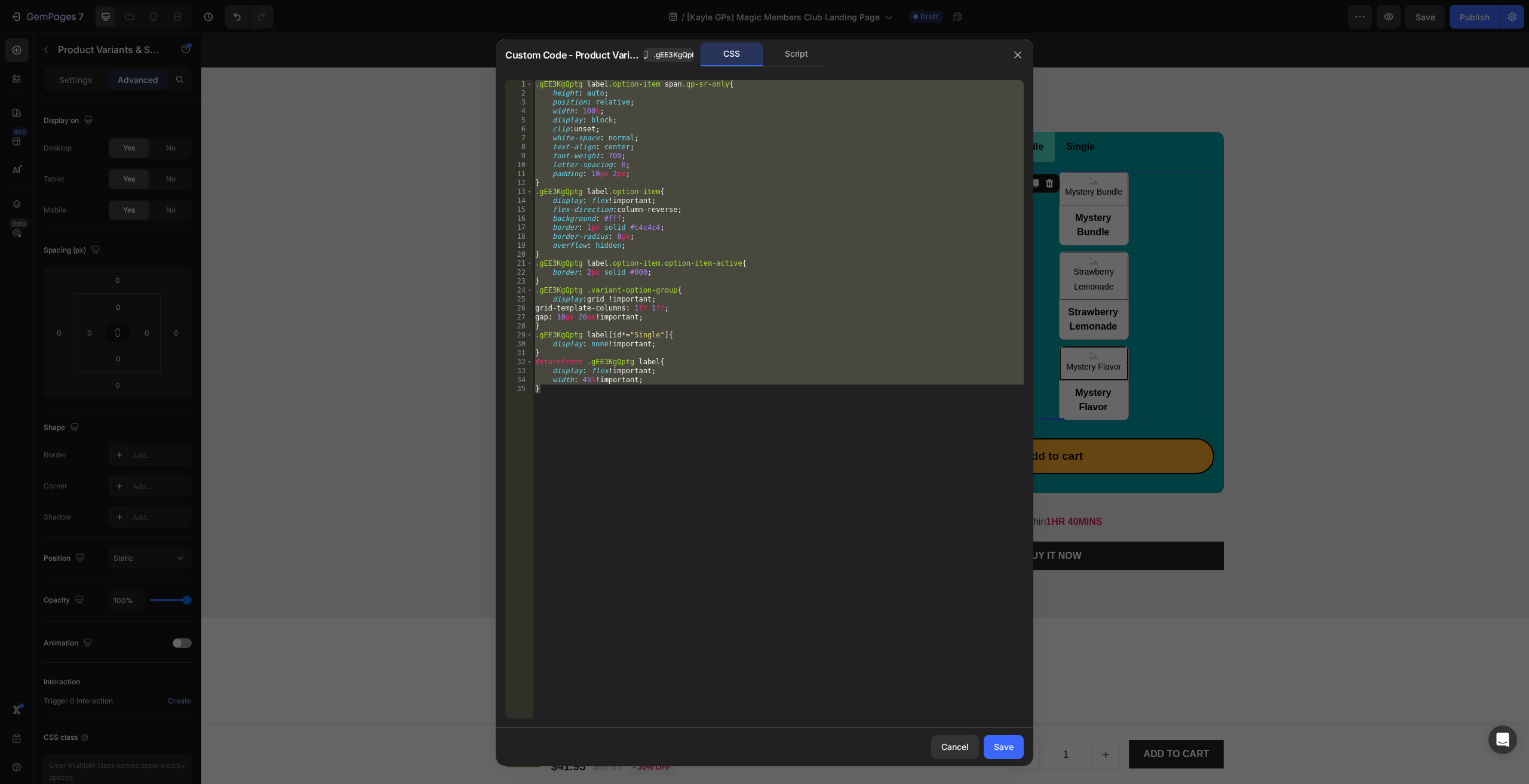
click at [746, 223] on div ".gEE3KgQptg label .option-item span .gp-sr-only { height : auto ; position : re…" at bounding box center [778, 398] width 491 height 638
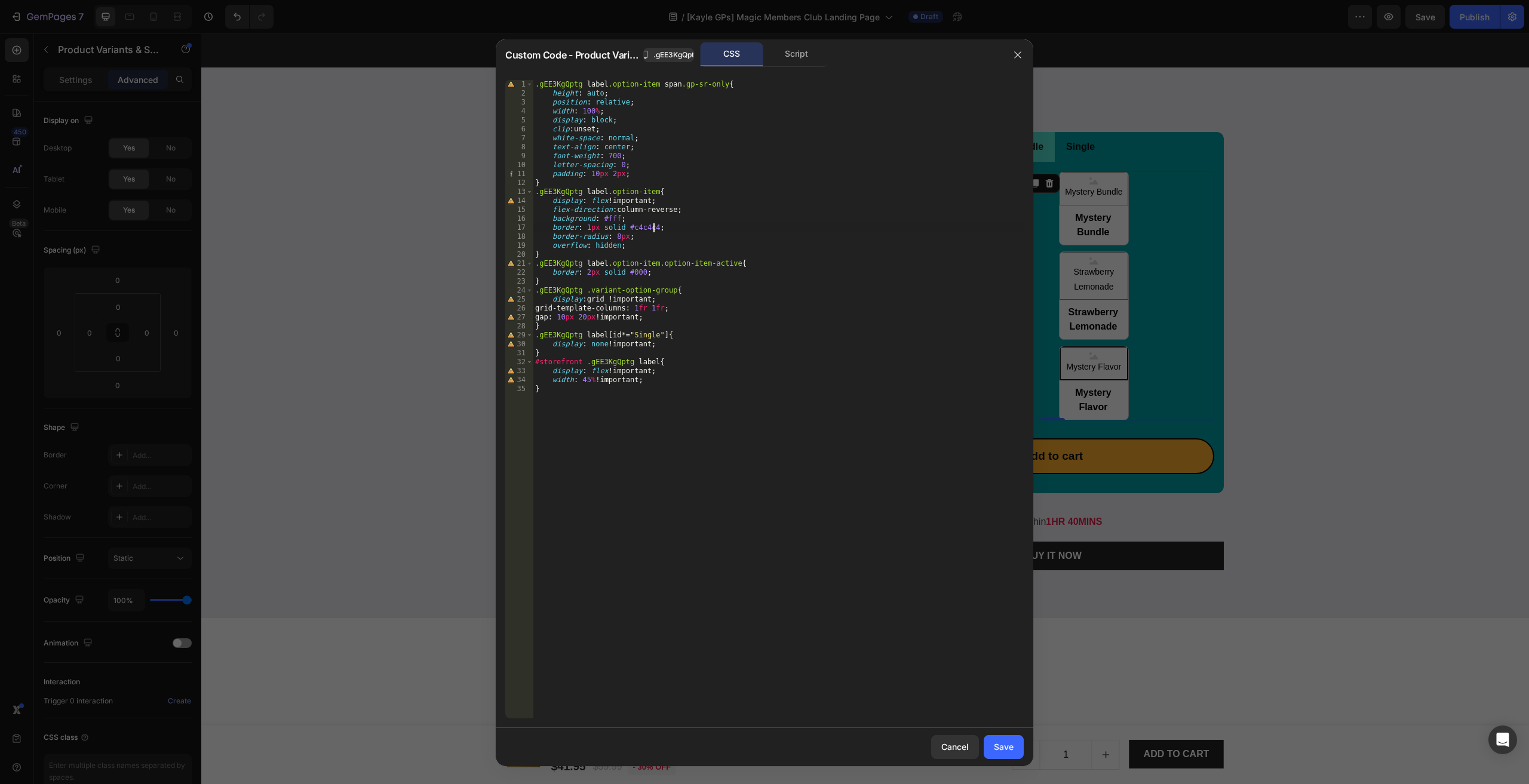
type textarea "width: 45% !important; }"
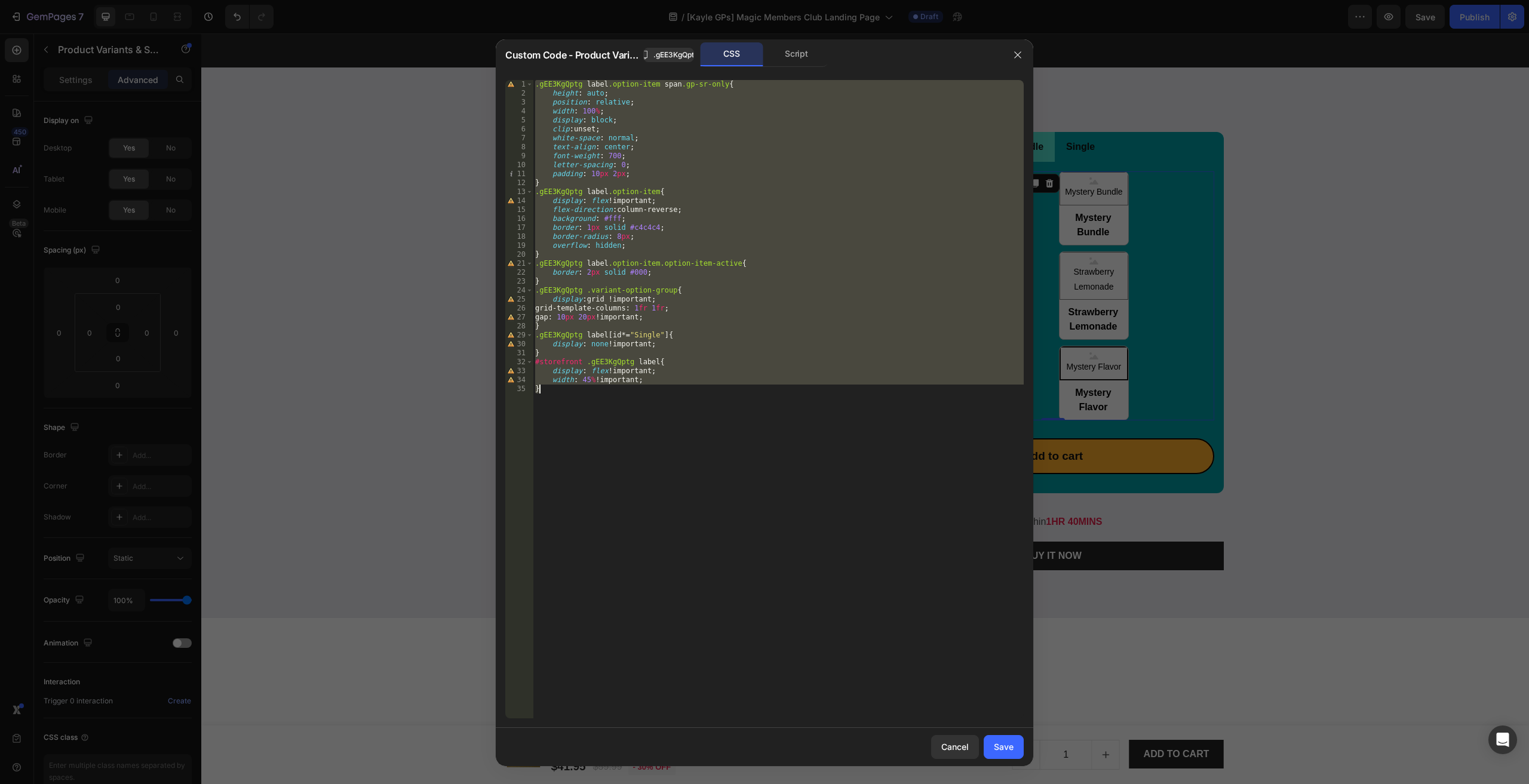
paste textarea
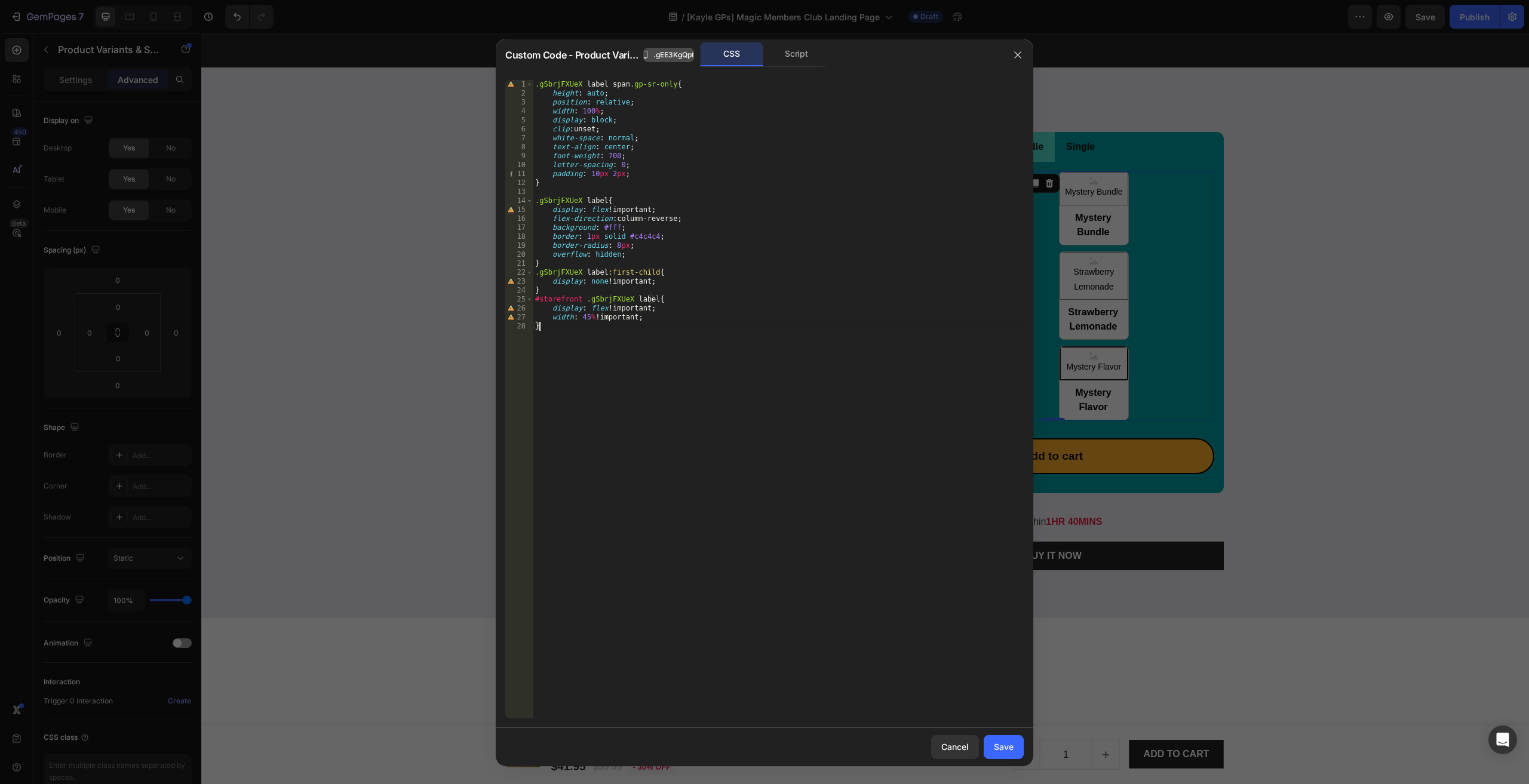
click at [675, 55] on span ".gEE3KgQptg" at bounding box center [676, 55] width 45 height 11
drag, startPoint x: 579, startPoint y: 83, endPoint x: 490, endPoint y: 94, distance: 89.7
click at [490, 94] on div "Custom Code - Product Variants & Swatches Copied CSS Script .gSbrjFXUeX label s…" at bounding box center [764, 392] width 1529 height 784
click at [1004, 83] on span "All" at bounding box center [997, 90] width 22 height 15
paste textarea "EE3KgQptg"
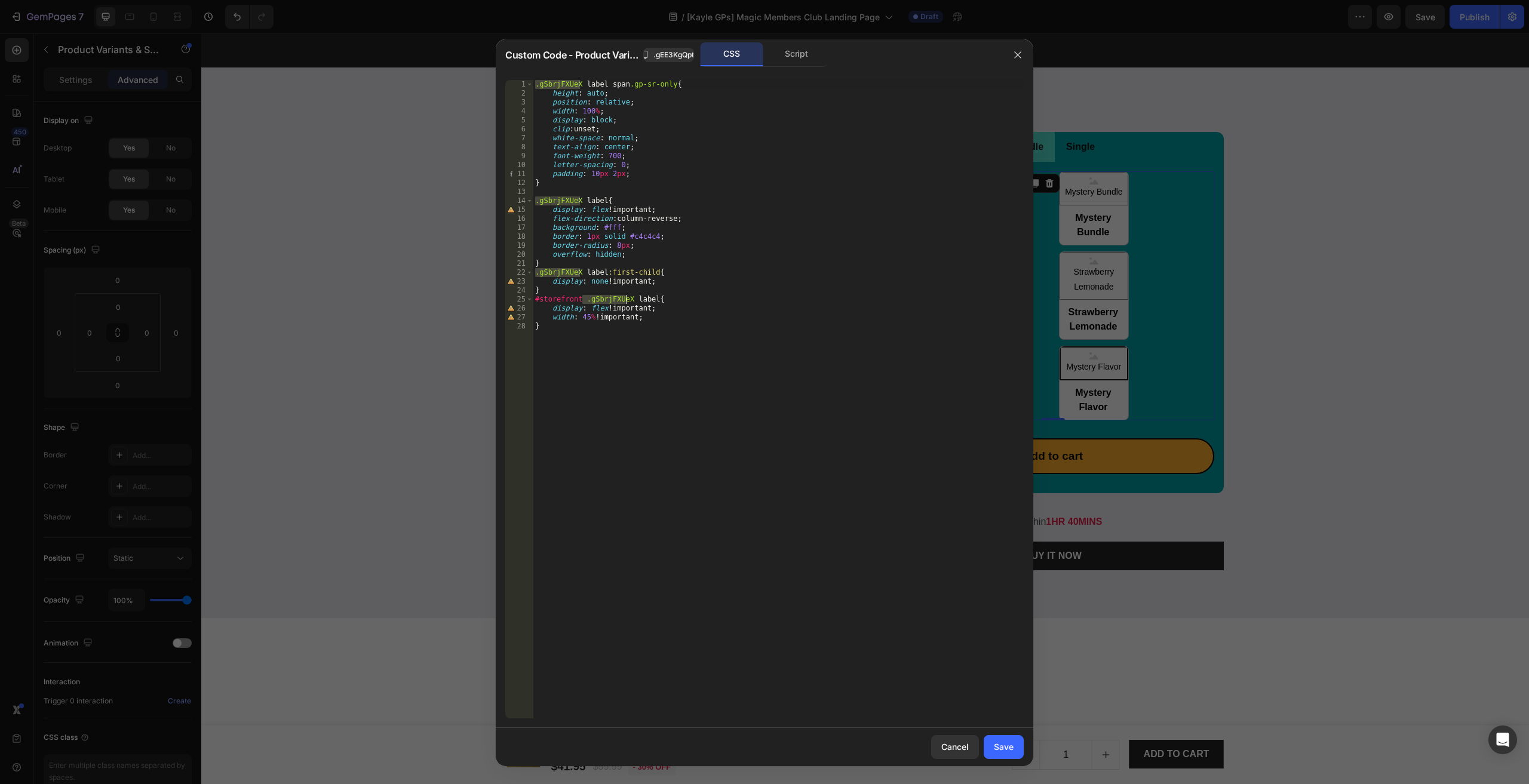
type textarea ".gEE3KgQptg label span.gp-sr-only{"
click at [1001, 744] on div "Save" at bounding box center [1003, 746] width 19 height 12
radio input "true"
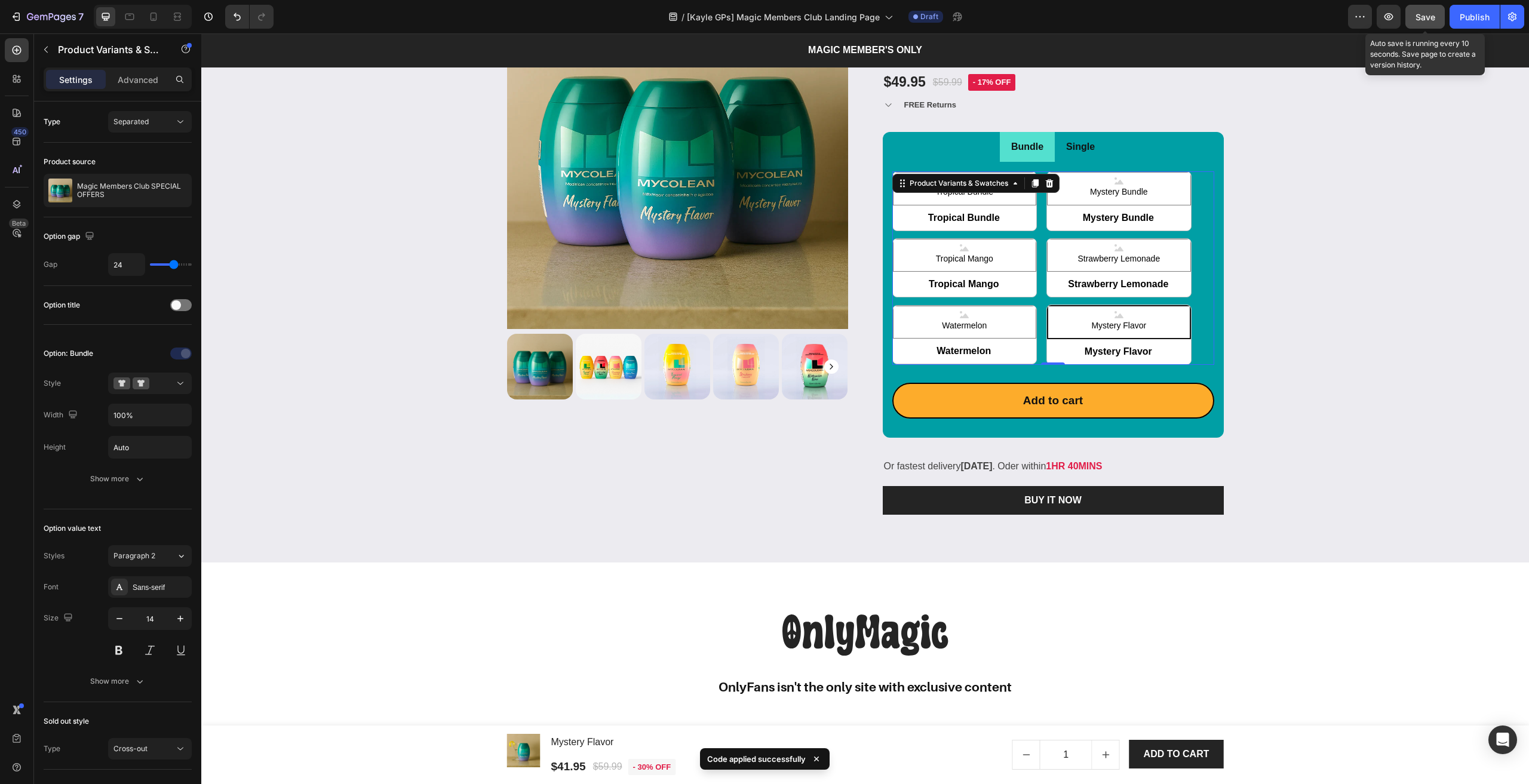
click at [1422, 23] on div "Save" at bounding box center [1425, 17] width 19 height 12
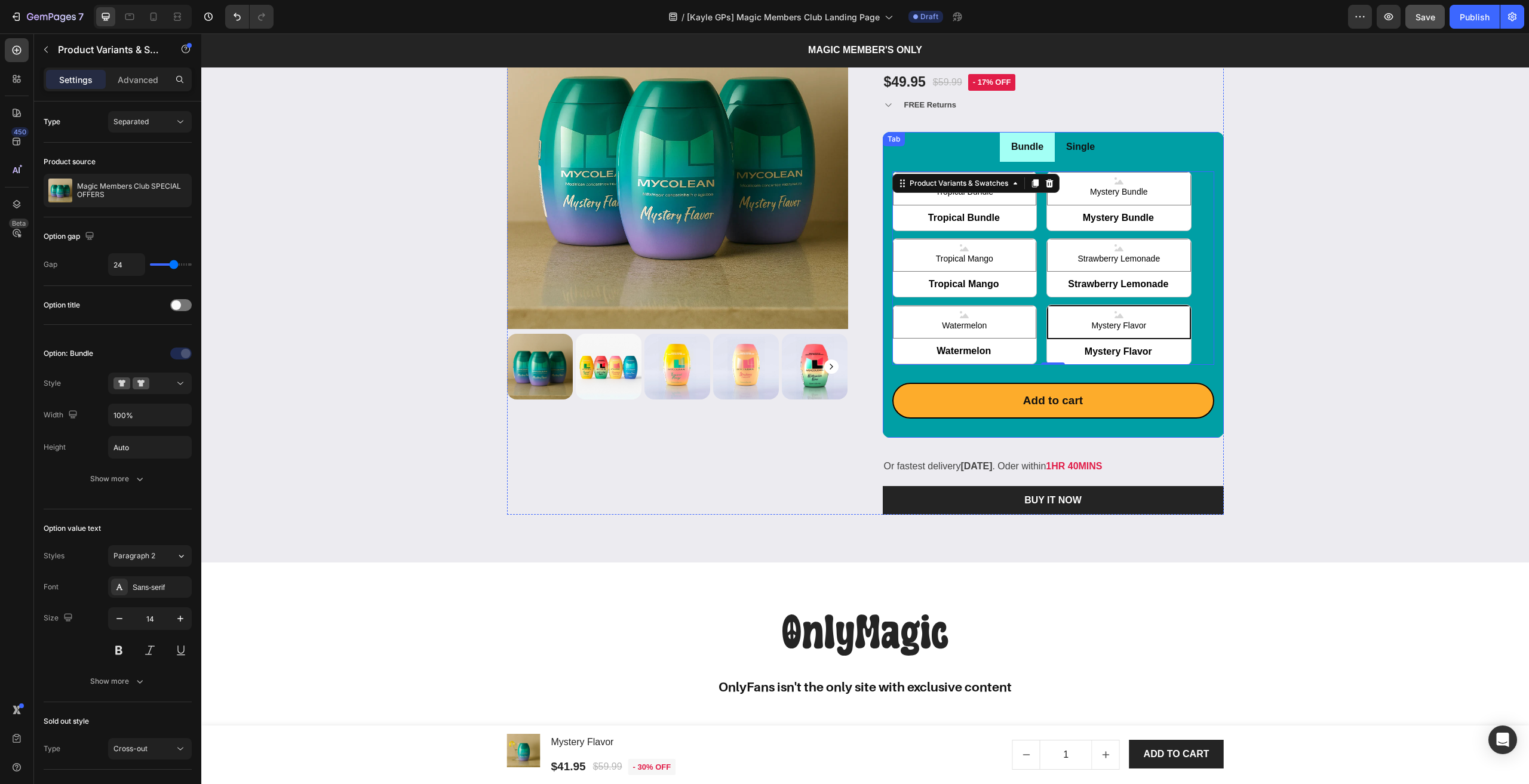
click at [1013, 156] on div "Bundle" at bounding box center [1027, 147] width 36 height 21
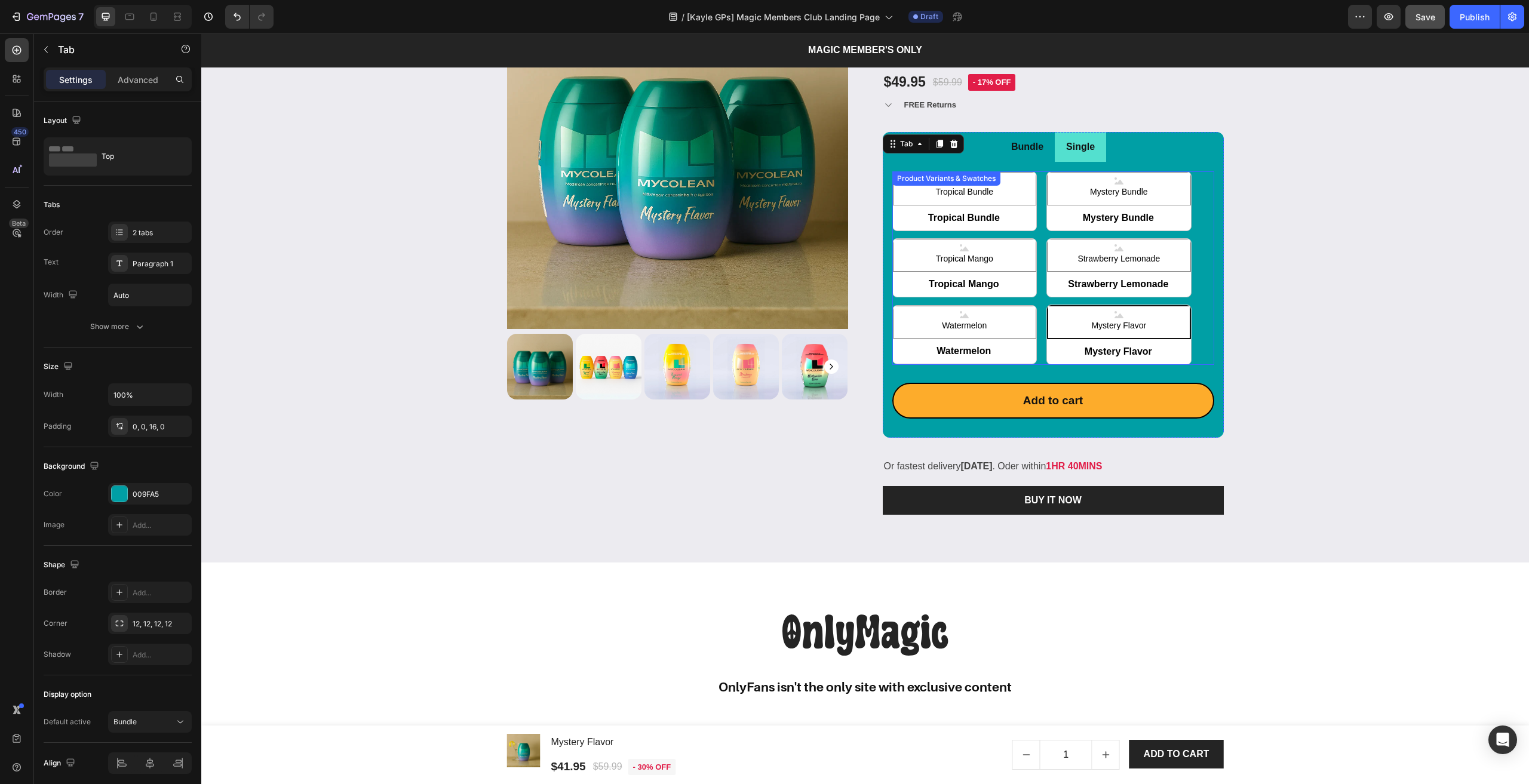
click at [1038, 199] on div "Tropical Bundle Tropical Bundle Tropical Bundle Mystery Bundle Mystery Bundle M…" at bounding box center [1053, 268] width 322 height 193
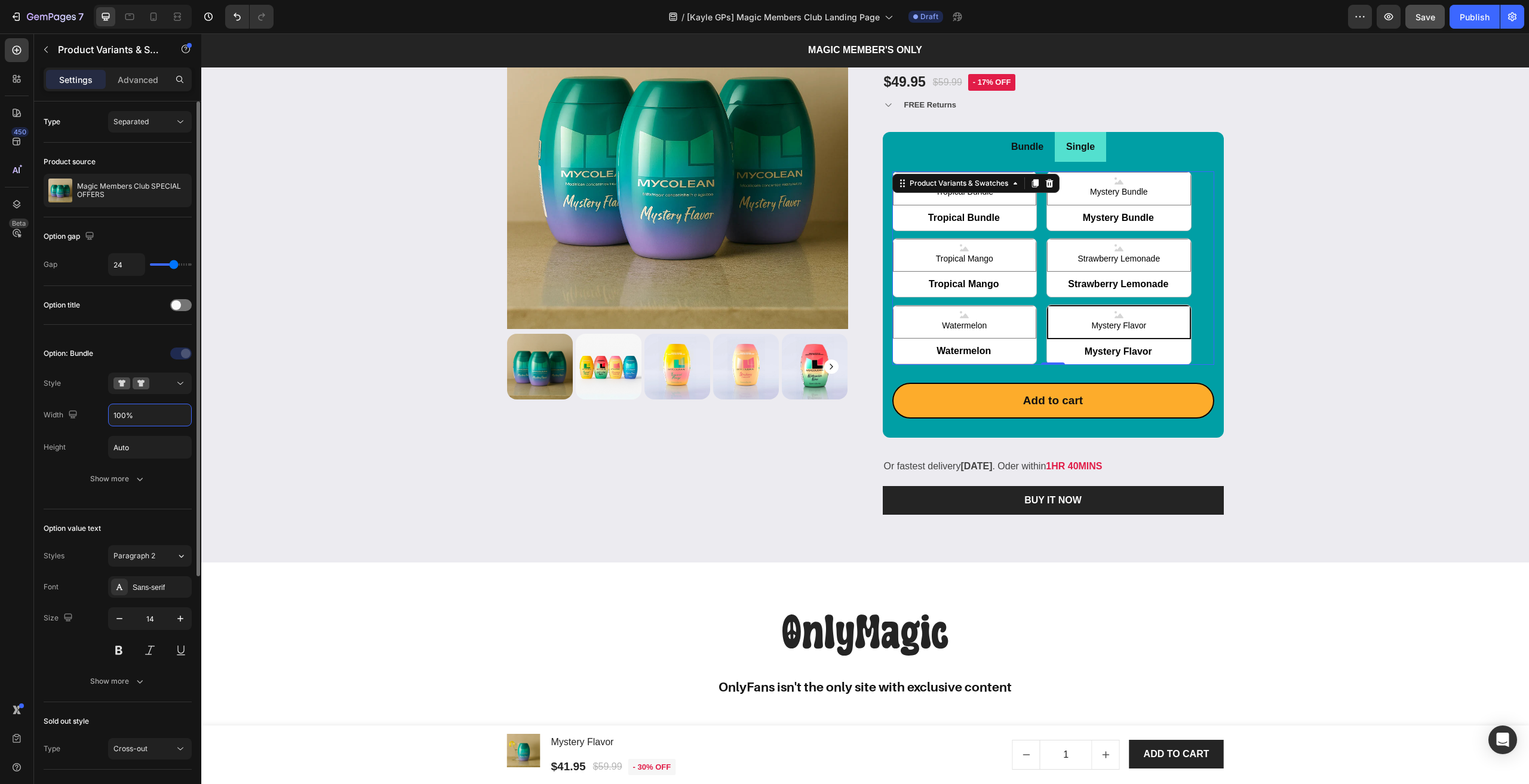
click at [127, 423] on input "100%" at bounding box center [150, 415] width 83 height 22
type input "5%"
radio input "true"
type input "50%"
click at [114, 344] on div at bounding box center [150, 353] width 83 height 19
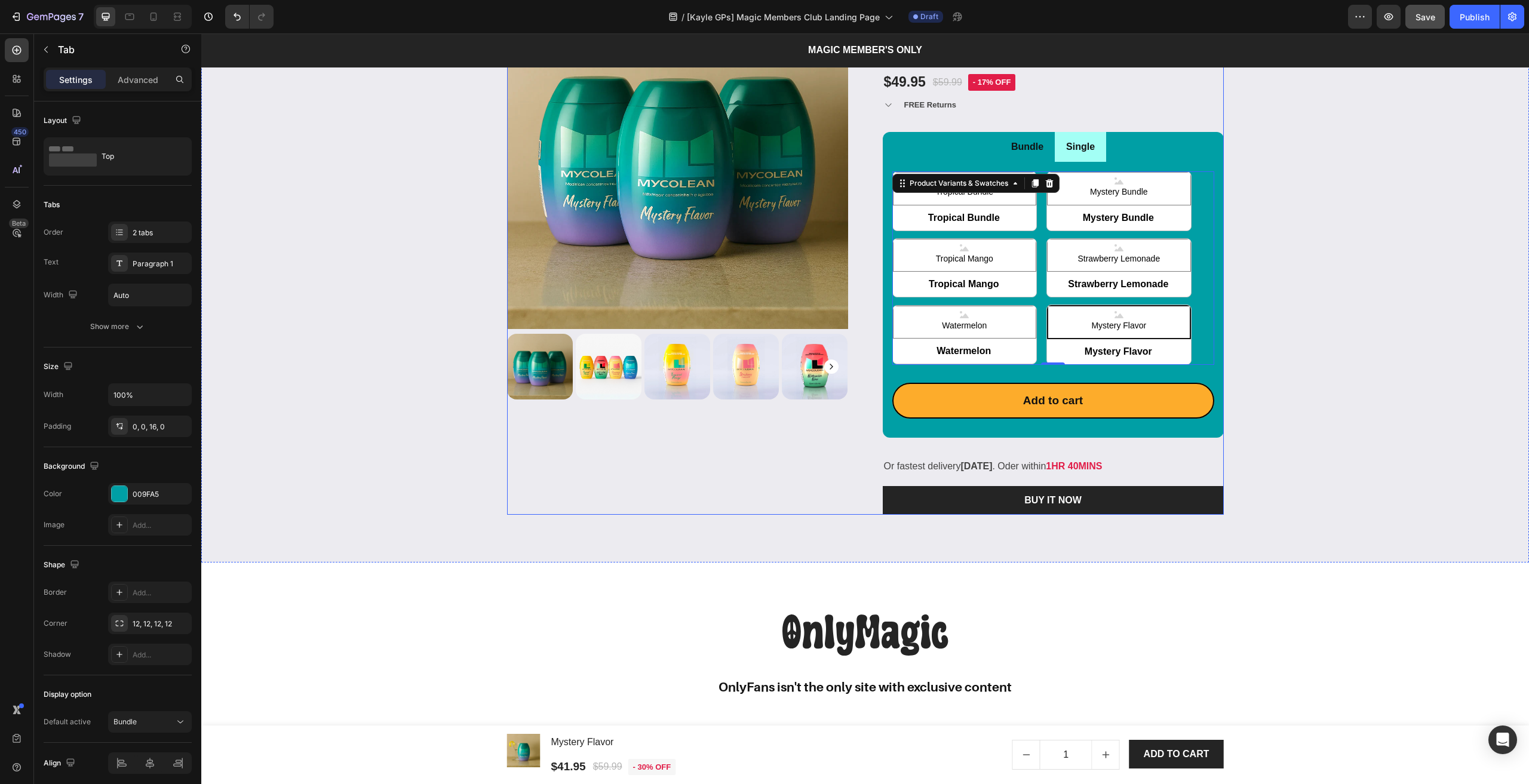
click at [1066, 139] on p "Single" at bounding box center [1080, 147] width 29 height 17
click at [1036, 195] on div "Tropical Bundle Tropical Bundle Tropical Bundle Mystery Bundle Mystery Bundle M…" at bounding box center [1053, 268] width 322 height 193
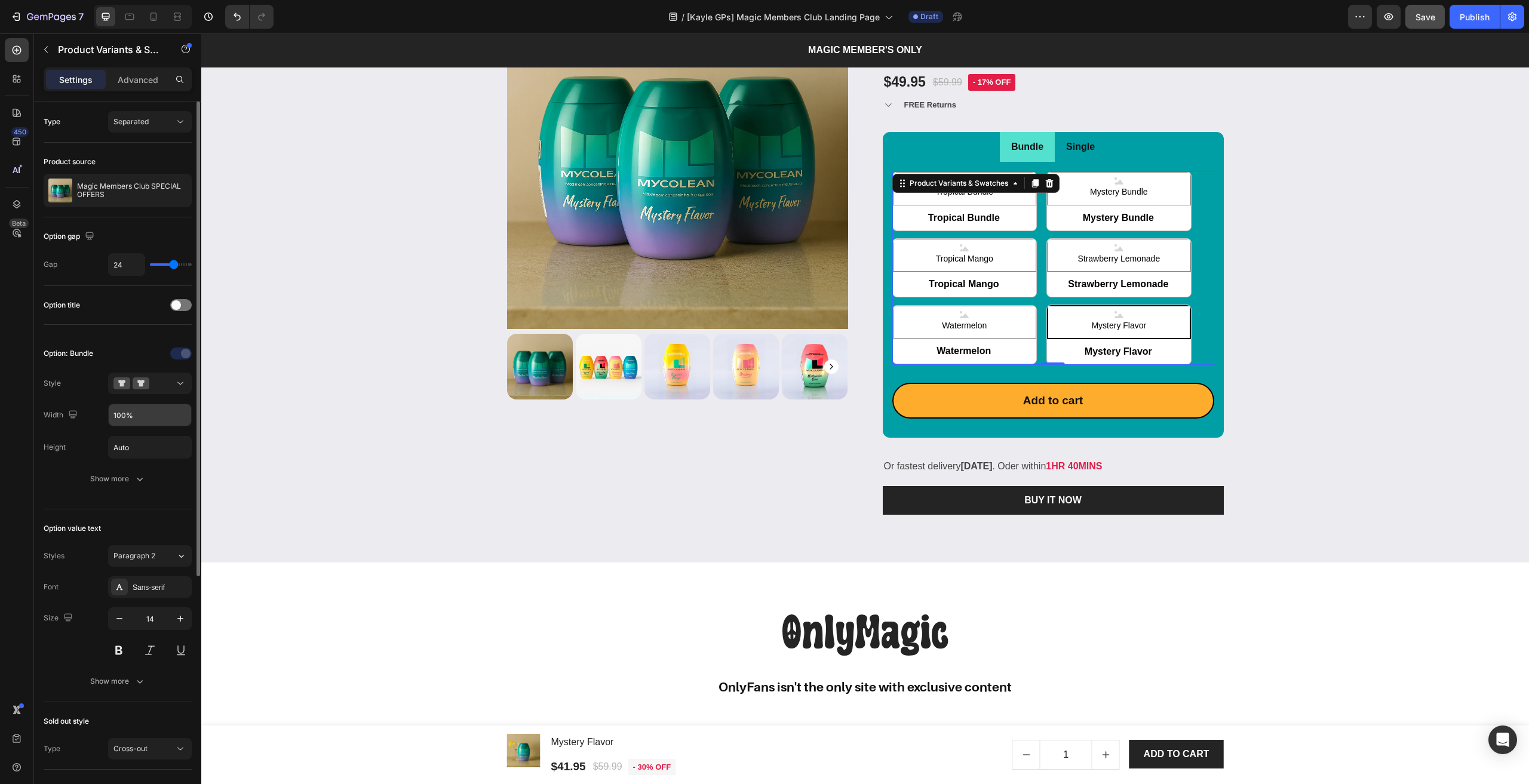
click at [140, 411] on input "100%" at bounding box center [150, 415] width 83 height 22
radio input "true"
type input "50%"
click at [1417, 22] on div "Save" at bounding box center [1425, 17] width 19 height 12
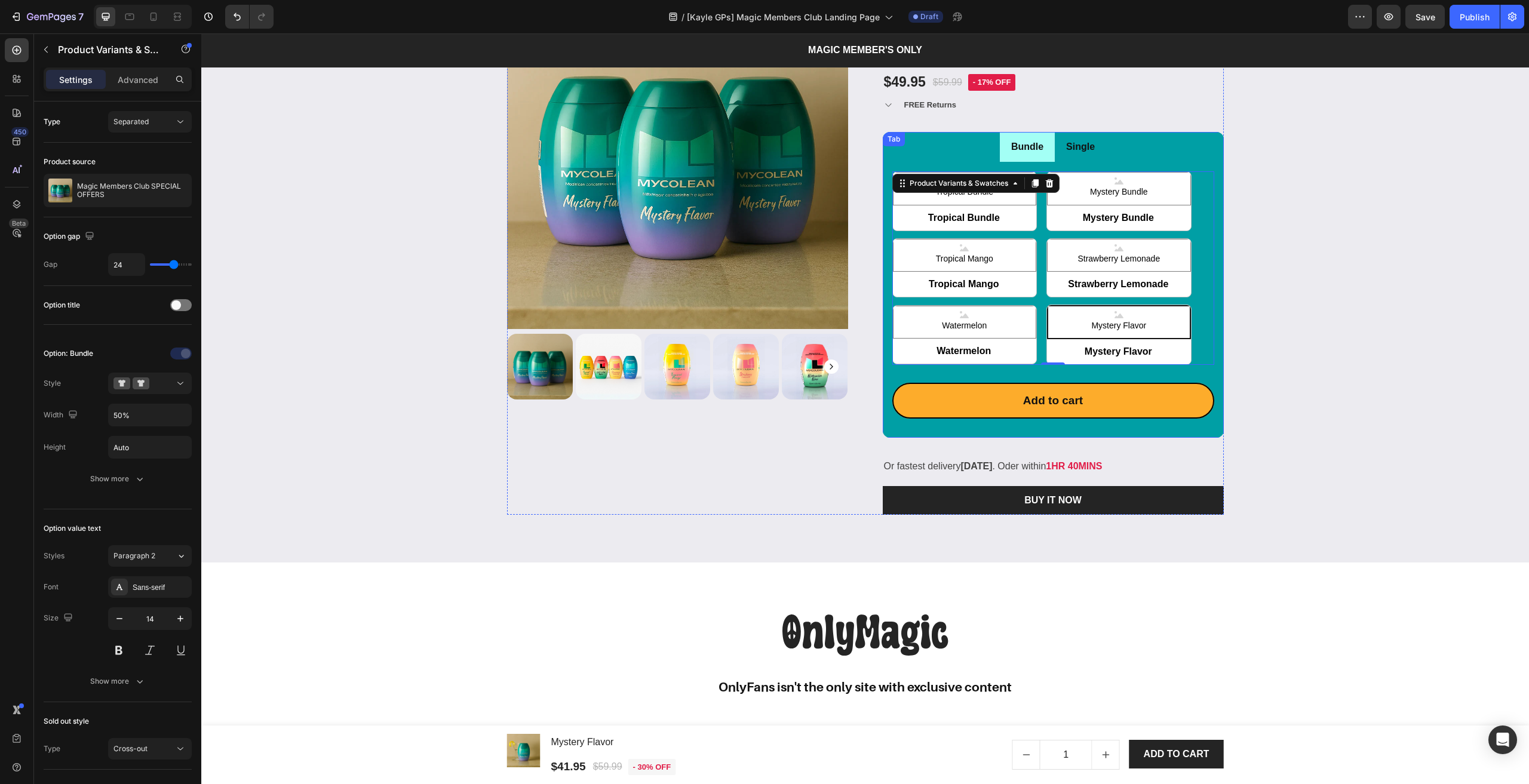
click at [1015, 151] on p "Bundle" at bounding box center [1027, 147] width 32 height 17
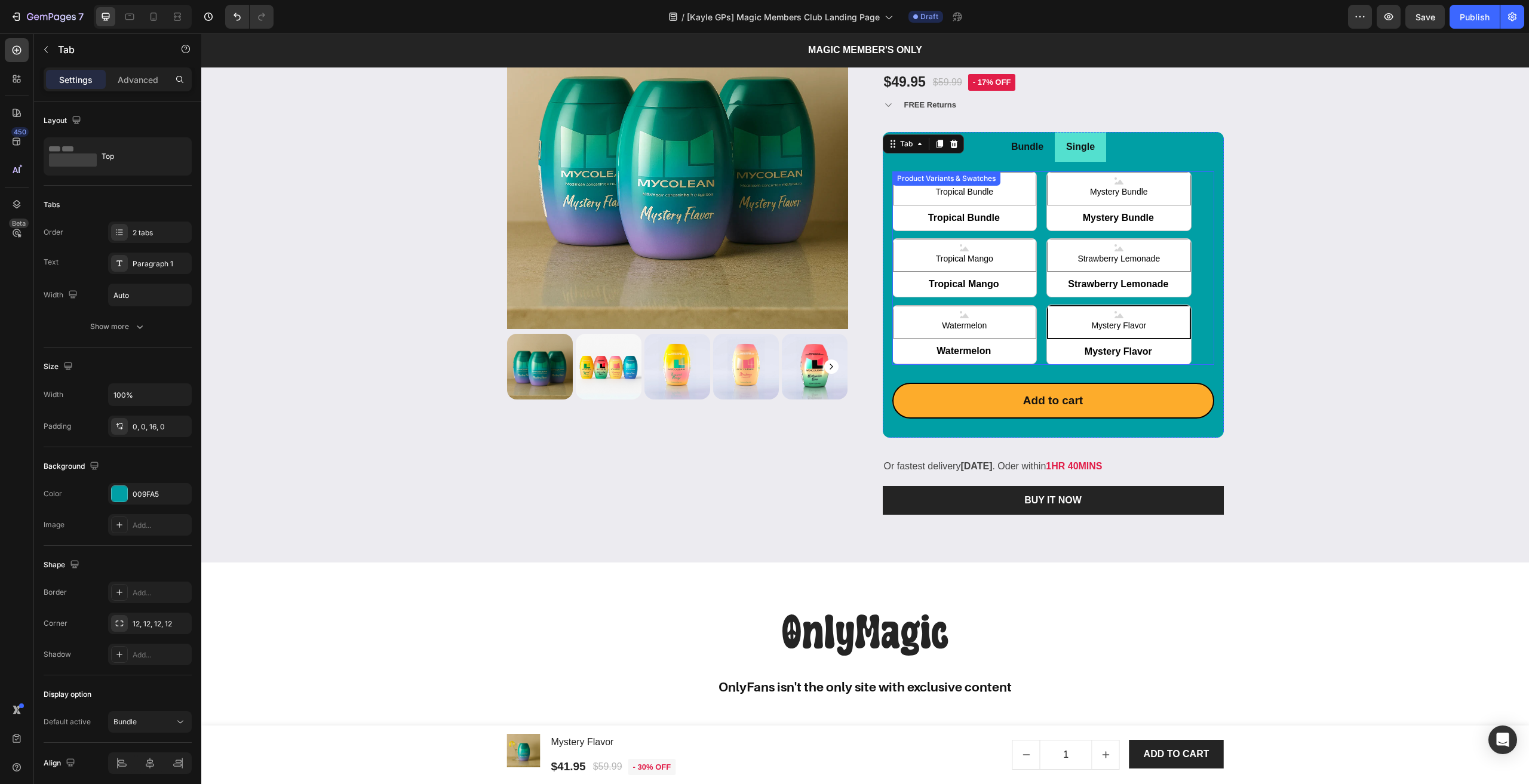
click at [1036, 240] on div "Tropical Bundle Tropical Bundle Tropical Bundle Mystery Bundle Mystery Bundle M…" at bounding box center [1053, 268] width 322 height 193
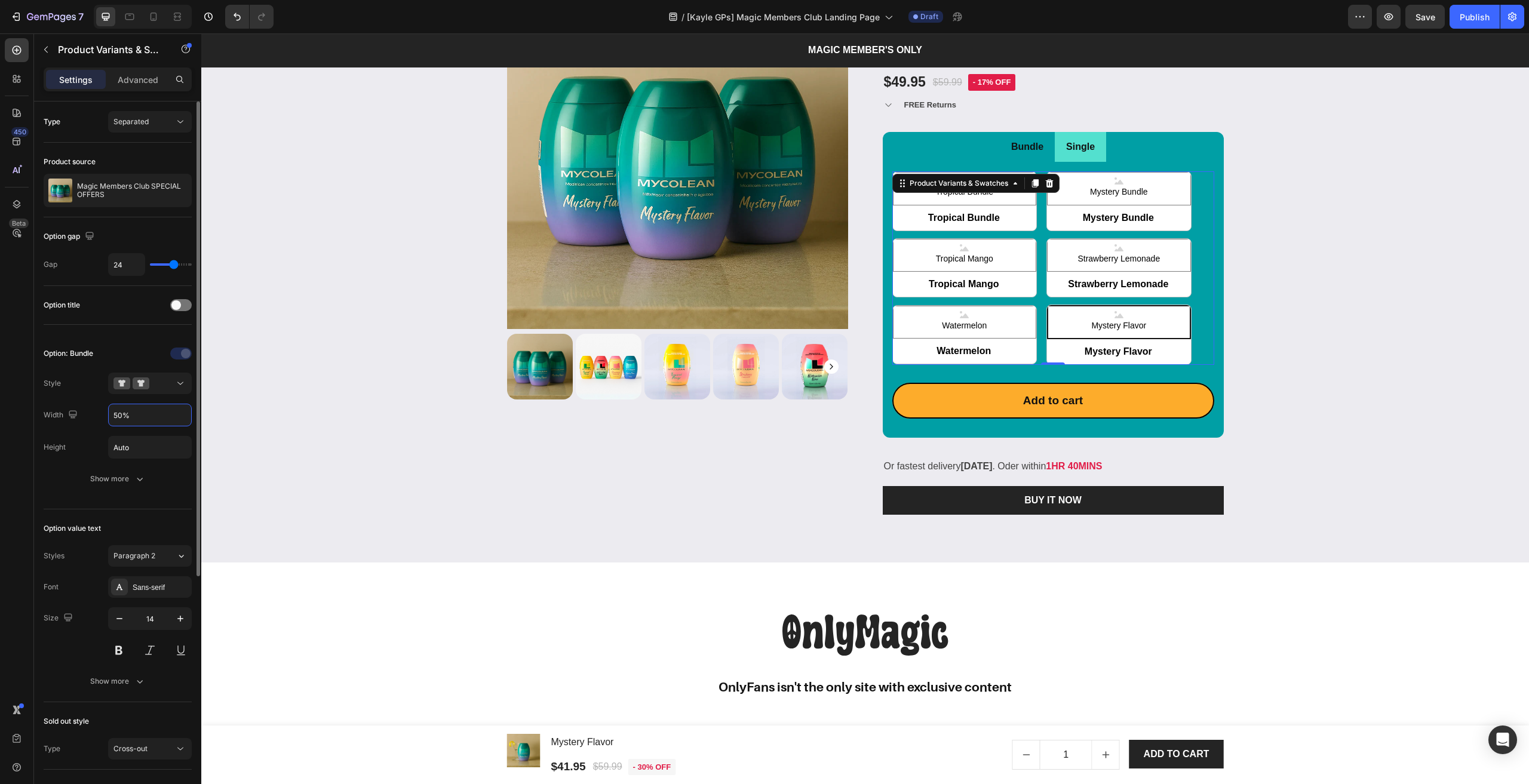
click at [117, 419] on input "50%" at bounding box center [150, 415] width 83 height 22
radio input "true"
type input "40%"
click at [1046, 144] on li "Bundle" at bounding box center [1027, 147] width 55 height 30
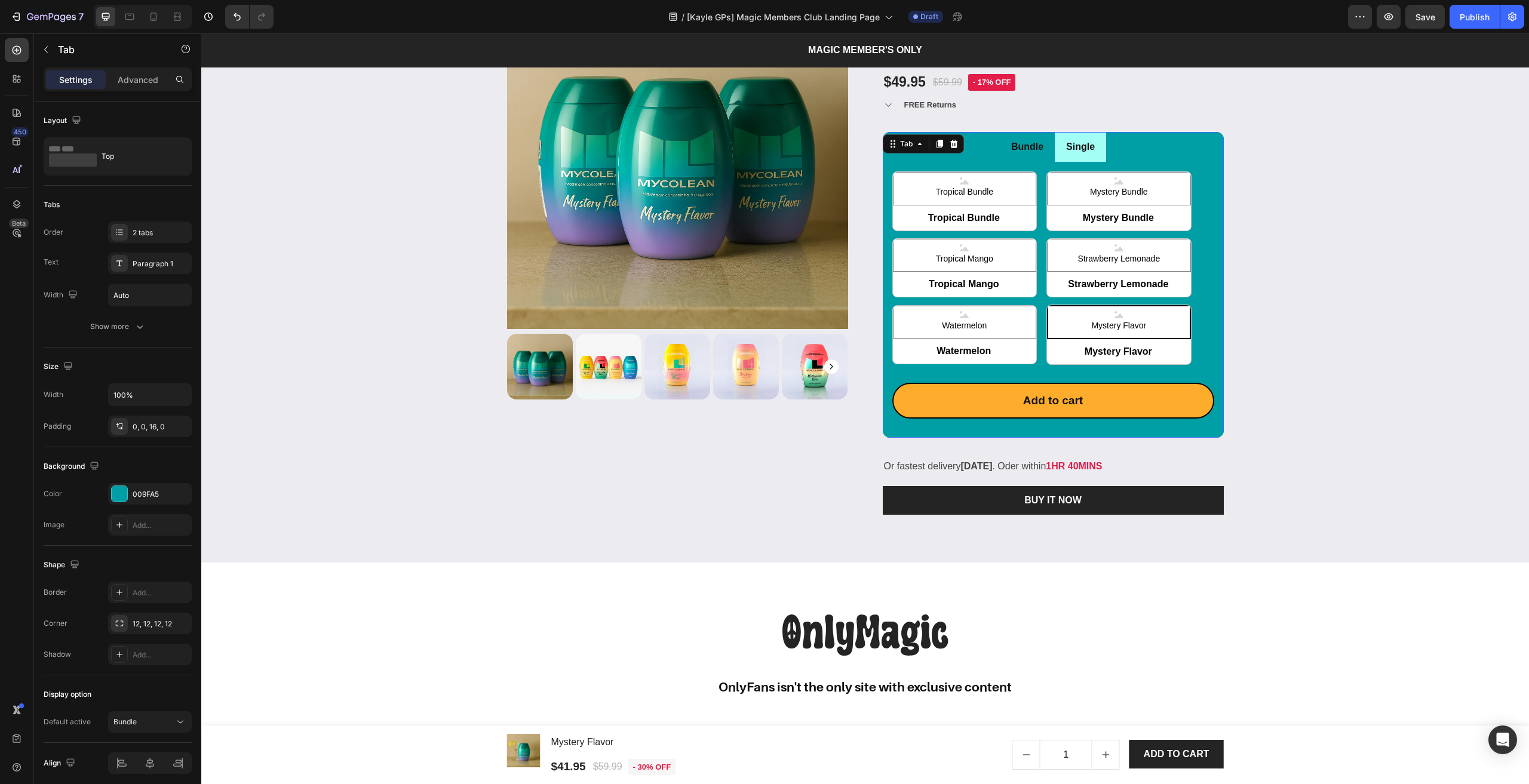
click at [1058, 146] on li "Single" at bounding box center [1080, 147] width 51 height 30
click at [1034, 186] on div "Tropical Bundle Tropical Bundle Tropical Bundle Mystery Bundle Mystery Bundle M…" at bounding box center [1053, 268] width 322 height 193
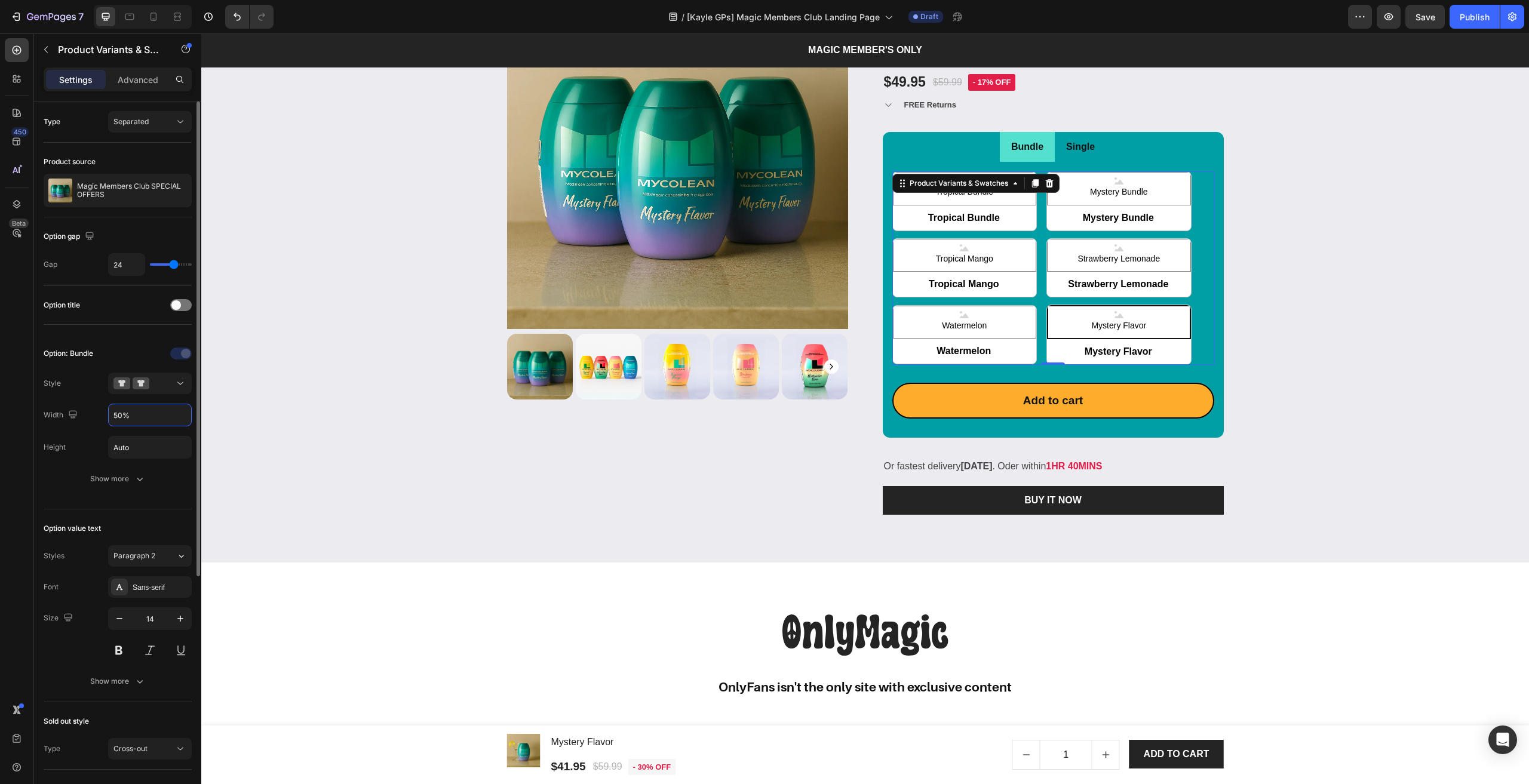
click at [139, 422] on input "50%" at bounding box center [150, 415] width 83 height 22
radio input "true"
type input "40%"
click at [1421, 12] on span "Save" at bounding box center [1425, 17] width 19 height 10
click at [922, 140] on div "Bundle Single Tropical Bundle Tropical Bundle Tropical Bundle Mystery Bundle My…" at bounding box center [1053, 284] width 341 height 306
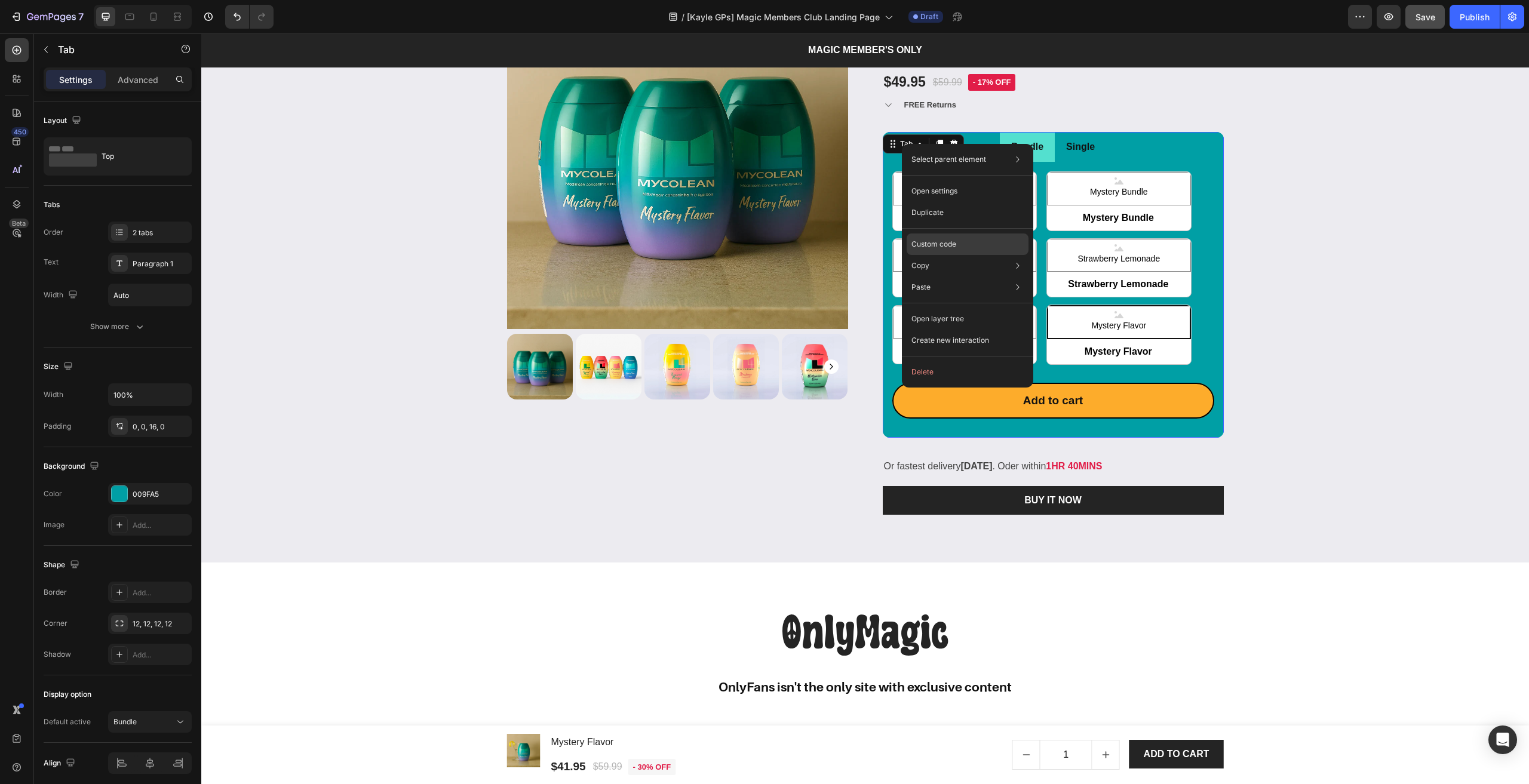
click at [938, 242] on p "Custom code" at bounding box center [933, 244] width 45 height 11
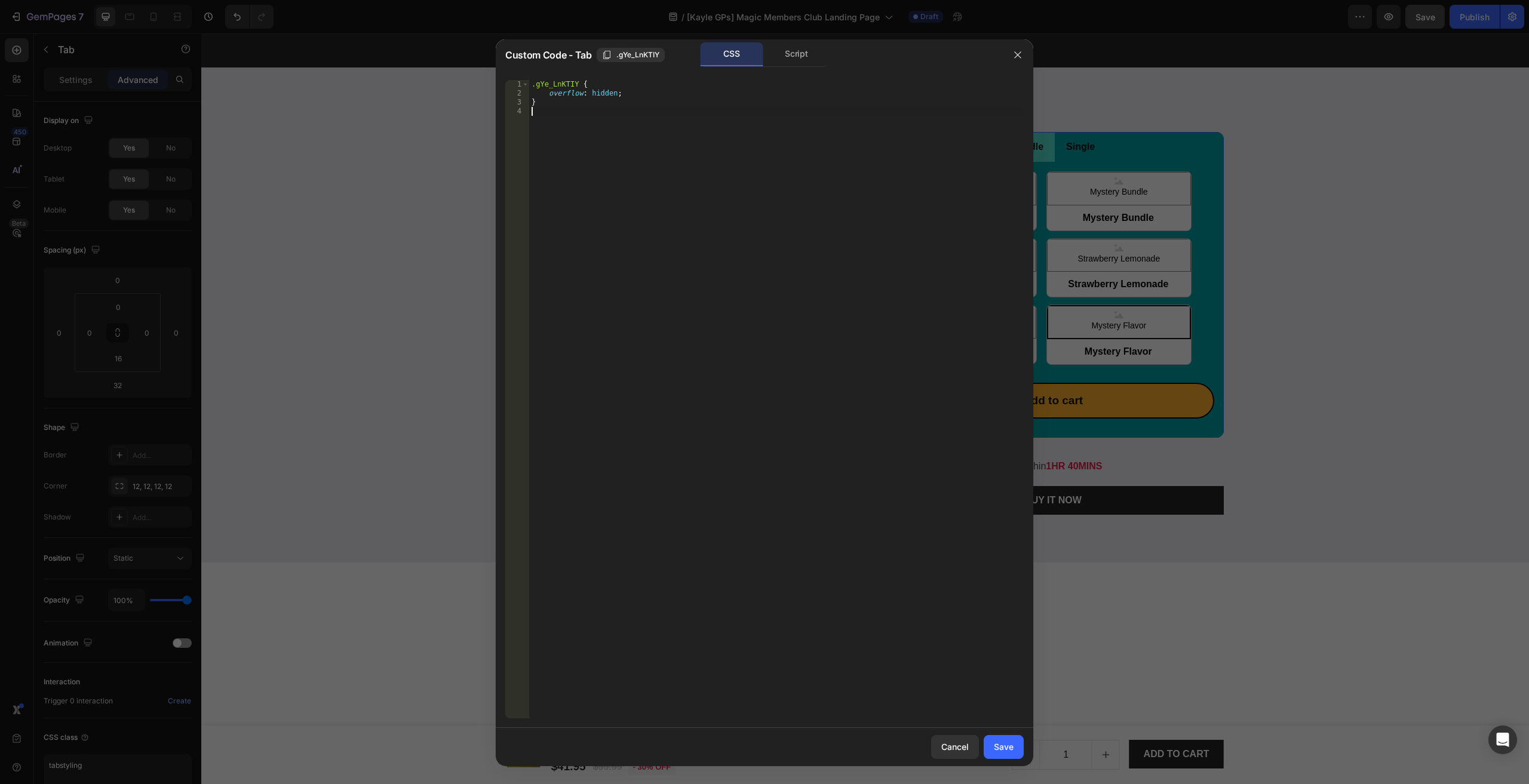
click at [760, 373] on div ".gYe_LnKTIY { overflow : hidden ; }" at bounding box center [776, 408] width 494 height 656
click at [1013, 54] on icon "button" at bounding box center [1017, 55] width 9 height 9
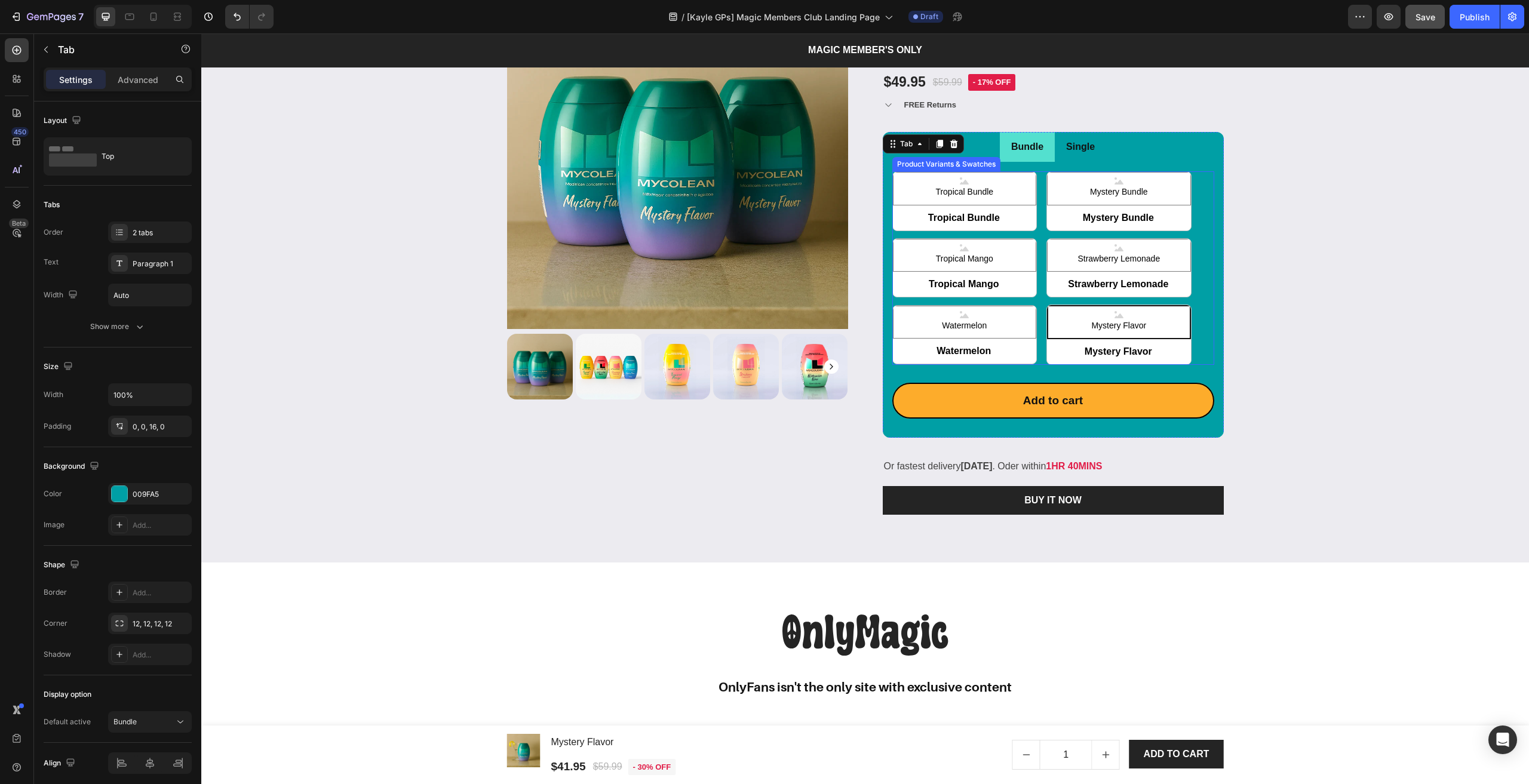
click at [1038, 178] on div "Tropical Bundle Tropical Bundle Tropical Bundle Mystery Bundle Mystery Bundle M…" at bounding box center [1053, 268] width 322 height 193
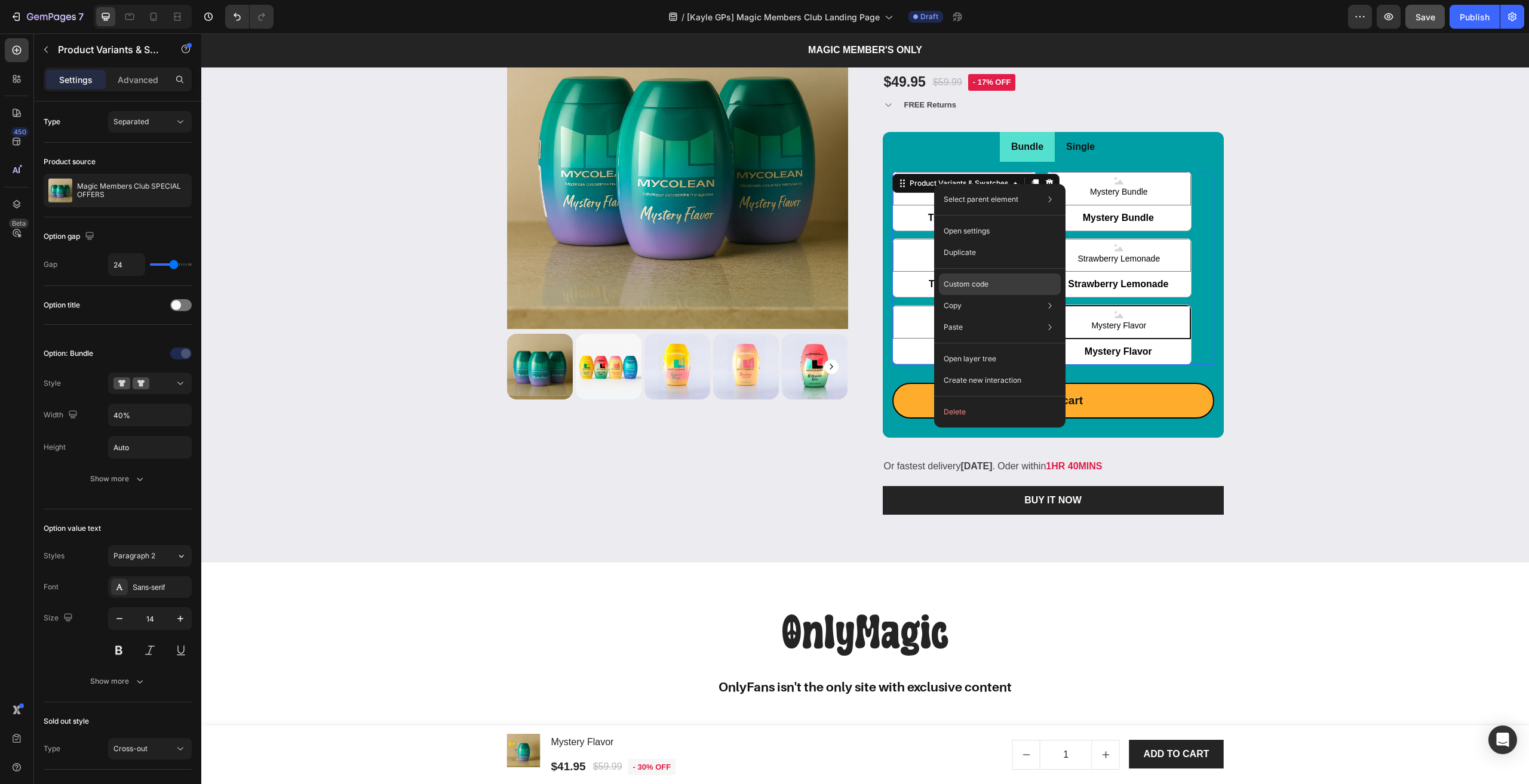
click at [984, 285] on p "Custom code" at bounding box center [966, 284] width 45 height 11
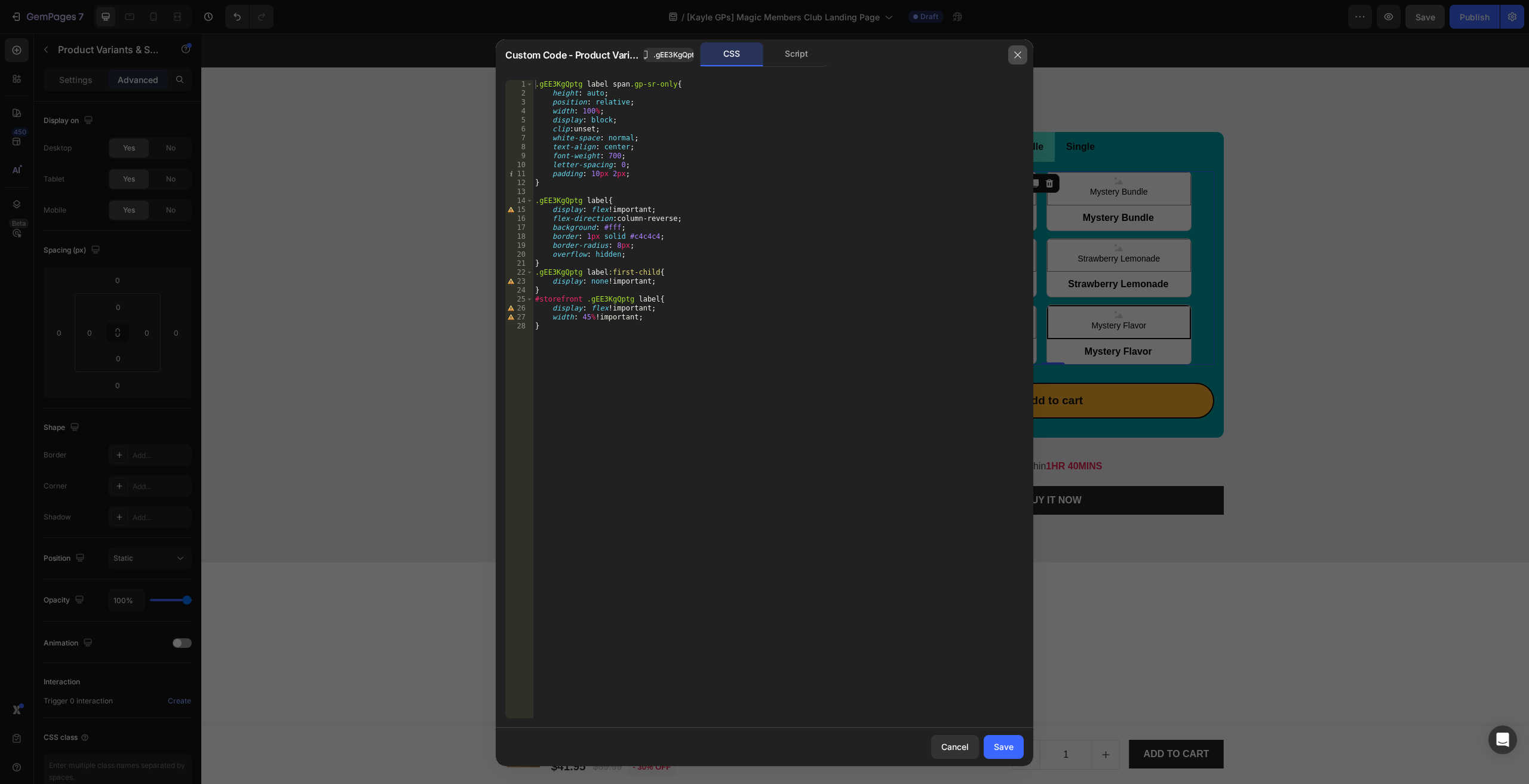
click at [1019, 57] on button "button" at bounding box center [1017, 55] width 19 height 19
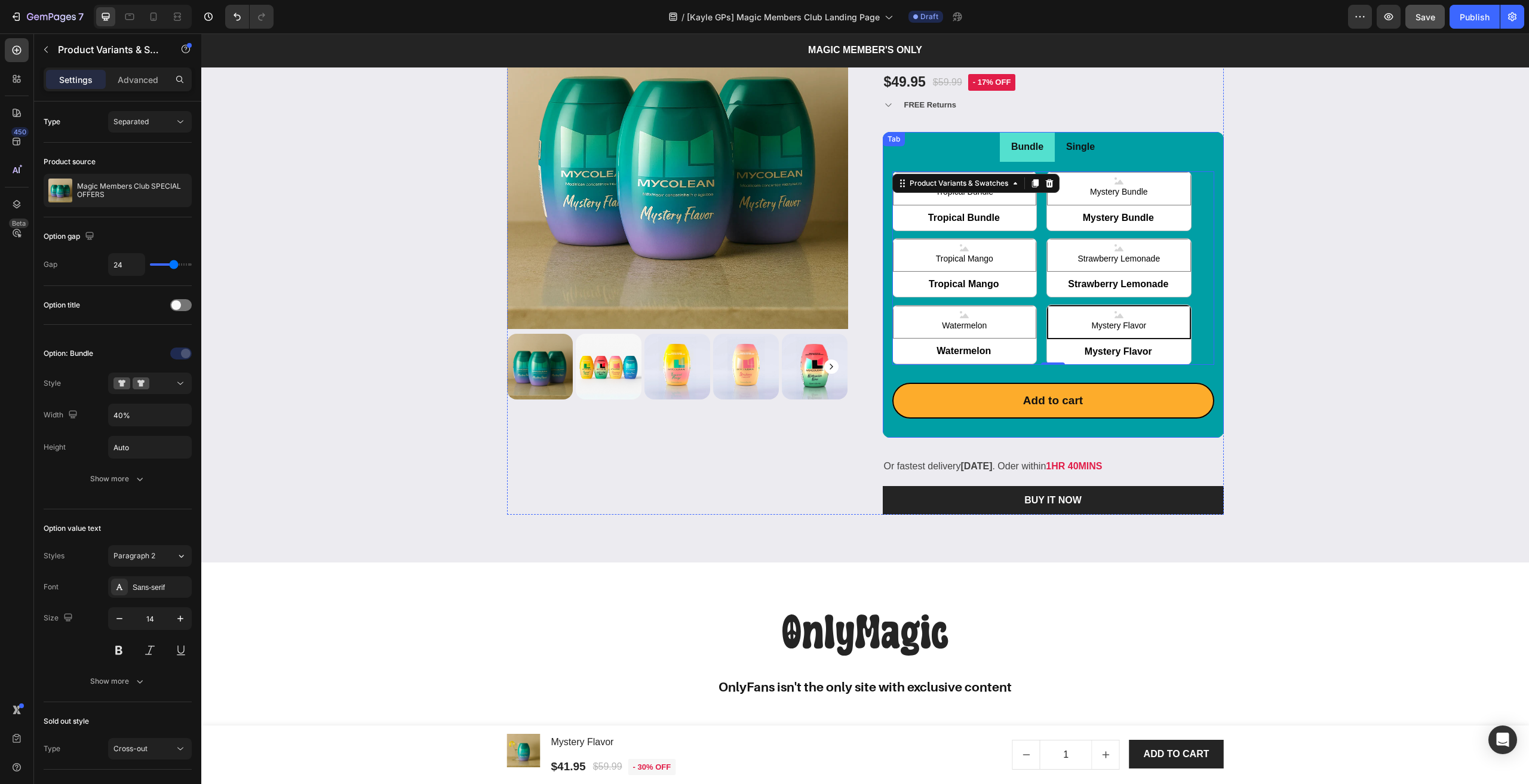
click at [1078, 145] on p "Single" at bounding box center [1080, 147] width 29 height 17
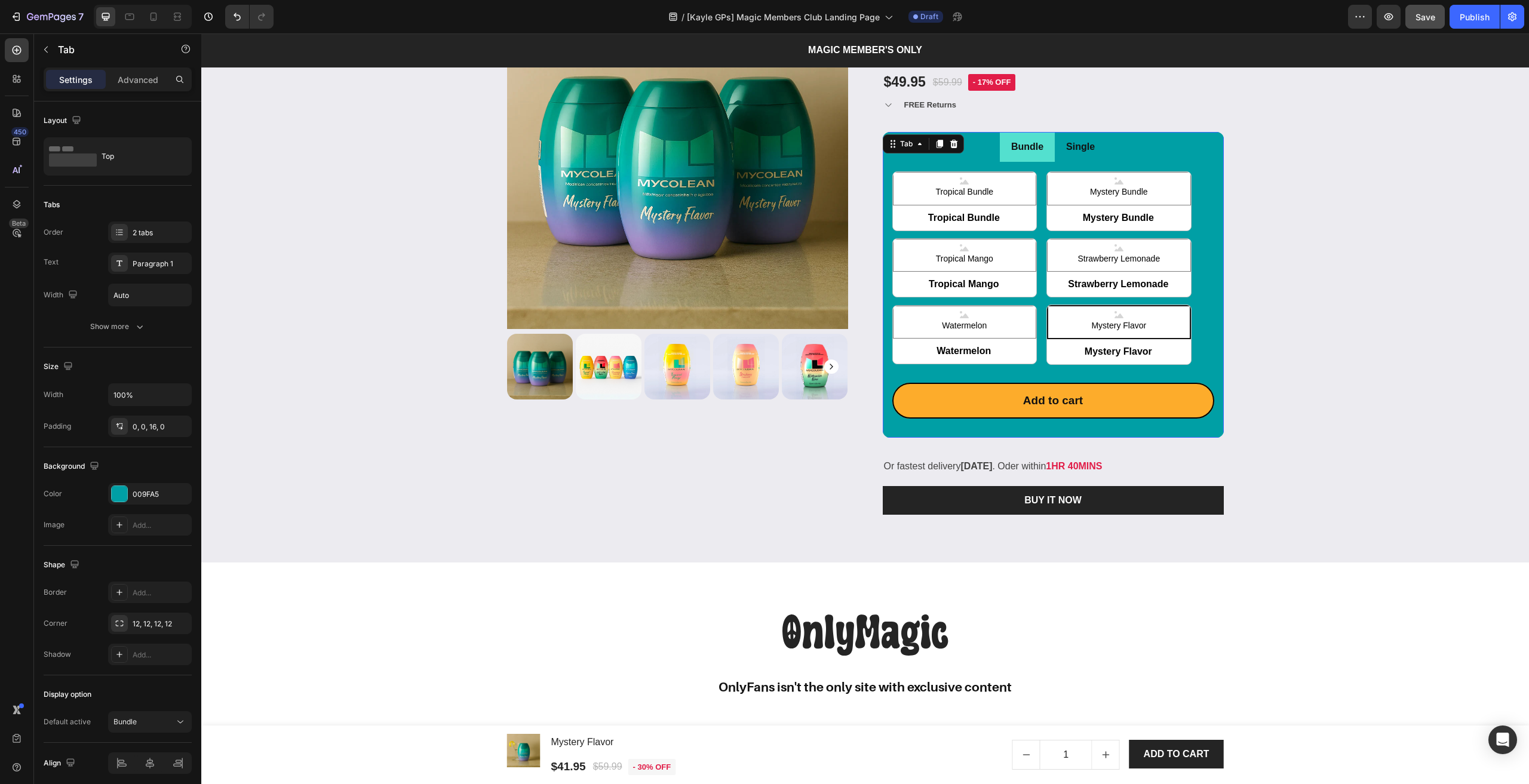
click at [1058, 148] on li "Single" at bounding box center [1080, 147] width 51 height 30
click at [1028, 162] on div "Tropical Bundle Tropical Bundle Tropical Bundle Mystery Bundle Mystery Bundle M…" at bounding box center [1053, 295] width 341 height 266
click at [999, 150] on li "Bundle" at bounding box center [1027, 147] width 55 height 30
click at [1037, 195] on div "Tropical Bundle Tropical Bundle Tropical Bundle Mystery Bundle Mystery Bundle M…" at bounding box center [1053, 268] width 322 height 193
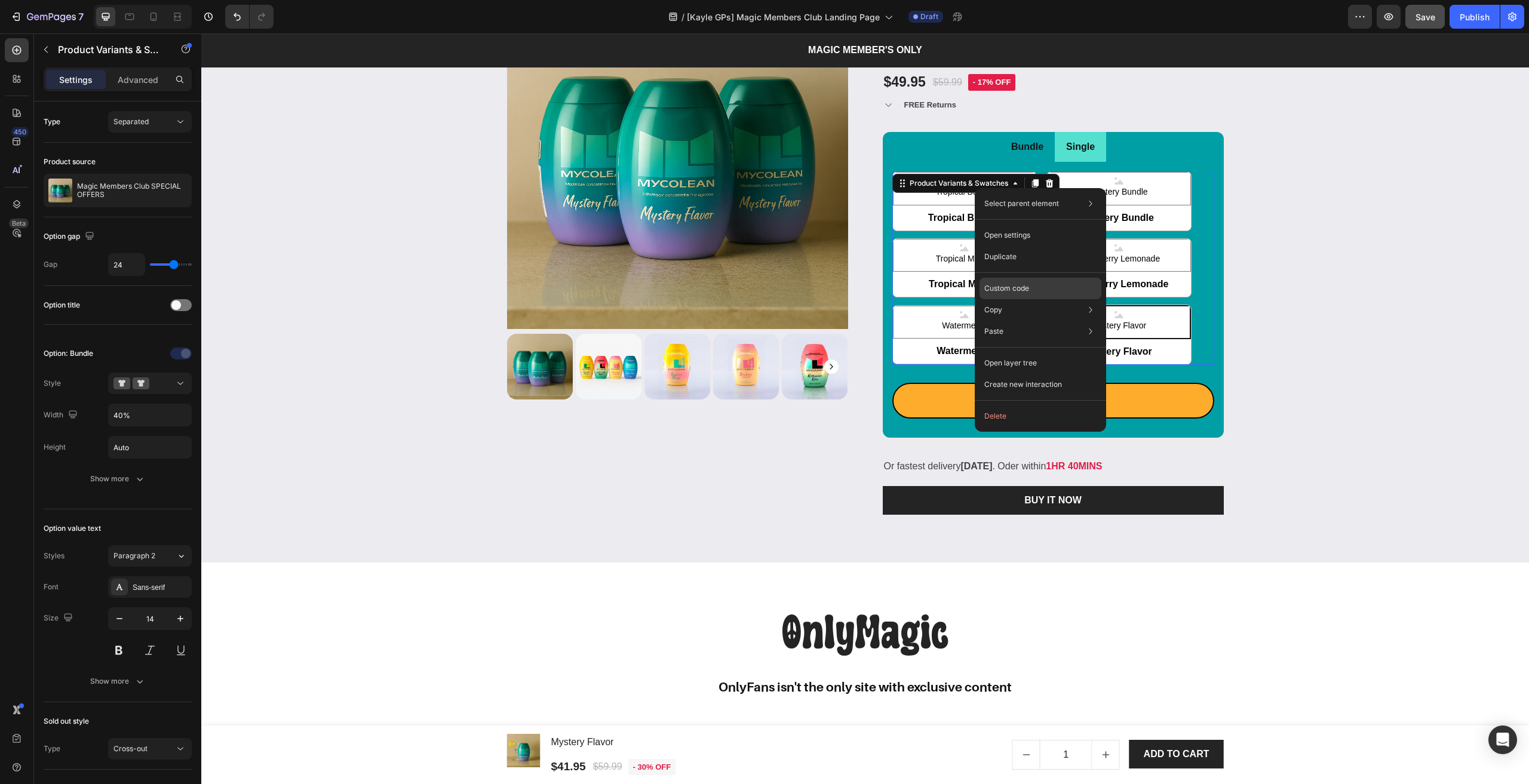
click at [997, 321] on div "Custom code" at bounding box center [1040, 332] width 122 height 22
